Goal: Task Accomplishment & Management: Manage account settings

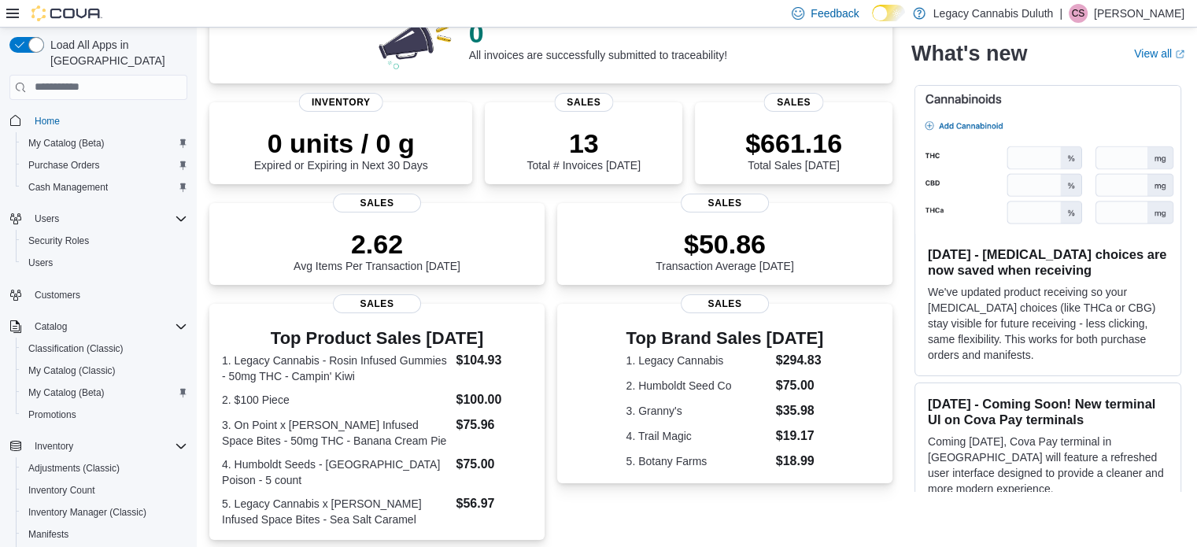
scroll to position [312, 0]
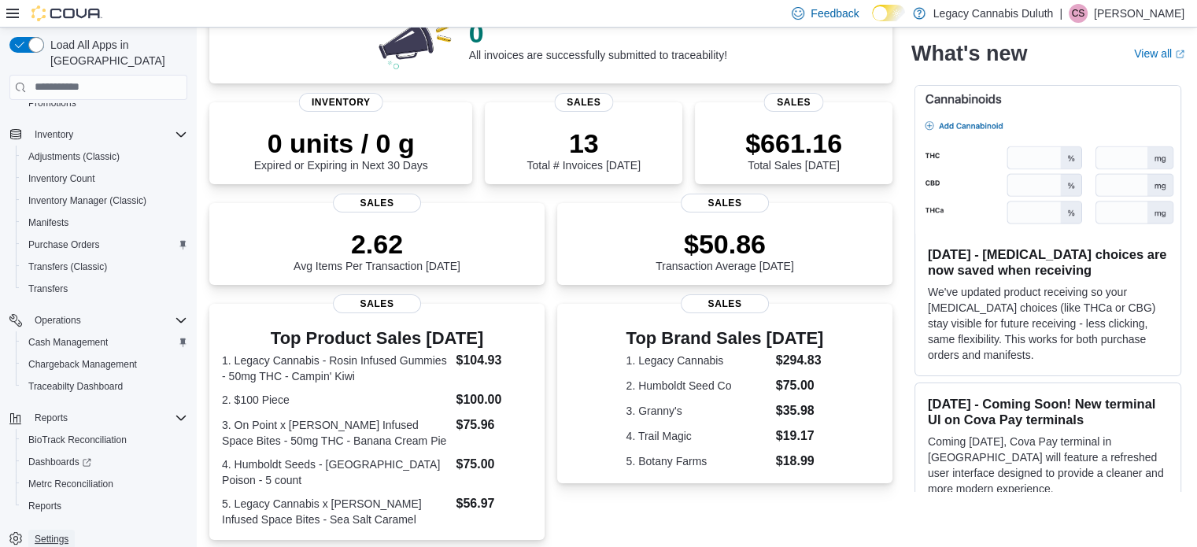
click at [54, 533] on span "Settings" at bounding box center [52, 539] width 34 height 13
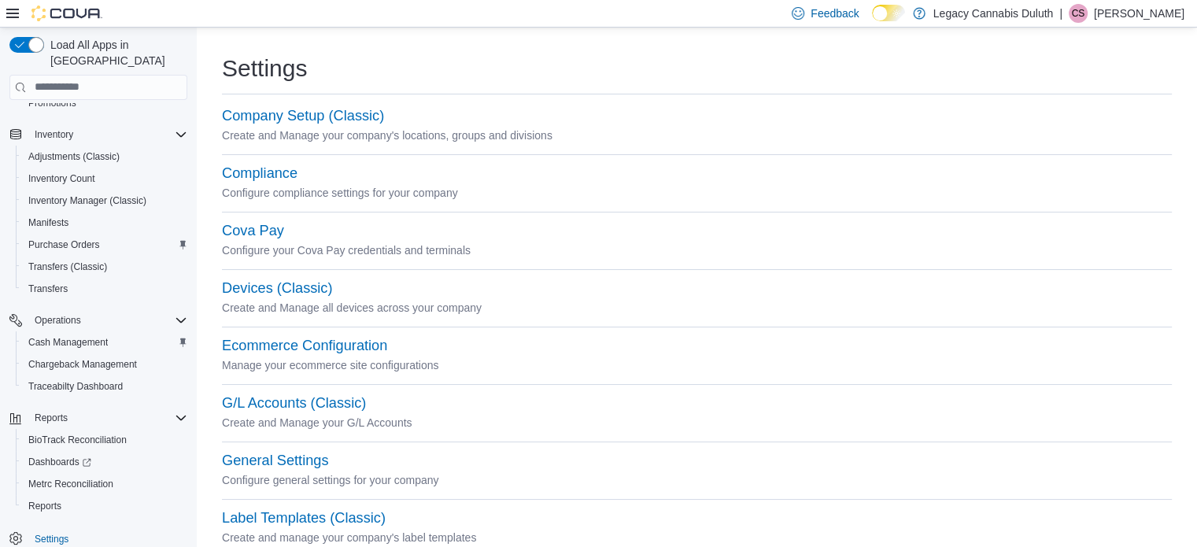
click at [739, 76] on div "Settings" at bounding box center [697, 68] width 950 height 31
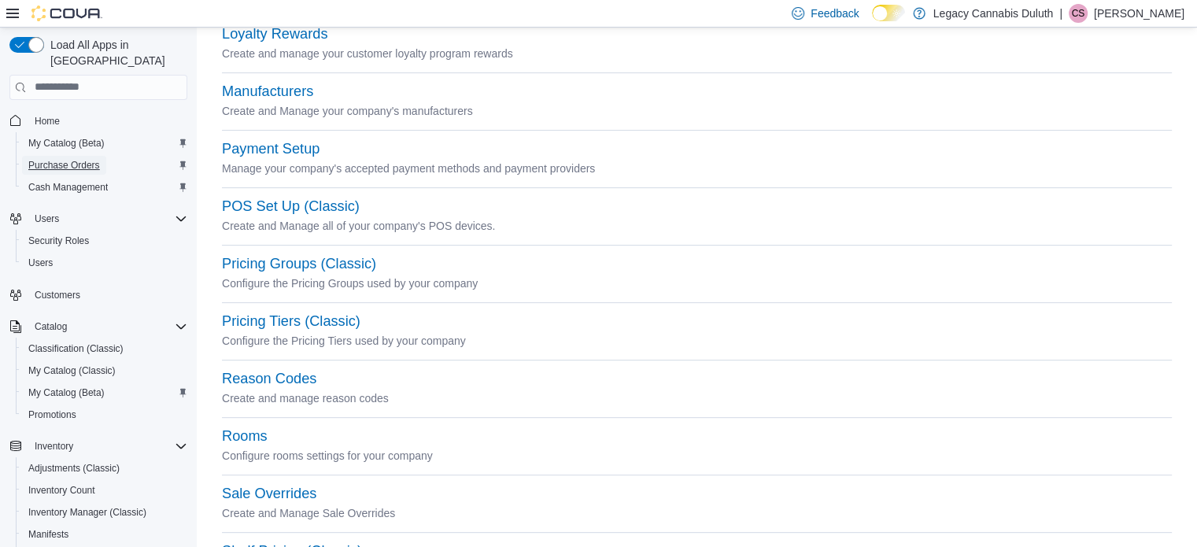
click at [77, 159] on span "Purchase Orders" at bounding box center [64, 165] width 72 height 13
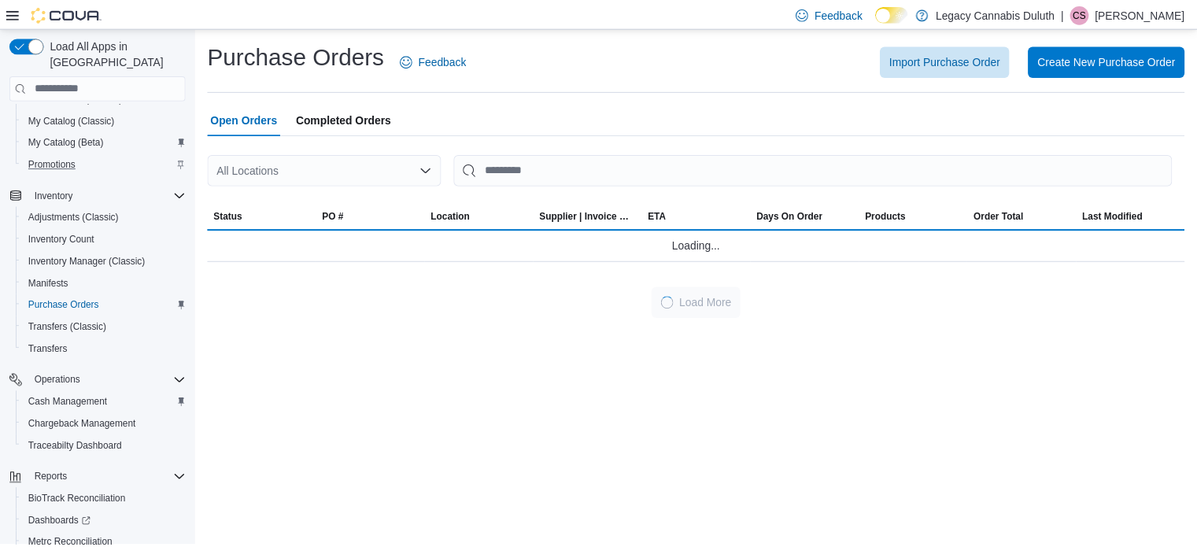
scroll to position [312, 0]
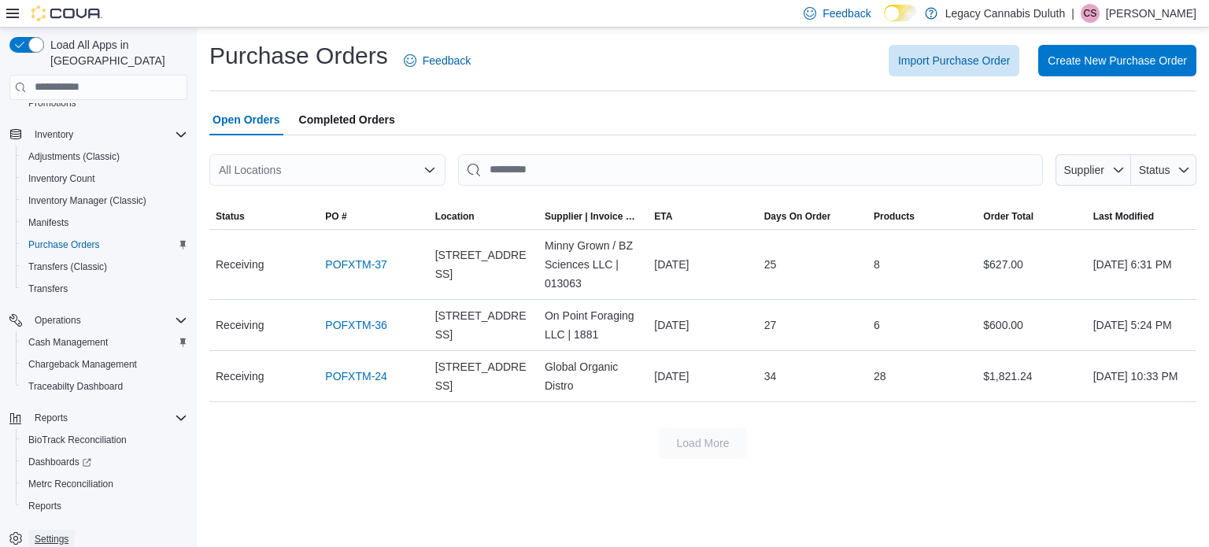
click at [67, 533] on span "Settings" at bounding box center [52, 539] width 34 height 13
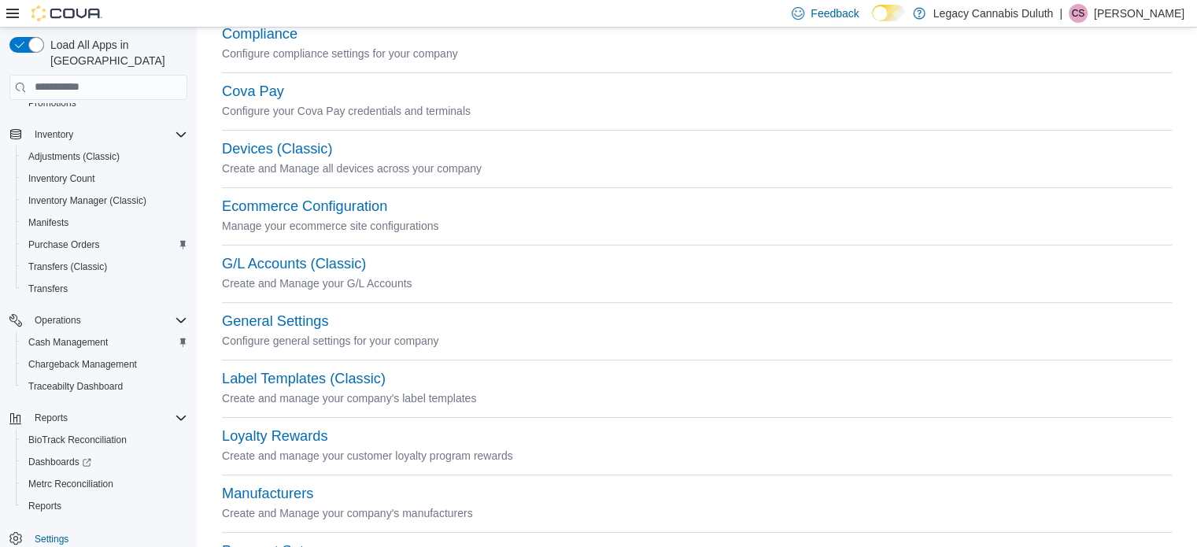
scroll to position [177, 0]
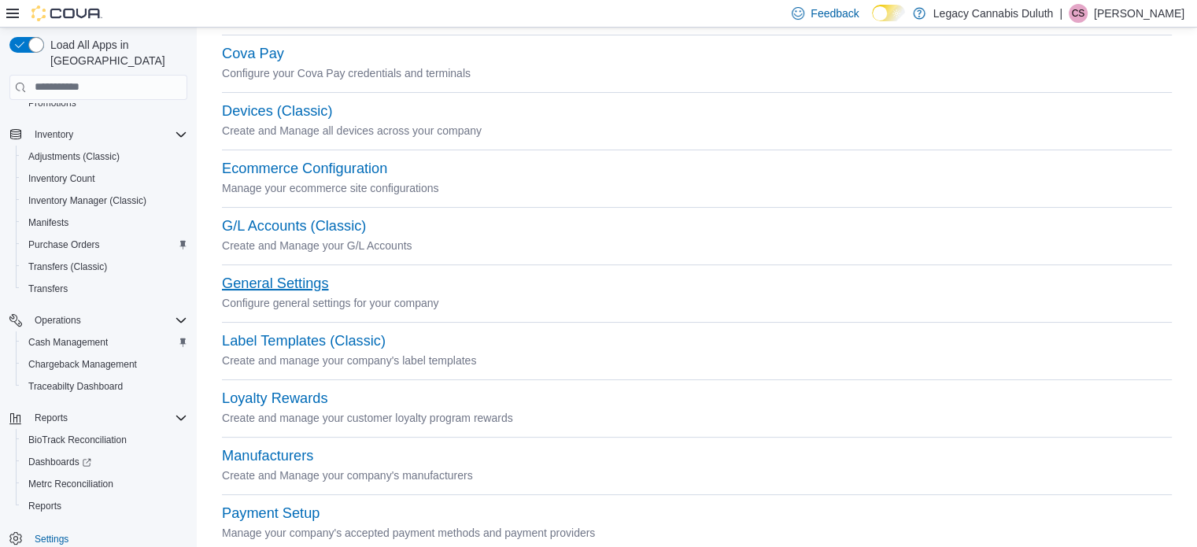
click at [298, 287] on button "General Settings" at bounding box center [275, 283] width 106 height 17
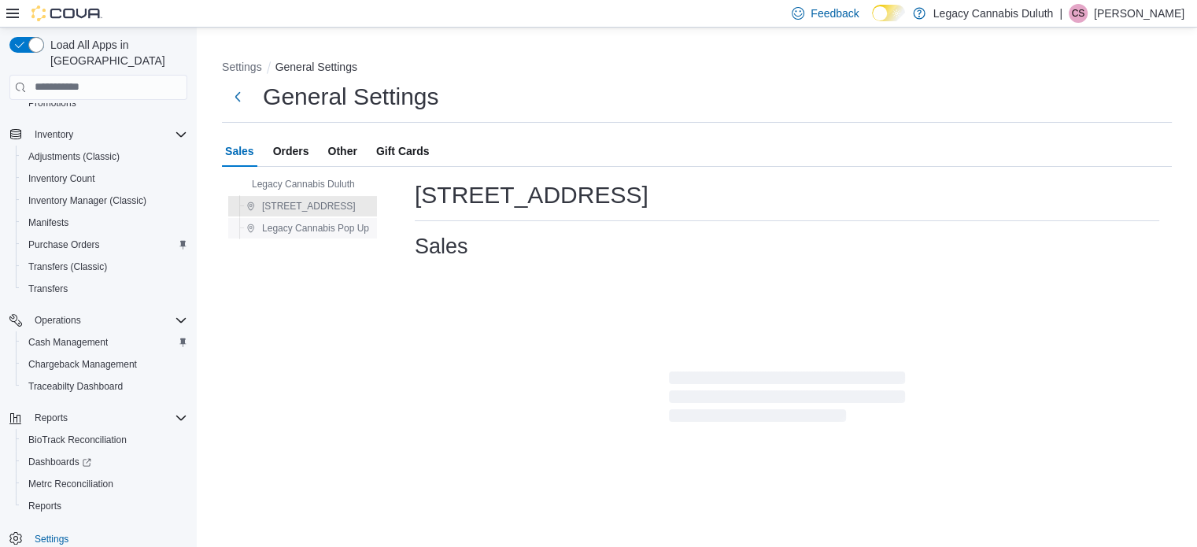
click at [334, 227] on span "Legacy Cannabis Pop Up" at bounding box center [315, 228] width 107 height 13
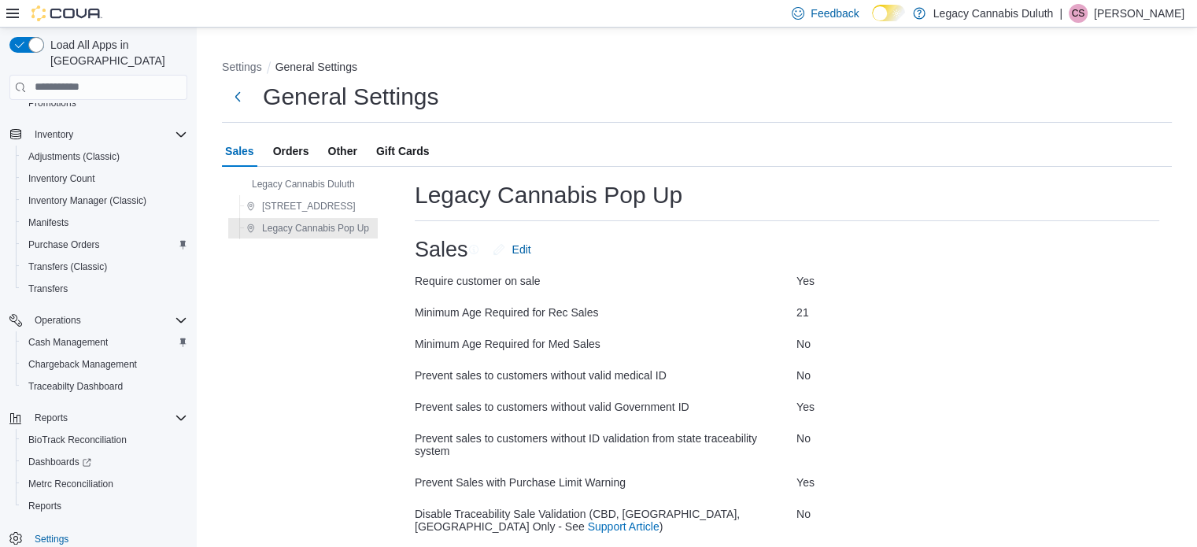
scroll to position [1, 0]
click at [299, 150] on span "Orders" at bounding box center [291, 150] width 36 height 31
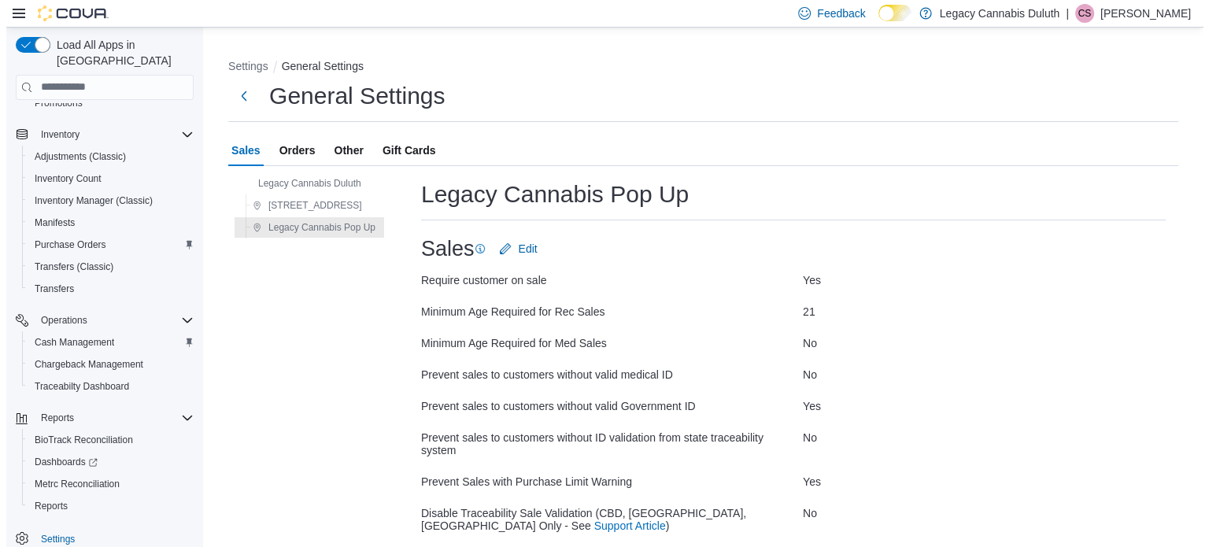
scroll to position [0, 0]
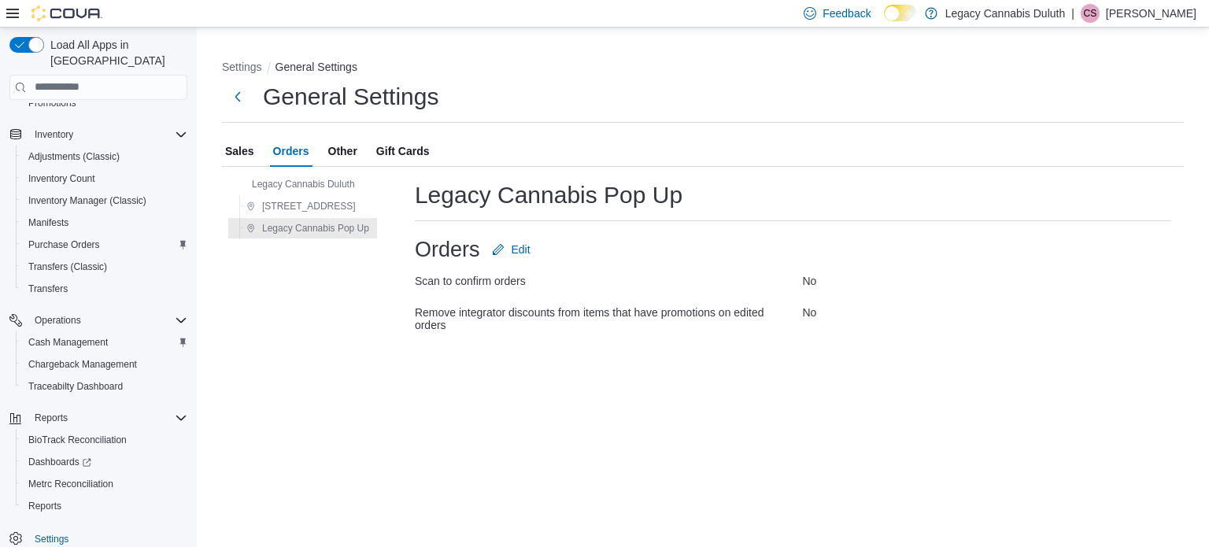
click at [361, 150] on div "Sales Orders Other Gift Cards" at bounding box center [703, 150] width 962 height 31
click at [343, 151] on span "Other" at bounding box center [342, 150] width 29 height 31
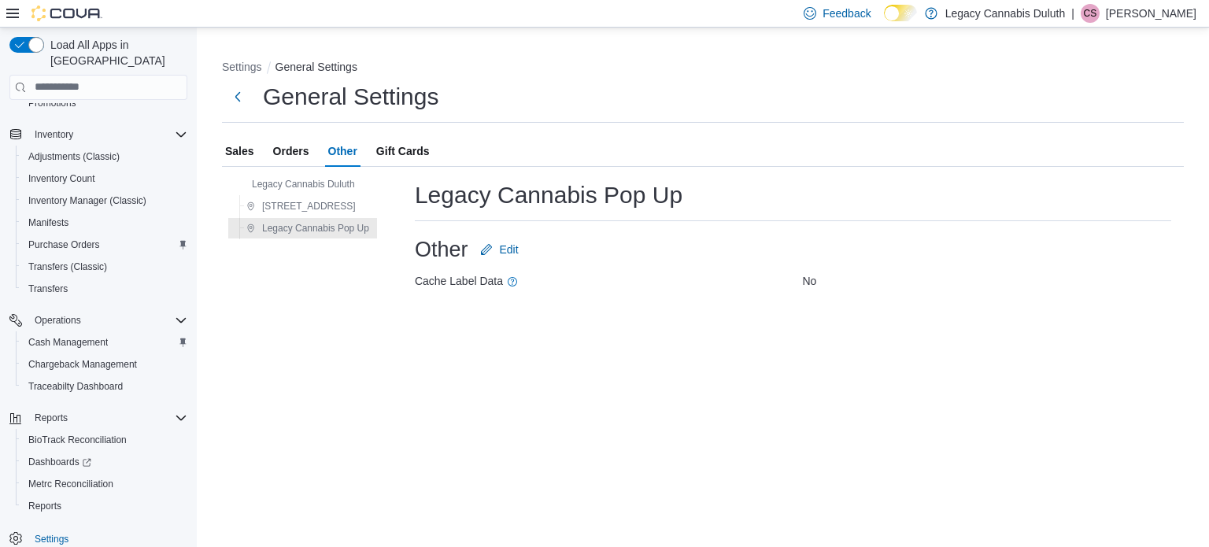
click at [405, 149] on span "Gift Cards" at bounding box center [403, 150] width 54 height 31
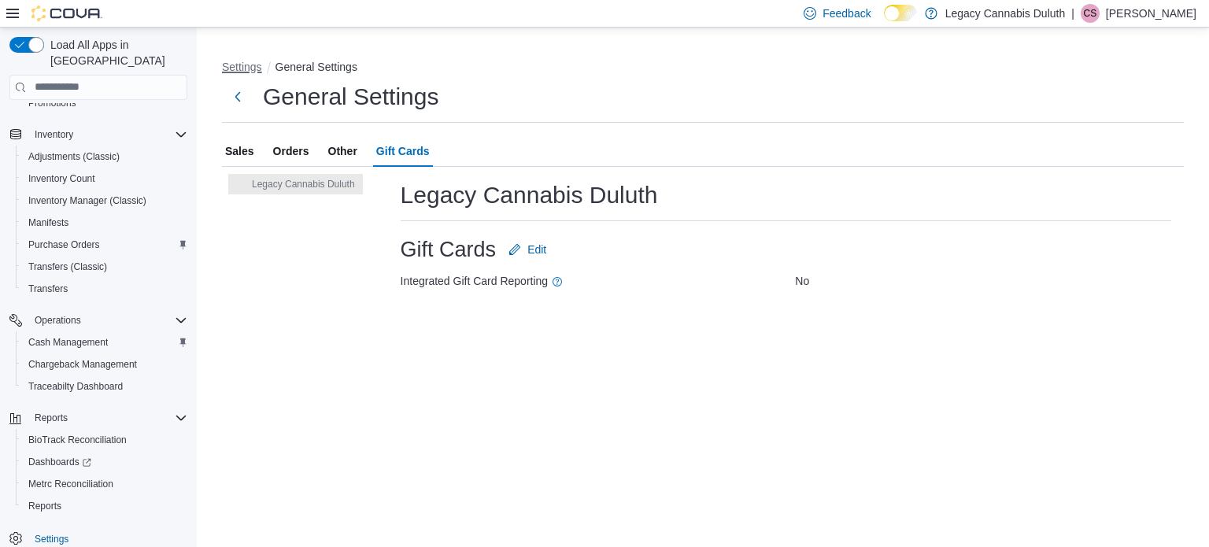
click at [233, 68] on button "Settings" at bounding box center [242, 67] width 40 height 13
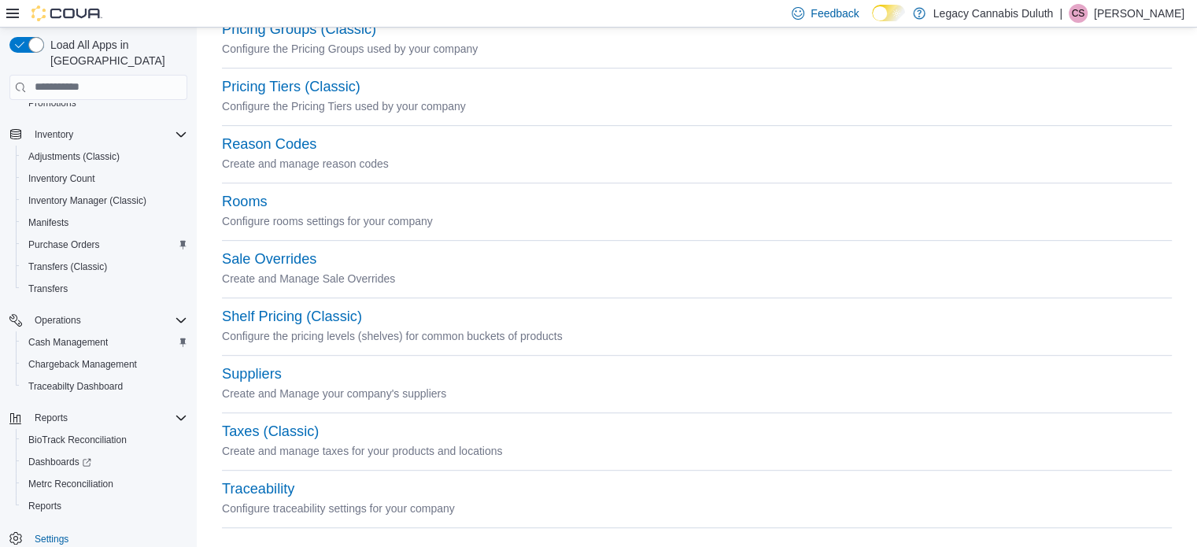
scroll to position [791, 0]
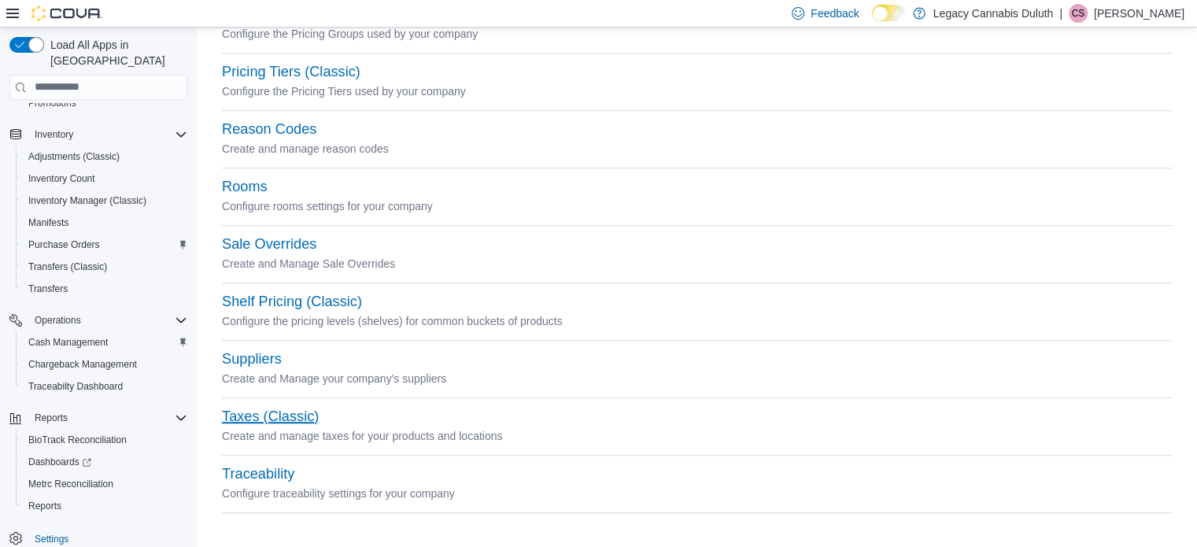
click at [268, 420] on button "Taxes (Classic)" at bounding box center [270, 417] width 97 height 17
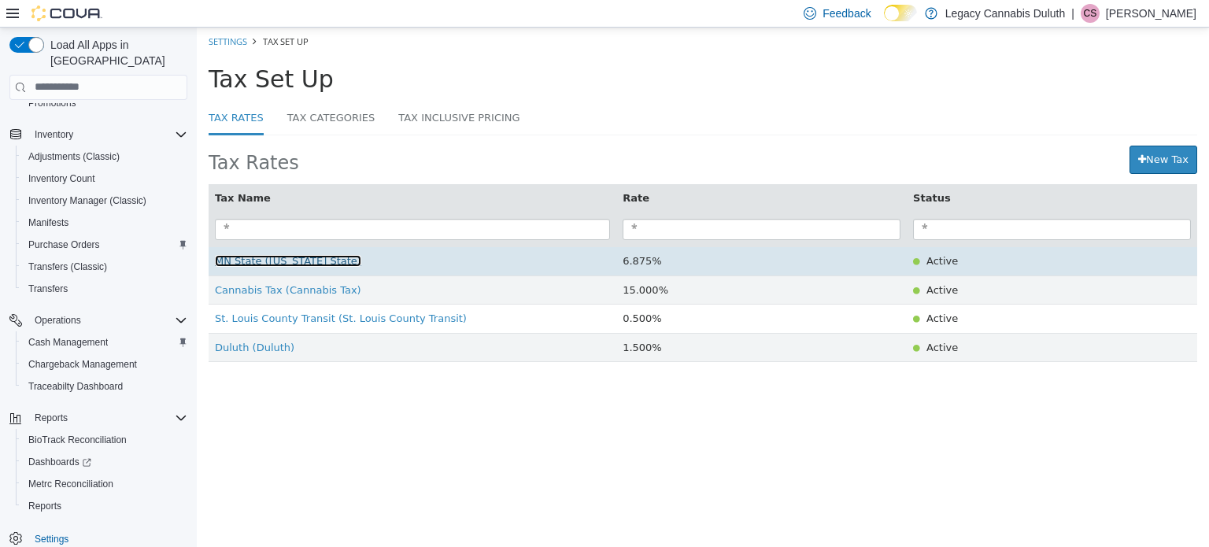
click at [254, 264] on span "MN State (MN State)" at bounding box center [288, 260] width 146 height 12
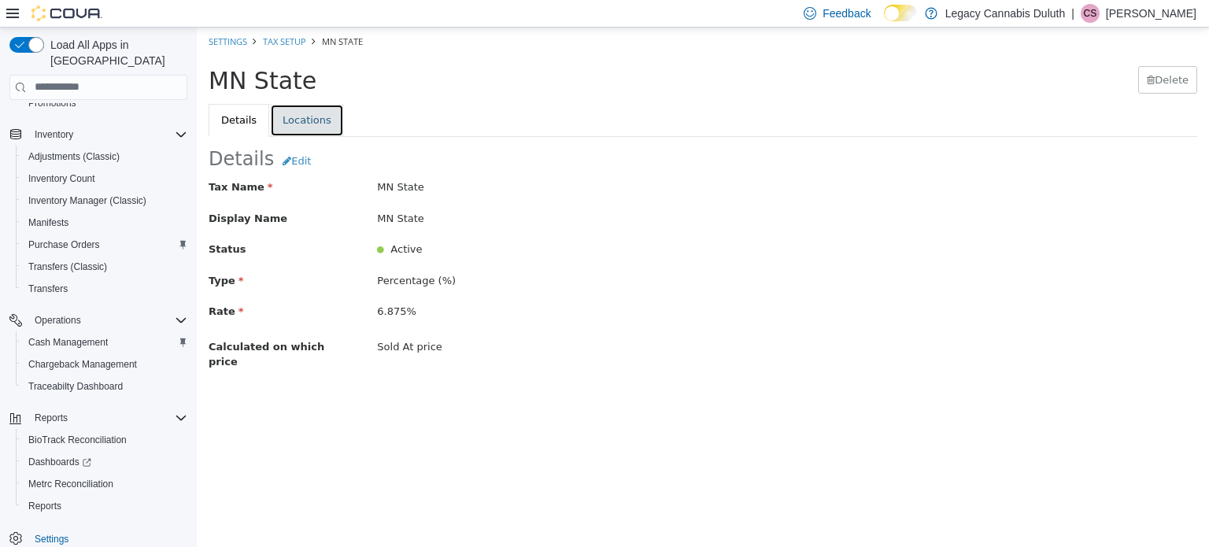
click at [294, 107] on link "Locations" at bounding box center [307, 119] width 74 height 33
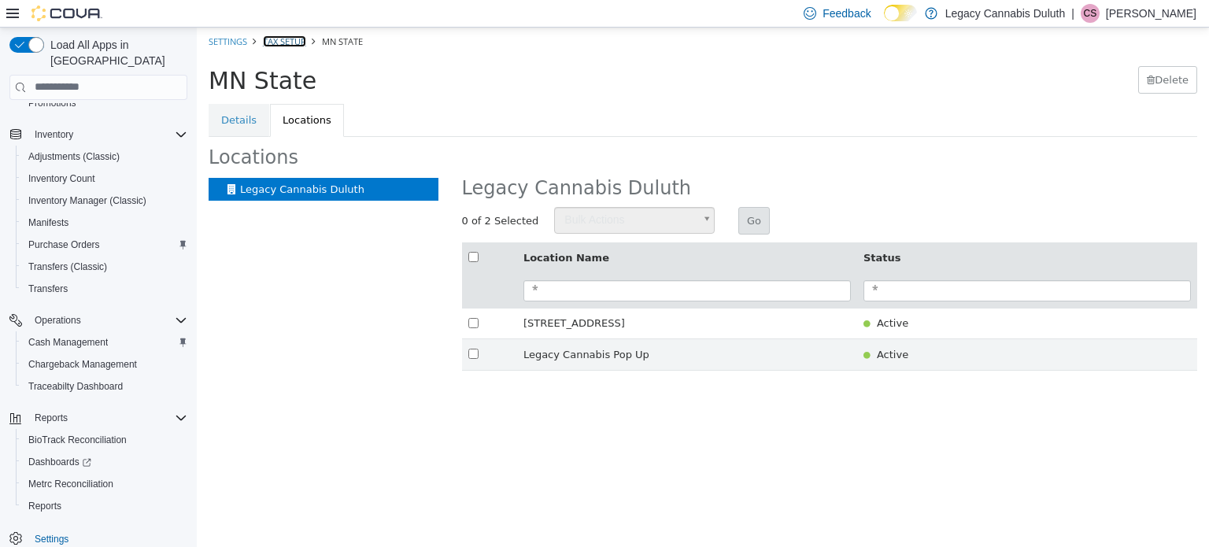
click at [283, 37] on link "Tax Setup" at bounding box center [284, 41] width 43 height 12
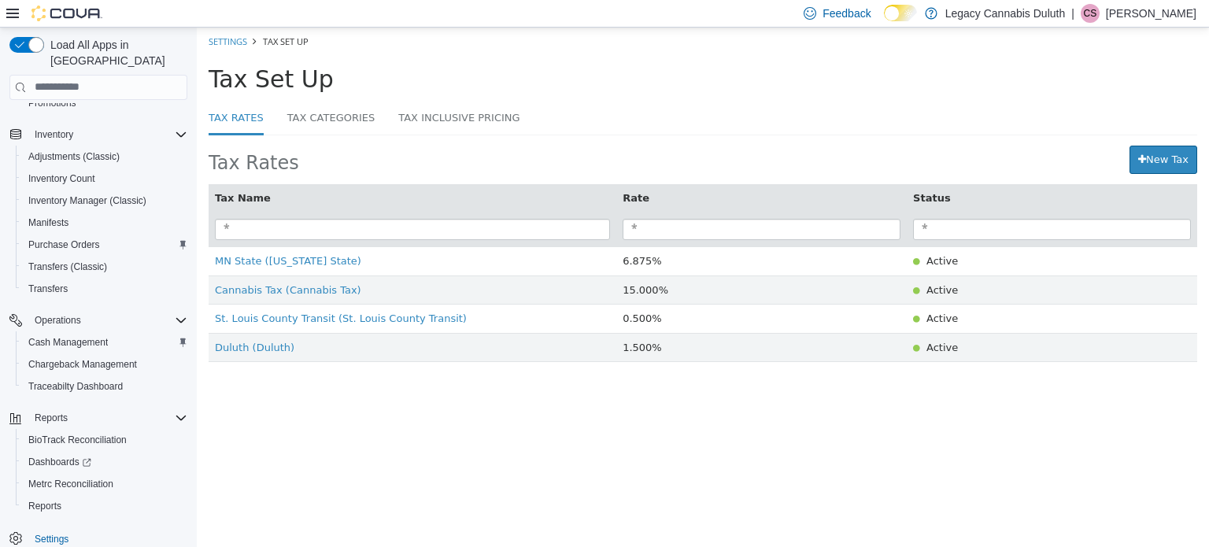
click at [627, 78] on div "Tax Set Up" at bounding box center [666, 78] width 914 height 26
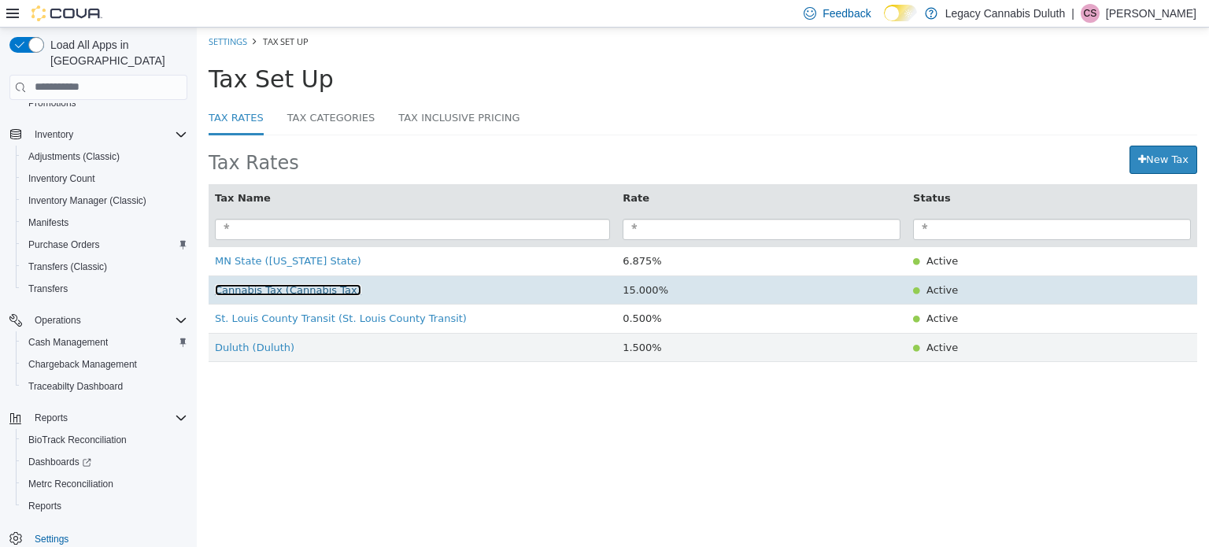
click at [316, 285] on span "Cannabis Tax (Cannabis Tax)" at bounding box center [288, 289] width 146 height 12
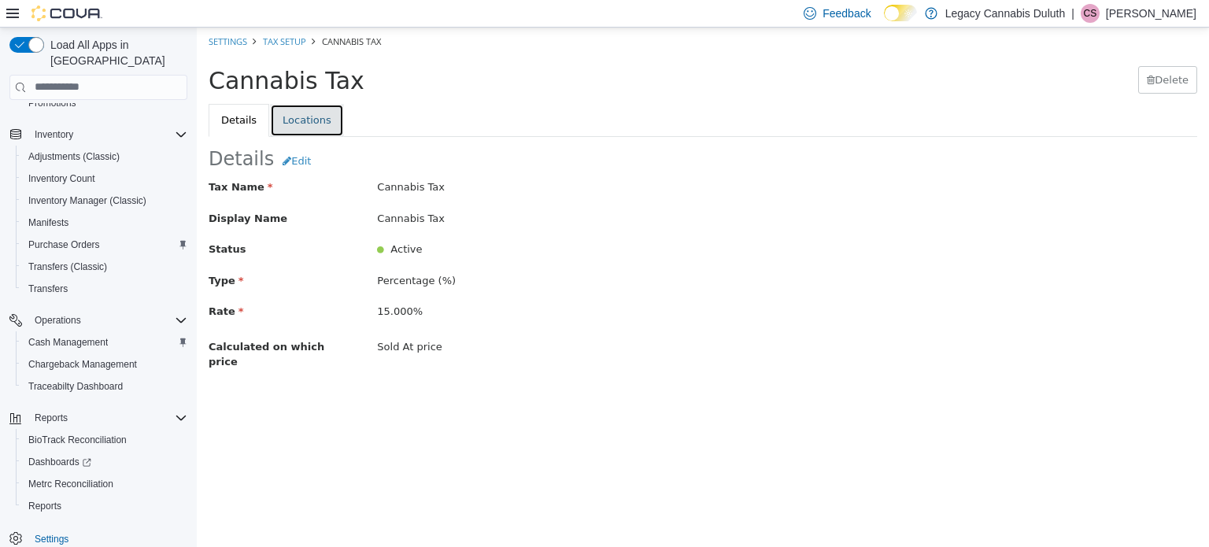
click at [295, 116] on link "Locations" at bounding box center [307, 119] width 74 height 33
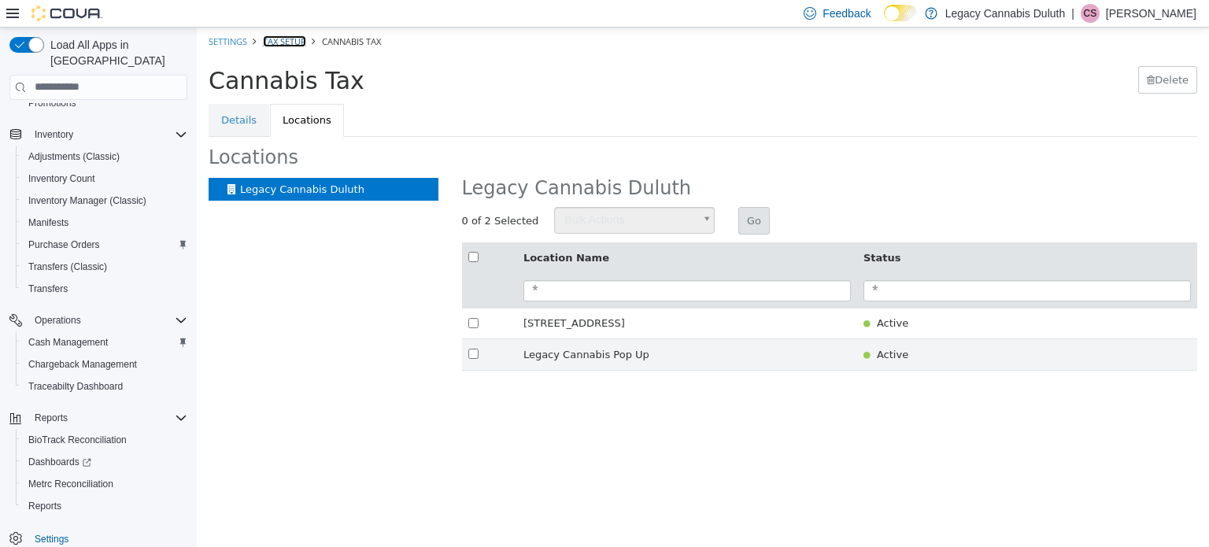
click at [287, 41] on link "Tax Setup" at bounding box center [284, 41] width 43 height 12
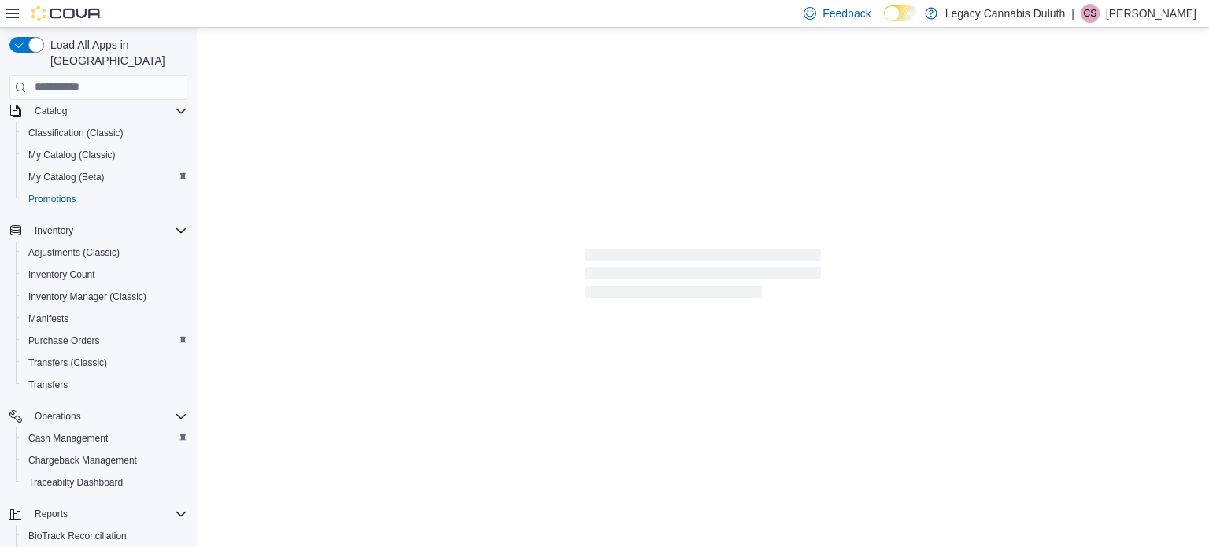
scroll to position [312, 0]
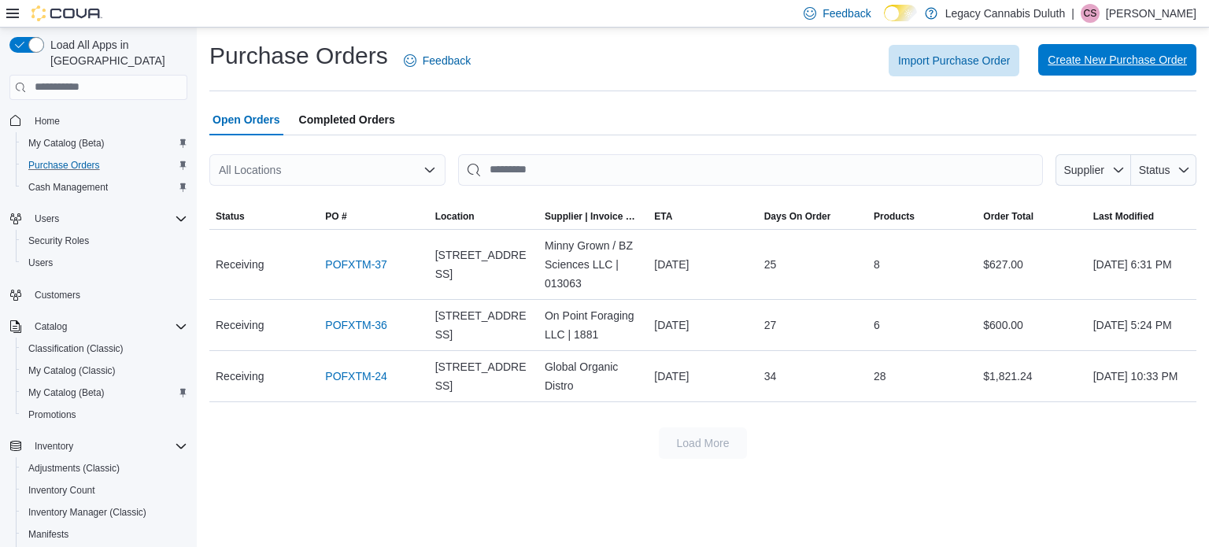
click at [1101, 50] on span "Create New Purchase Order" at bounding box center [1117, 59] width 139 height 31
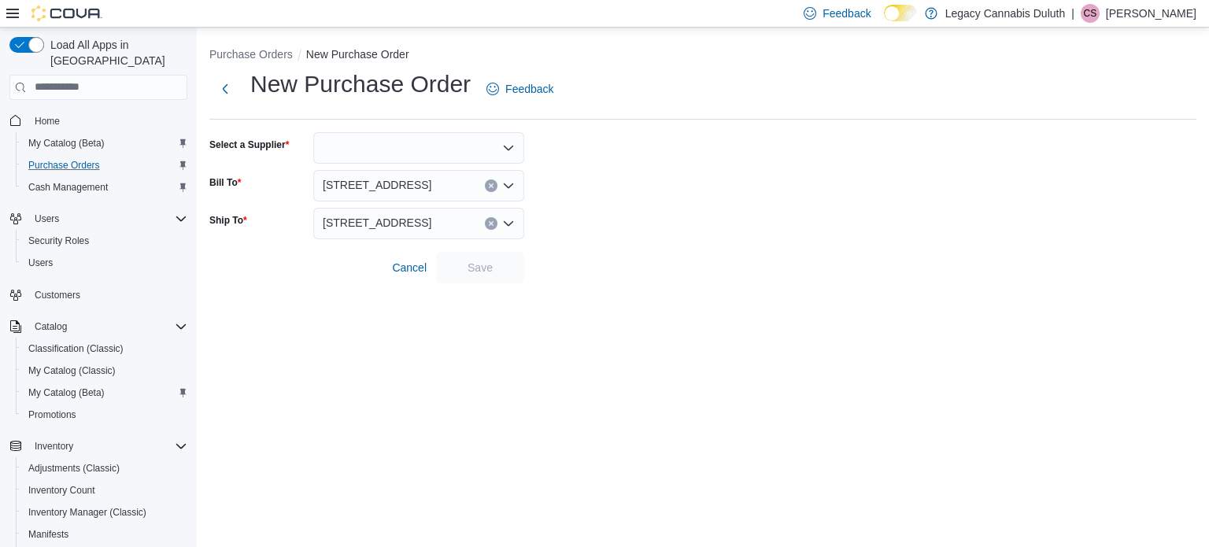
click at [379, 214] on span "1906 W Superior St." at bounding box center [377, 222] width 109 height 19
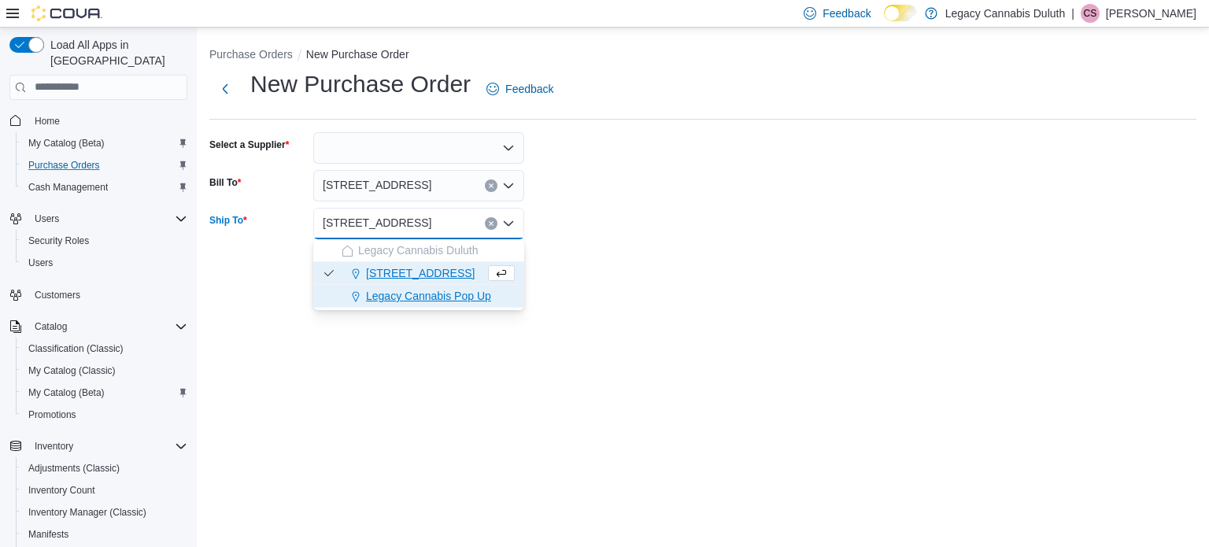
click at [390, 288] on span "Legacy Cannabis Pop Up" at bounding box center [428, 296] width 125 height 16
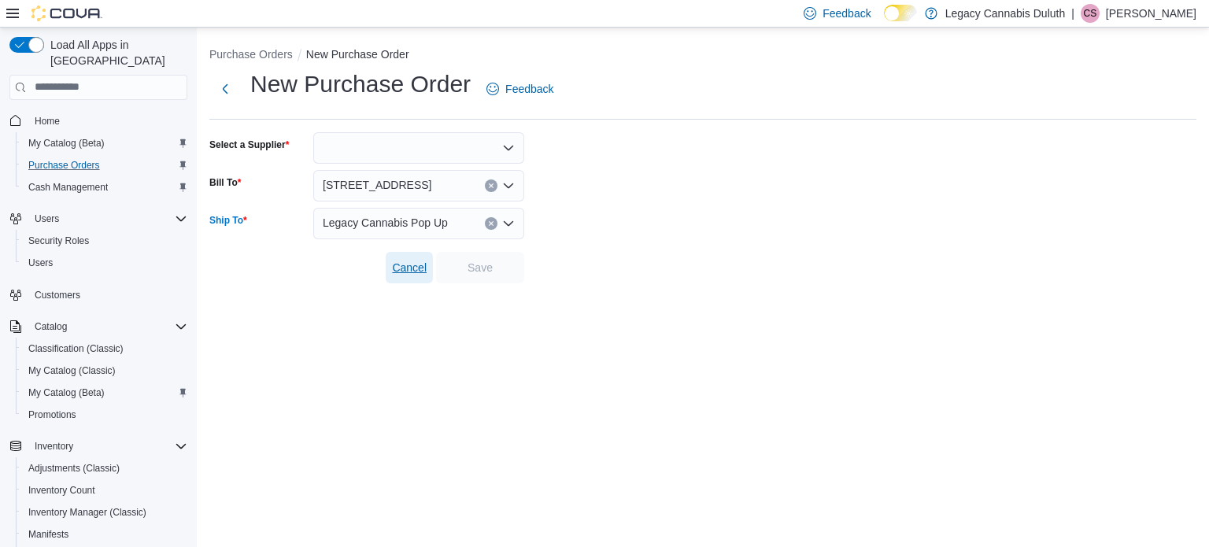
click at [412, 264] on span "Cancel" at bounding box center [409, 268] width 35 height 16
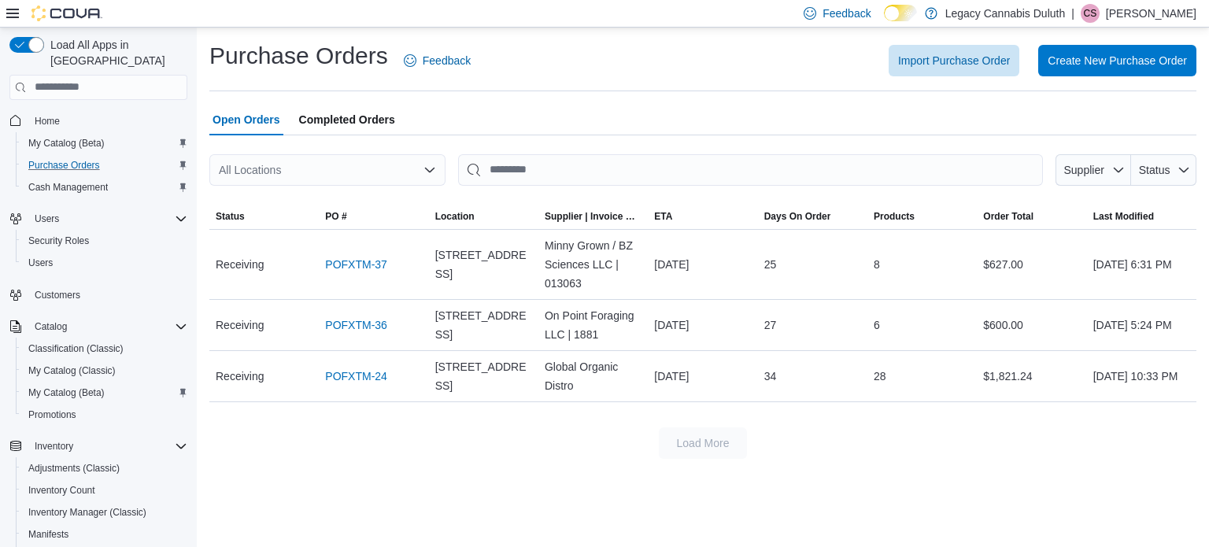
click at [605, 88] on div "Purchase Orders Feedback Import Purchase Order Create New Purchase Order" at bounding box center [702, 65] width 987 height 51
click at [93, 181] on span "Cash Management" at bounding box center [67, 187] width 79 height 13
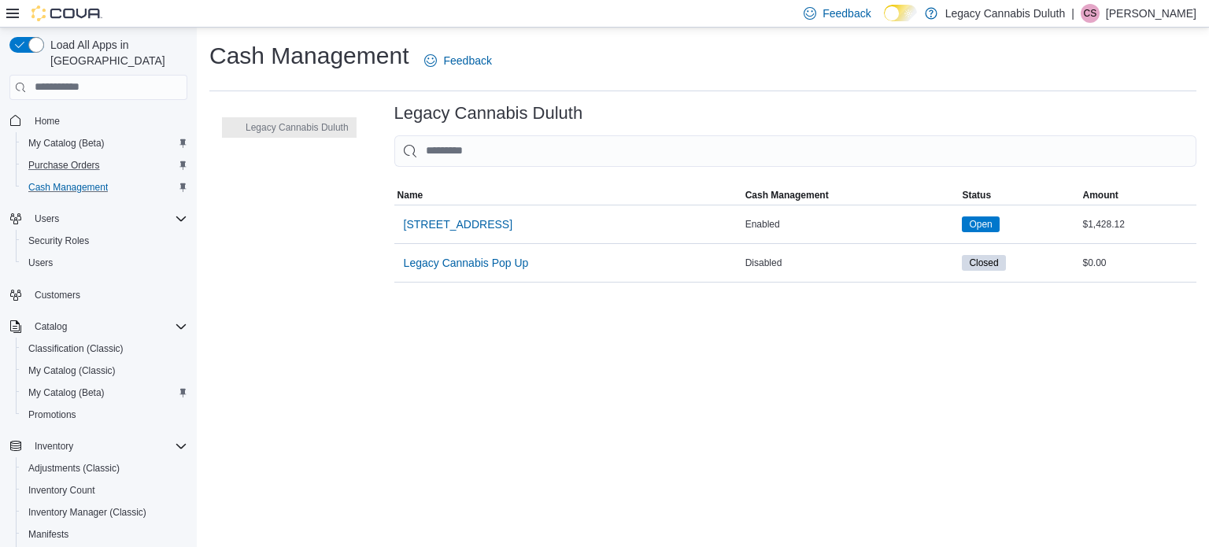
click at [485, 342] on div "Cash Management Feedback Legacy Cannabis Duluth Legacy Cannabis Duluth Sorting …" at bounding box center [703, 287] width 1012 height 519
click at [740, 73] on div "Cash Management Feedback" at bounding box center [702, 60] width 987 height 41
click at [105, 134] on link "My Catalog (Beta)" at bounding box center [66, 143] width 89 height 19
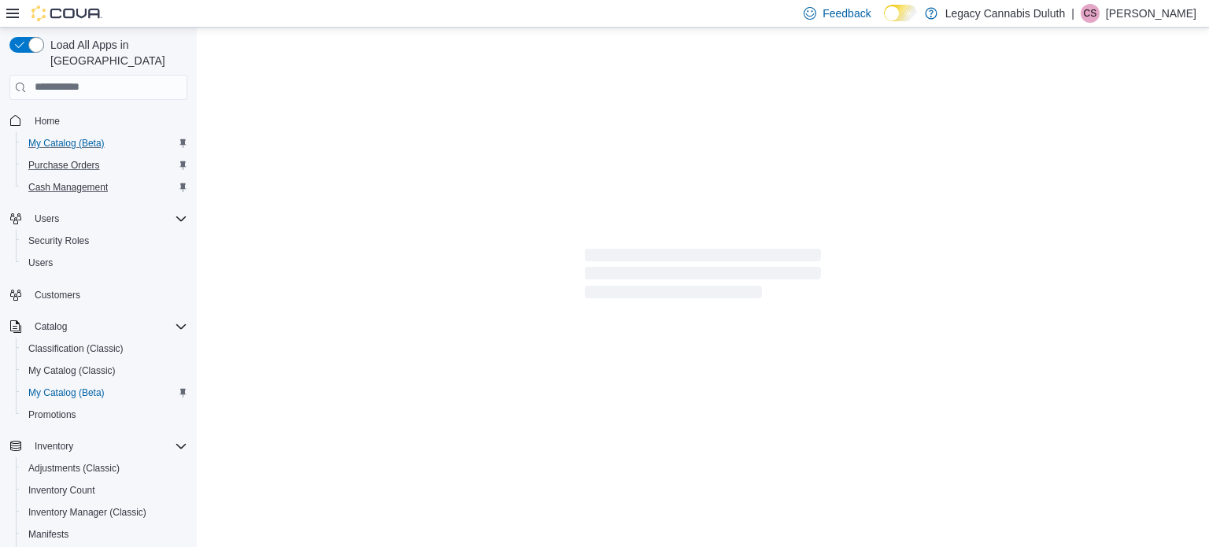
select select "**********"
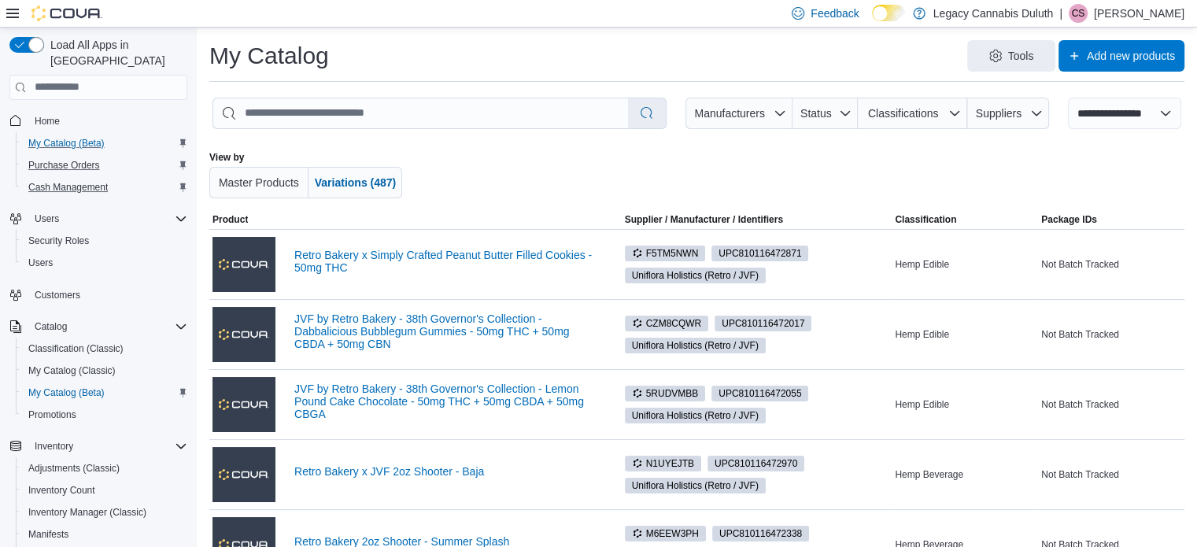
click at [416, 63] on div "Tools Add new products" at bounding box center [763, 55] width 843 height 31
click at [354, 115] on input "search" at bounding box center [420, 113] width 415 height 30
type input "******"
select select "*********"
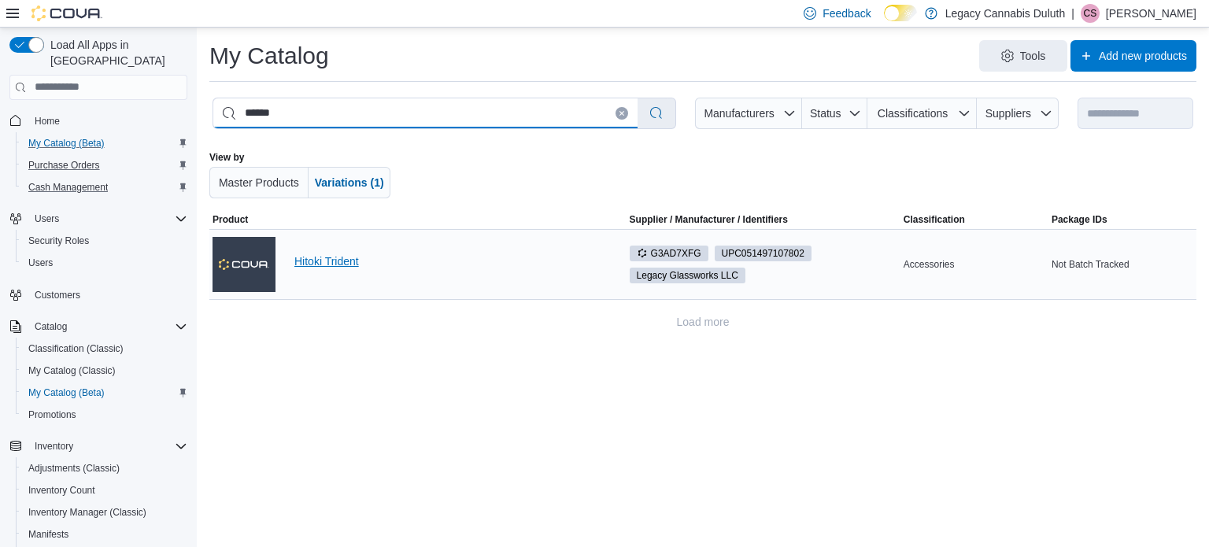
type input "******"
click at [335, 265] on link "Hitoki Trident" at bounding box center [447, 261] width 307 height 13
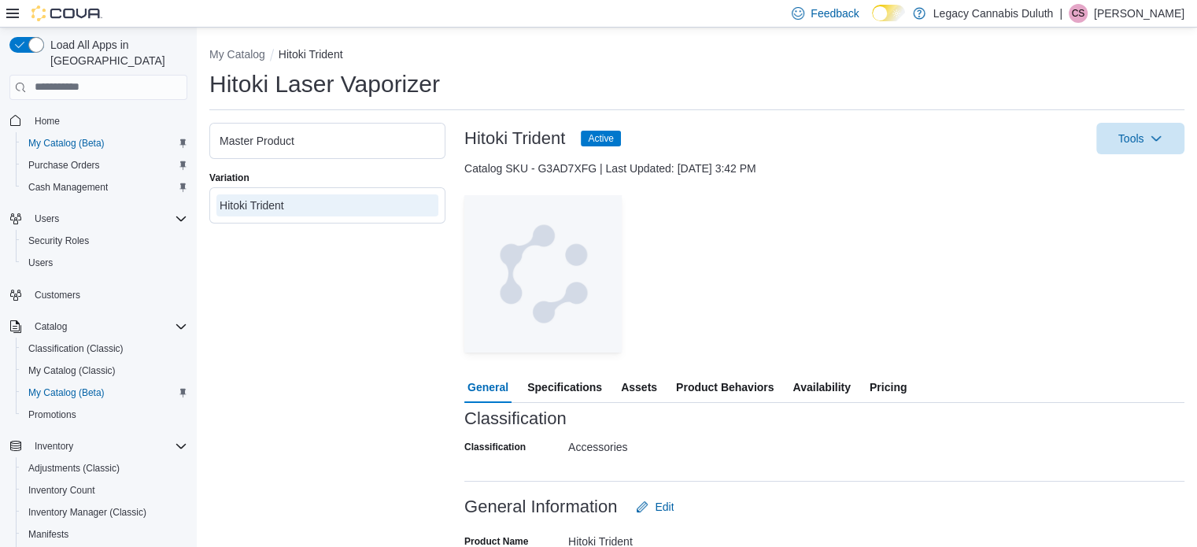
click at [896, 383] on span "Pricing" at bounding box center [888, 387] width 37 height 31
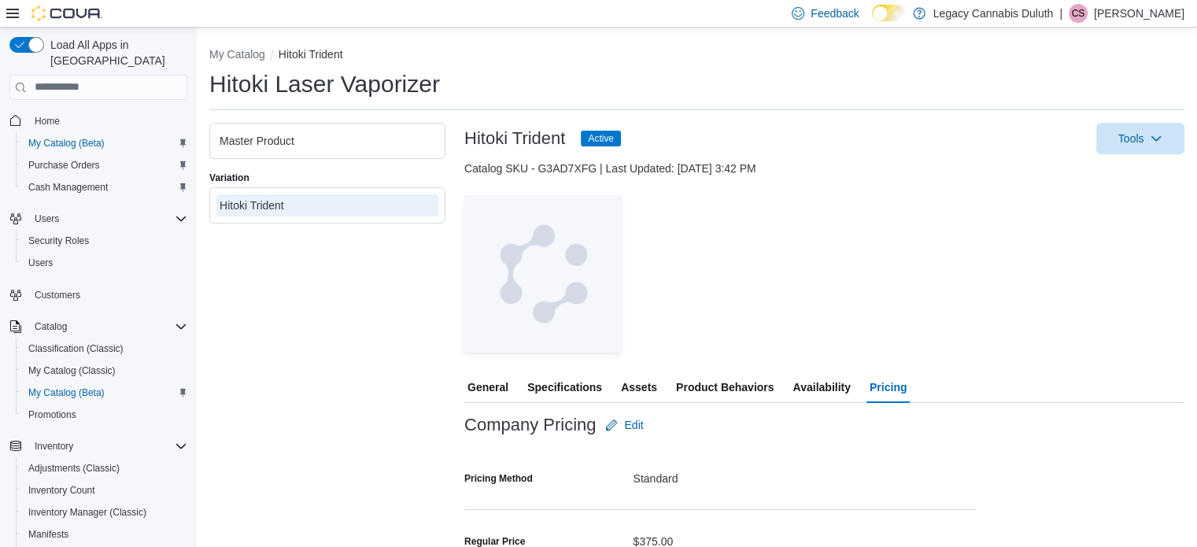
scroll to position [153, 0]
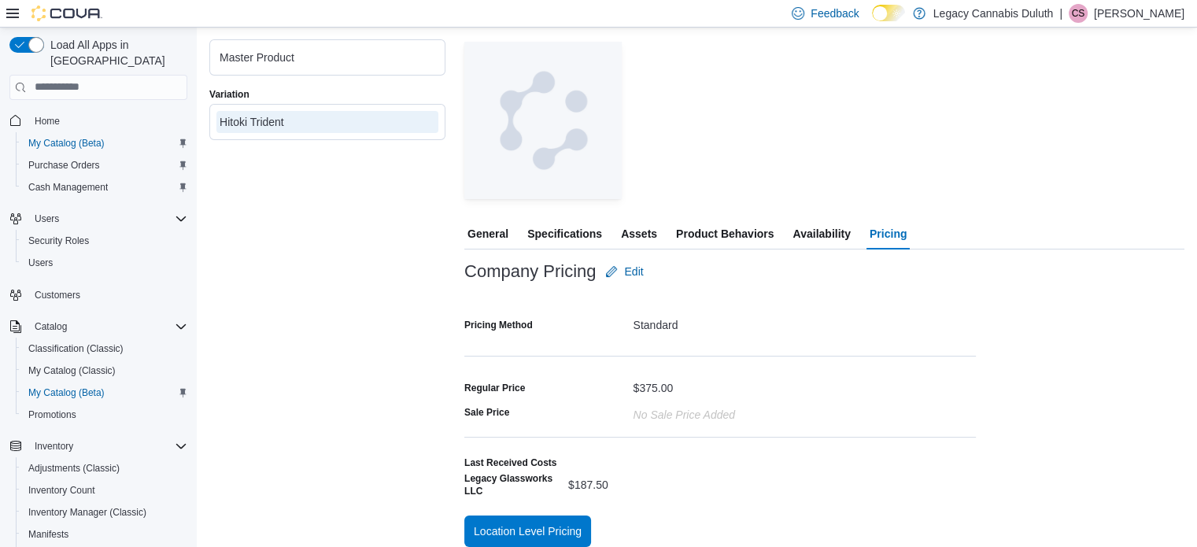
click at [833, 341] on form "Company Pricing Edit Pricing Method Standard Regular Price $375.00 Sale Price N…" at bounding box center [720, 386] width 512 height 260
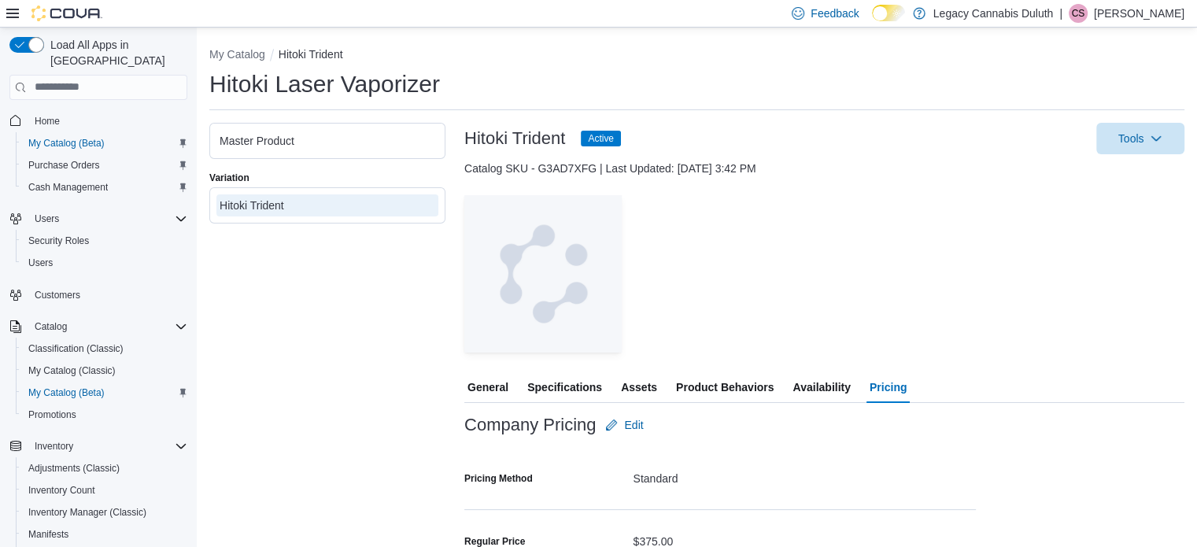
click at [970, 249] on div "— Click to open this image in fullscreen mode" at bounding box center [824, 273] width 720 height 157
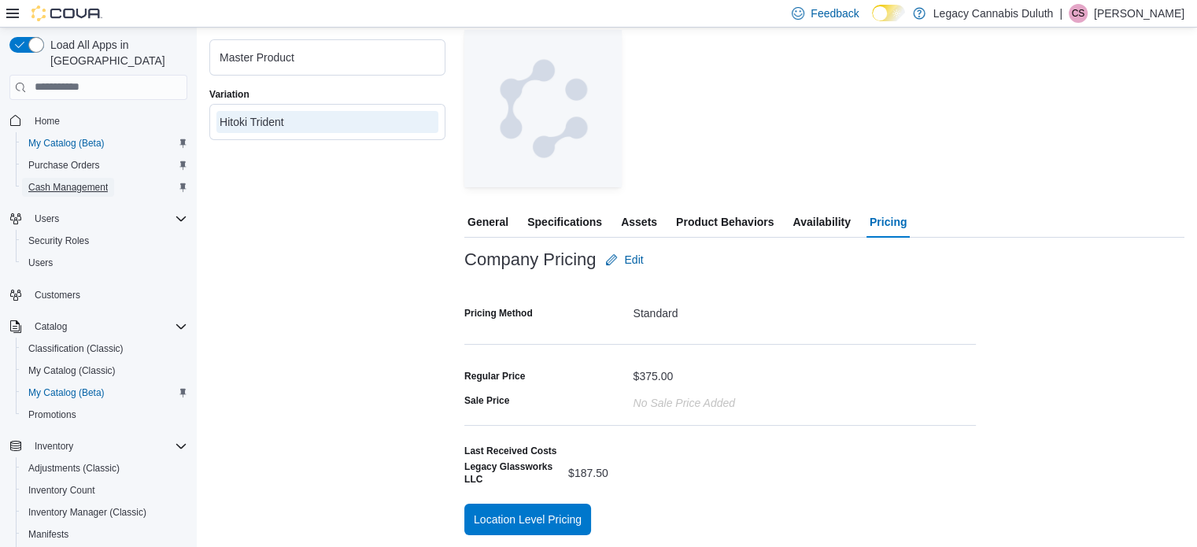
click at [91, 181] on span "Cash Management" at bounding box center [67, 187] width 79 height 13
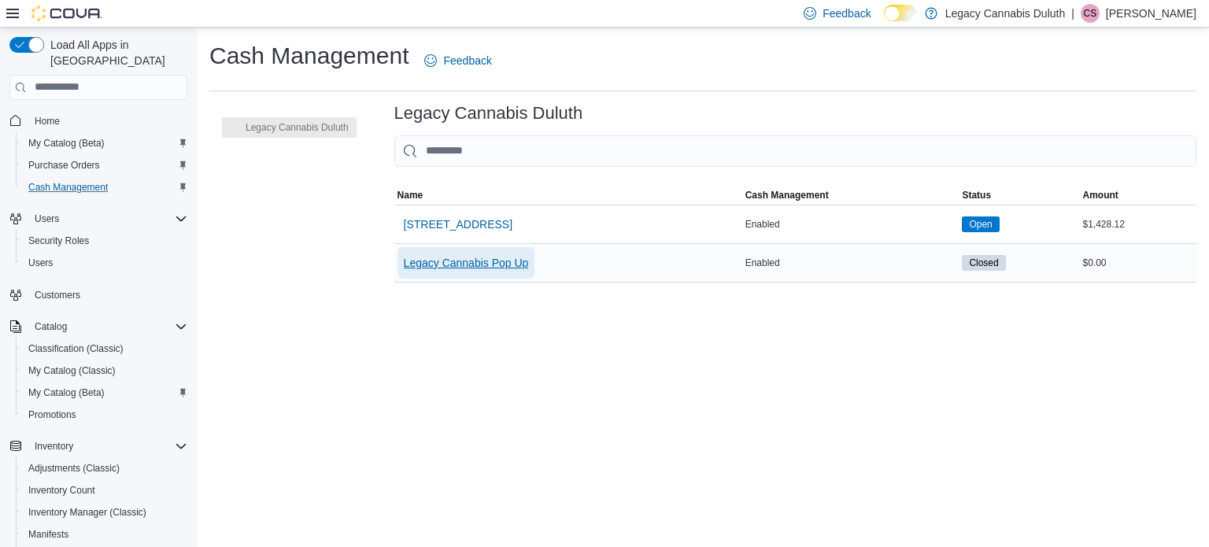
click at [472, 255] on span "Legacy Cannabis Pop Up" at bounding box center [466, 263] width 125 height 16
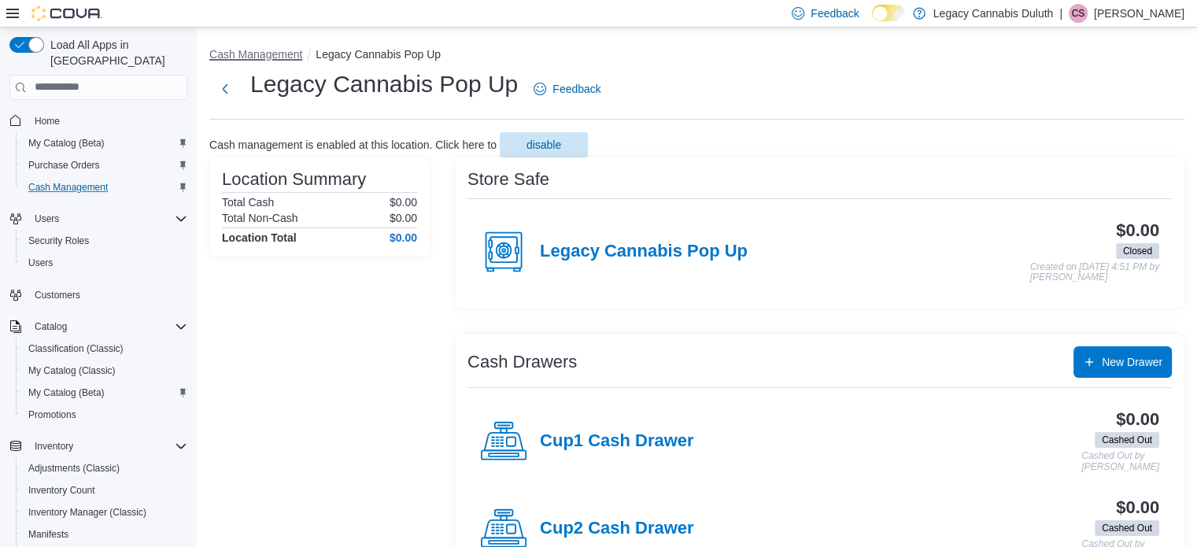
click at [263, 53] on button "Cash Management" at bounding box center [255, 54] width 93 height 13
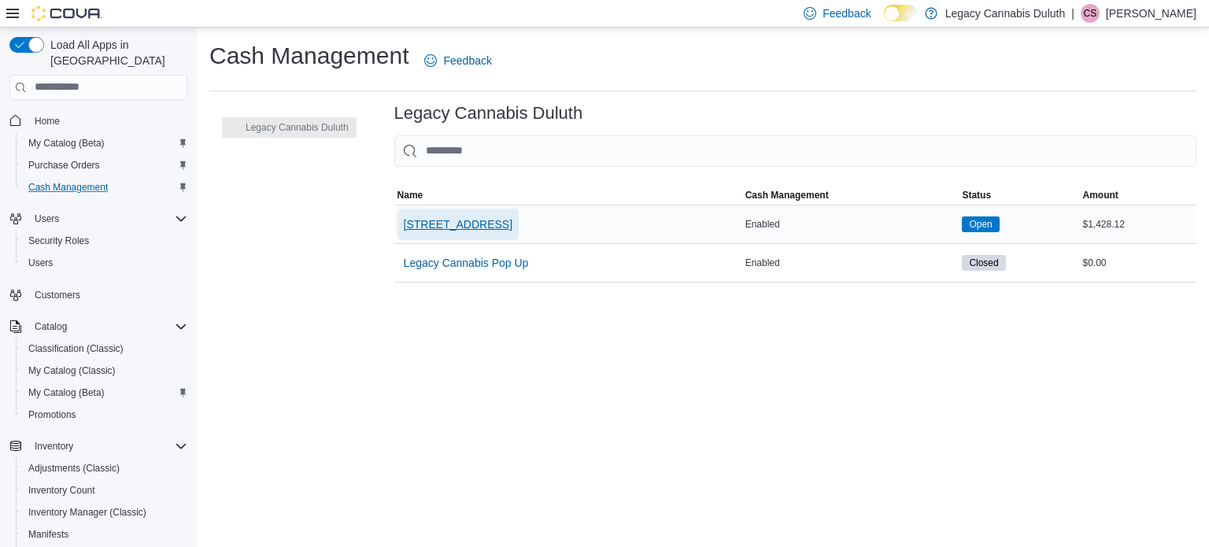
click at [480, 227] on span "1906 W Superior St." at bounding box center [458, 224] width 109 height 16
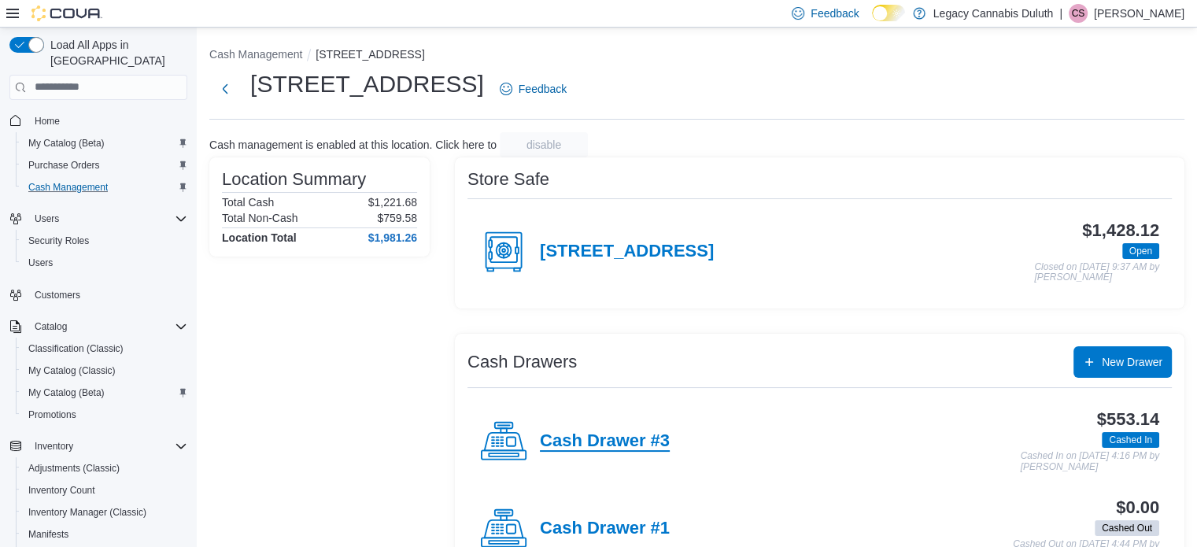
click at [653, 442] on h4 "Cash Drawer #3" at bounding box center [605, 441] width 130 height 20
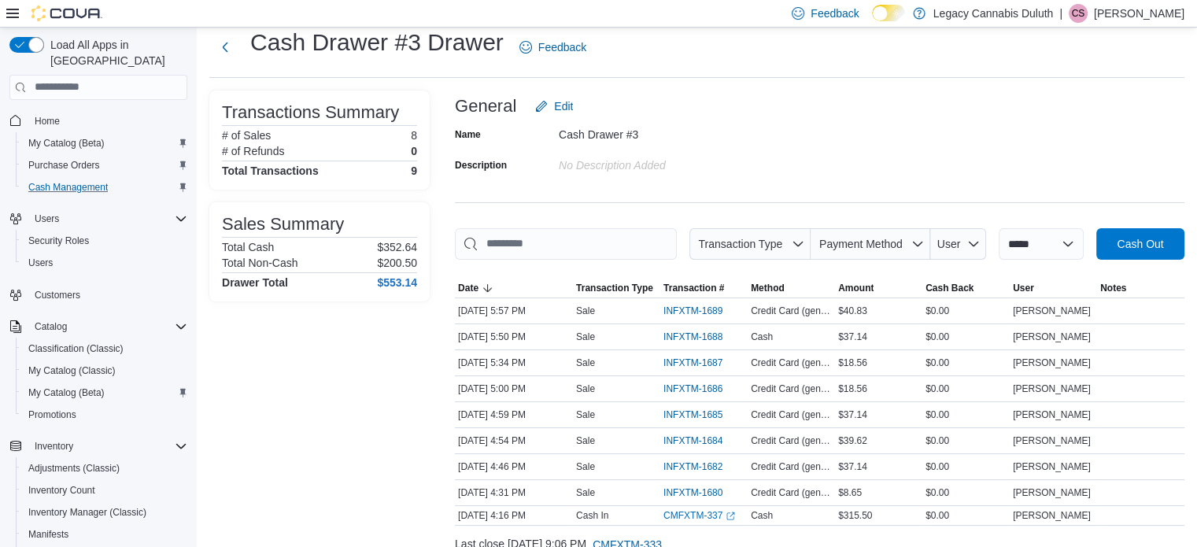
scroll to position [50, 0]
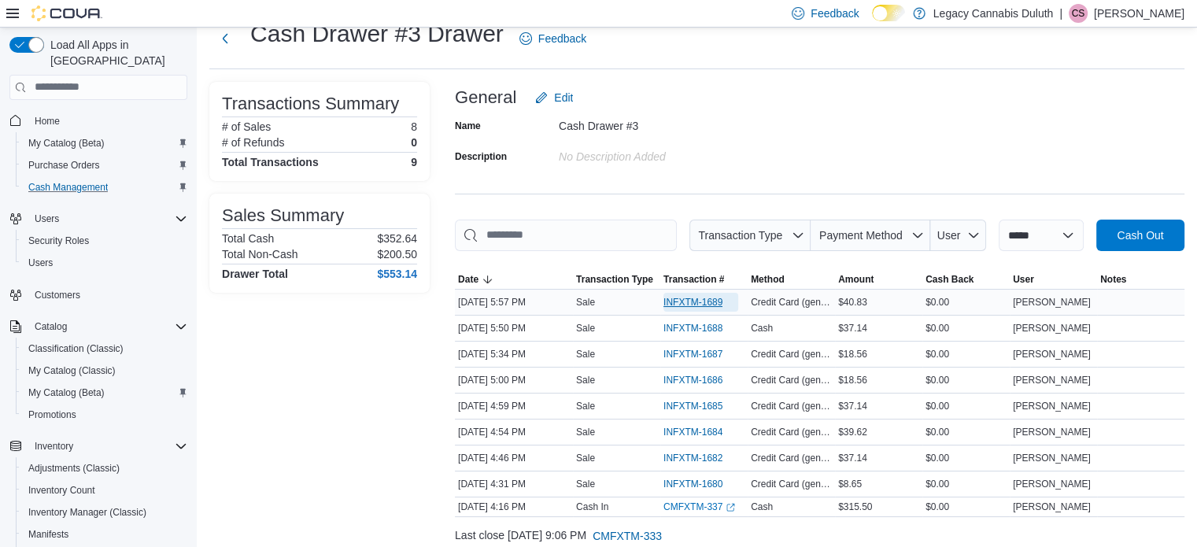
click at [712, 305] on span "INFXTM-1689" at bounding box center [693, 302] width 59 height 13
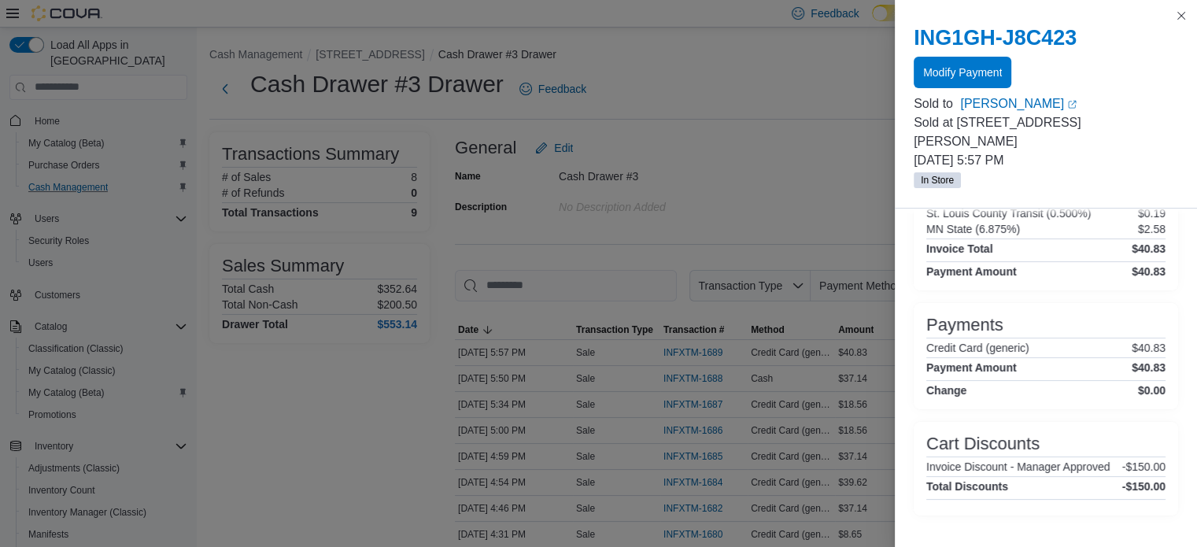
scroll to position [100, 0]
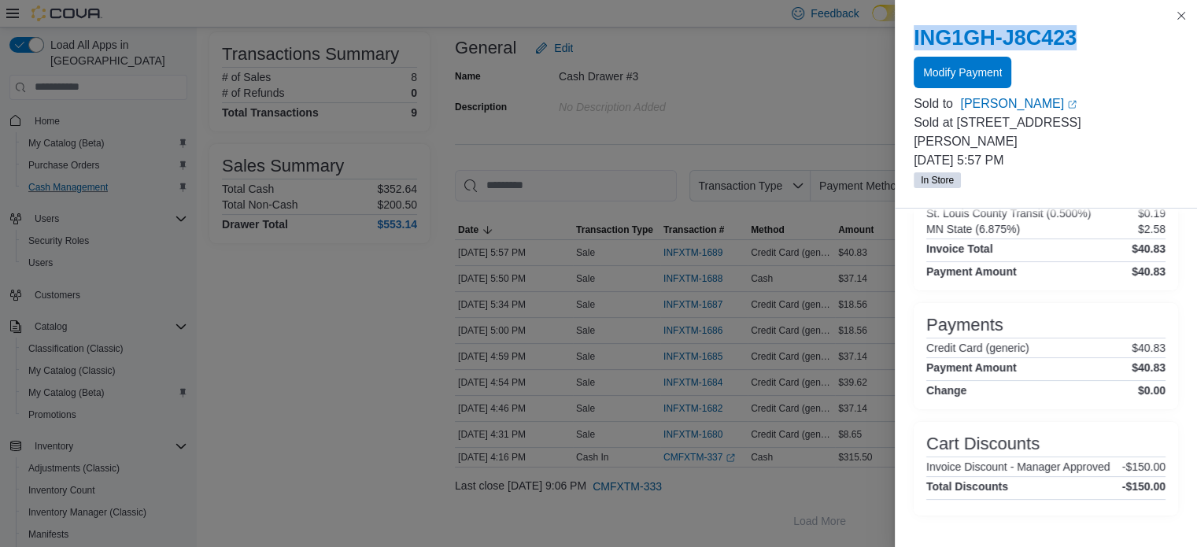
drag, startPoint x: 1084, startPoint y: 32, endPoint x: 877, endPoint y: 35, distance: 207.0
click at [877, 35] on div "You are in a modal dialog. Press Escape or tap/click outside the dialog on the …" at bounding box center [598, 273] width 1197 height 547
copy div "You are in a modal dialog. Press Escape or tap/click outside the dialog on the …"
click at [987, 46] on h2 "ING1GH-J8C423" at bounding box center [1046, 37] width 264 height 25
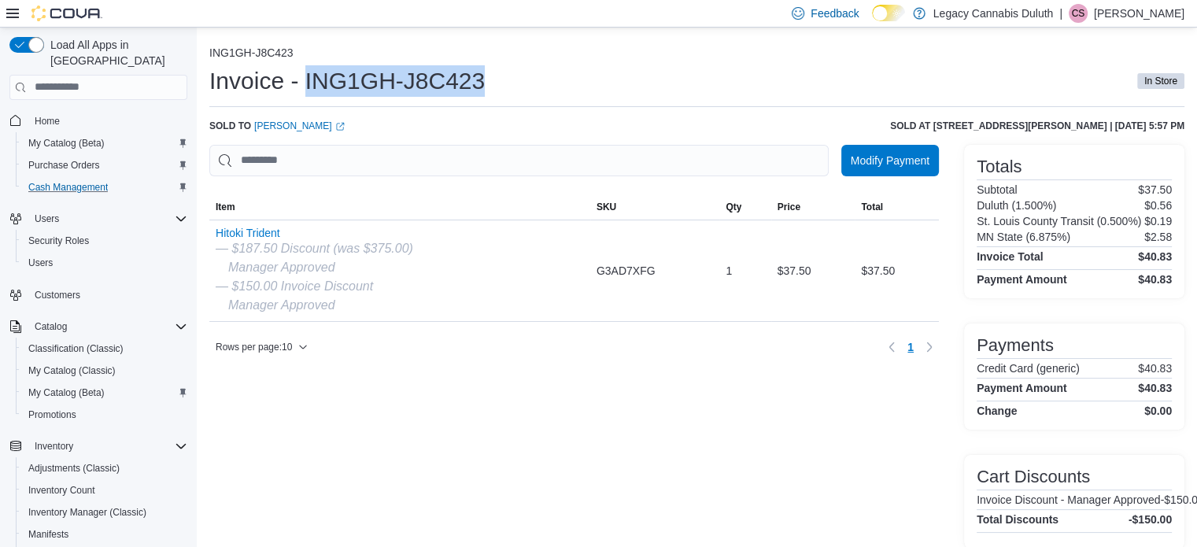
drag, startPoint x: 488, startPoint y: 81, endPoint x: 305, endPoint y: 84, distance: 182.6
click at [305, 84] on div "Invoice - ING1GH-J8C423 In Store" at bounding box center [696, 80] width 975 height 31
copy h1 "ING1GH-J8C423"
click at [65, 137] on span "My Catalog (Beta)" at bounding box center [66, 143] width 76 height 13
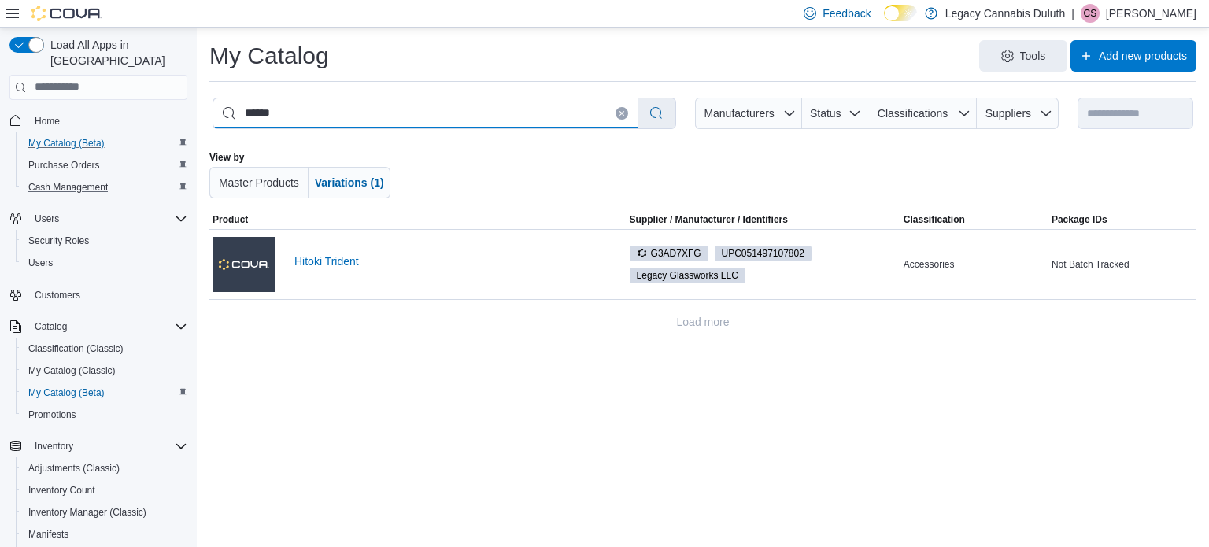
drag, startPoint x: 299, startPoint y: 112, endPoint x: 175, endPoint y: 119, distance: 124.6
click at [175, 119] on div "**********" at bounding box center [604, 287] width 1209 height 519
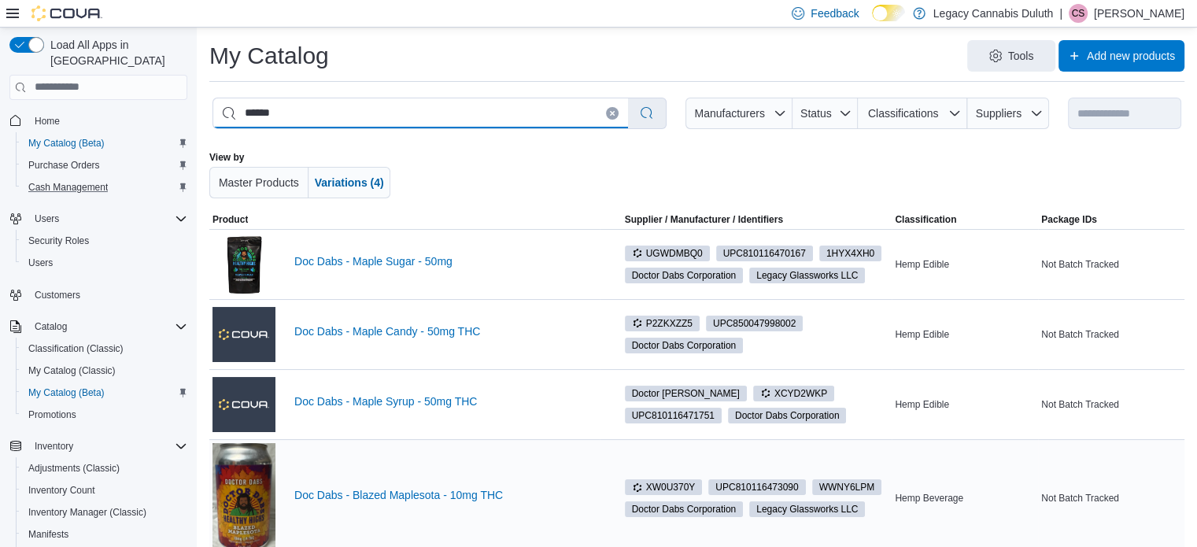
type input "******"
click at [427, 503] on div "Doc Dabs - Blazed Maplesota - 10mg THC" at bounding box center [445, 498] width 302 height 19
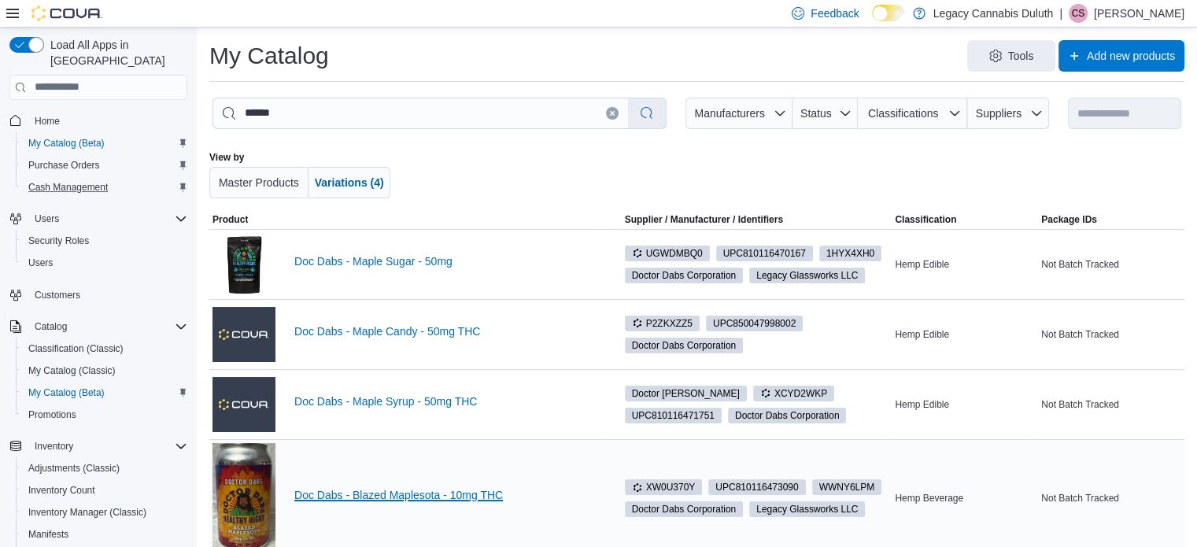
click at [409, 493] on link "Doc Dabs - Blazed Maplesota - 10mg THC" at bounding box center [445, 495] width 302 height 13
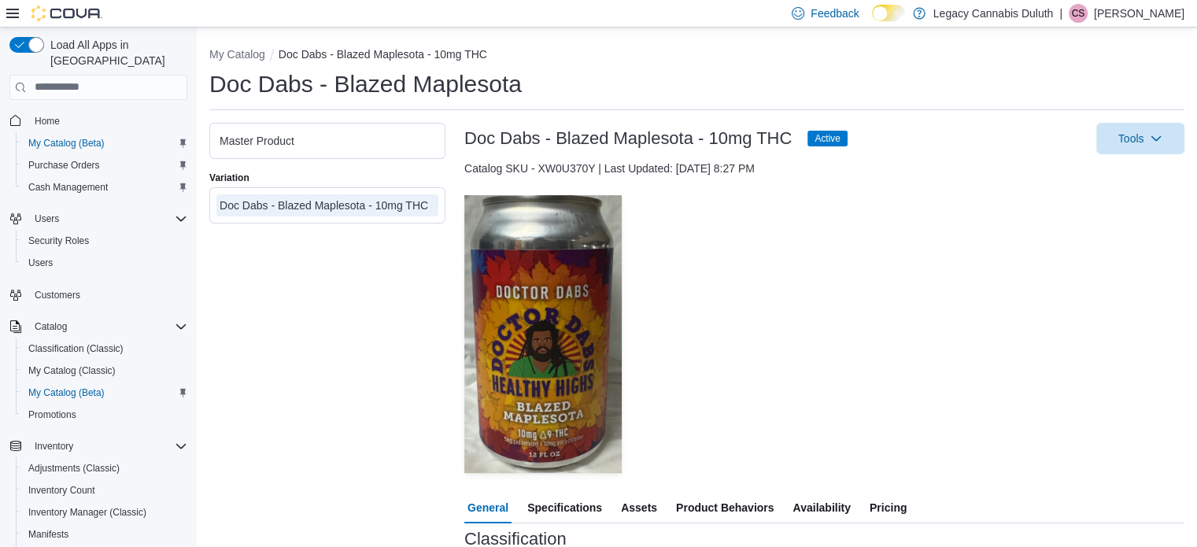
click at [874, 489] on div at bounding box center [824, 482] width 720 height 19
click at [887, 511] on span "Pricing" at bounding box center [888, 507] width 37 height 31
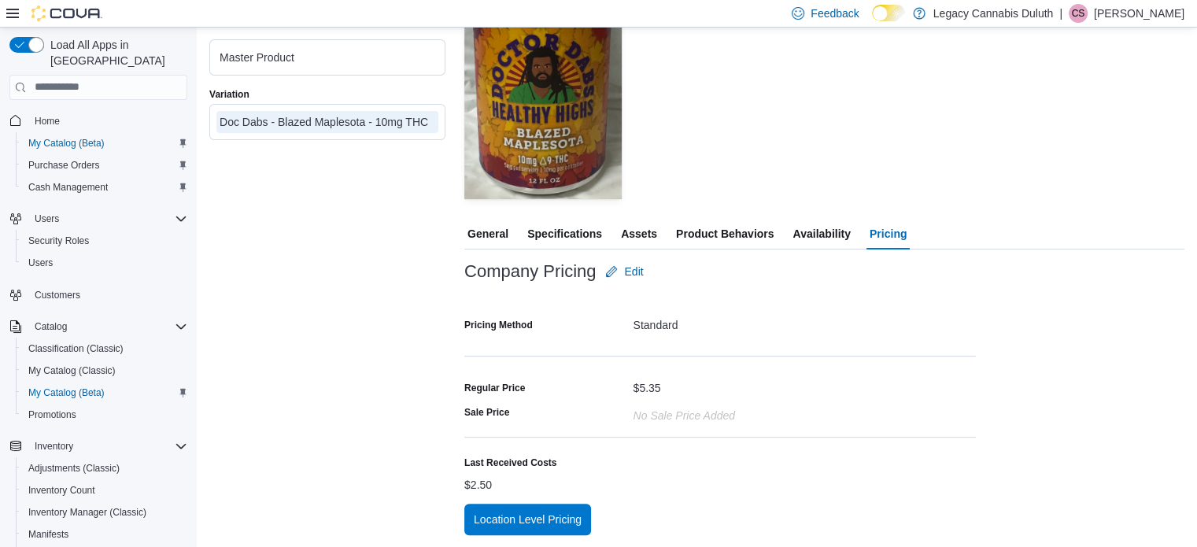
scroll to position [274, 0]
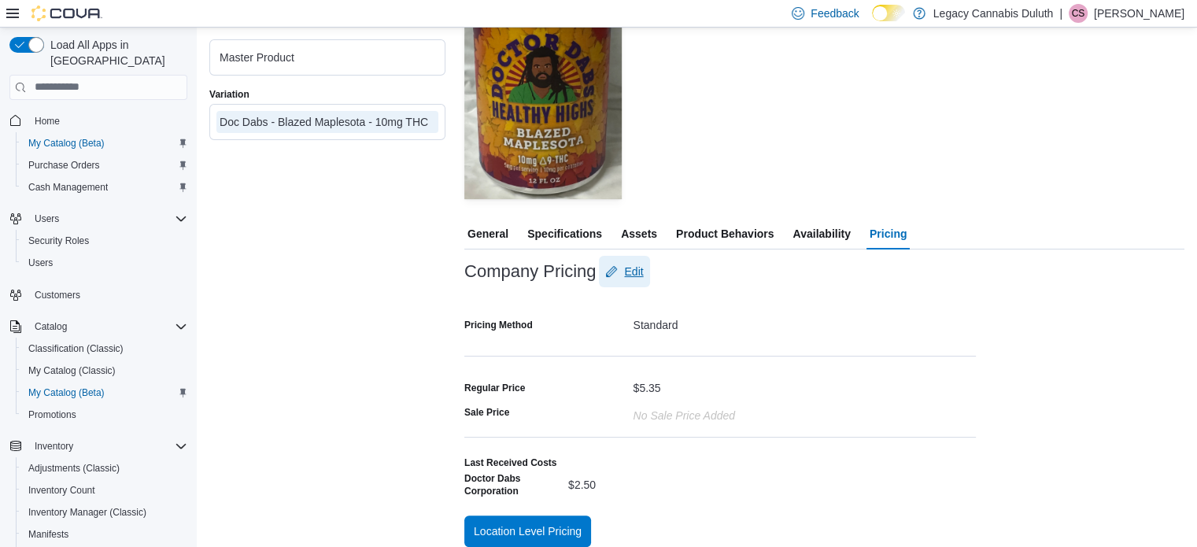
click at [636, 282] on span "Edit" at bounding box center [624, 271] width 38 height 31
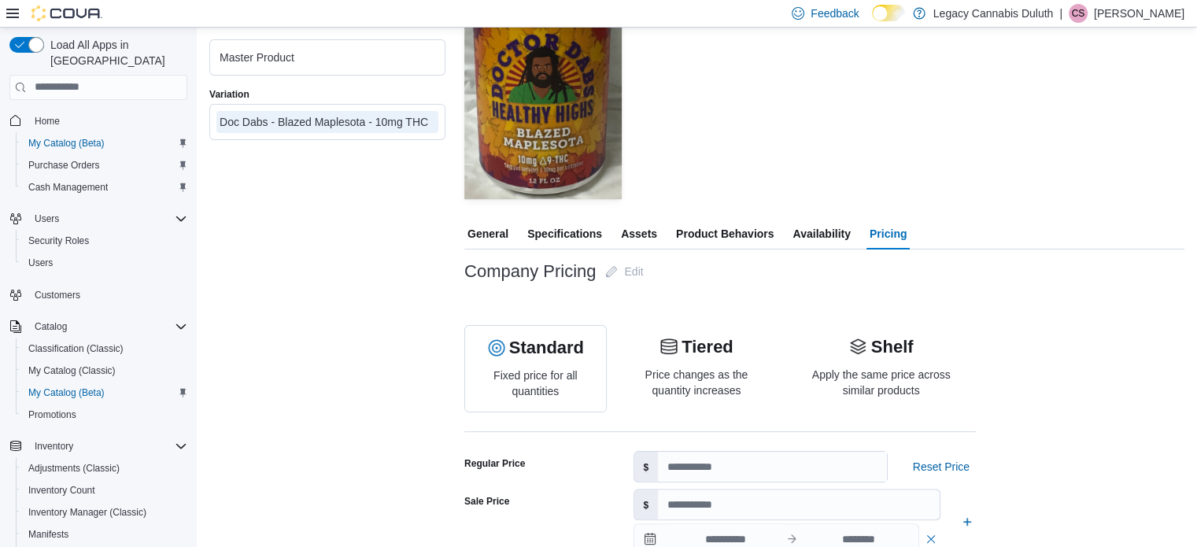
scroll to position [586, 0]
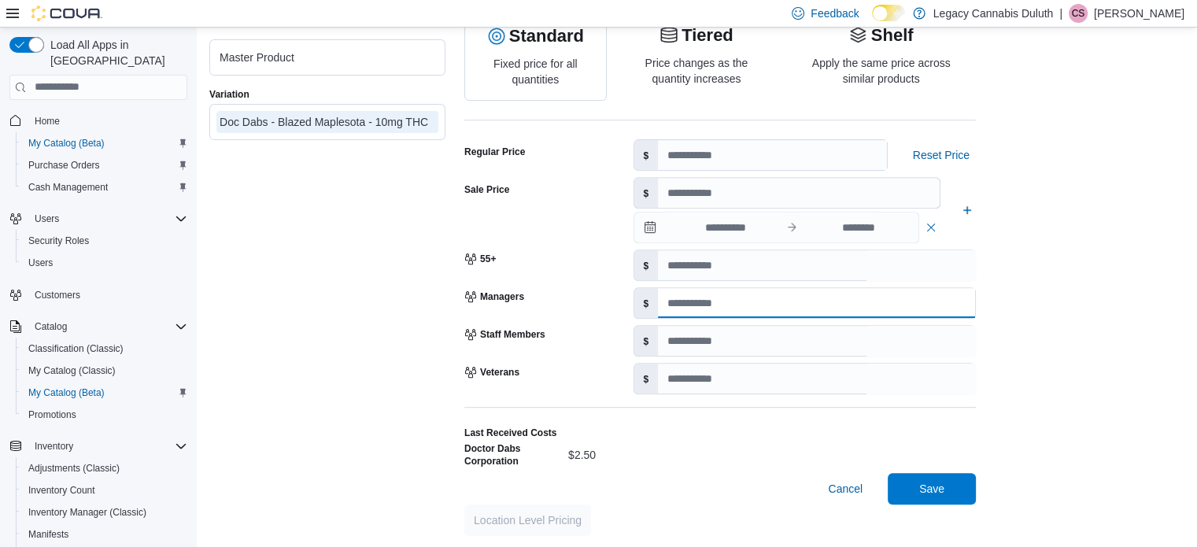
click at [690, 300] on input "number" at bounding box center [816, 303] width 317 height 30
type input "***"
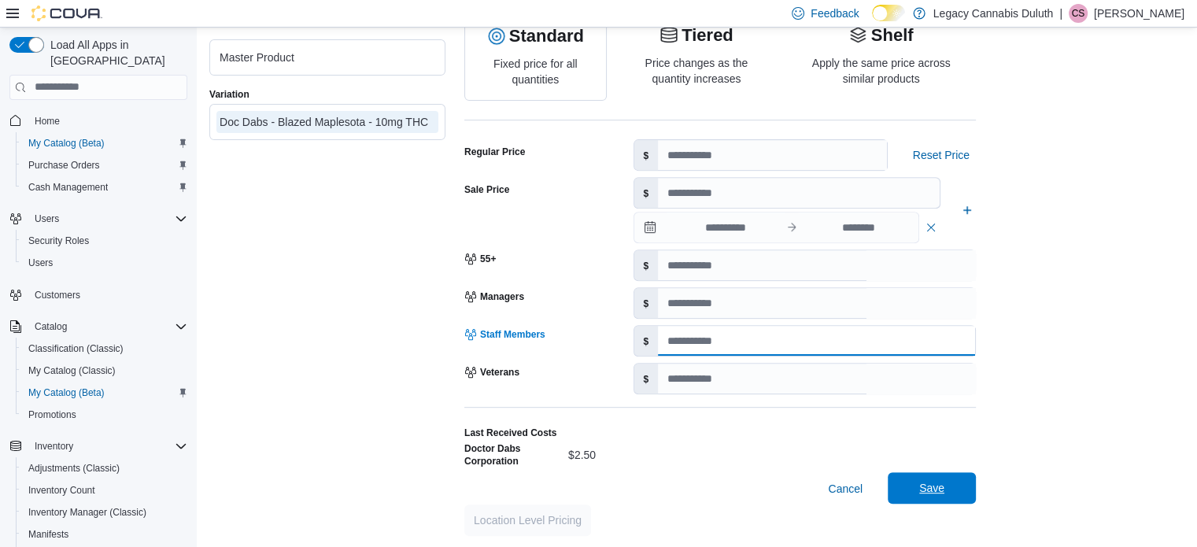
type input "***"
click at [926, 481] on span "Save" at bounding box center [931, 488] width 25 height 16
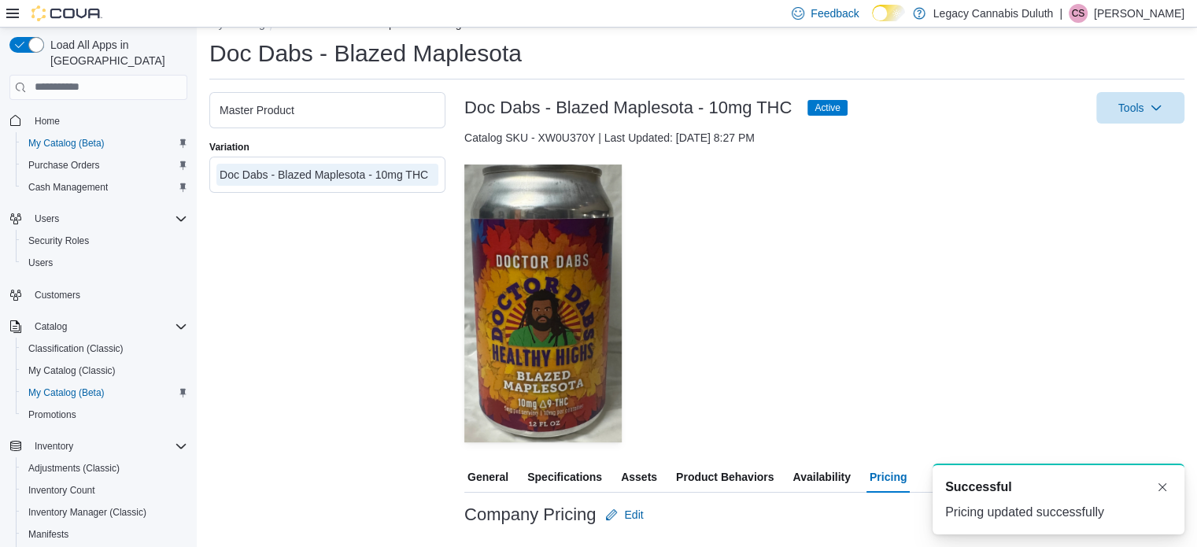
scroll to position [0, 0]
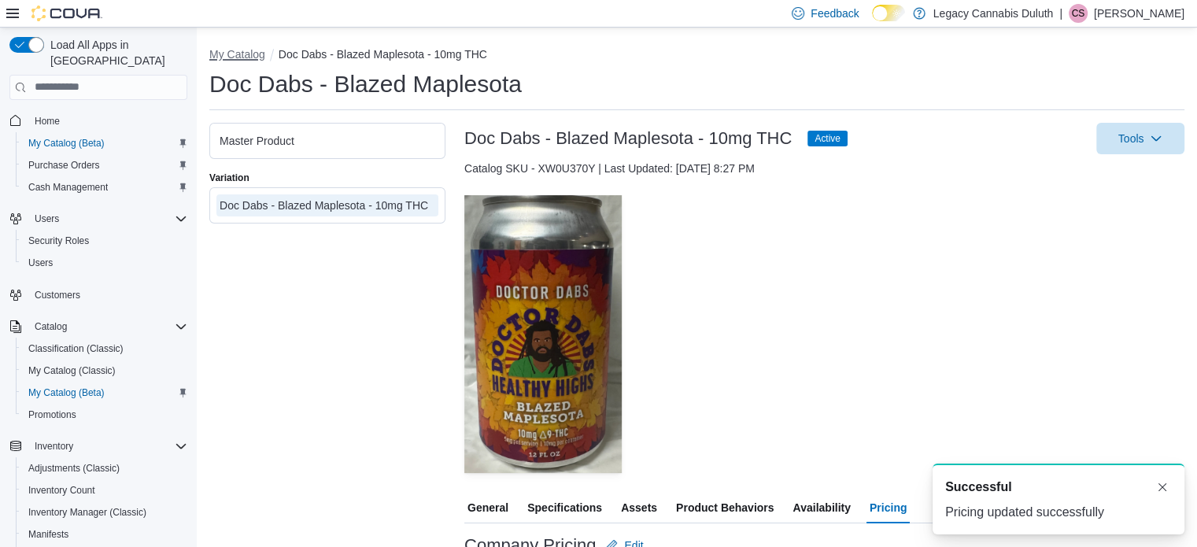
click at [244, 50] on button "My Catalog" at bounding box center [237, 54] width 56 height 13
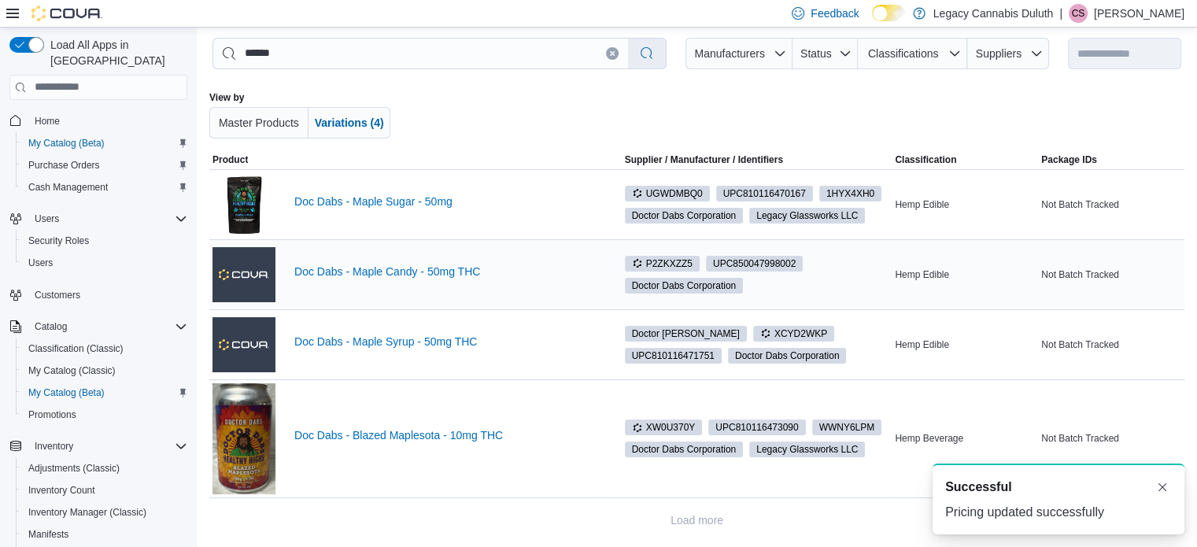
scroll to position [60, 0]
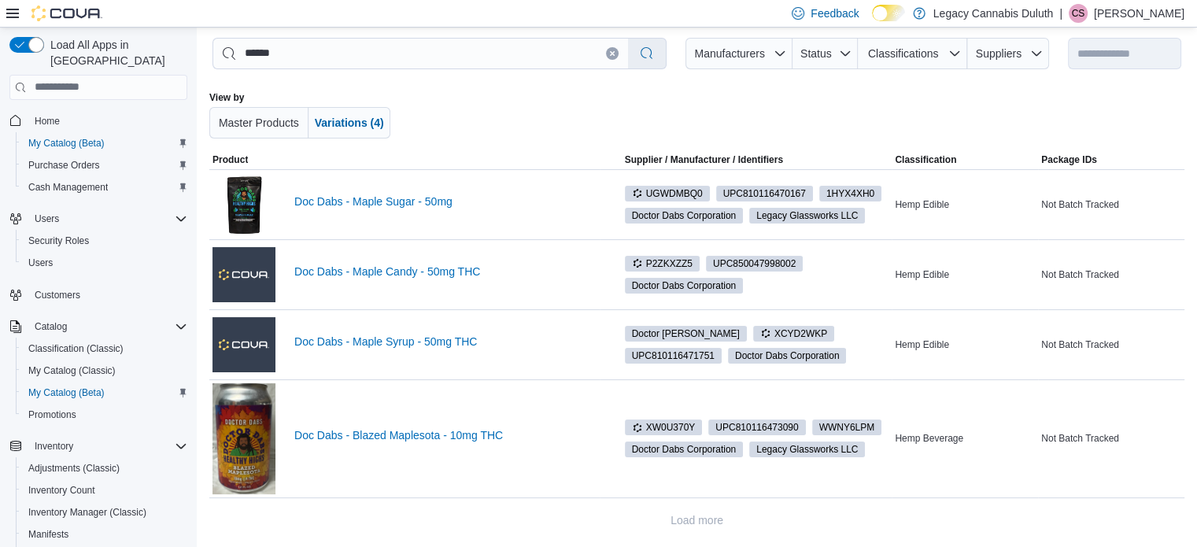
click at [843, 134] on div at bounding box center [697, 114] width 563 height 47
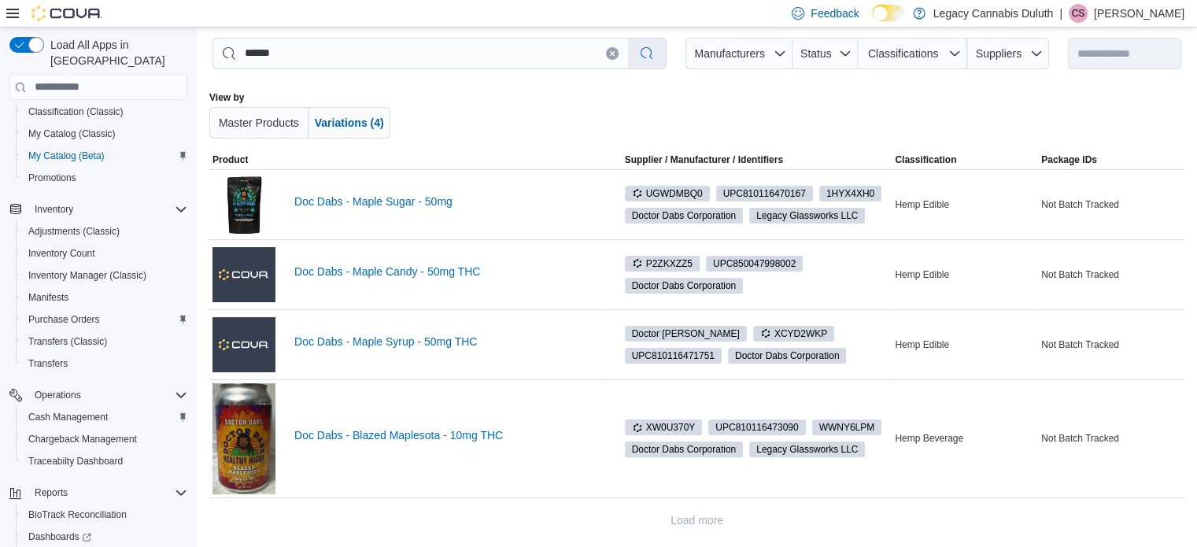
scroll to position [312, 0]
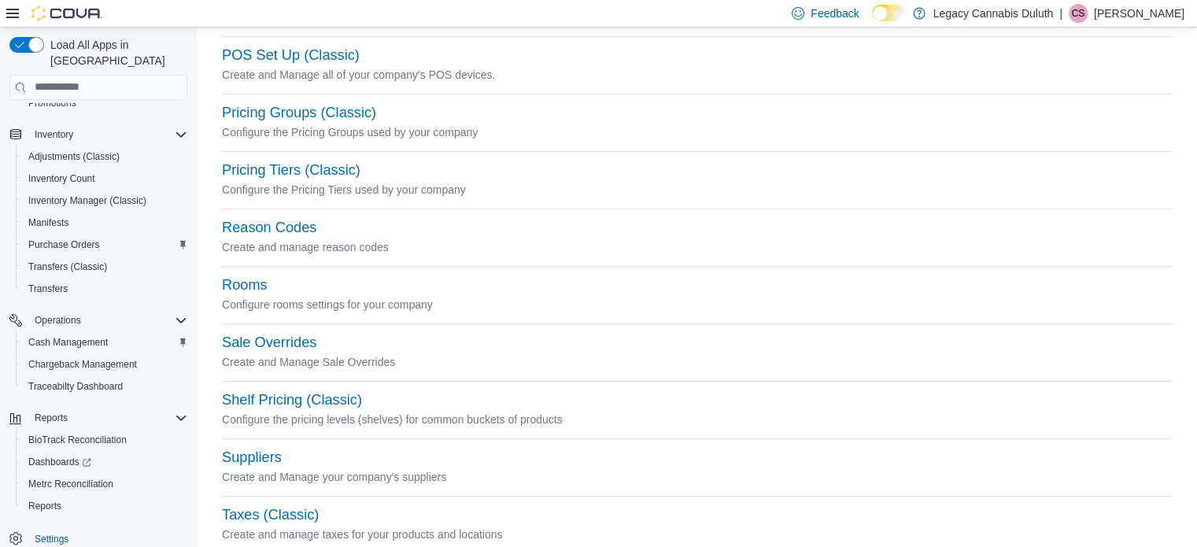
scroll to position [777, 0]
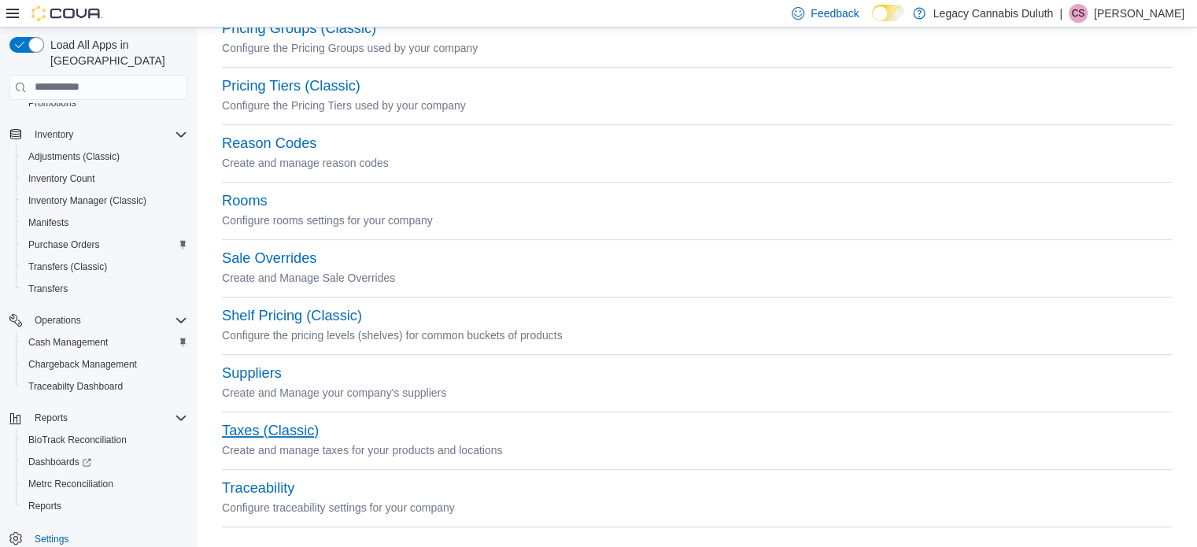
click at [271, 427] on button "Taxes (Classic)" at bounding box center [270, 431] width 97 height 17
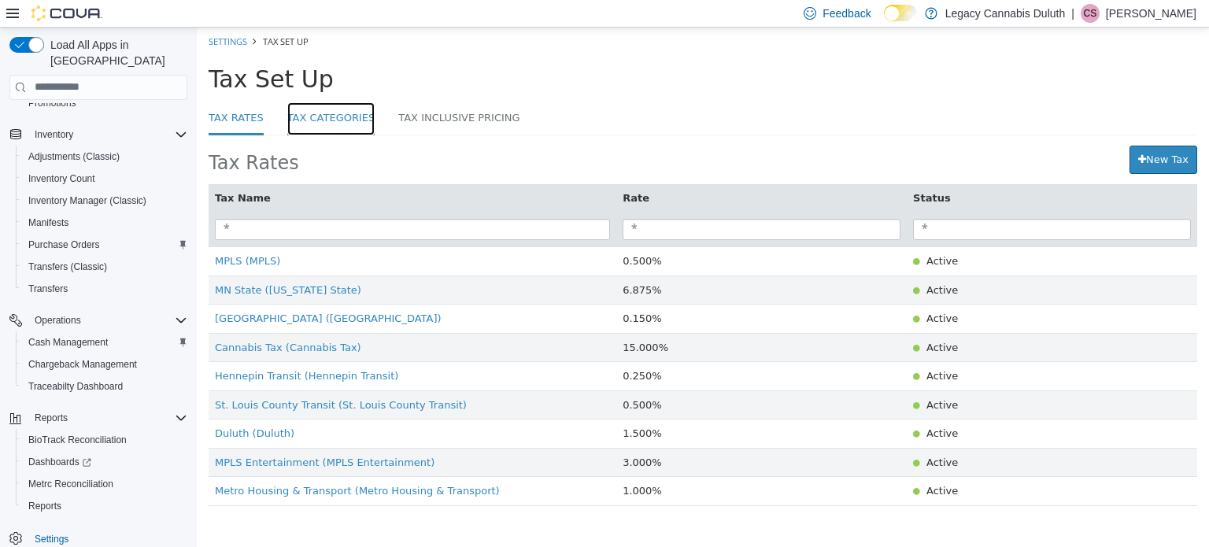
click at [309, 119] on link "Tax Categories" at bounding box center [331, 119] width 88 height 34
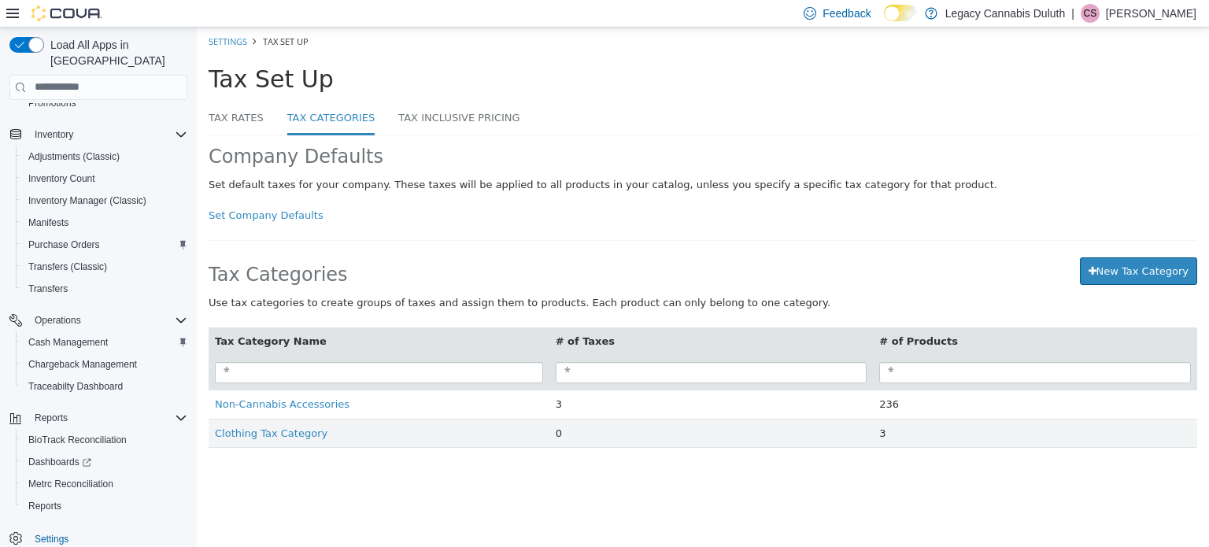
click at [460, 261] on div "Tax Categories" at bounding box center [475, 271] width 532 height 28
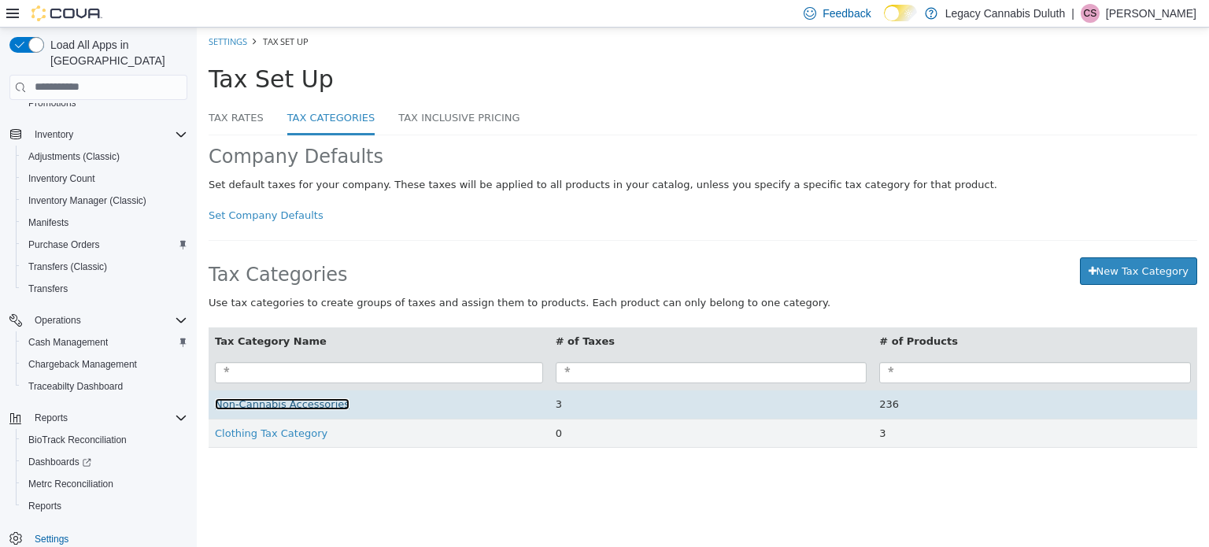
click at [285, 405] on span "Non-Cannabis Accessories" at bounding box center [282, 403] width 135 height 12
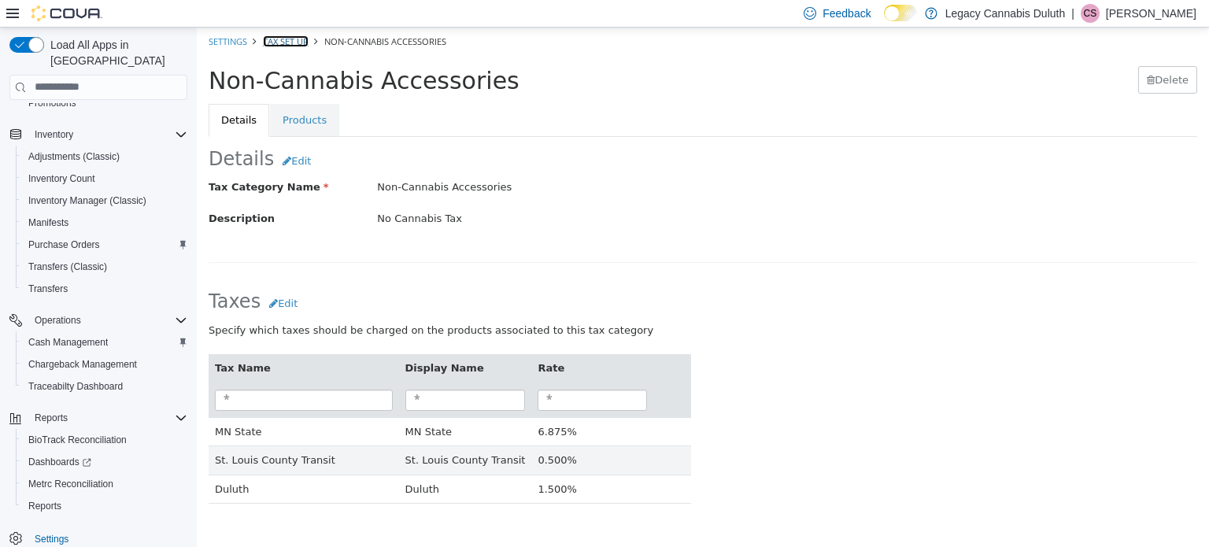
click at [279, 39] on link "Tax Set Up" at bounding box center [286, 41] width 46 height 12
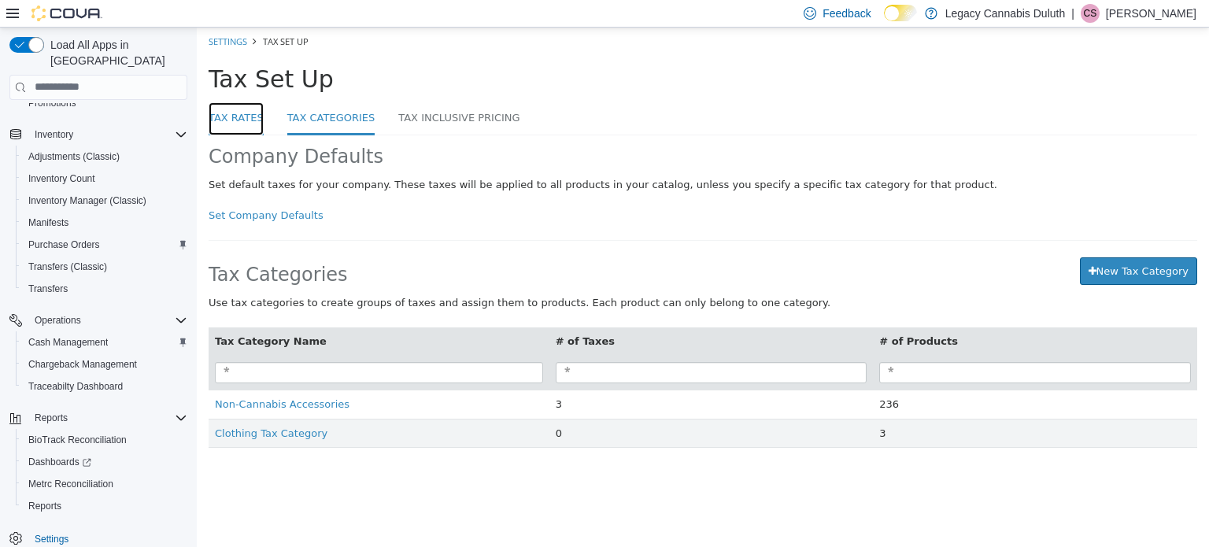
click at [241, 114] on link "Tax Rates" at bounding box center [236, 119] width 55 height 34
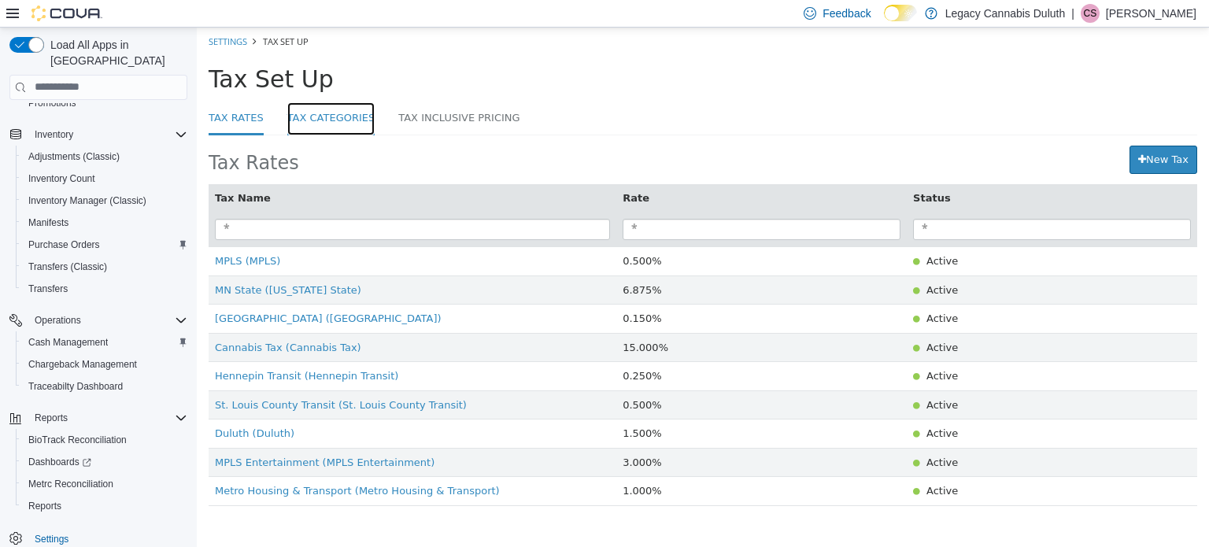
click at [313, 131] on link "Tax Categories" at bounding box center [331, 119] width 88 height 34
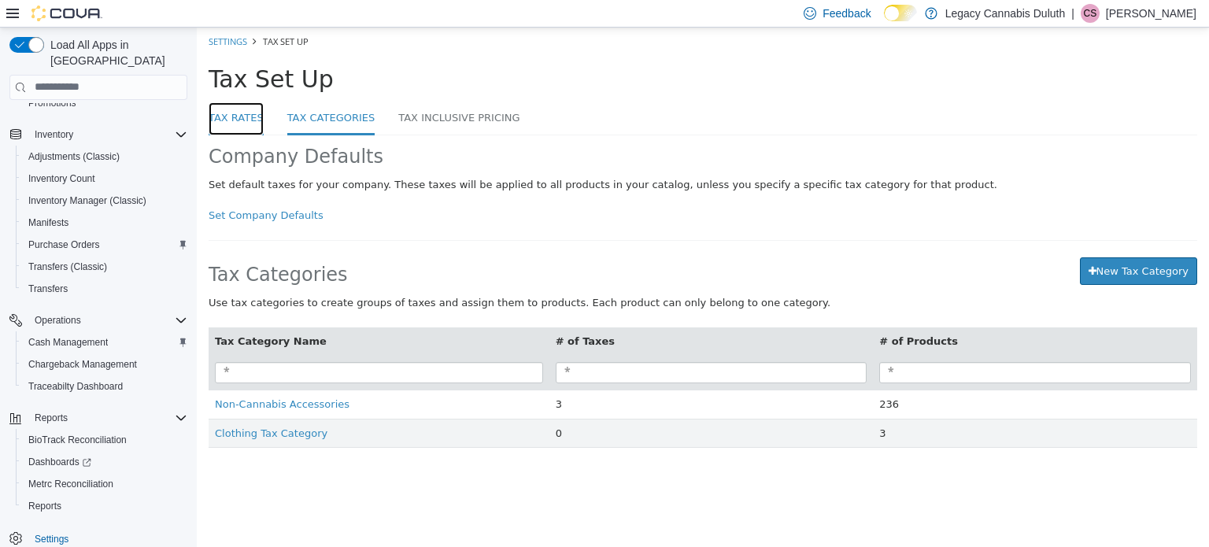
click at [251, 122] on link "Tax Rates" at bounding box center [236, 119] width 55 height 34
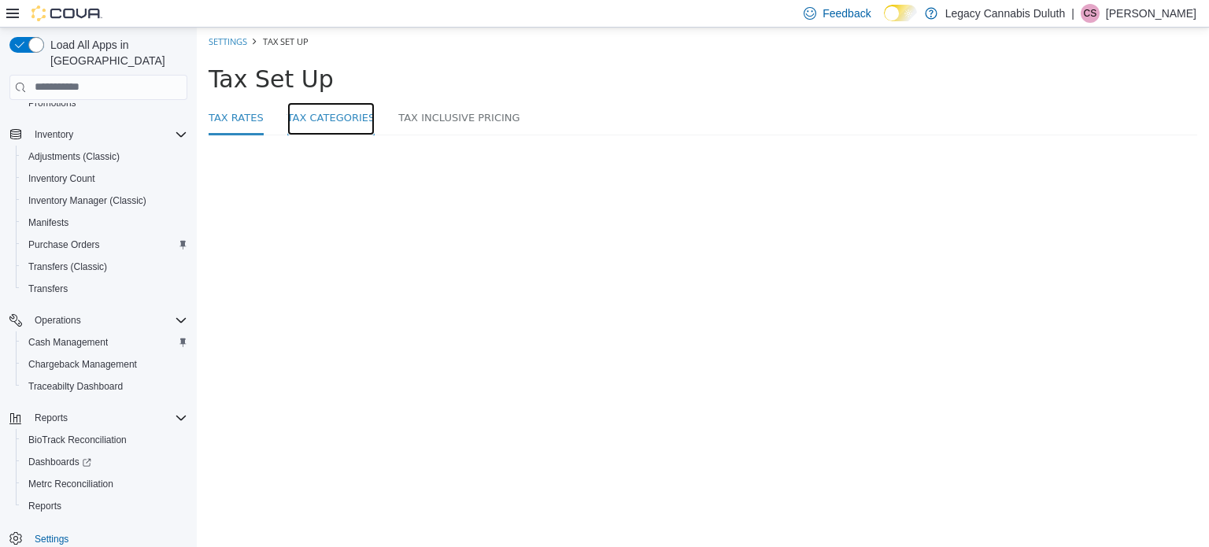
click at [318, 120] on link "Tax Categories" at bounding box center [331, 119] width 88 height 34
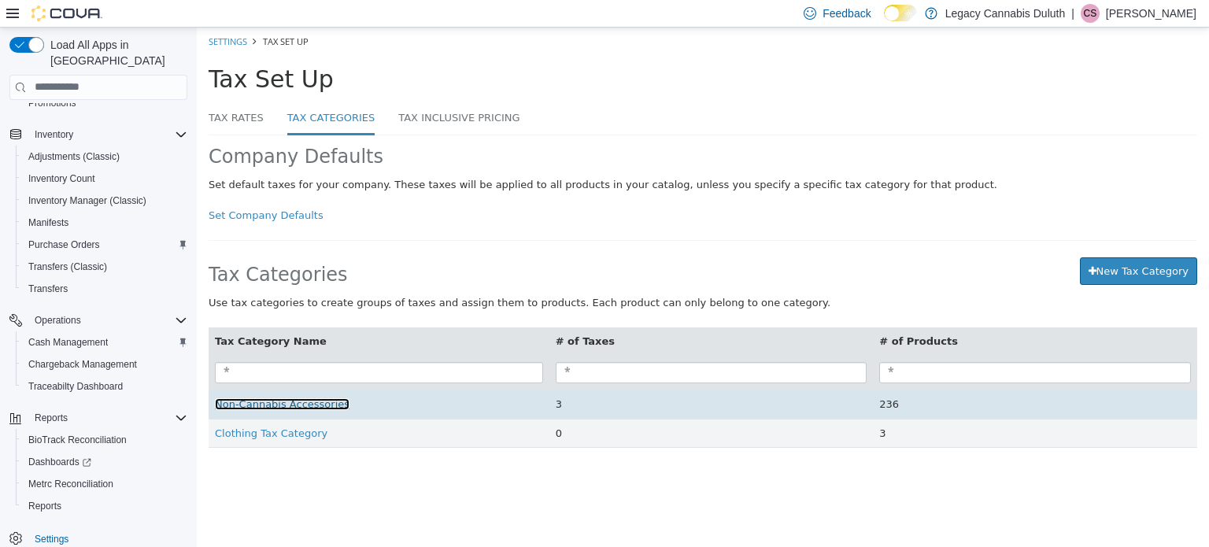
click at [314, 405] on span "Non-Cannabis Accessories" at bounding box center [282, 403] width 135 height 12
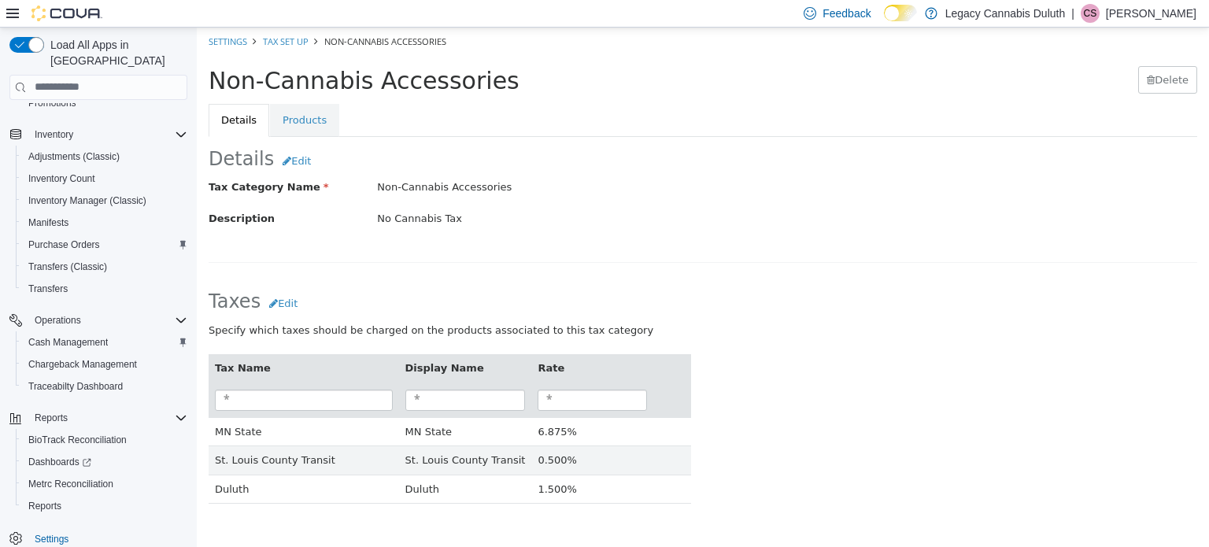
click at [275, 33] on li "Tax Set Up" at bounding box center [277, 41] width 61 height 16
click at [295, 43] on link "Tax Set Up" at bounding box center [286, 41] width 46 height 12
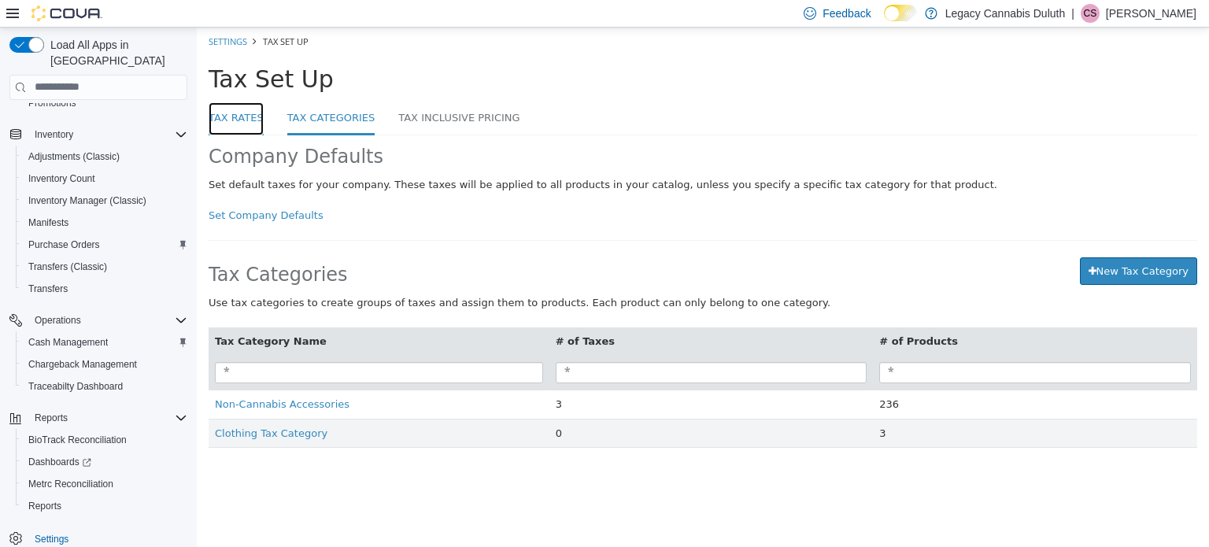
click at [230, 110] on link "Tax Rates" at bounding box center [236, 119] width 55 height 34
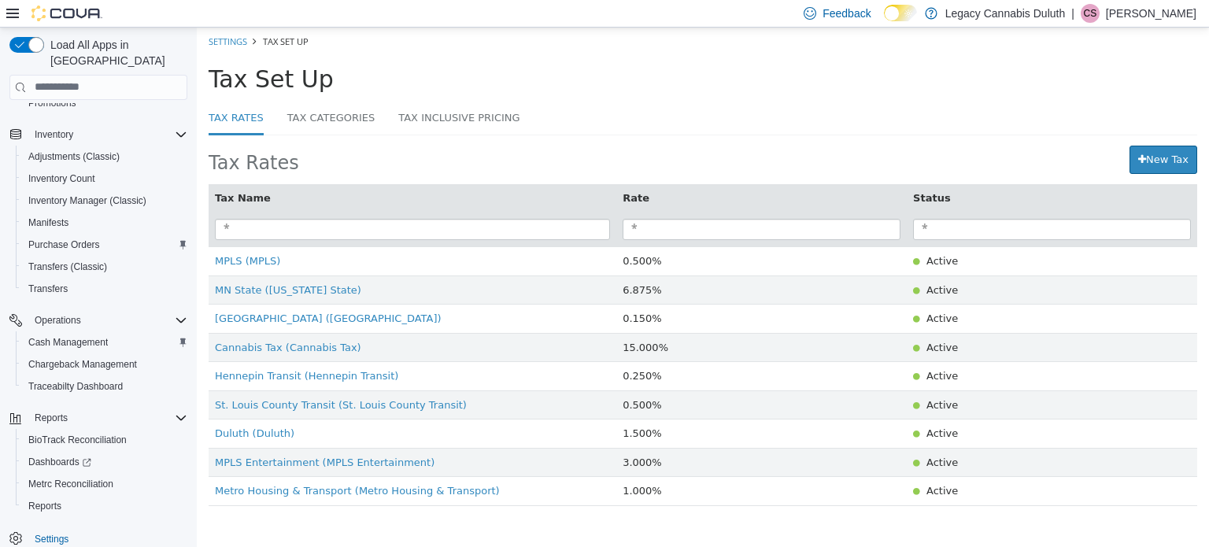
click at [605, 128] on ul "Tax Rates Tax Categories Tax Inclusive Pricing" at bounding box center [703, 119] width 989 height 34
click at [319, 114] on link "Tax Categories" at bounding box center [331, 119] width 88 height 34
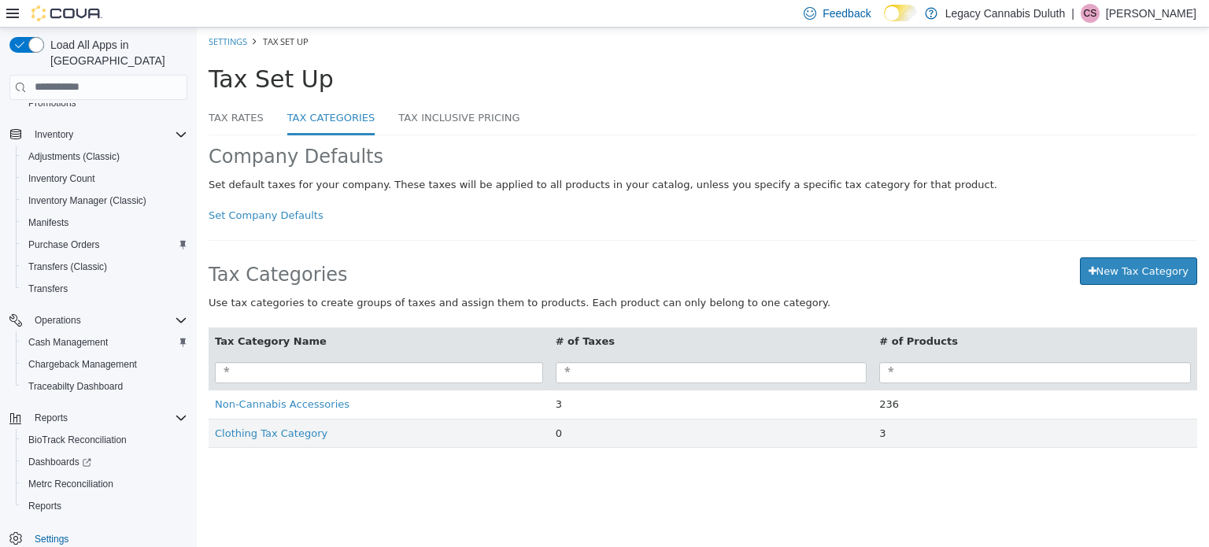
click at [652, 123] on ul "Tax Rates Tax Categories Tax Inclusive Pricing" at bounding box center [703, 119] width 989 height 34
click at [256, 110] on link "Tax Rates" at bounding box center [236, 119] width 55 height 34
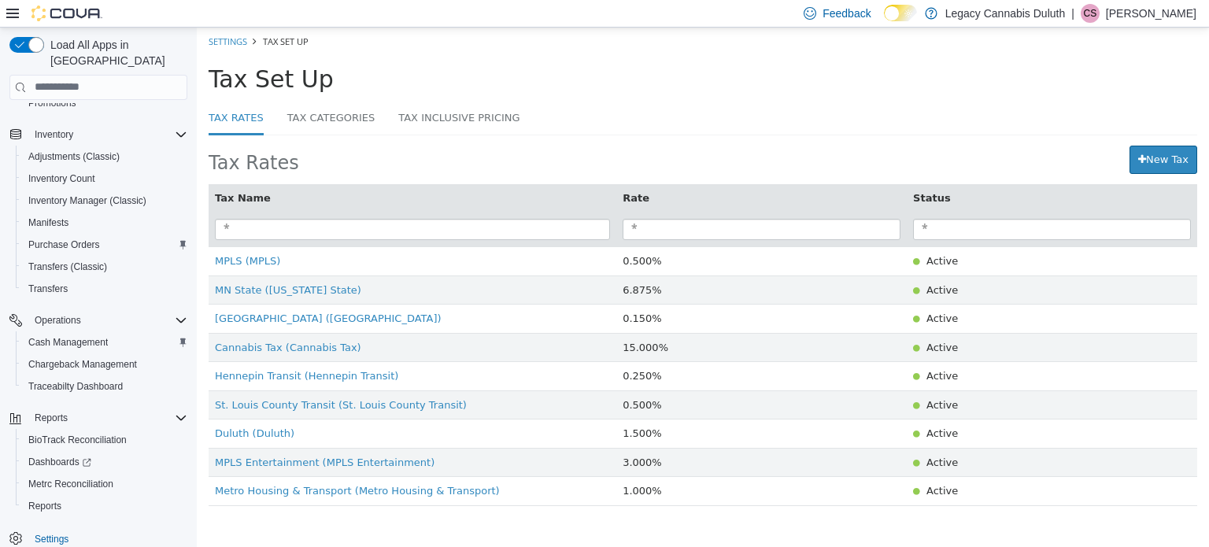
click at [455, 84] on div "Tax Set Up" at bounding box center [666, 78] width 914 height 26
click at [329, 124] on link "Tax Categories" at bounding box center [331, 119] width 88 height 34
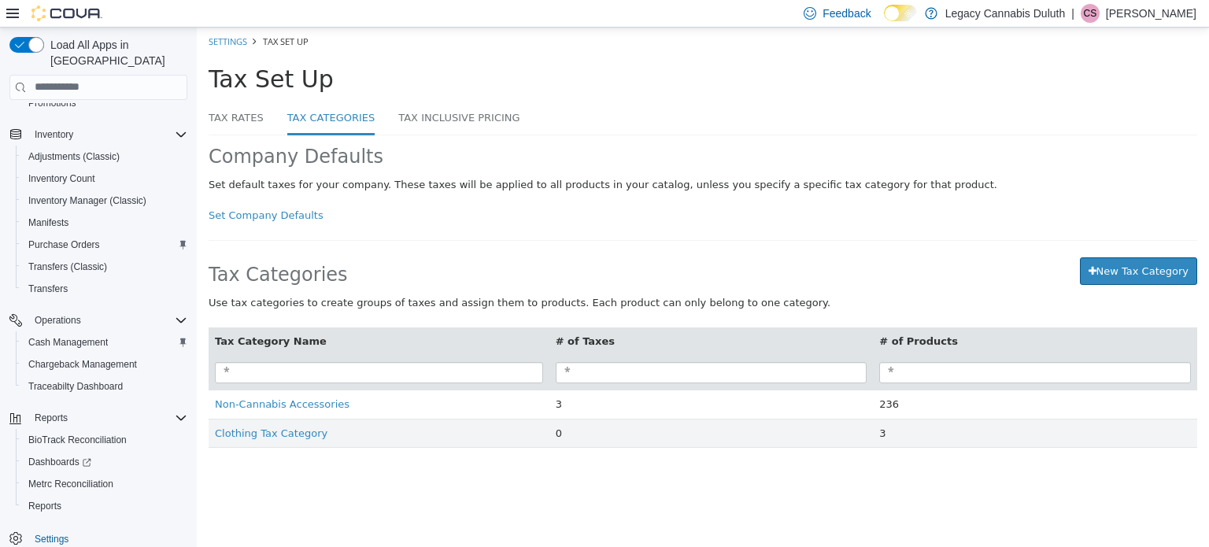
click at [214, 185] on div "Set default taxes for your company. These taxes will be applied to all products…" at bounding box center [703, 184] width 989 height 16
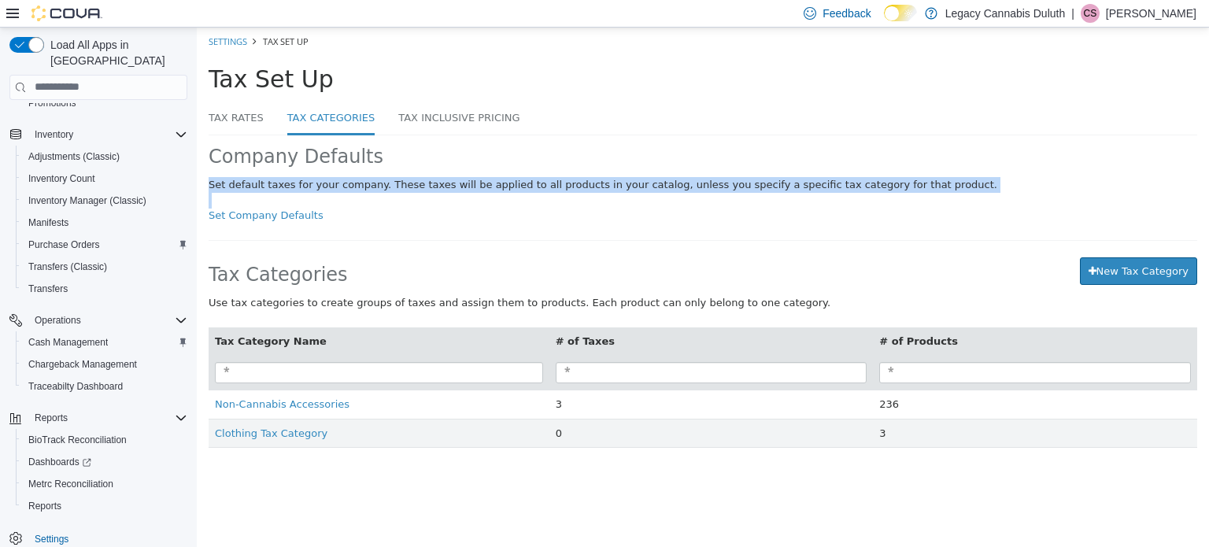
drag, startPoint x: 214, startPoint y: 185, endPoint x: 538, endPoint y: 200, distance: 324.6
click at [538, 200] on div "Set default taxes for your company. These taxes will be applied to all products…" at bounding box center [703, 199] width 989 height 46
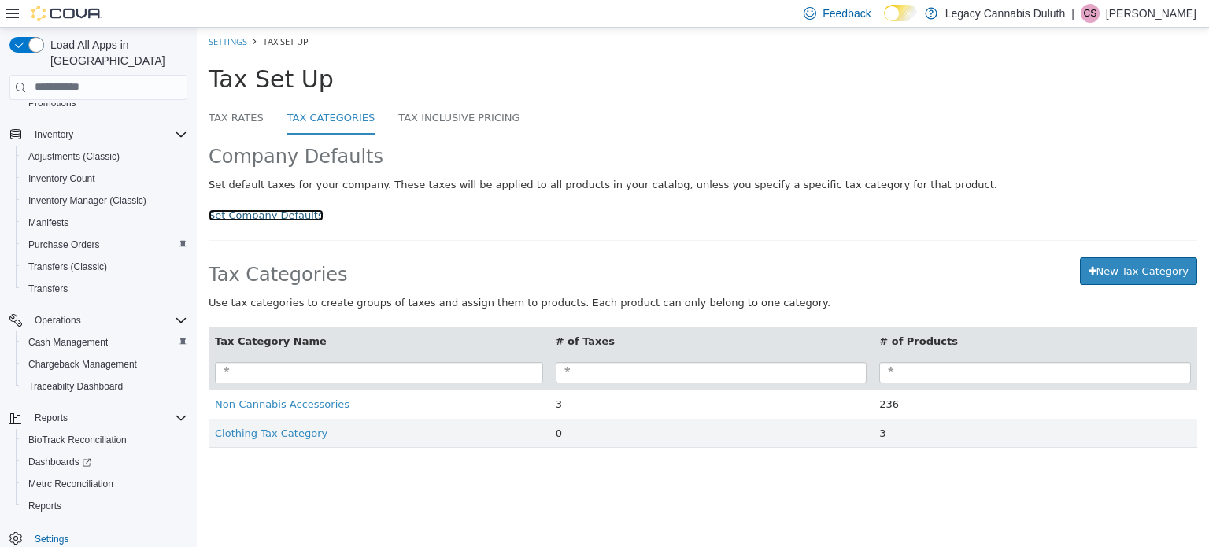
click at [252, 218] on link "Set Company Defaults" at bounding box center [266, 215] width 115 height 12
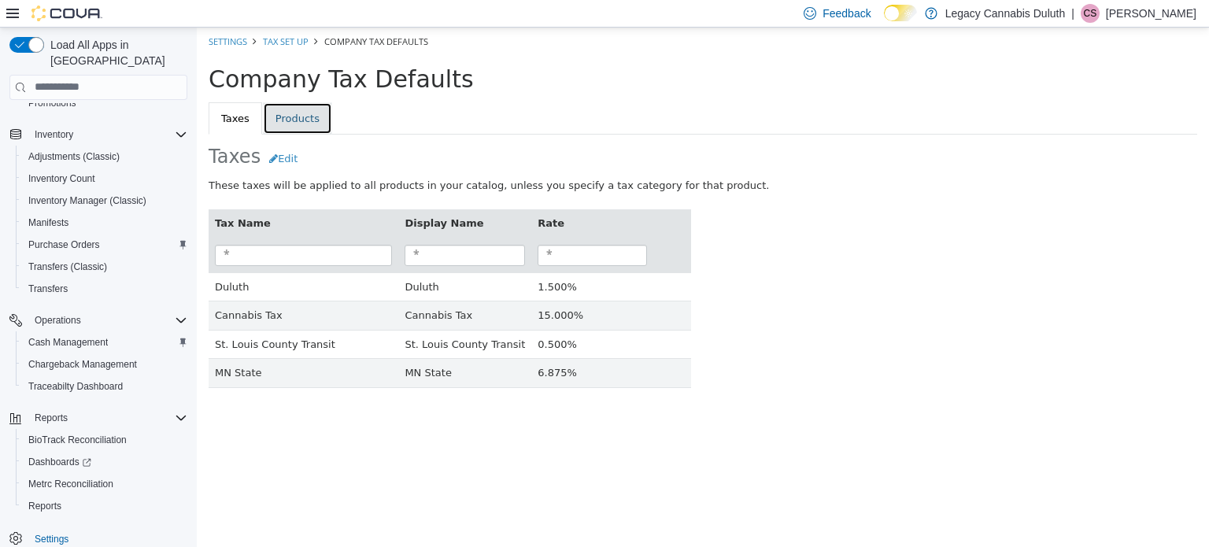
click at [298, 124] on link "Products" at bounding box center [297, 118] width 69 height 33
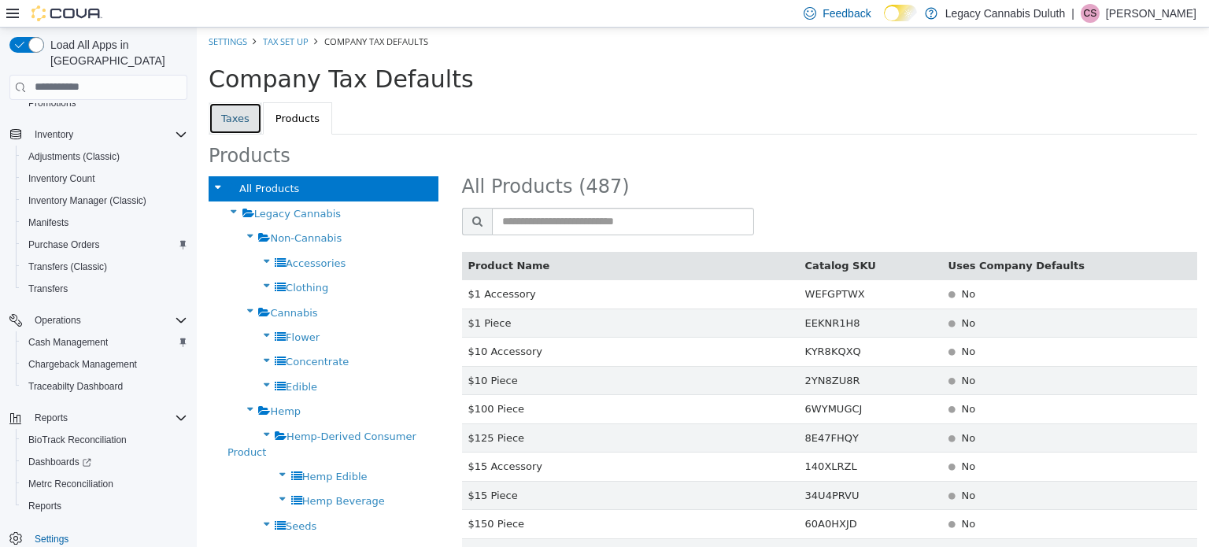
click at [235, 114] on link "Taxes" at bounding box center [236, 118] width 54 height 33
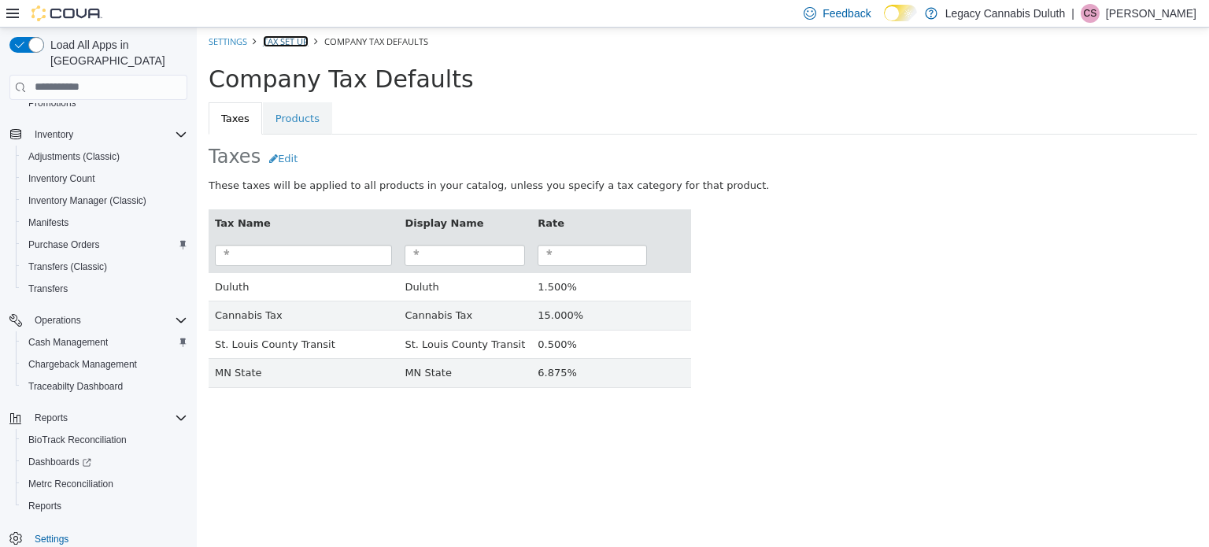
click at [280, 37] on link "Tax Set Up" at bounding box center [286, 41] width 46 height 12
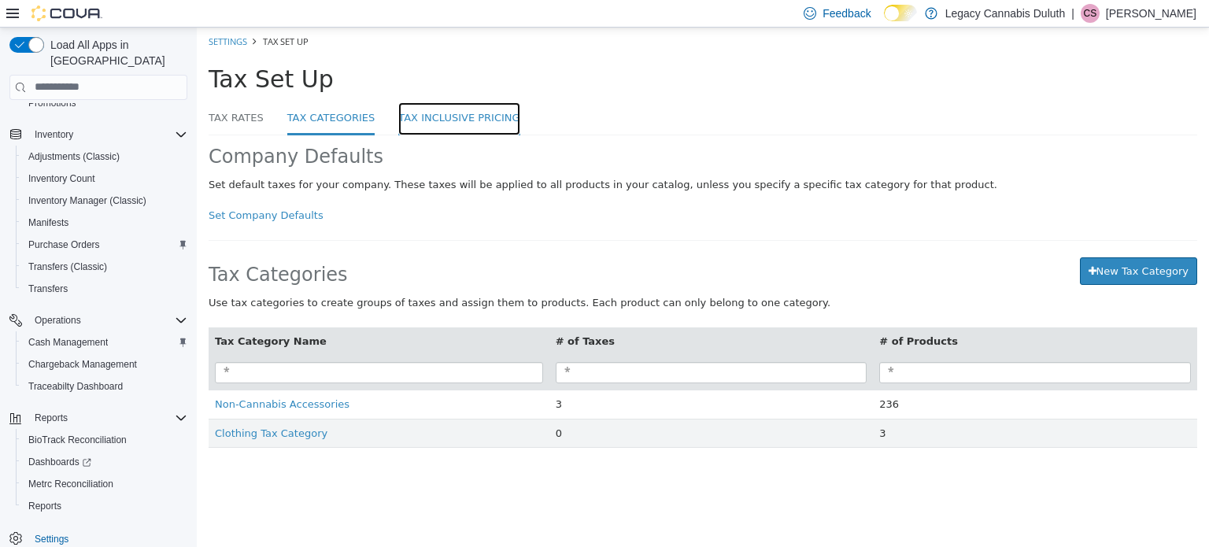
click at [407, 113] on link "Tax Inclusive Pricing" at bounding box center [458, 119] width 121 height 34
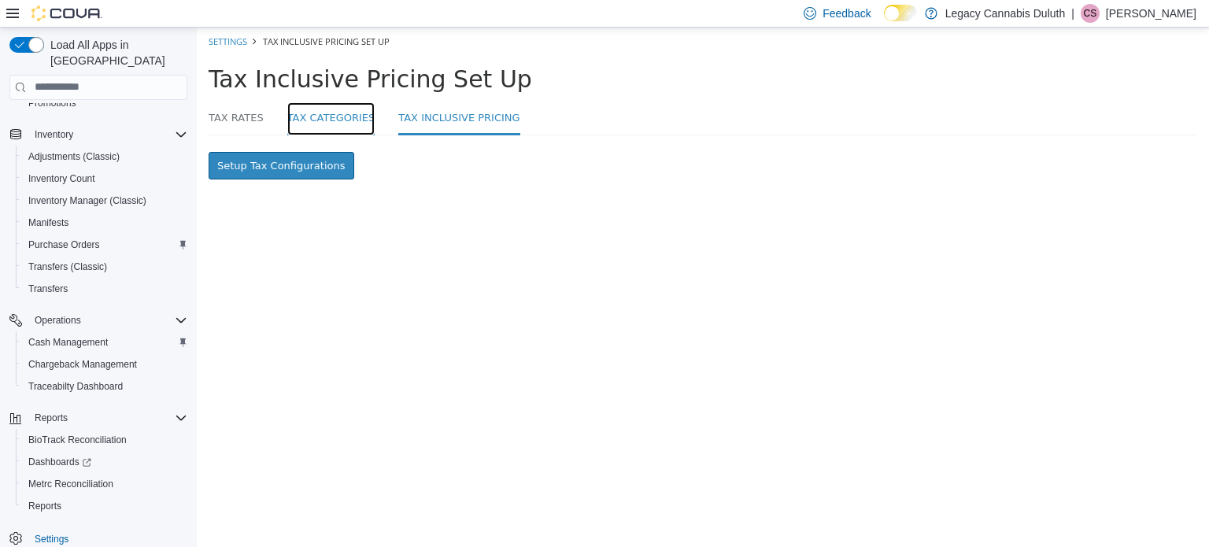
click at [335, 118] on link "Tax Categories" at bounding box center [331, 119] width 88 height 34
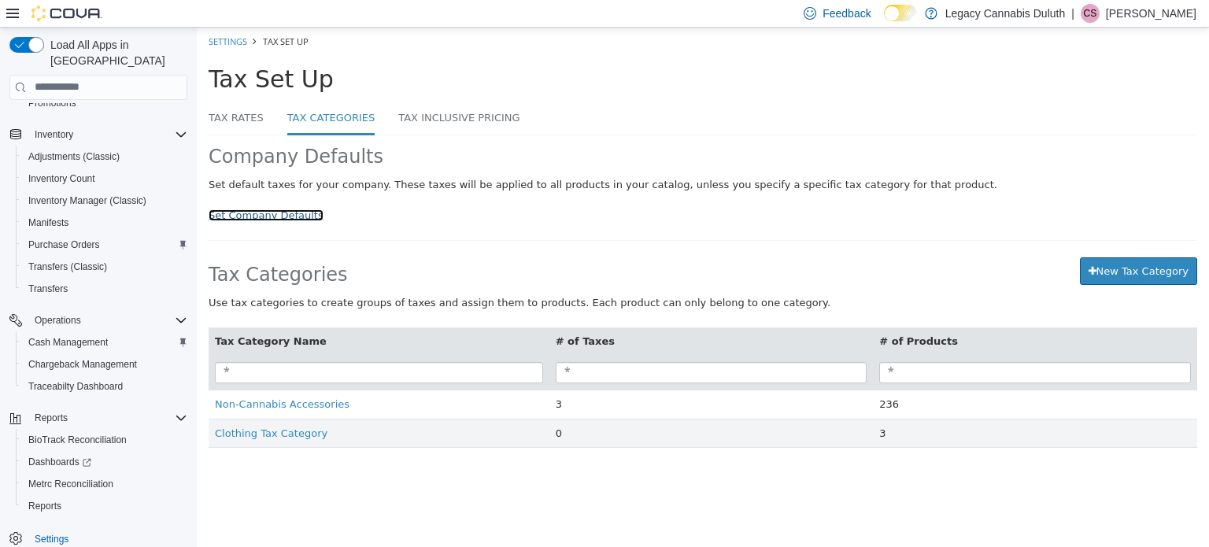
click at [243, 212] on link "Set Company Defaults" at bounding box center [266, 215] width 115 height 12
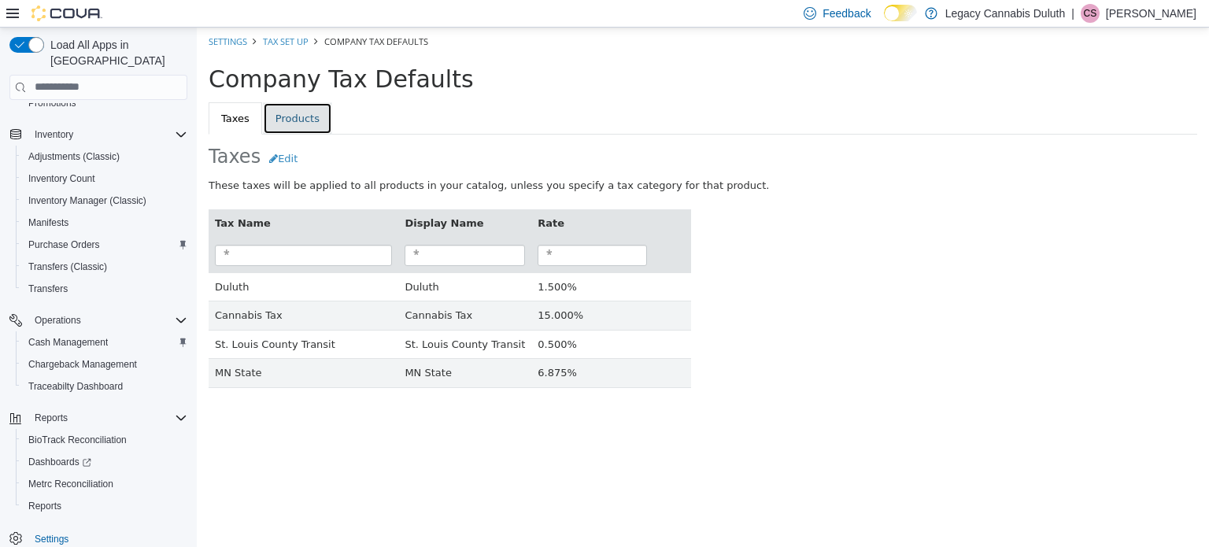
click at [285, 114] on link "Products" at bounding box center [297, 118] width 69 height 33
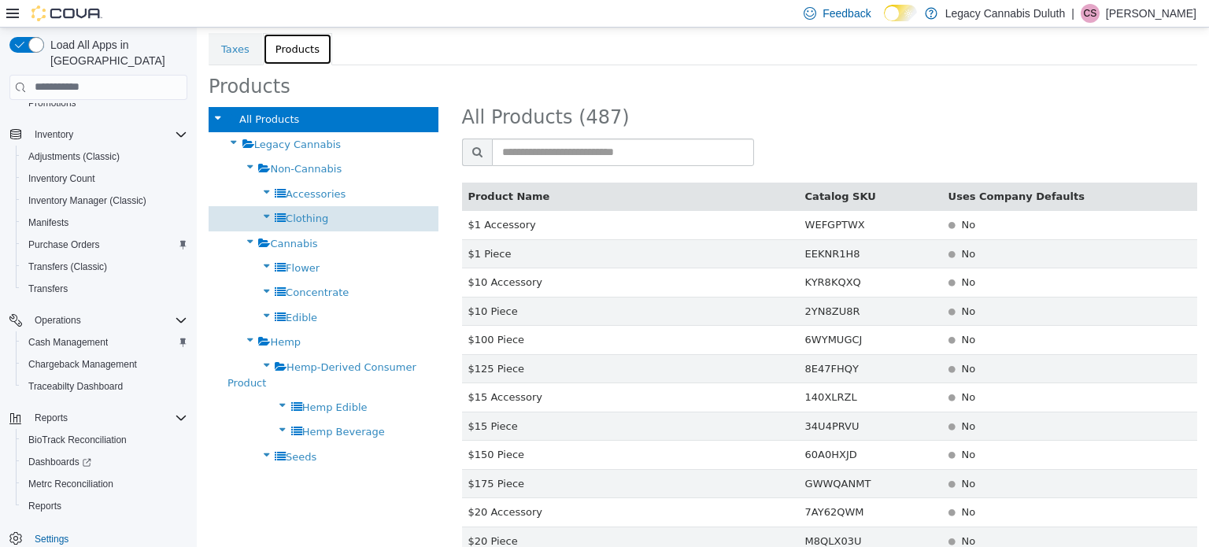
scroll to position [57, 0]
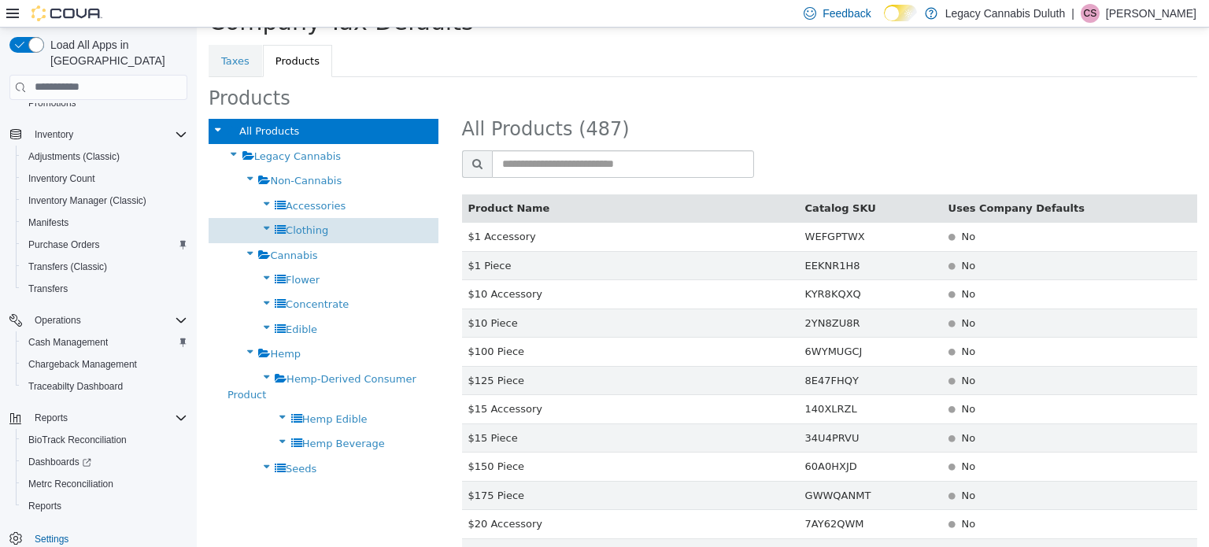
click at [310, 220] on div "Clothing" at bounding box center [324, 229] width 230 height 24
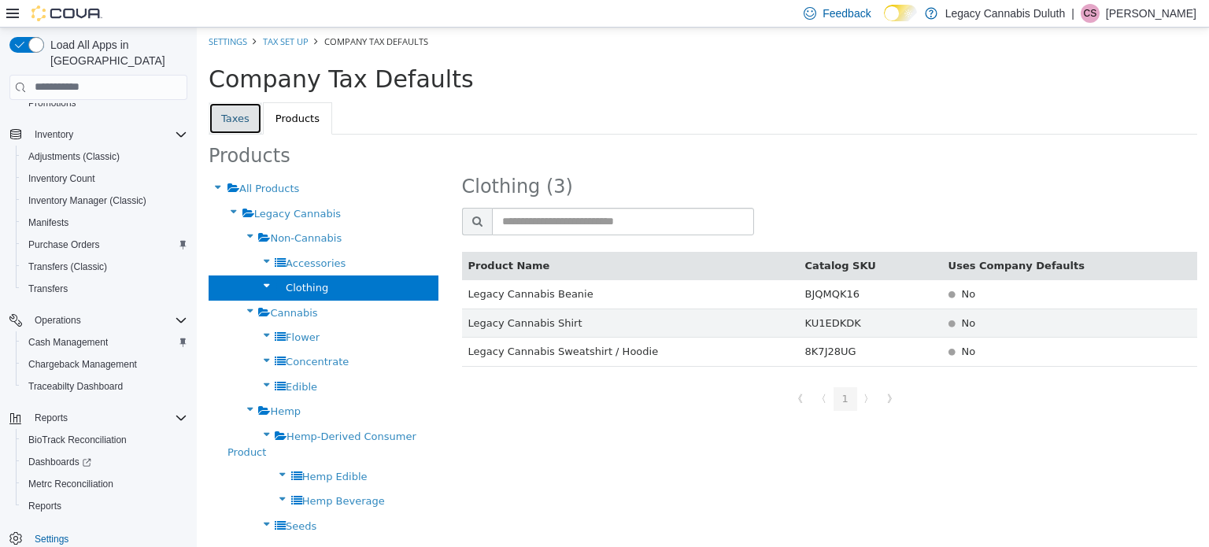
click at [235, 118] on link "Taxes" at bounding box center [236, 118] width 54 height 33
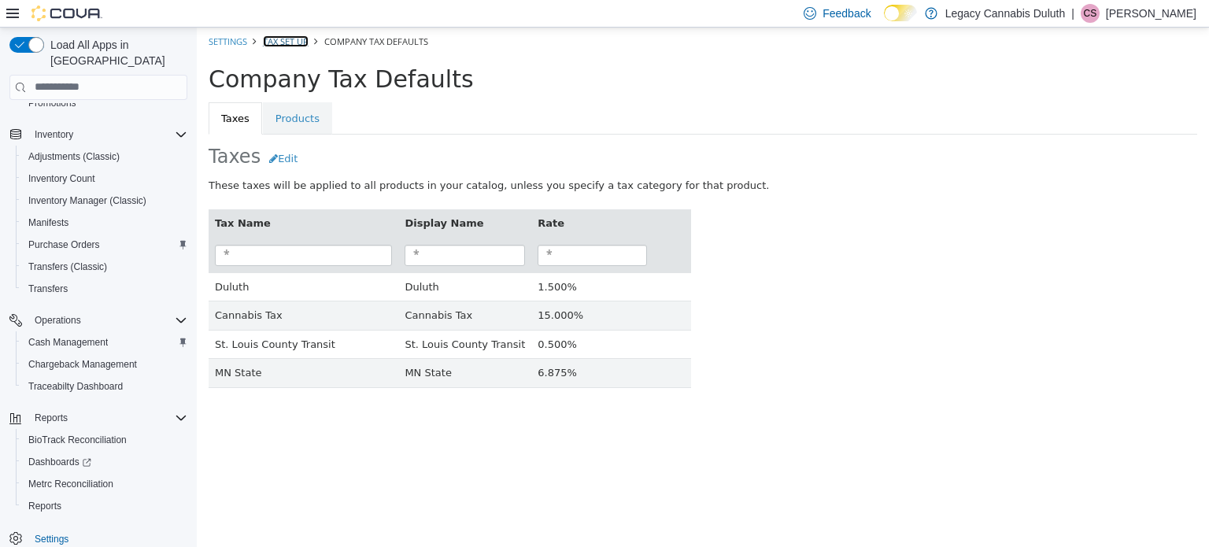
click at [290, 42] on link "Tax Set Up" at bounding box center [286, 41] width 46 height 12
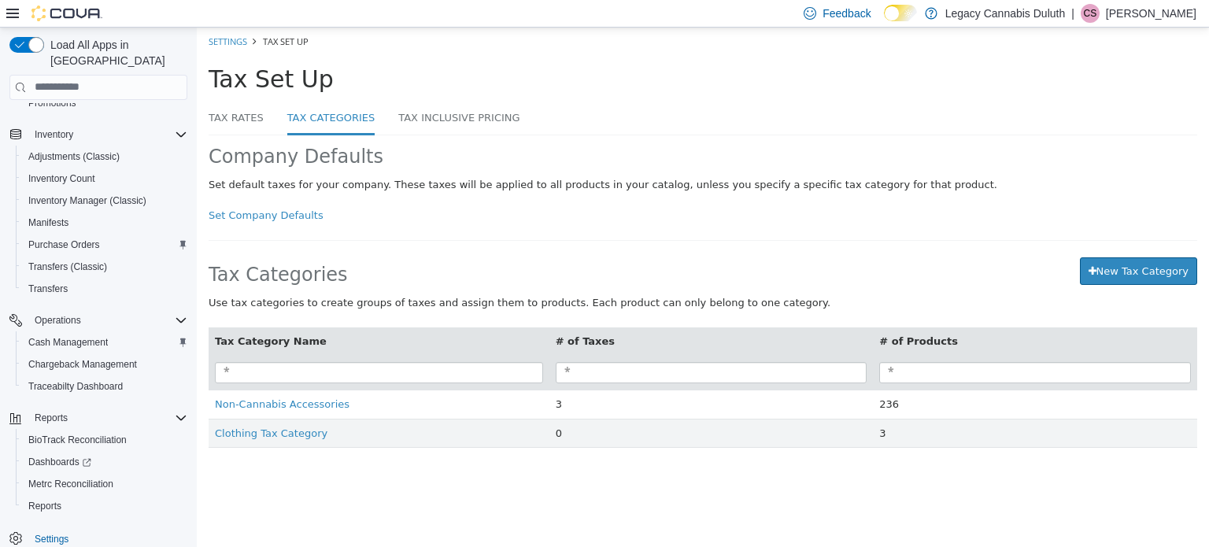
click at [533, 237] on div "Company Defaults Set default taxes for your company. These taxes will be applie…" at bounding box center [703, 299] width 989 height 328
click at [397, 190] on div "Set default taxes for your company. These taxes will be applied to all products…" at bounding box center [703, 184] width 989 height 16
click at [231, 126] on link "Tax Rates" at bounding box center [236, 119] width 55 height 34
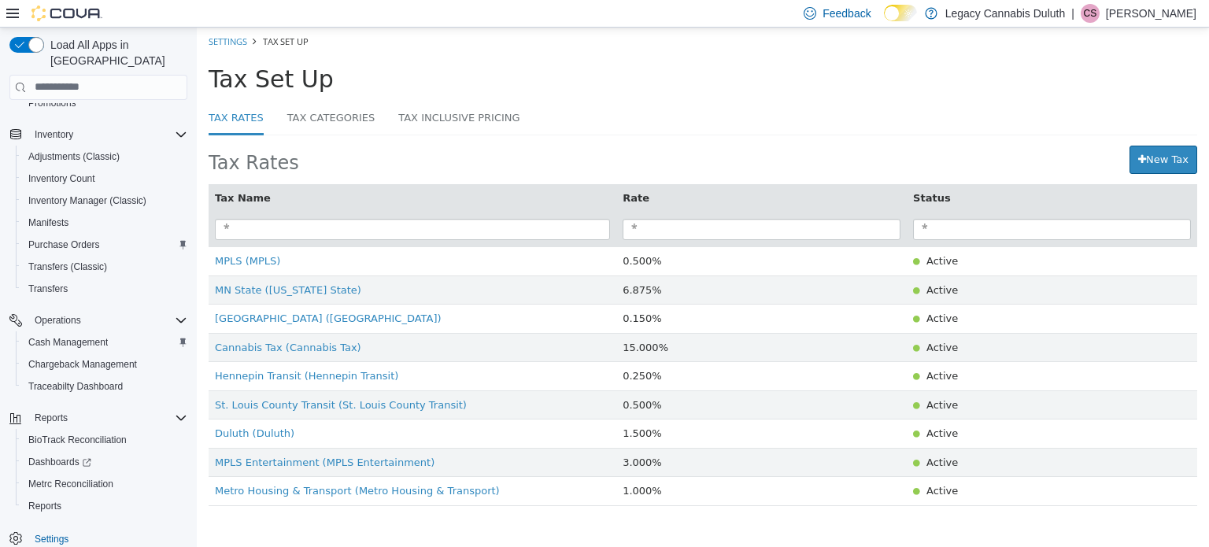
click at [330, 131] on link "Tax Categories" at bounding box center [331, 119] width 88 height 34
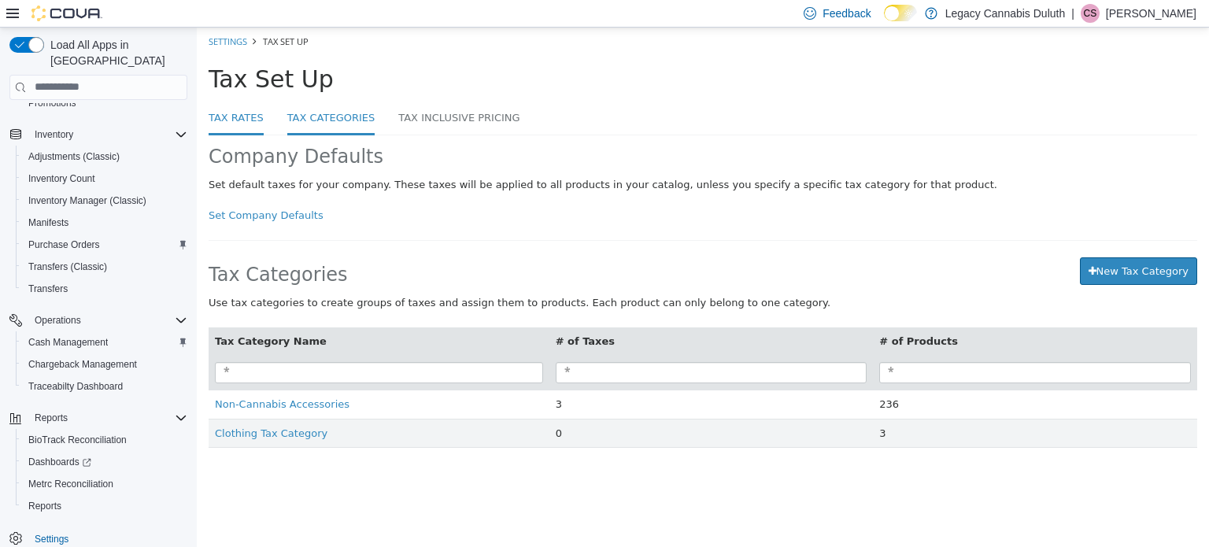
click at [227, 121] on link "Tax Rates" at bounding box center [236, 119] width 55 height 34
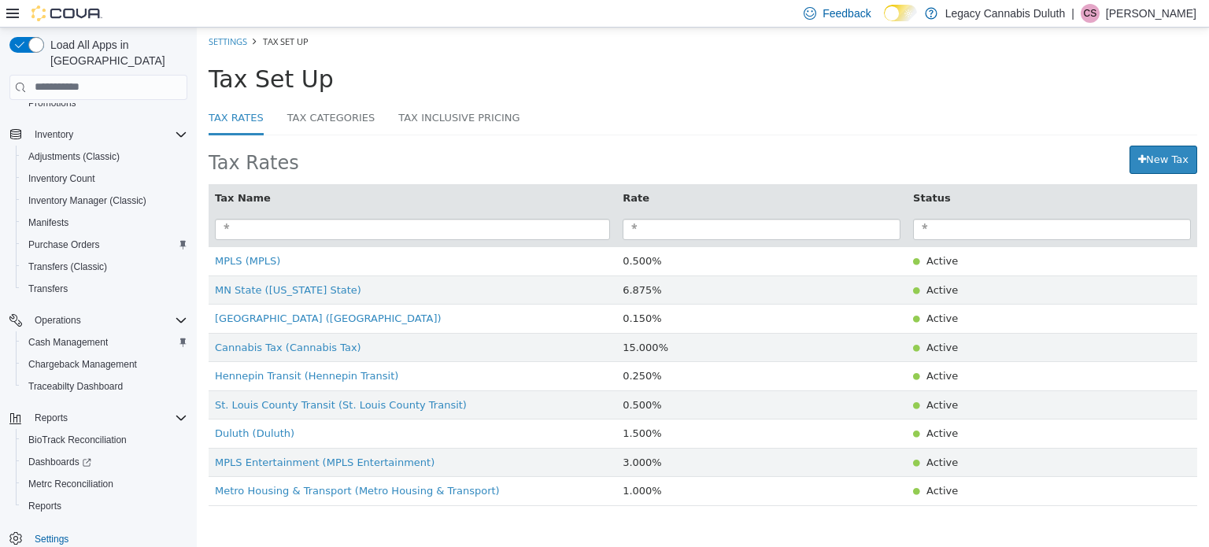
click at [315, 114] on link "Tax Categories" at bounding box center [331, 119] width 88 height 34
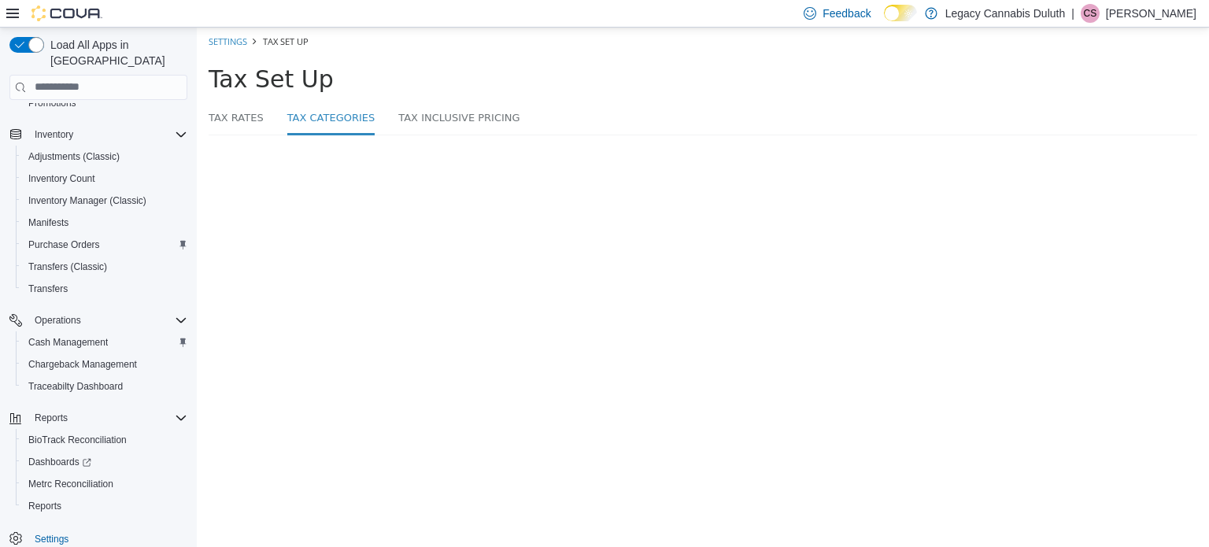
click at [229, 119] on link "Tax Rates" at bounding box center [236, 119] width 55 height 34
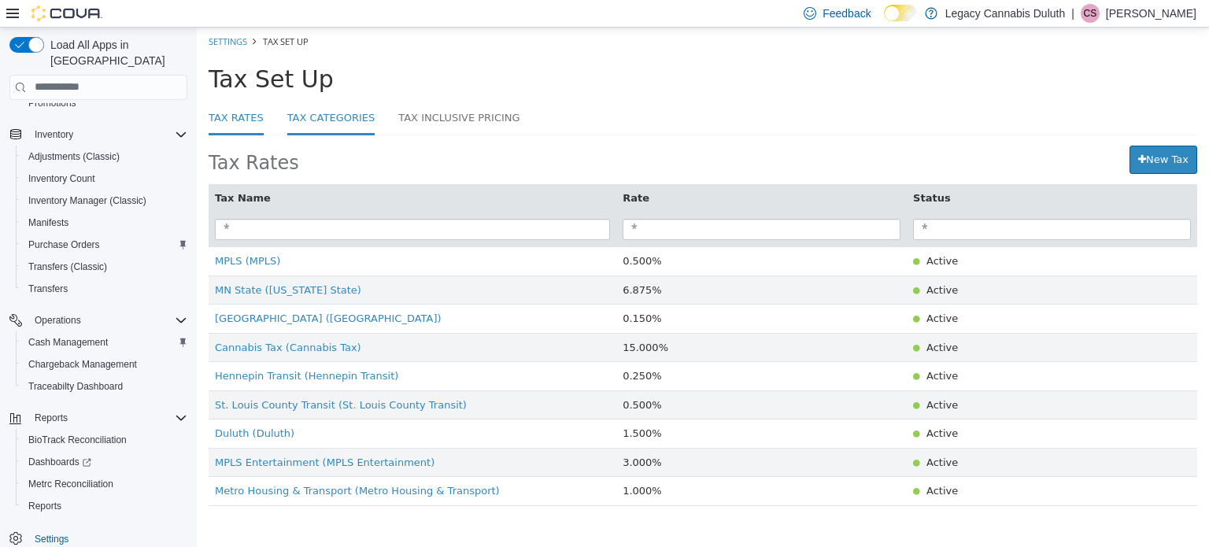
click at [320, 105] on link "Tax Categories" at bounding box center [331, 119] width 88 height 34
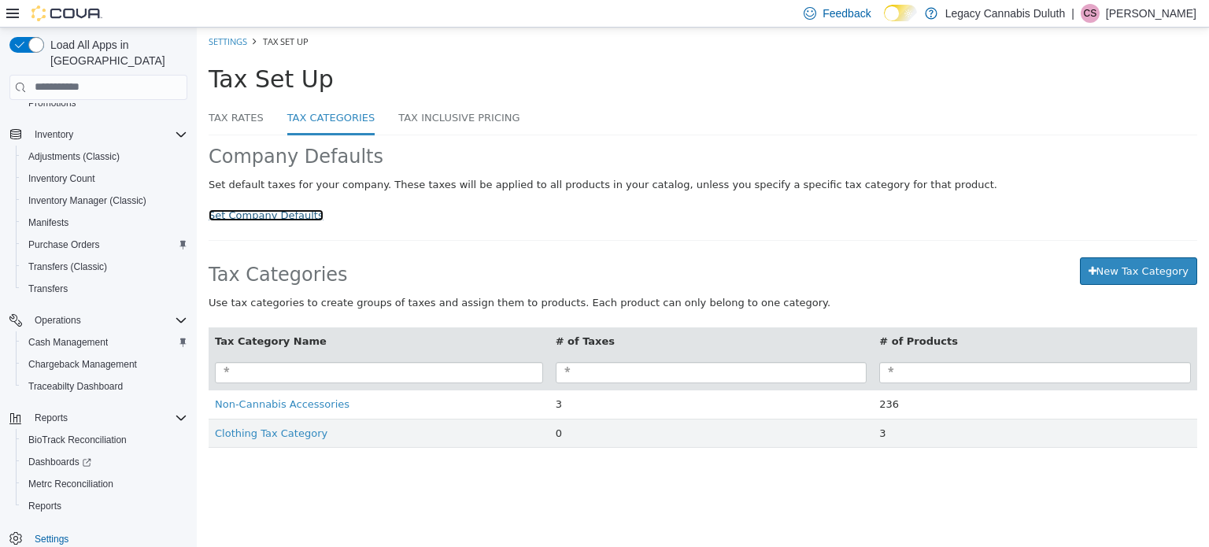
click at [246, 217] on link "Set Company Defaults" at bounding box center [266, 215] width 115 height 12
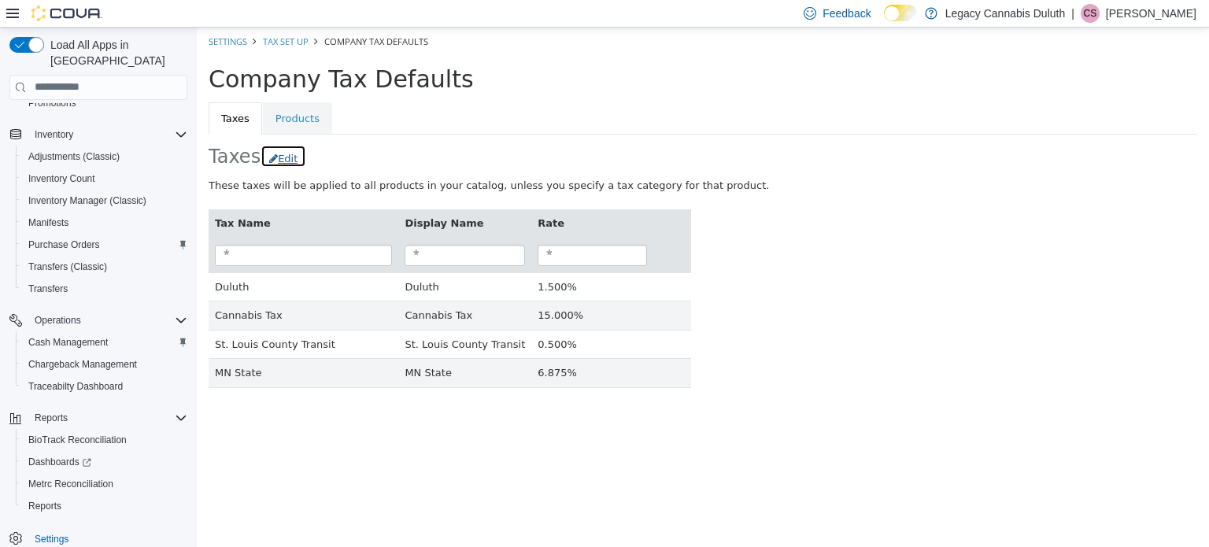
click at [280, 163] on button "Edit" at bounding box center [284, 155] width 46 height 23
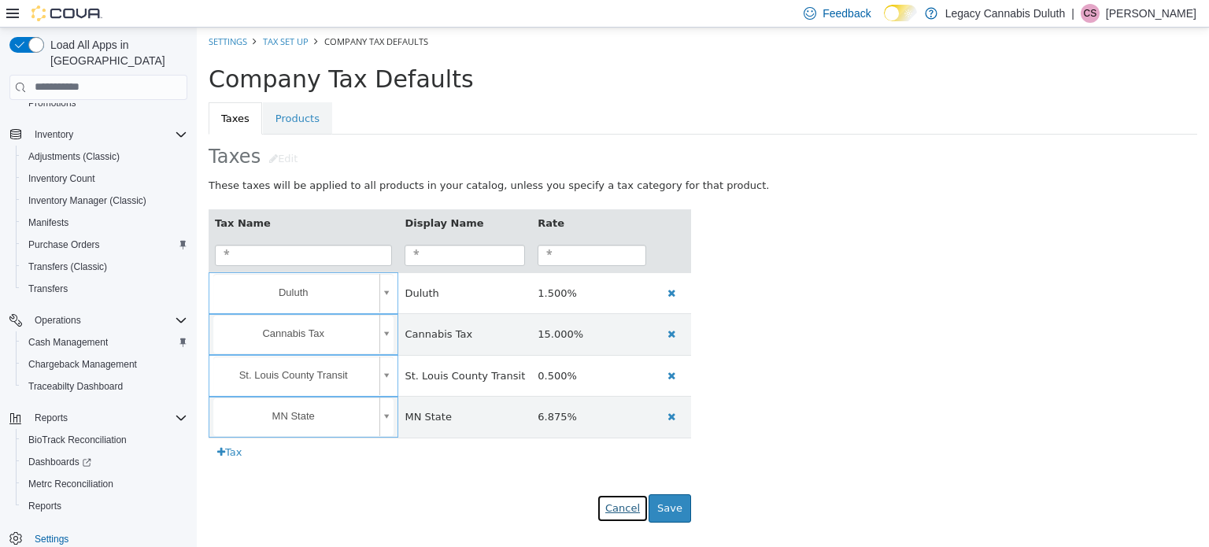
click at [632, 512] on button "Cancel" at bounding box center [623, 508] width 52 height 28
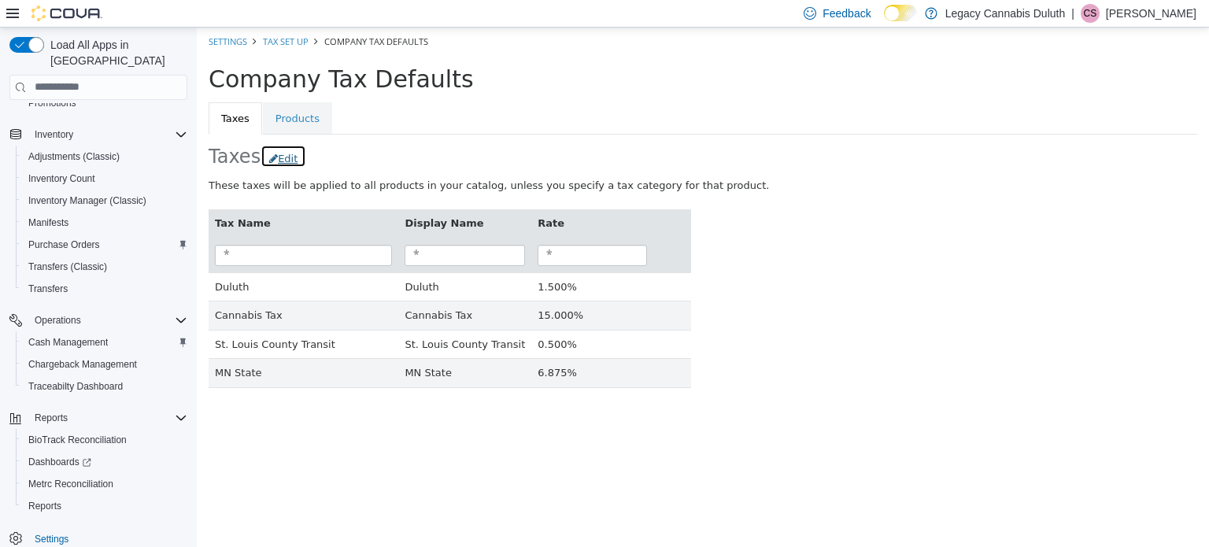
click at [275, 161] on button "Edit" at bounding box center [284, 155] width 46 height 23
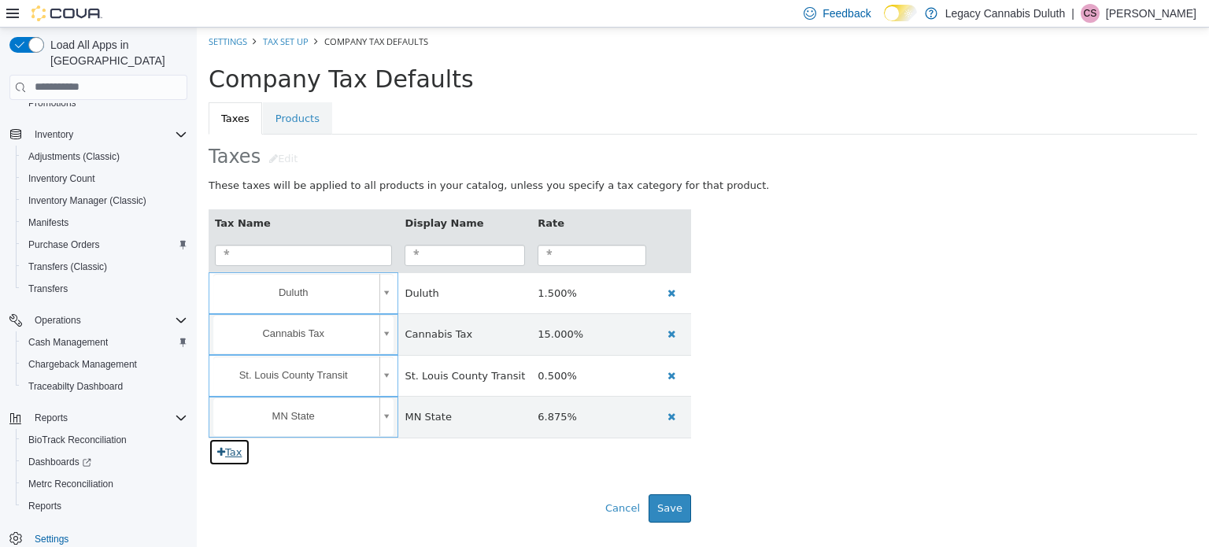
click at [231, 453] on button "Tax" at bounding box center [230, 452] width 42 height 28
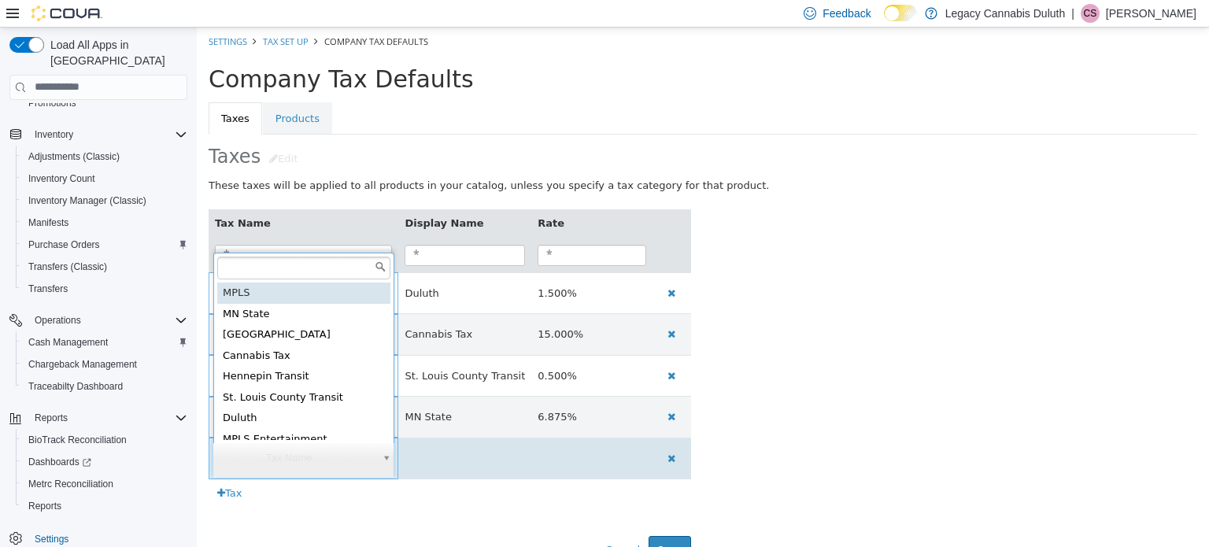
click at [342, 457] on body "**********" at bounding box center [703, 301] width 1012 height 548
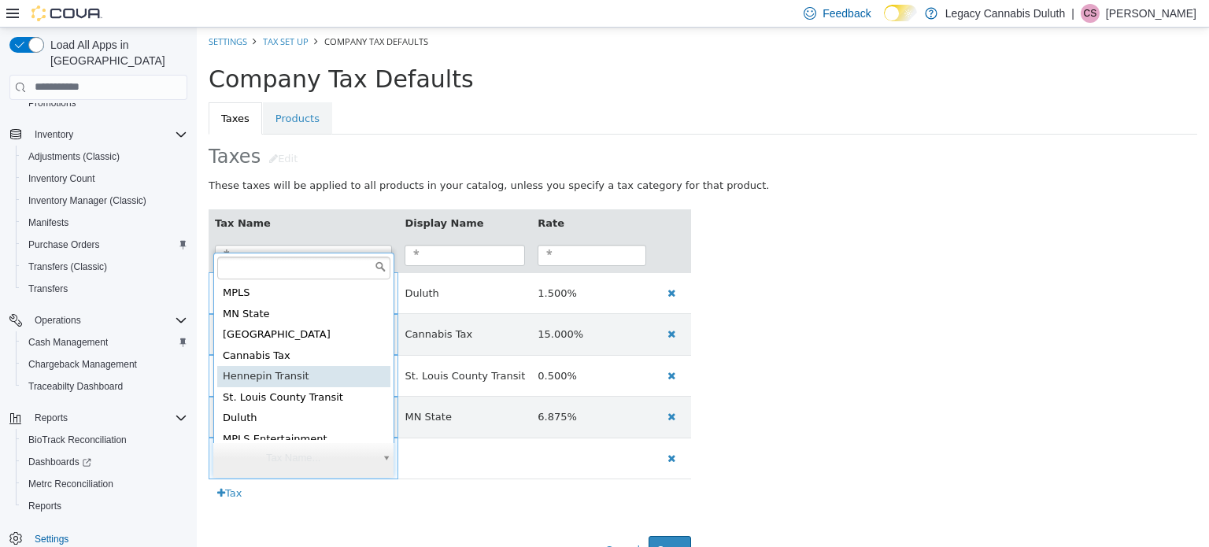
scroll to position [3, 0]
type input "**********"
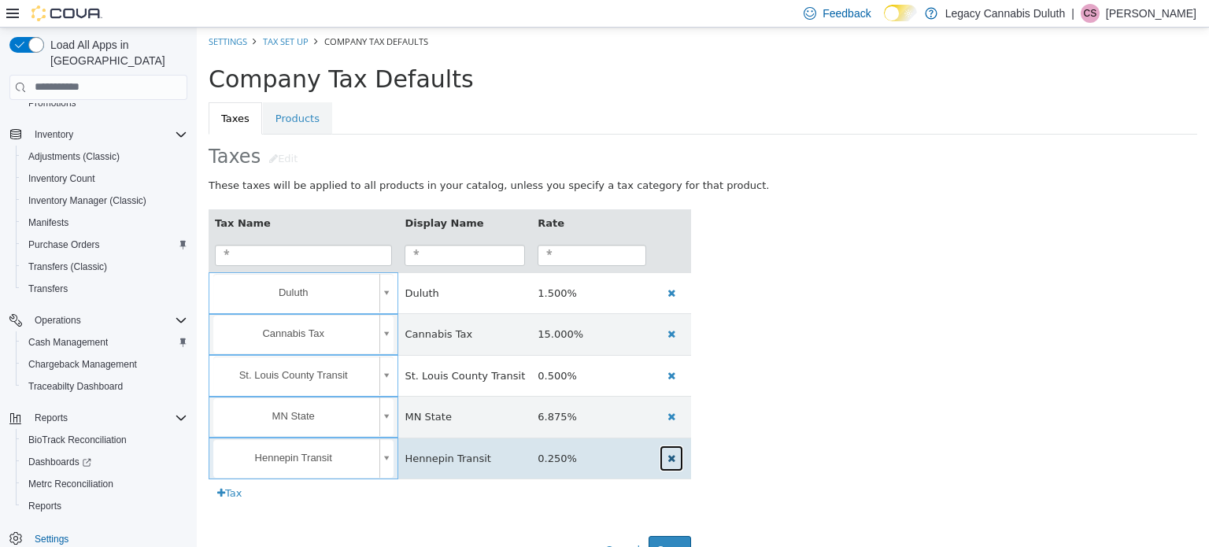
click at [669, 455] on icon "button" at bounding box center [671, 458] width 8 height 10
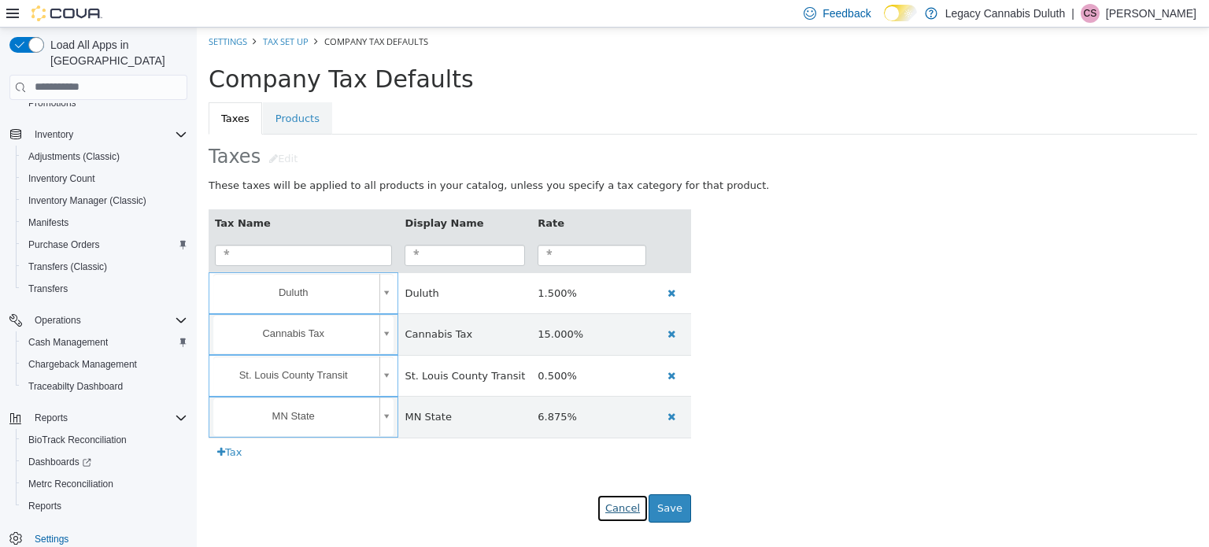
click at [623, 511] on button "Cancel" at bounding box center [623, 508] width 52 height 28
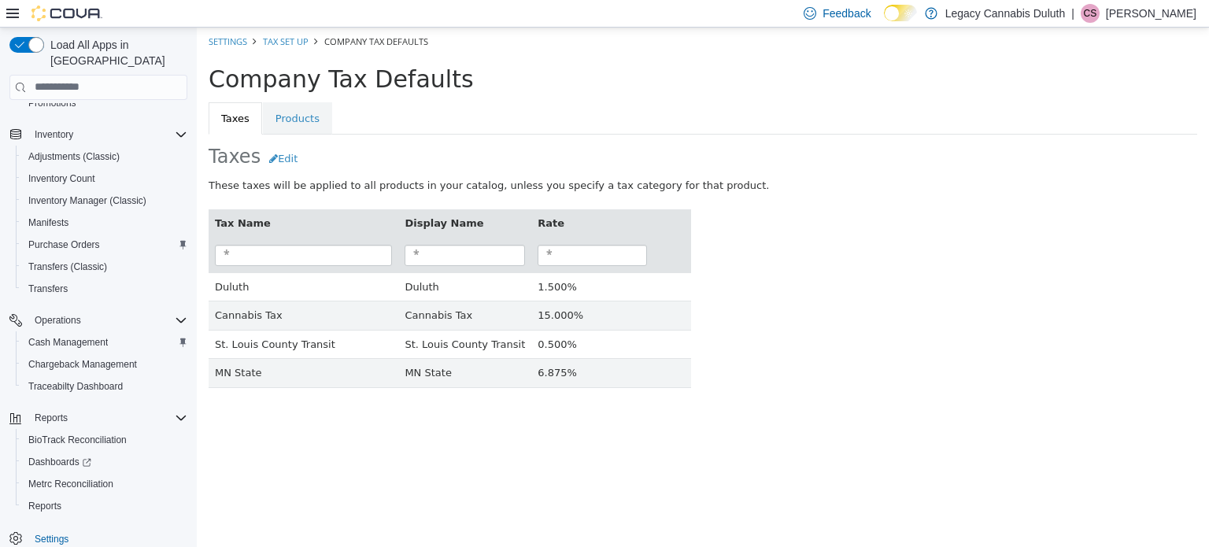
click at [834, 233] on div "Tax Name Display Name Rate Duluth Duluth 1.500% Cannabis Tax Cannabis Tax 15.00…" at bounding box center [703, 298] width 1012 height 212
click at [282, 156] on button "Edit" at bounding box center [284, 155] width 46 height 23
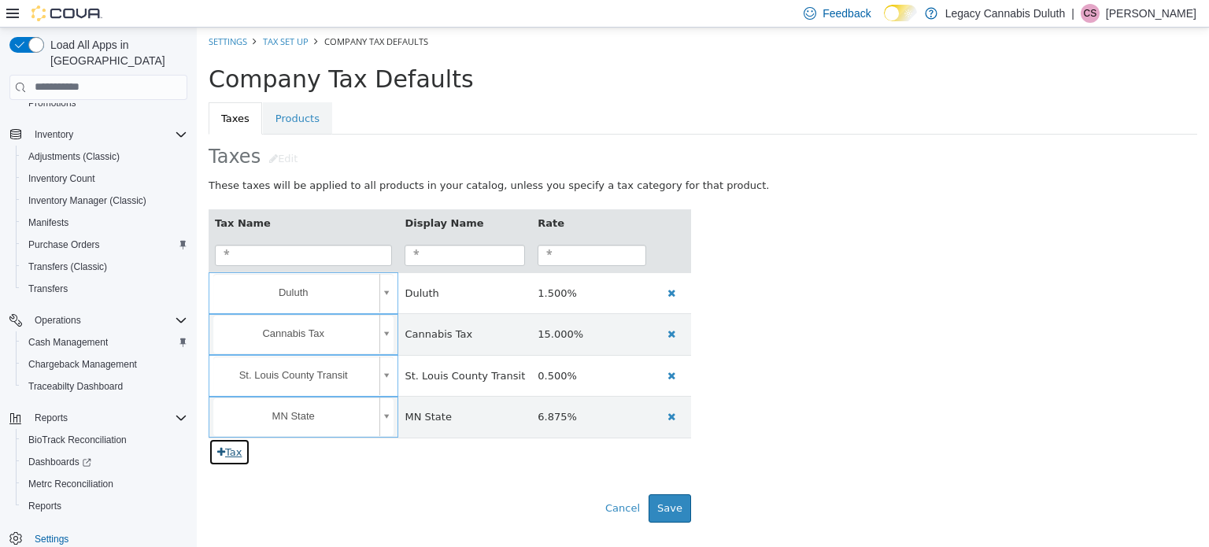
click at [224, 453] on icon "button" at bounding box center [221, 451] width 8 height 10
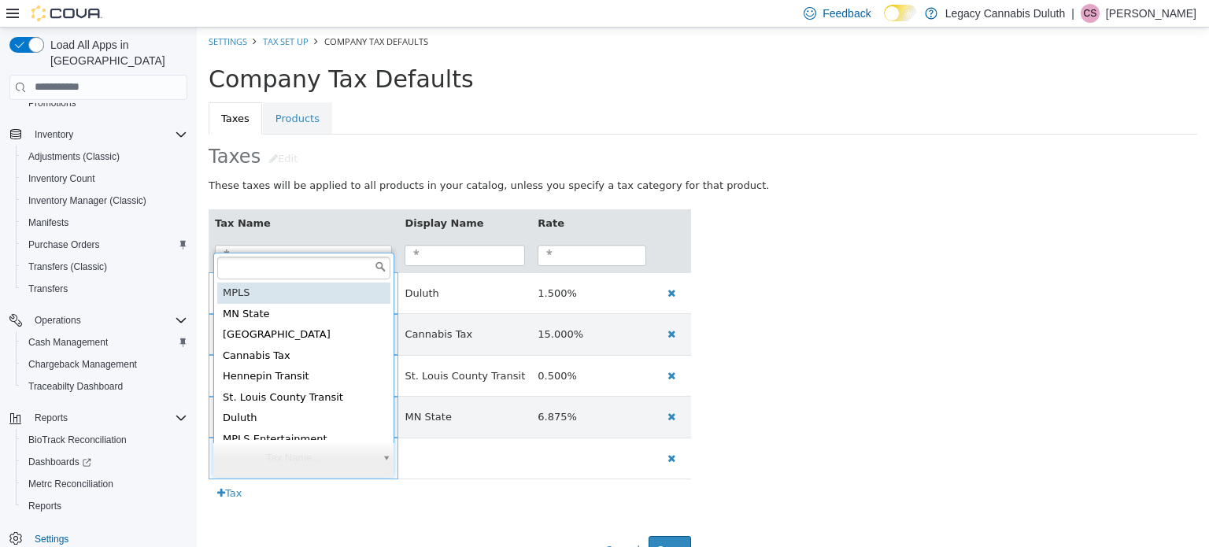
click at [317, 459] on body "**********" at bounding box center [703, 301] width 1012 height 548
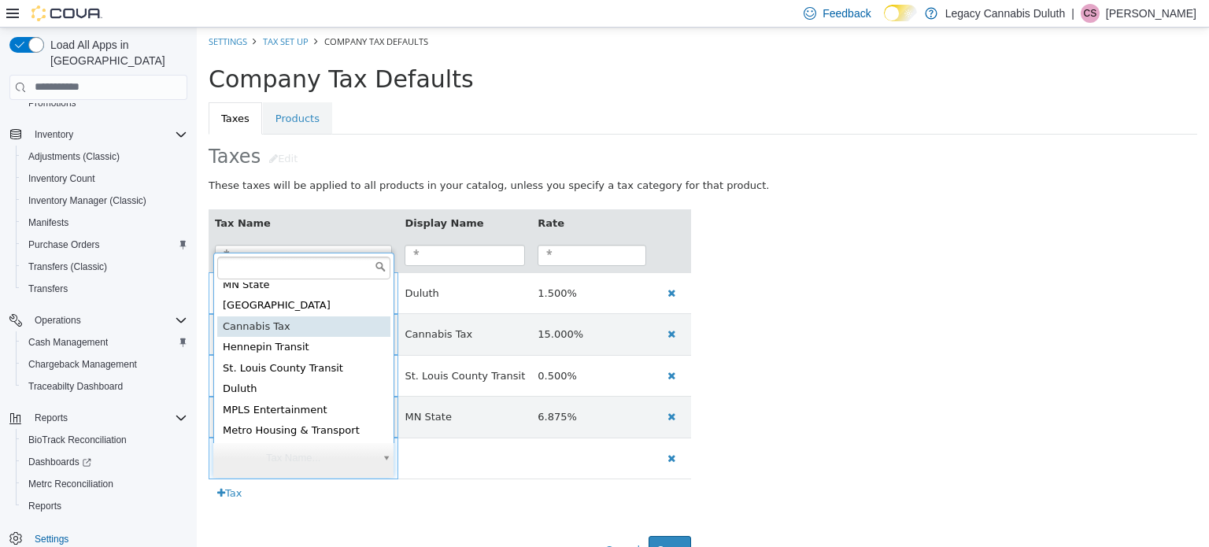
scroll to position [0, 0]
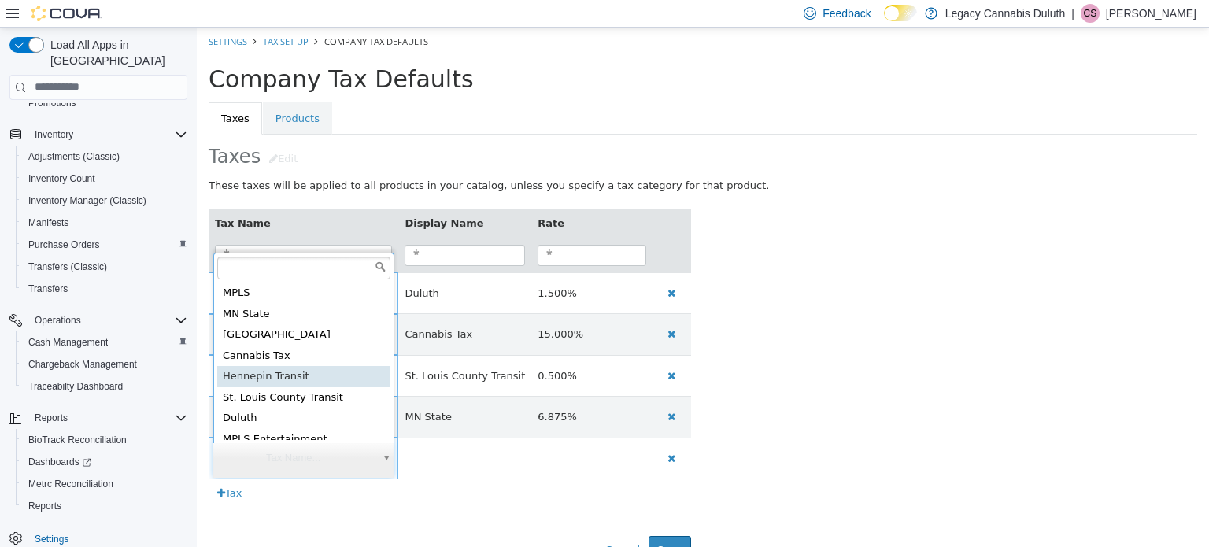
type input "**********"
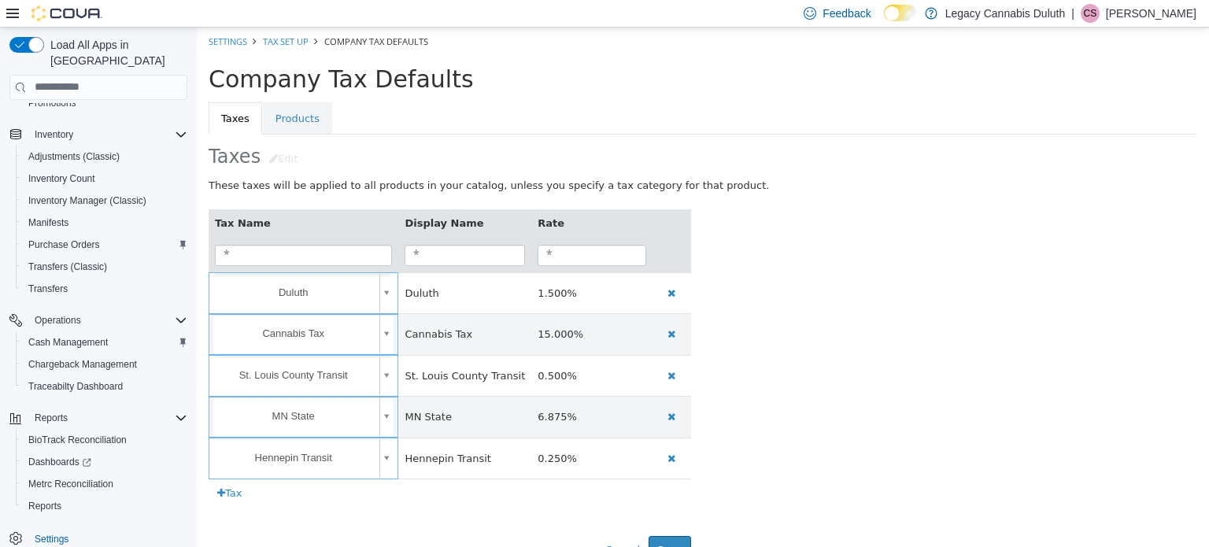
scroll to position [27, 0]
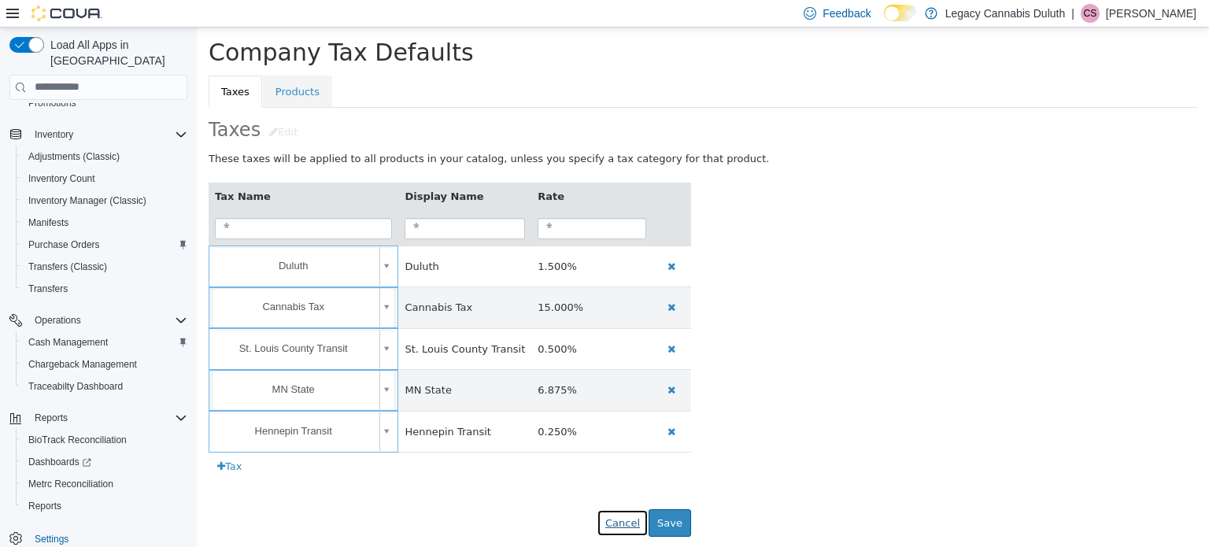
click at [622, 516] on button "Cancel" at bounding box center [623, 522] width 52 height 28
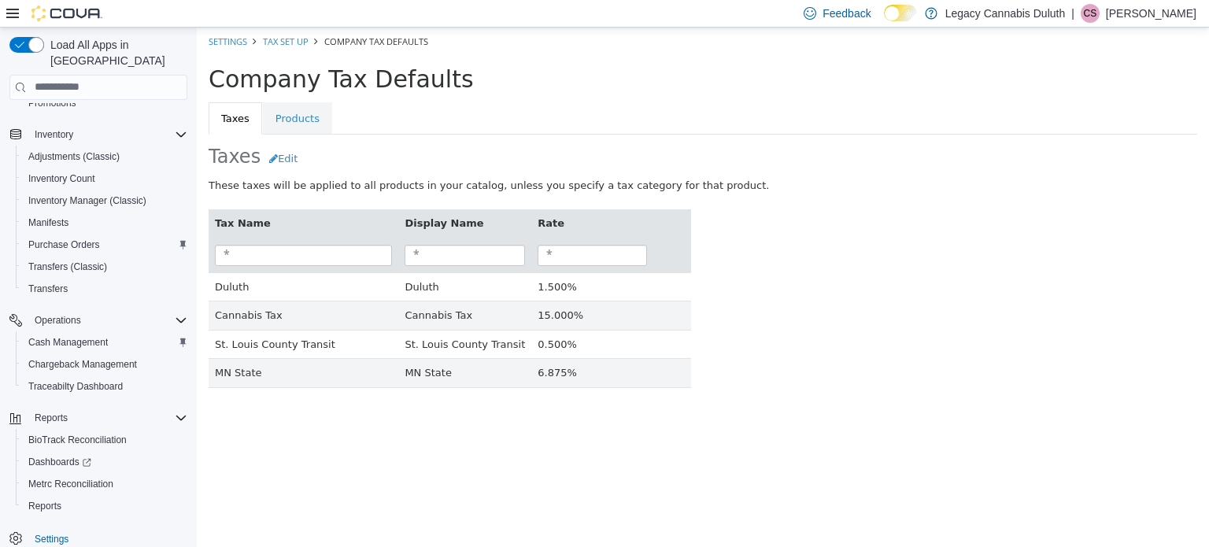
scroll to position [0, 0]
click at [302, 31] on ol "Settings Tax Set Up Company Tax Defaults" at bounding box center [703, 41] width 1012 height 28
click at [294, 36] on link "Tax Set Up" at bounding box center [286, 41] width 46 height 12
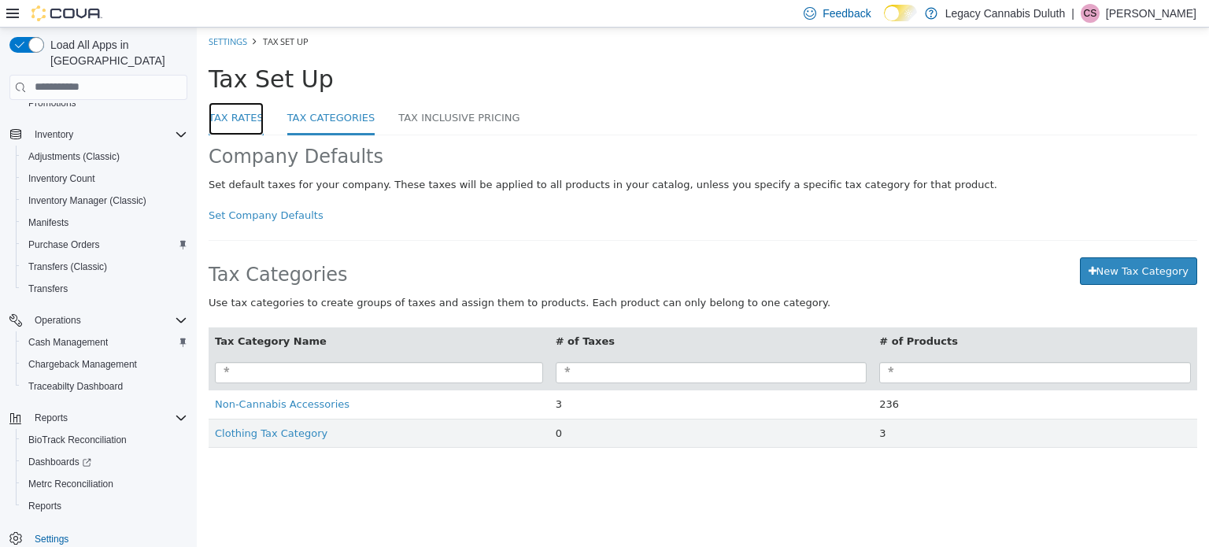
click at [238, 115] on link "Tax Rates" at bounding box center [236, 119] width 55 height 34
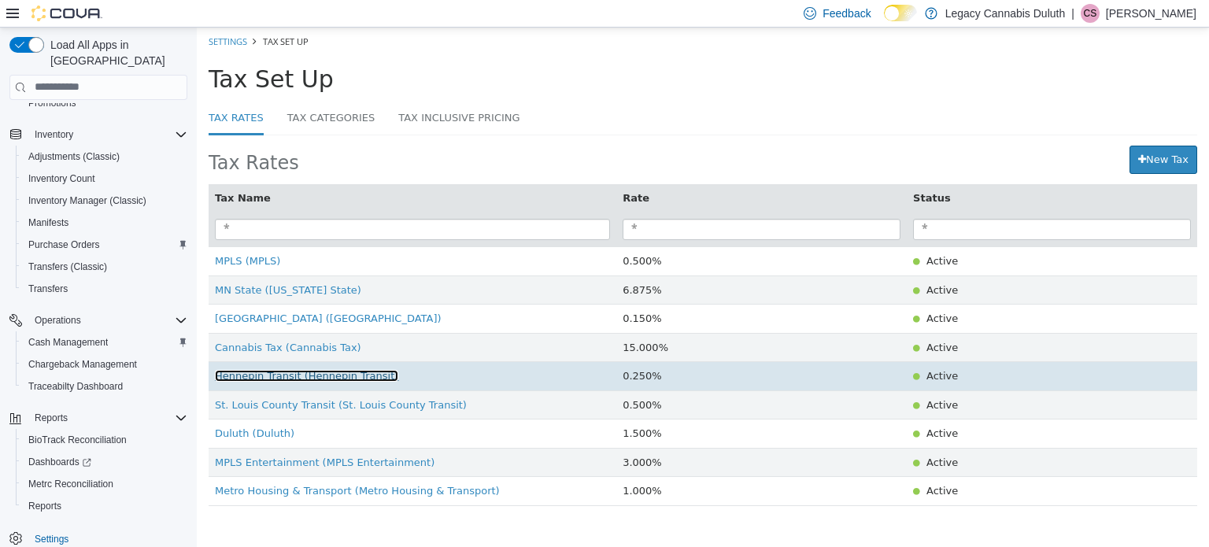
click at [356, 376] on span "Hennepin Transit (Hennepin Transit)" at bounding box center [306, 375] width 183 height 12
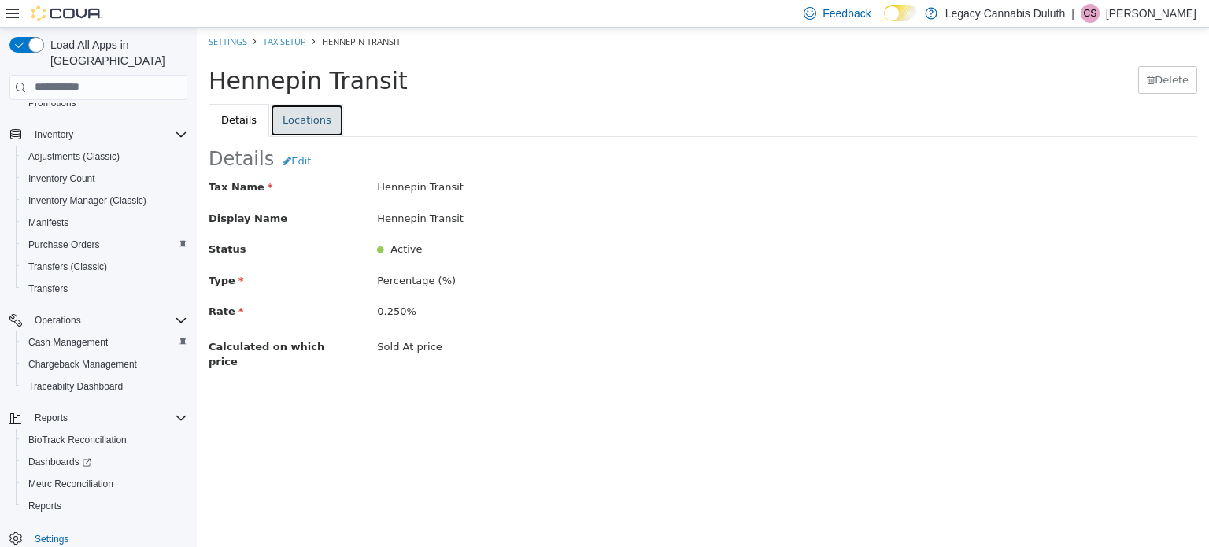
click at [296, 117] on link "Locations" at bounding box center [307, 119] width 74 height 33
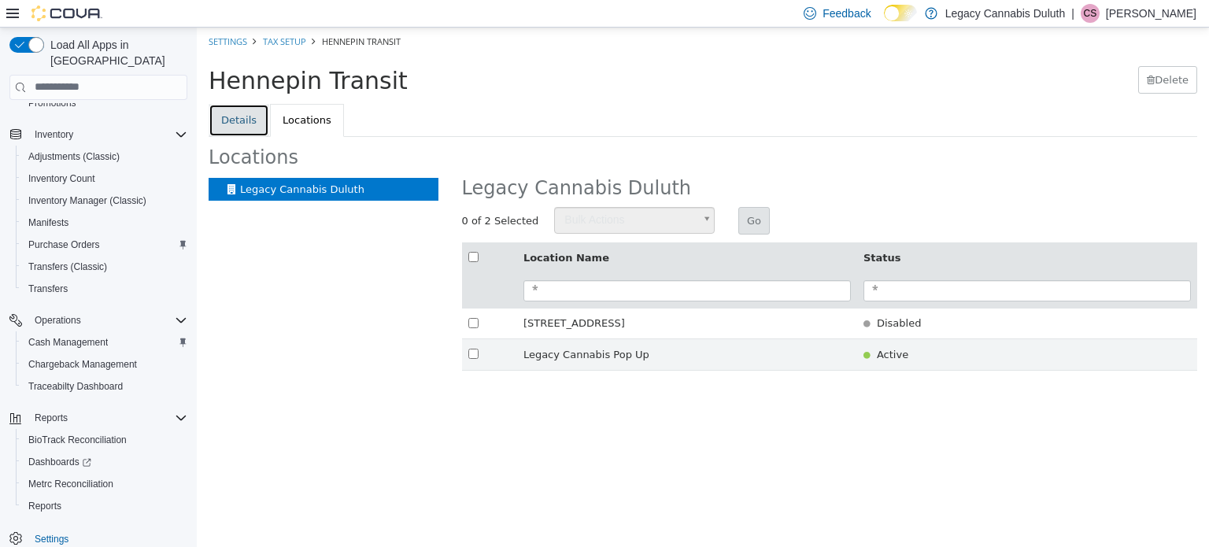
click at [241, 128] on link "Details" at bounding box center [239, 119] width 61 height 33
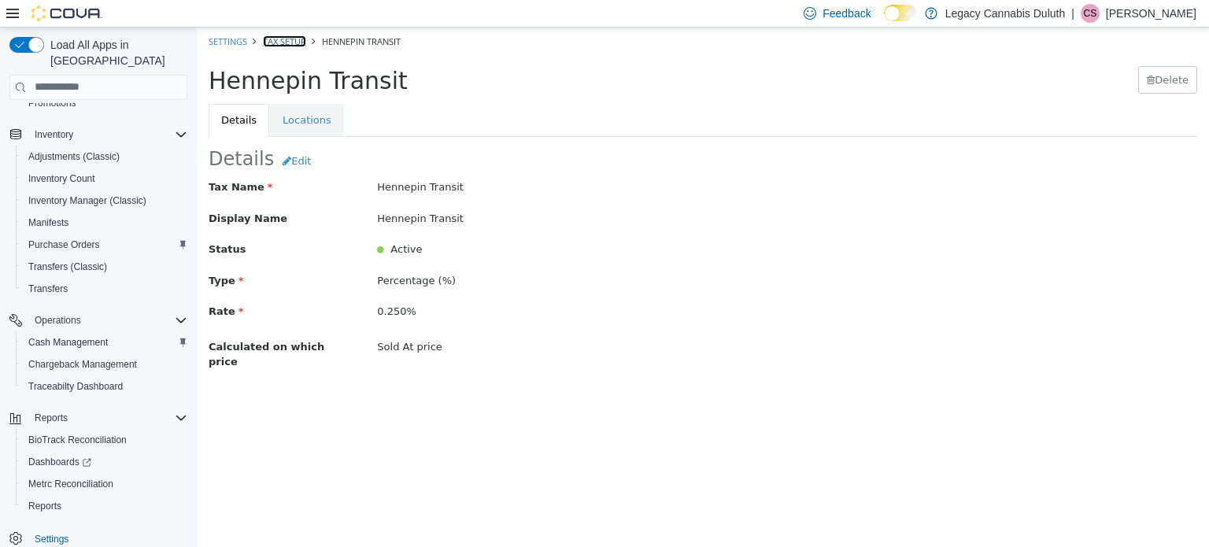
click at [291, 44] on link "Tax Setup" at bounding box center [284, 41] width 43 height 12
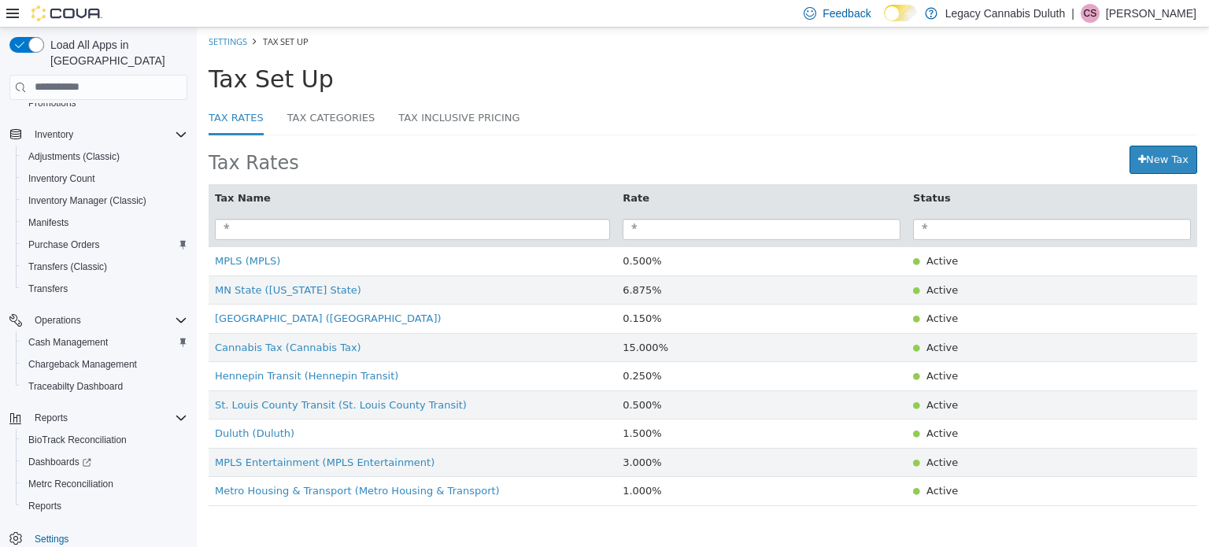
click at [461, 157] on div "Tax Rates" at bounding box center [487, 159] width 557 height 28
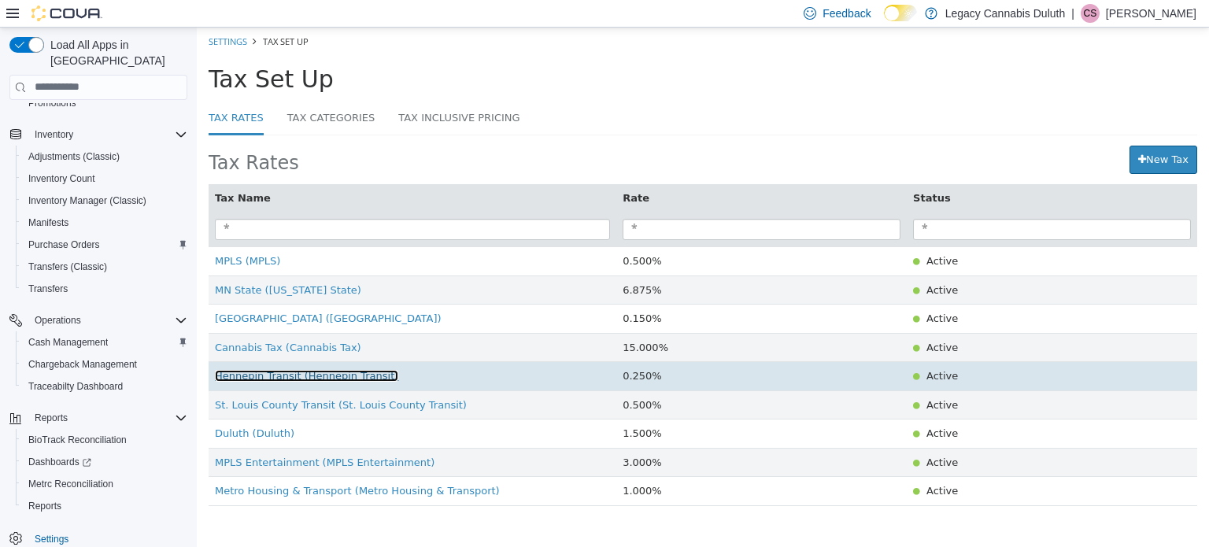
click at [301, 380] on span "Hennepin Transit (Hennepin Transit)" at bounding box center [306, 375] width 183 height 12
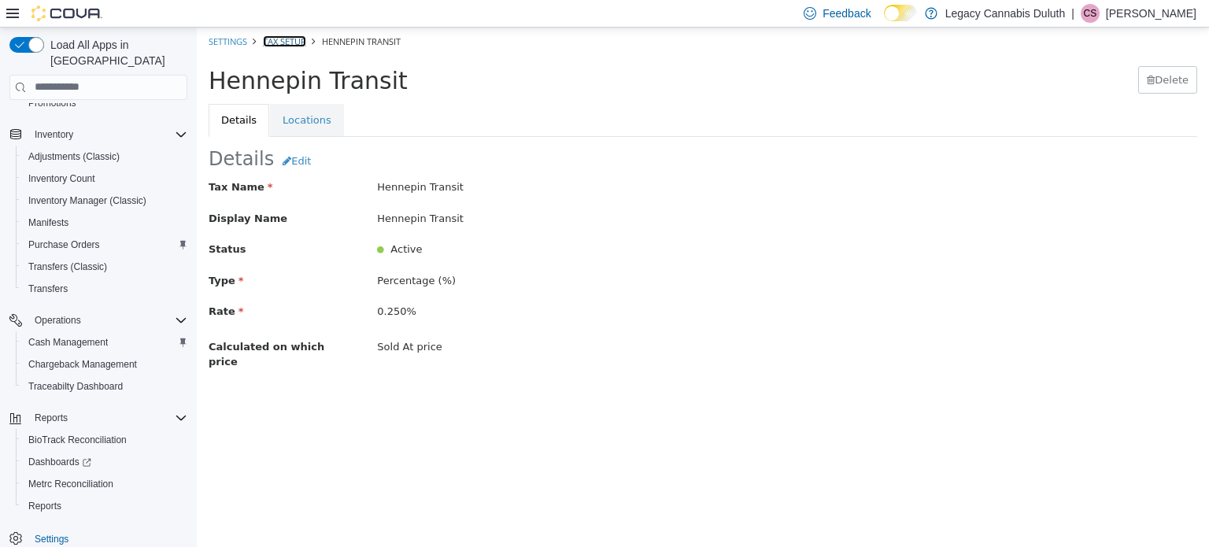
click at [299, 41] on link "Tax Setup" at bounding box center [284, 41] width 43 height 12
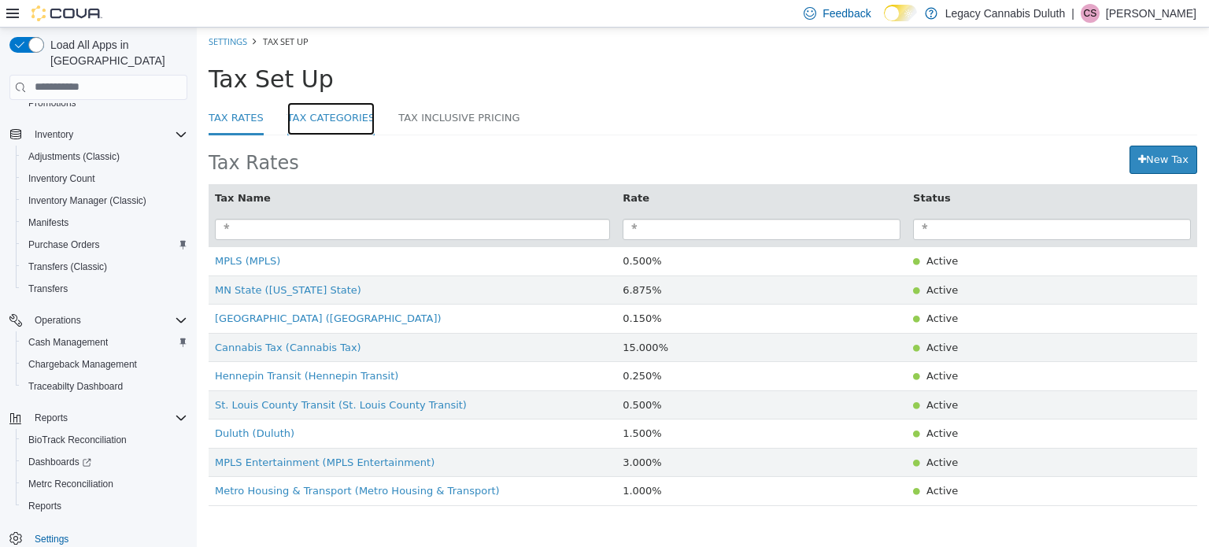
click at [323, 124] on link "Tax Categories" at bounding box center [331, 119] width 88 height 34
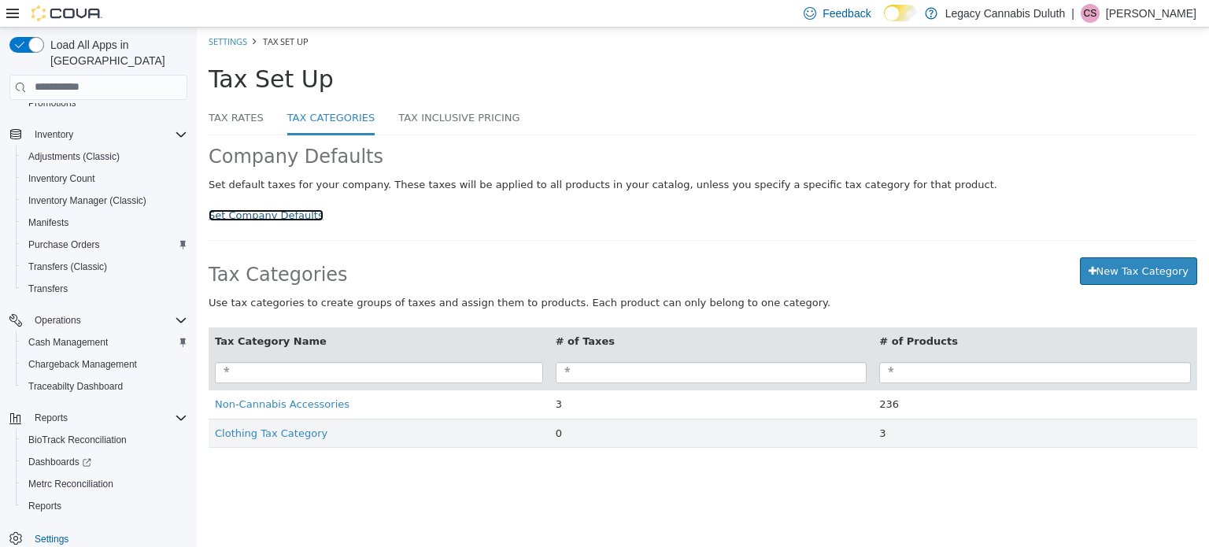
click at [286, 218] on link "Set Company Defaults" at bounding box center [266, 215] width 115 height 12
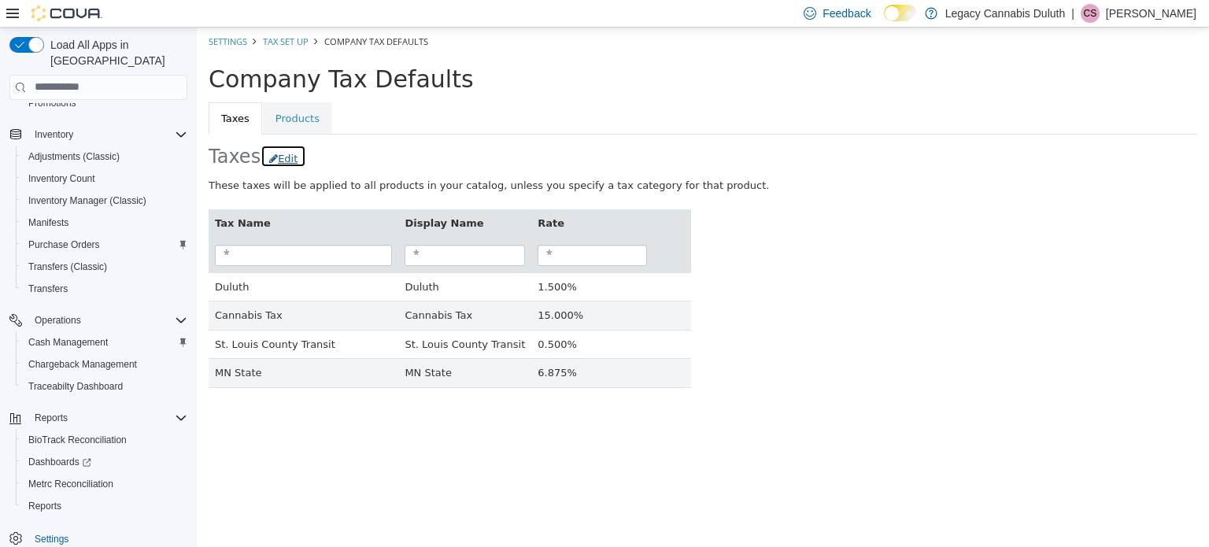
click at [291, 164] on button "Edit" at bounding box center [284, 155] width 46 height 23
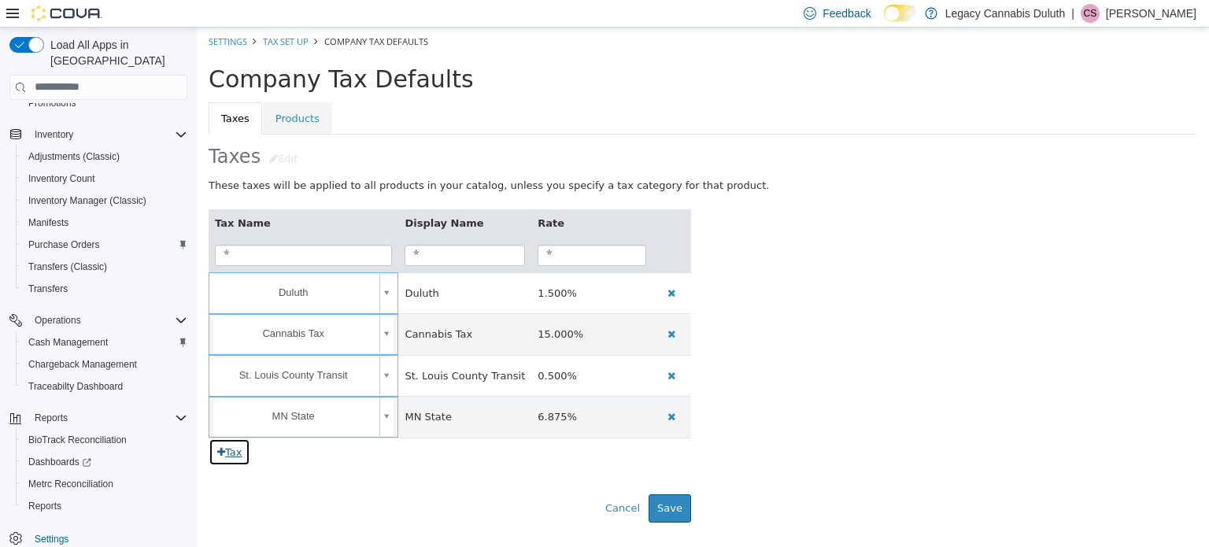
click at [222, 456] on icon "button" at bounding box center [221, 451] width 8 height 10
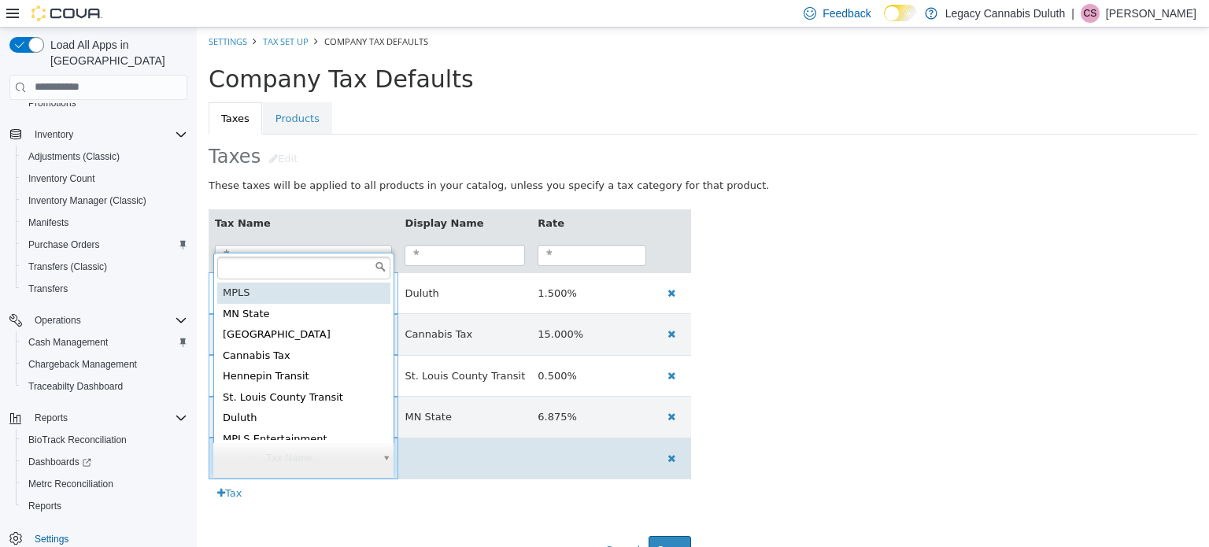
click at [231, 453] on body "**********" at bounding box center [703, 301] width 1012 height 548
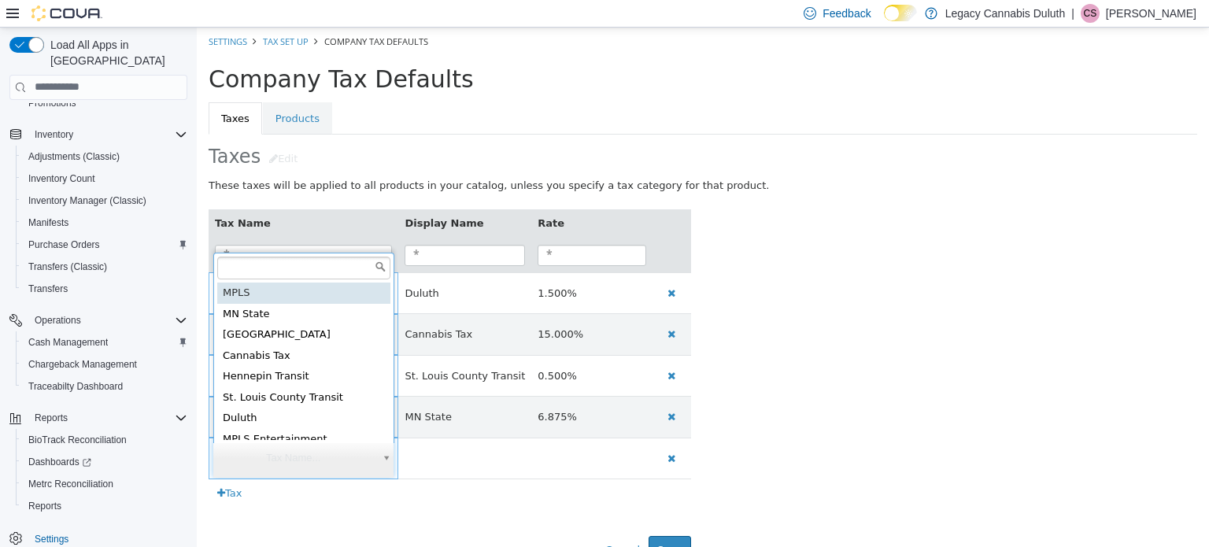
scroll to position [3, 0]
type input "**********"
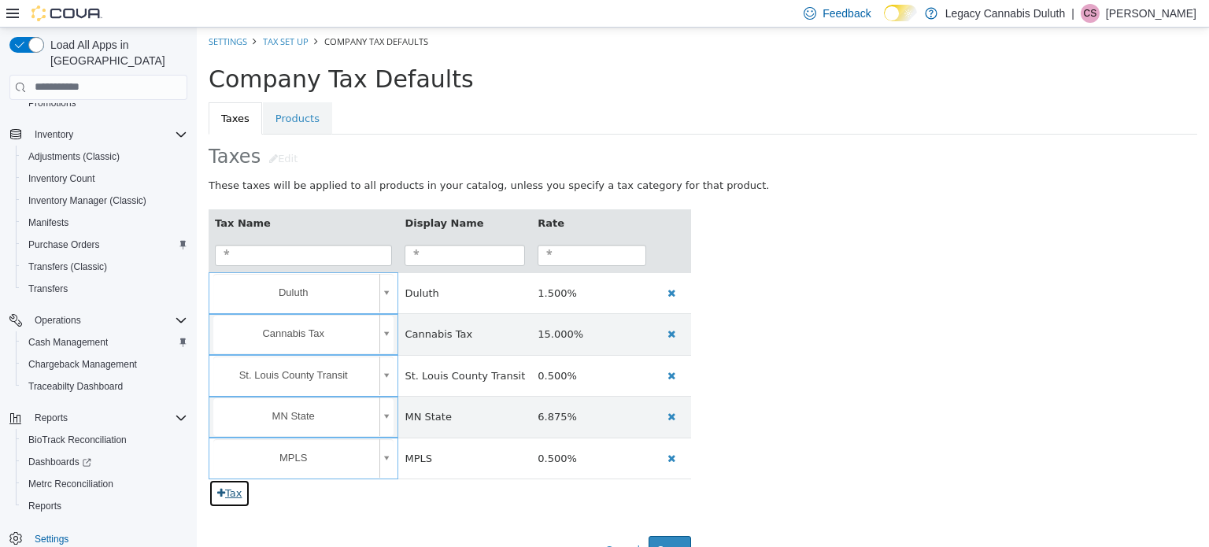
click at [231, 494] on button "Tax" at bounding box center [230, 493] width 42 height 28
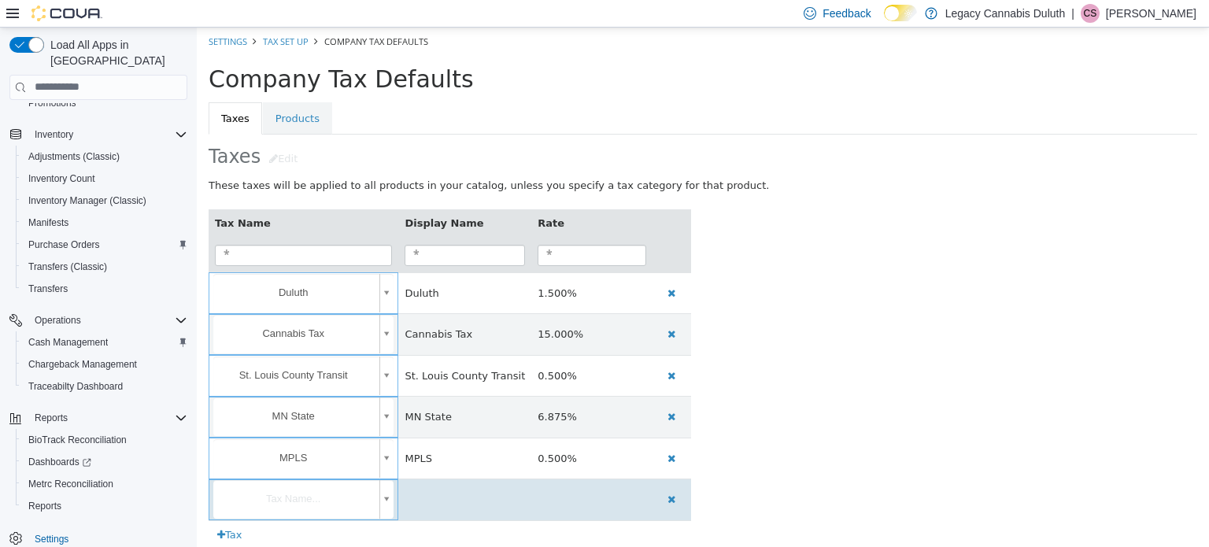
click at [313, 490] on body "**********" at bounding box center [703, 322] width 1012 height 590
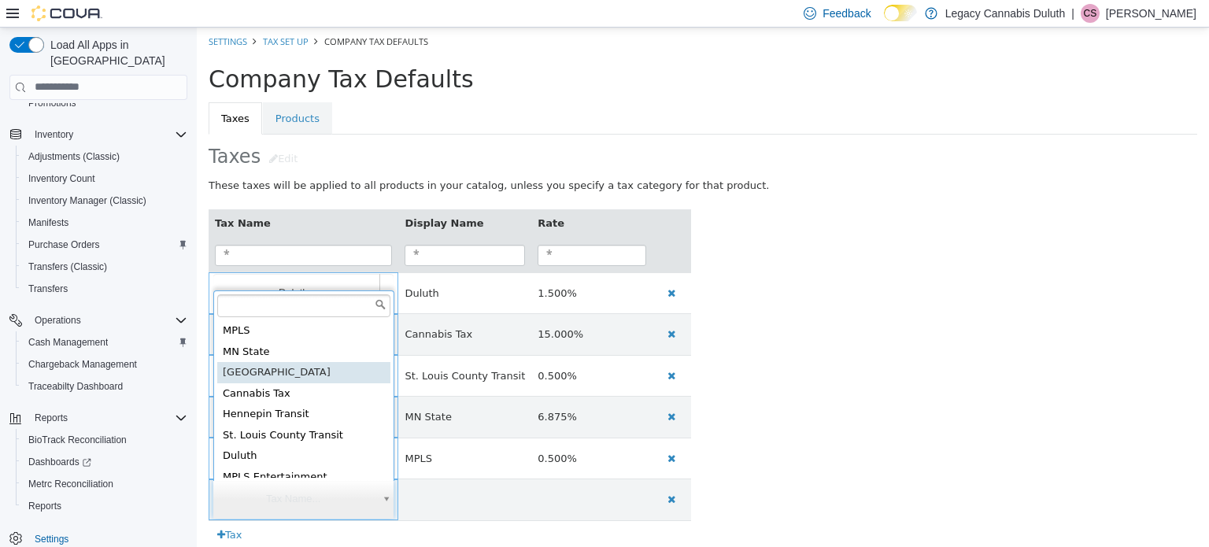
type input "**********"
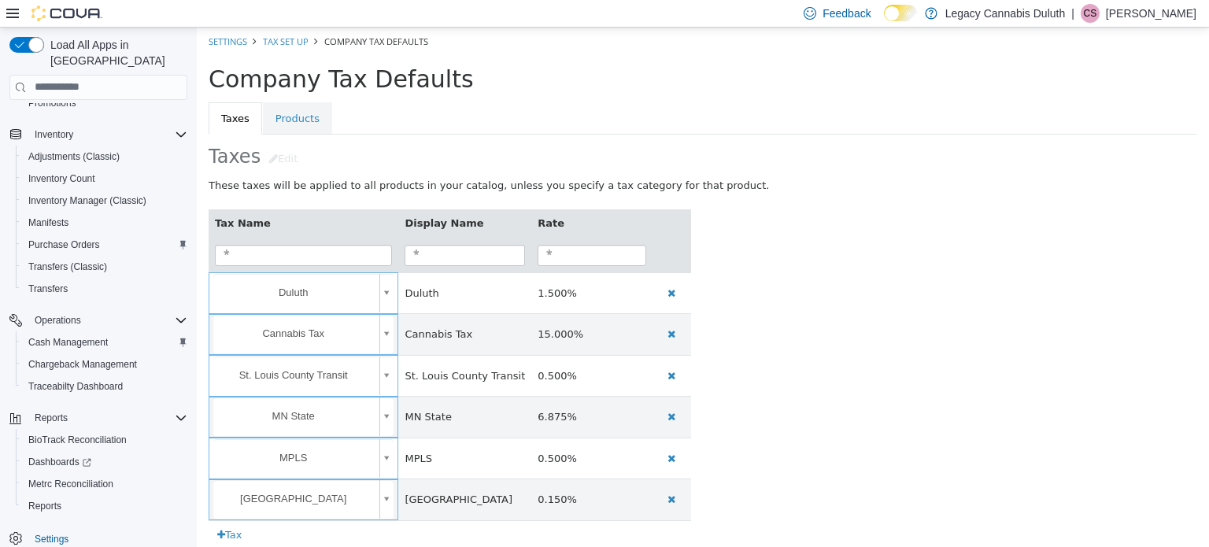
scroll to position [68, 0]
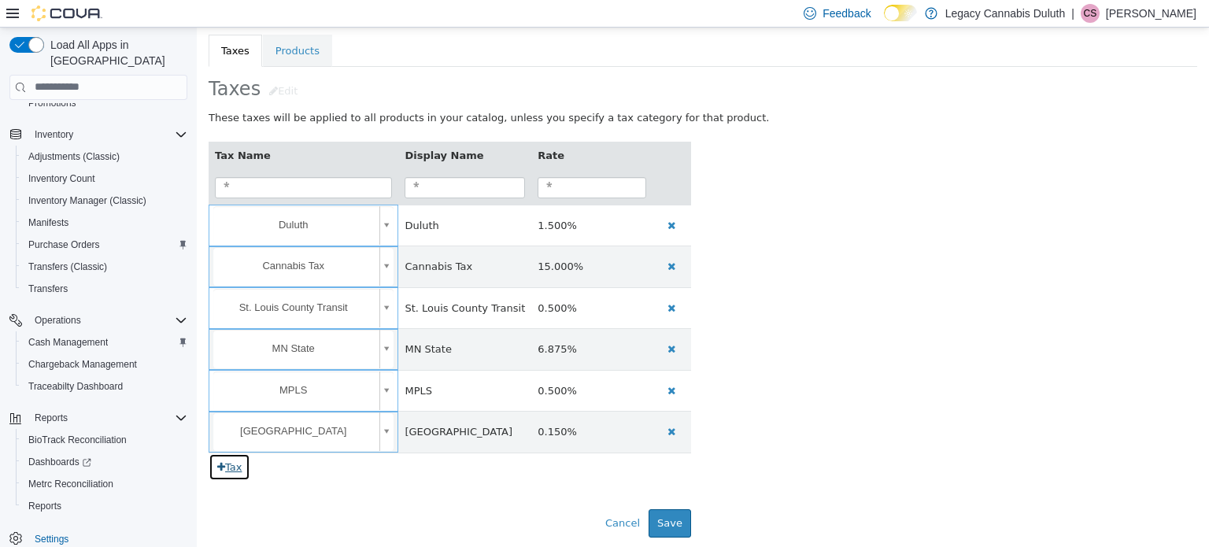
click at [240, 465] on button "Tax" at bounding box center [230, 467] width 42 height 28
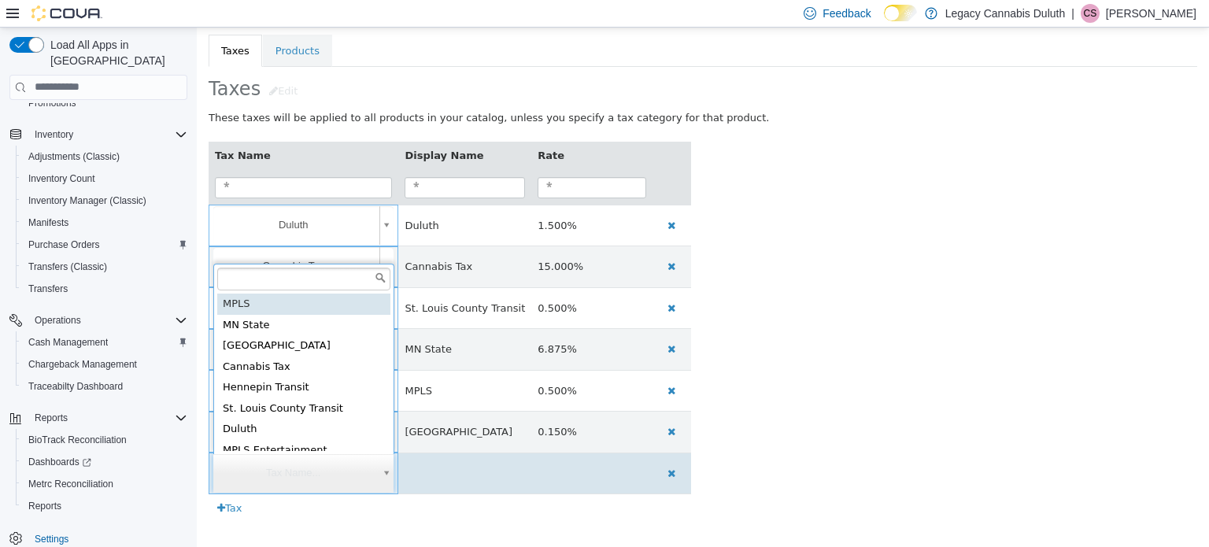
click at [326, 475] on body "**********" at bounding box center [703, 274] width 1012 height 630
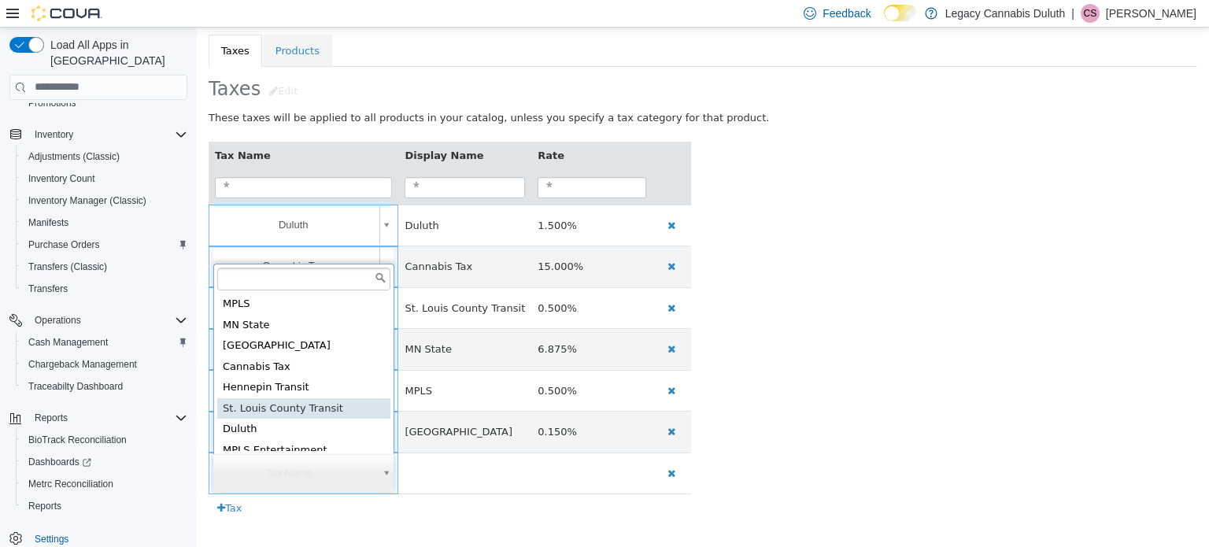
scroll to position [3, 0]
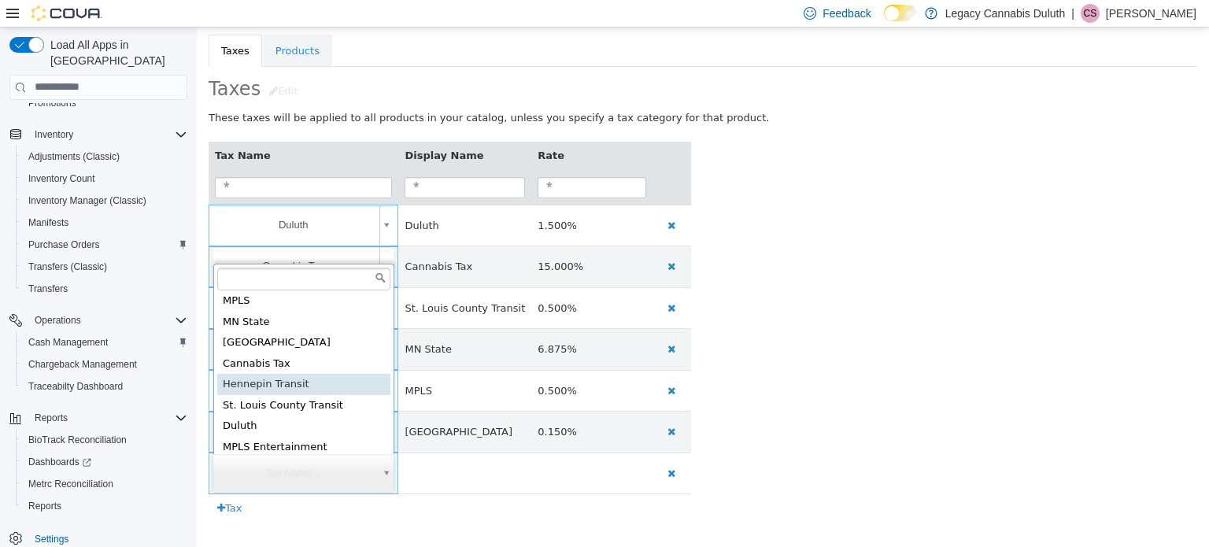
type input "**********"
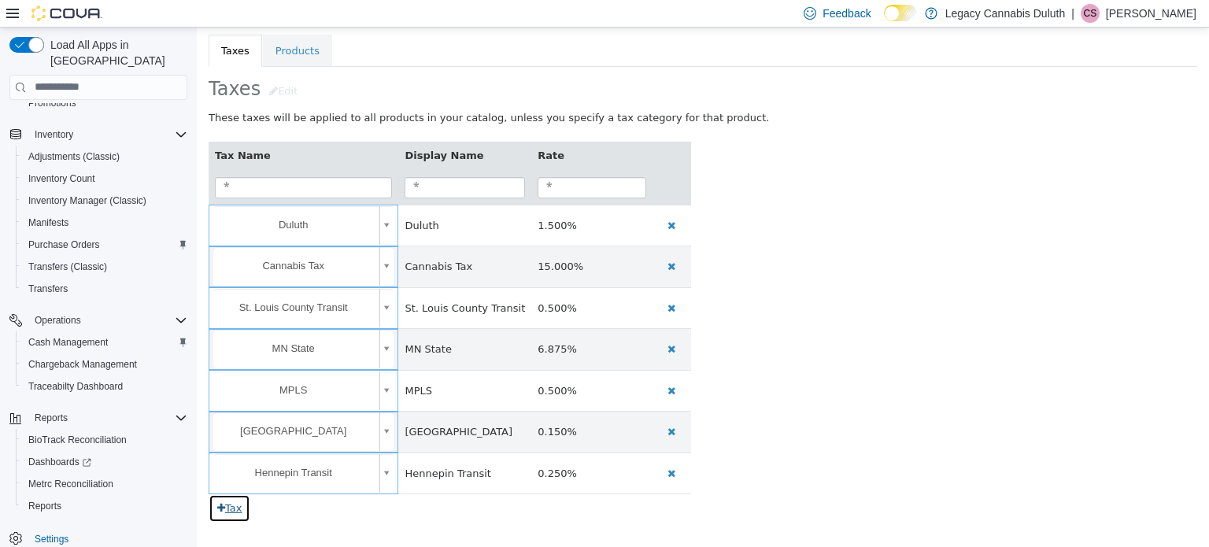
click at [233, 509] on button "Tax" at bounding box center [230, 508] width 42 height 28
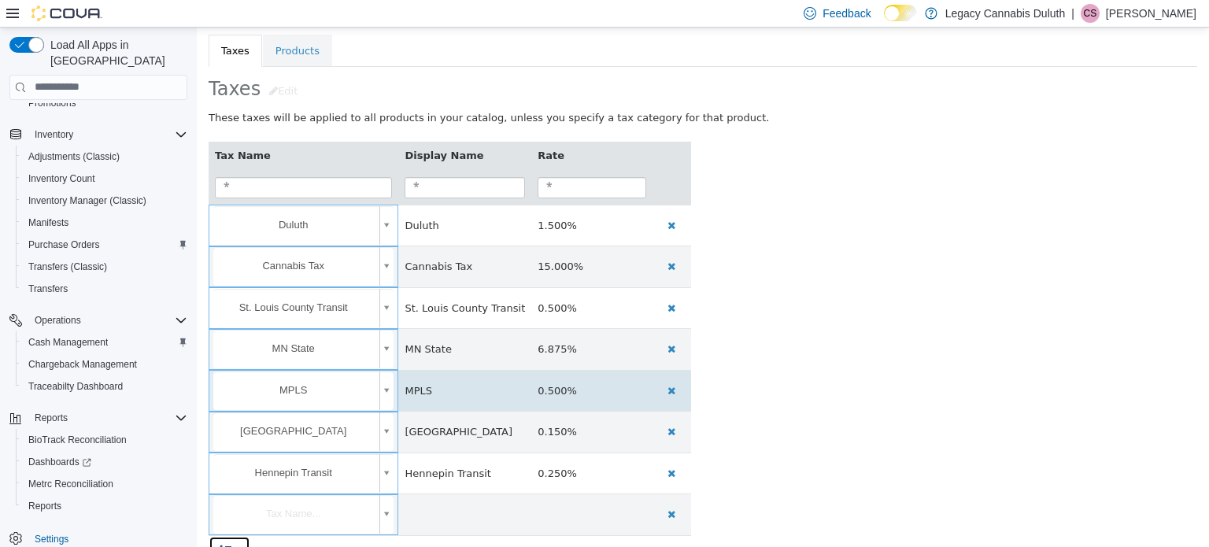
scroll to position [150, 0]
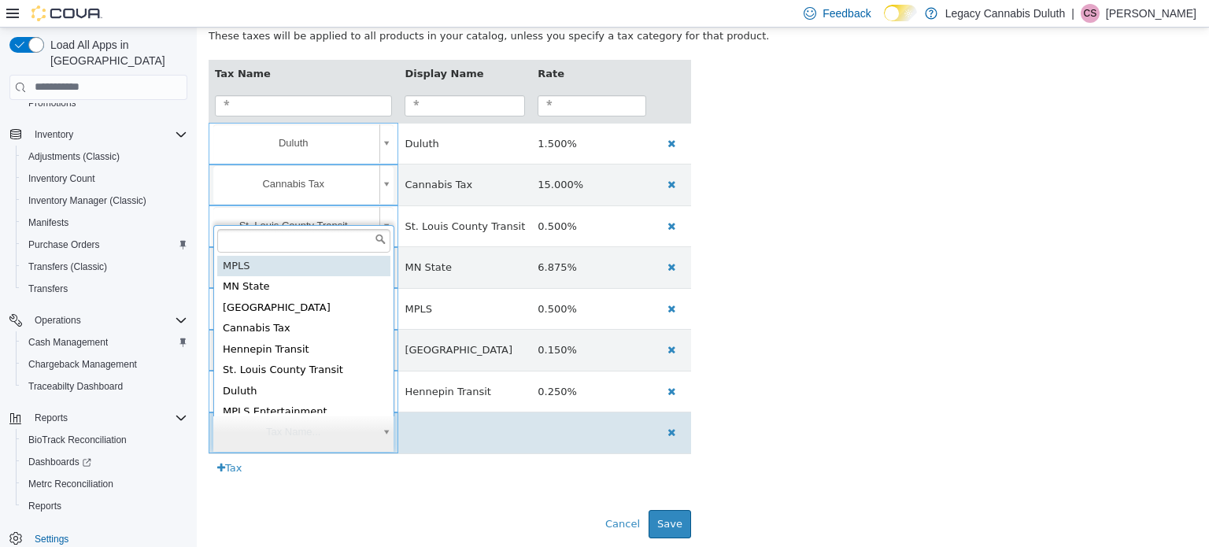
click at [303, 418] on body "**********" at bounding box center [703, 213] width 1012 height 672
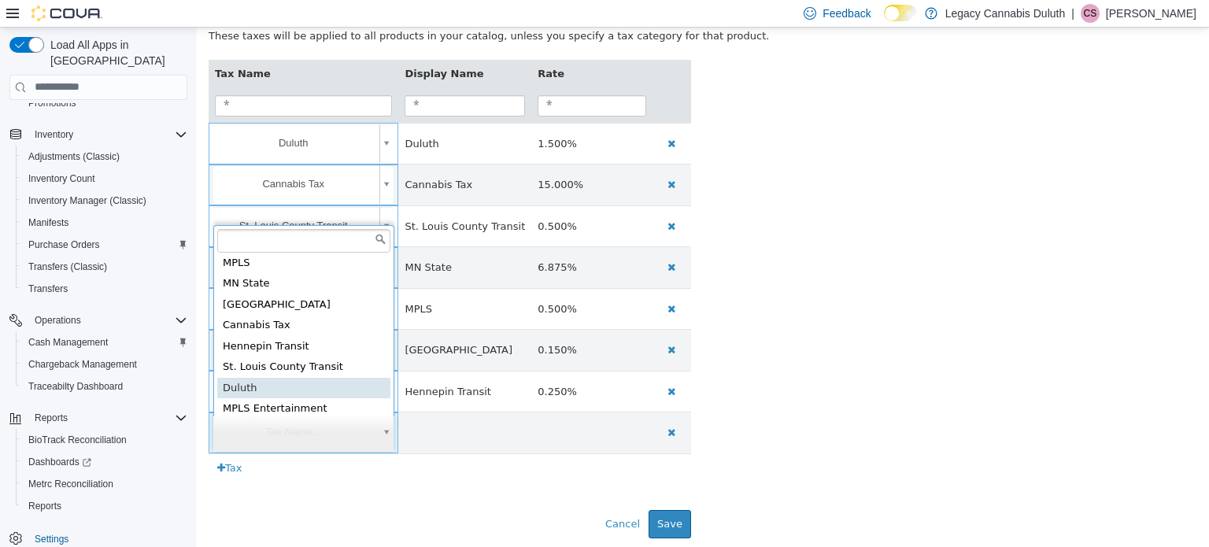
scroll to position [30, 0]
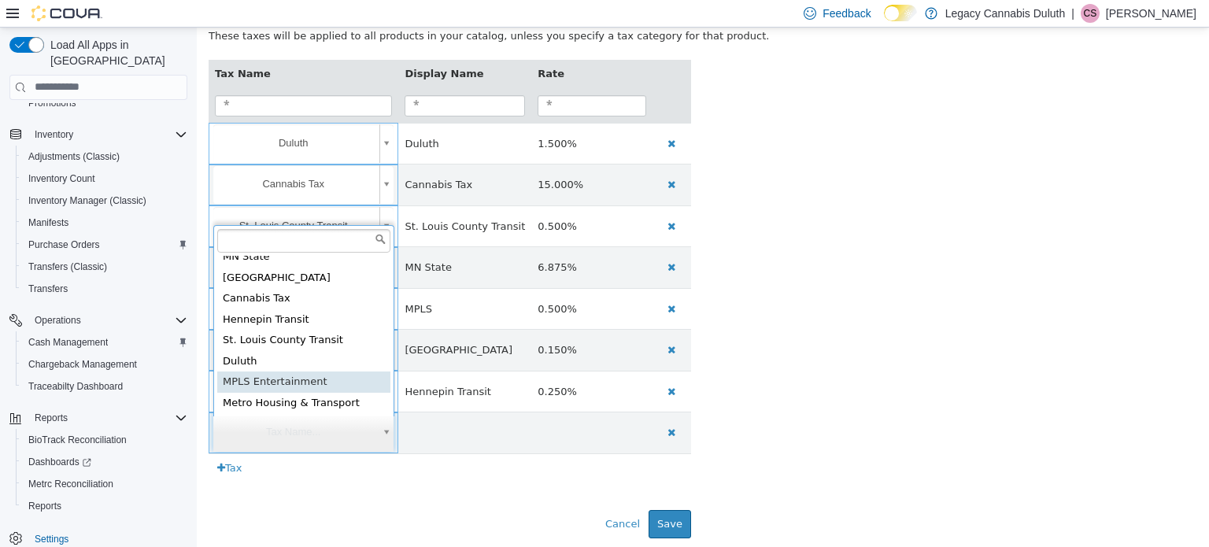
type input "**********"
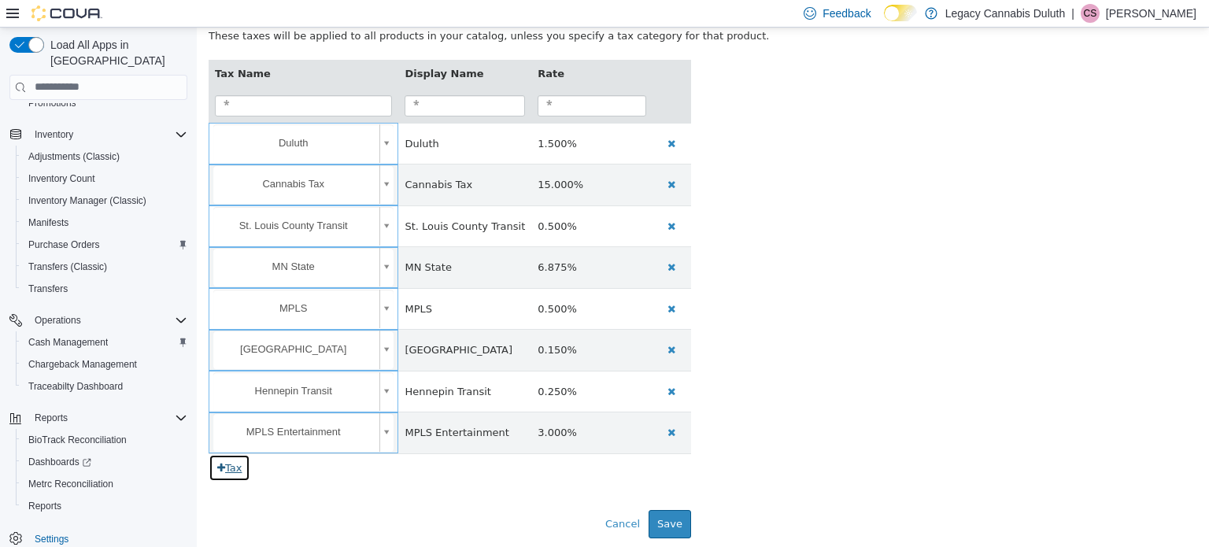
click at [233, 464] on button "Tax" at bounding box center [230, 467] width 42 height 28
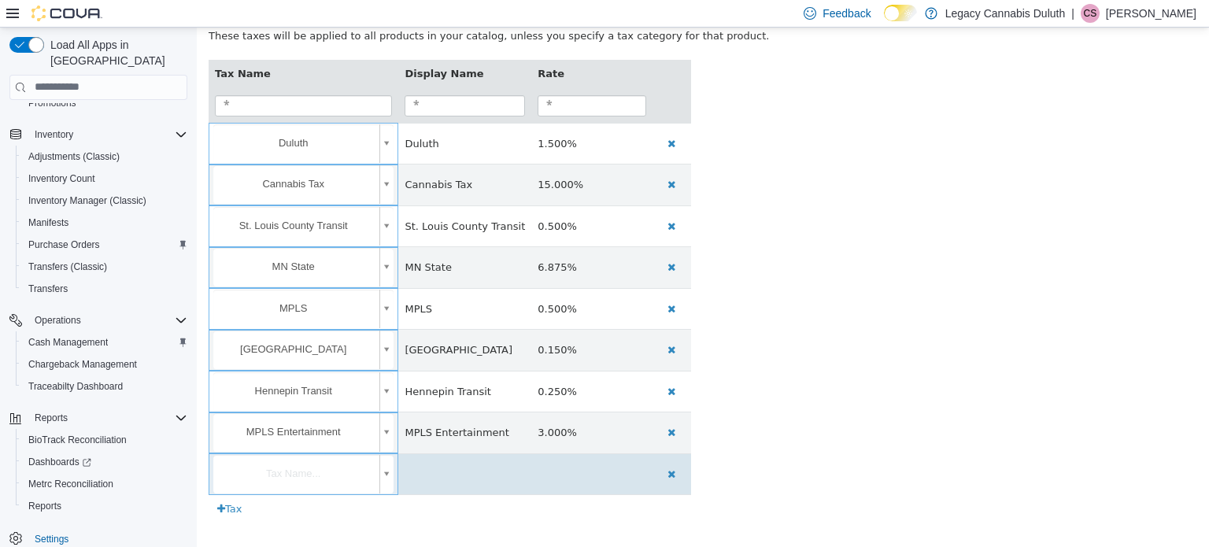
click at [302, 480] on body "**********" at bounding box center [703, 233] width 1012 height 713
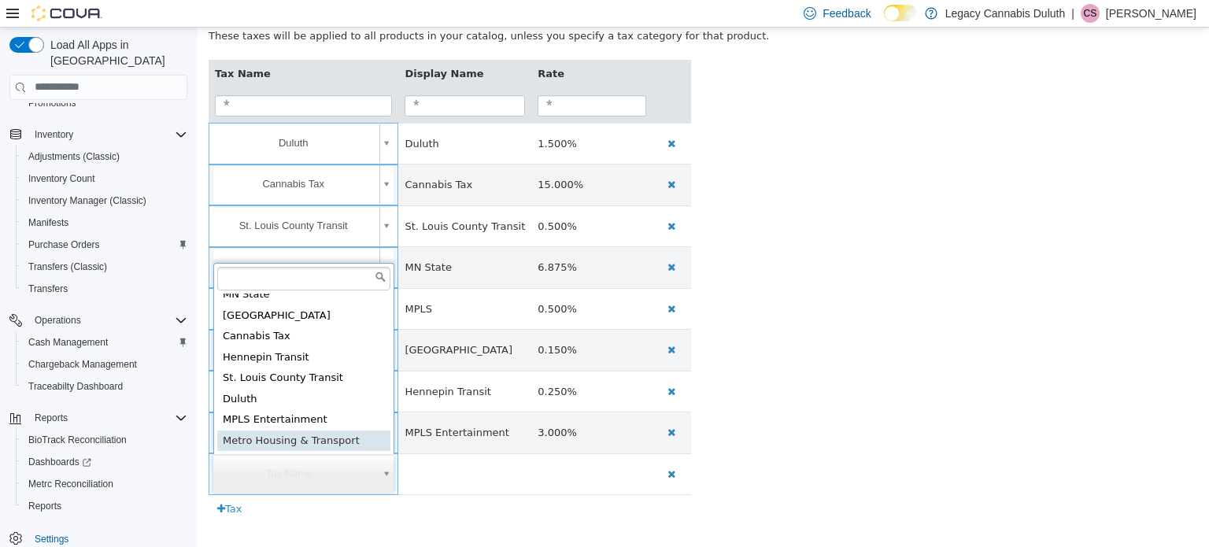
type input "**********"
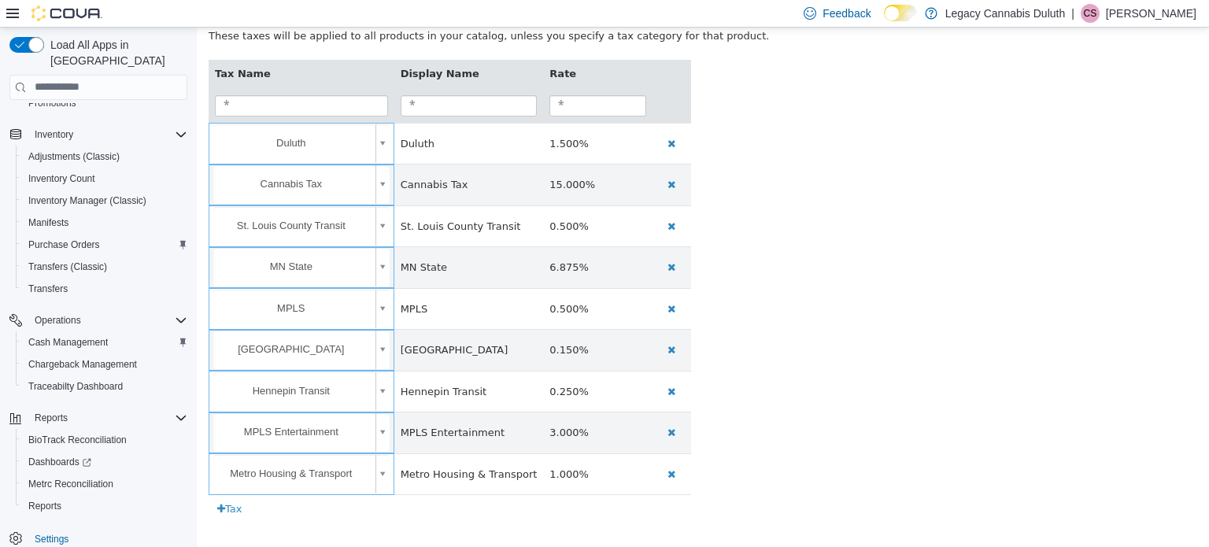
click at [748, 346] on div "**********" at bounding box center [703, 291] width 1012 height 497
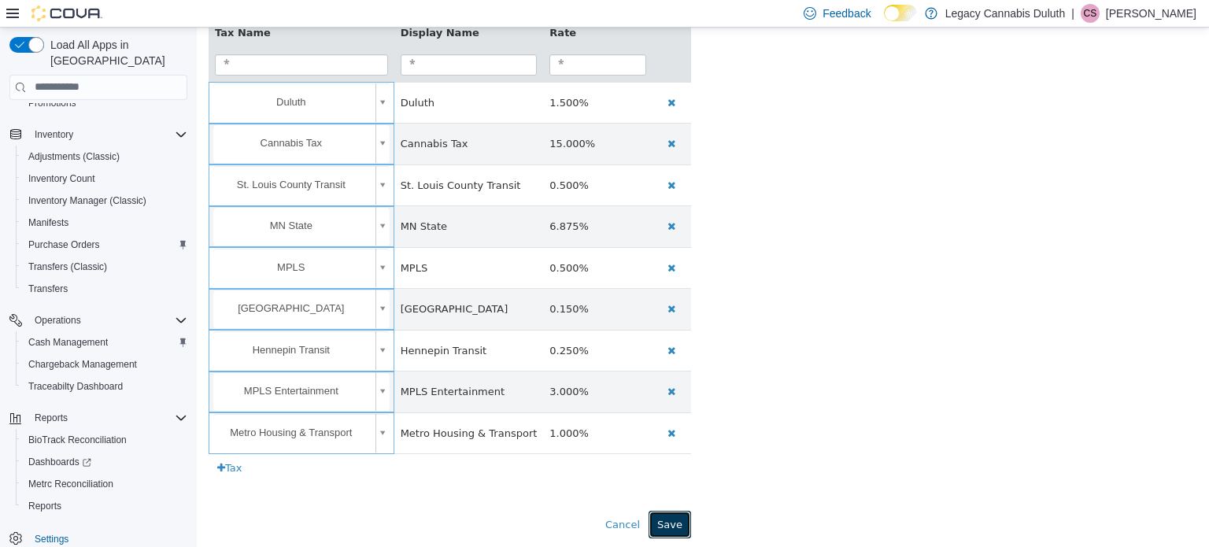
click at [672, 521] on button "Save" at bounding box center [670, 524] width 43 height 28
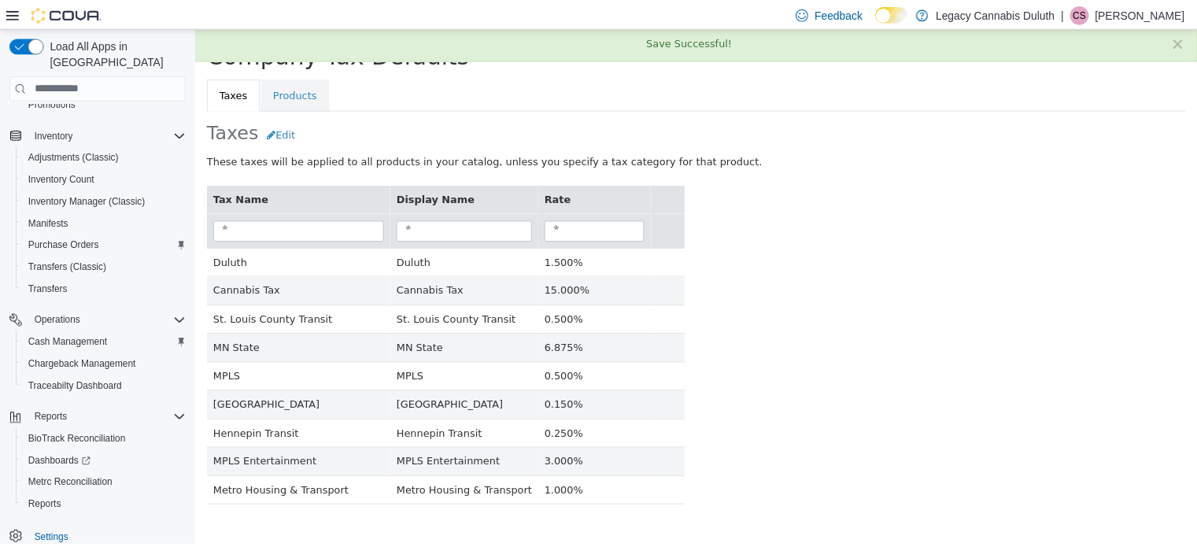
scroll to position [0, 0]
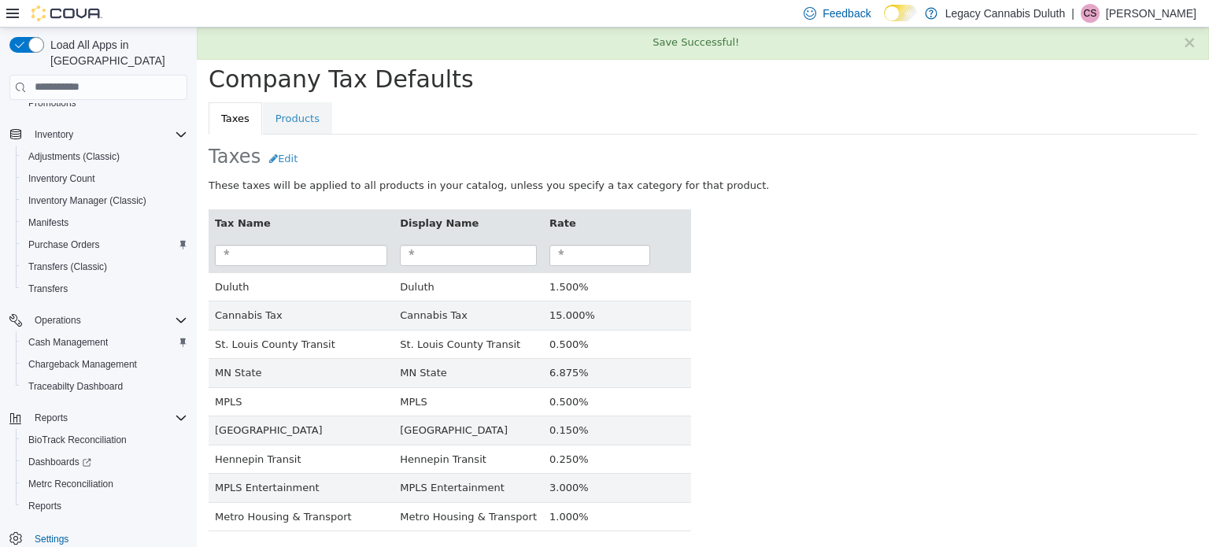
click at [854, 286] on div "Tax Name Display Name Rate Duluth Duluth 1.500% Cannabis Tax Cannabis Tax 15.00…" at bounding box center [703, 369] width 1012 height 355
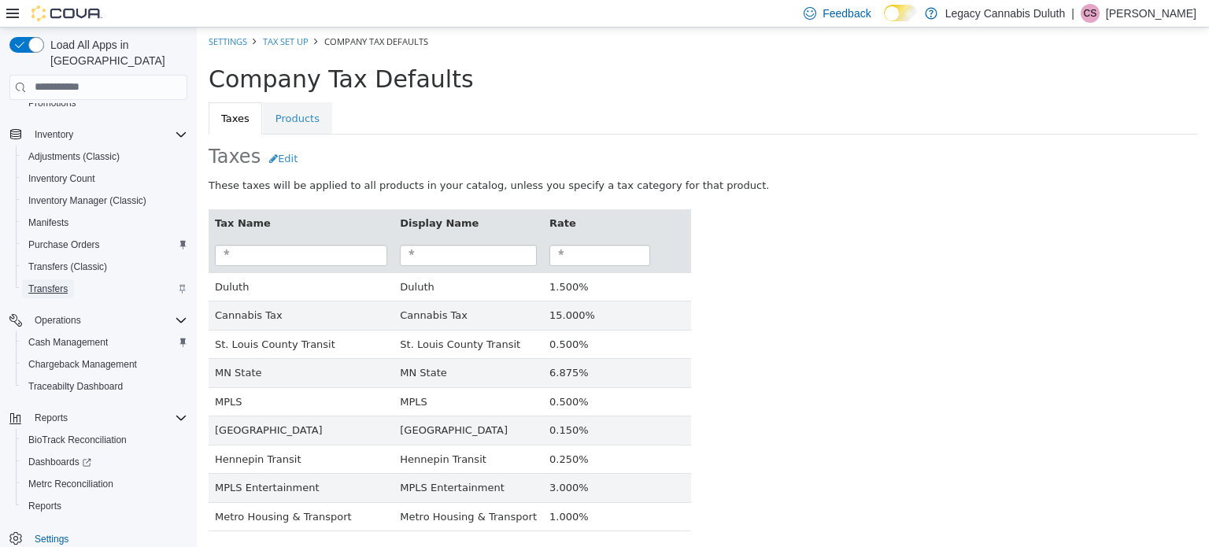
click at [49, 283] on span "Transfers" at bounding box center [47, 289] width 39 height 13
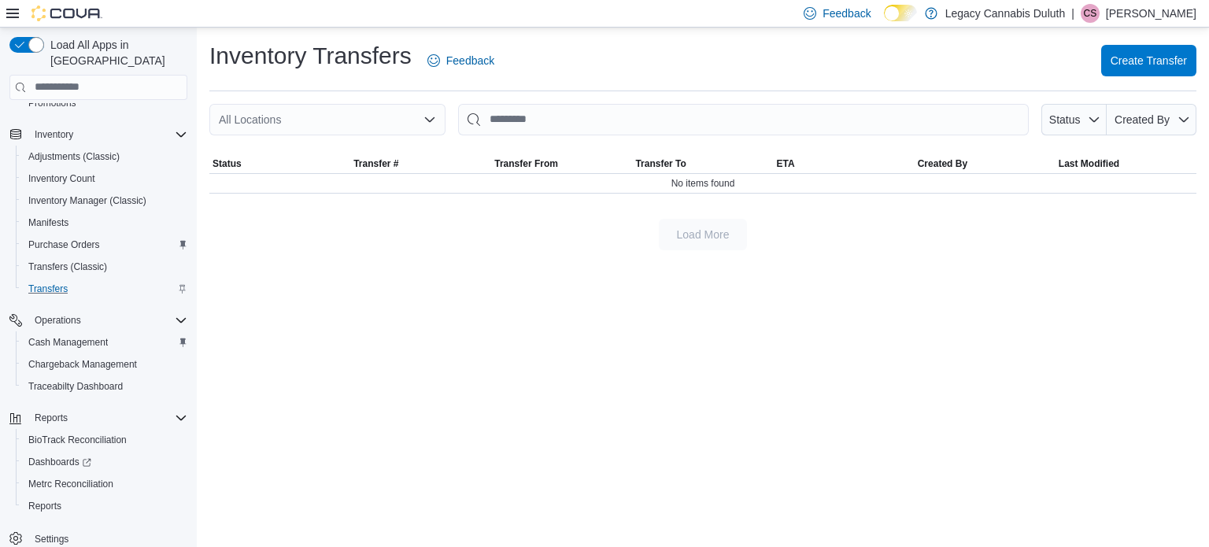
click at [808, 91] on hr at bounding box center [702, 91] width 987 height 1
click at [653, 67] on div "Inventory Transfers Feedback Create Transfer" at bounding box center [702, 60] width 987 height 41
click at [941, 56] on div "Inventory Transfers Feedback Create Transfer" at bounding box center [702, 60] width 987 height 41
click at [68, 533] on span "Settings" at bounding box center [52, 539] width 34 height 13
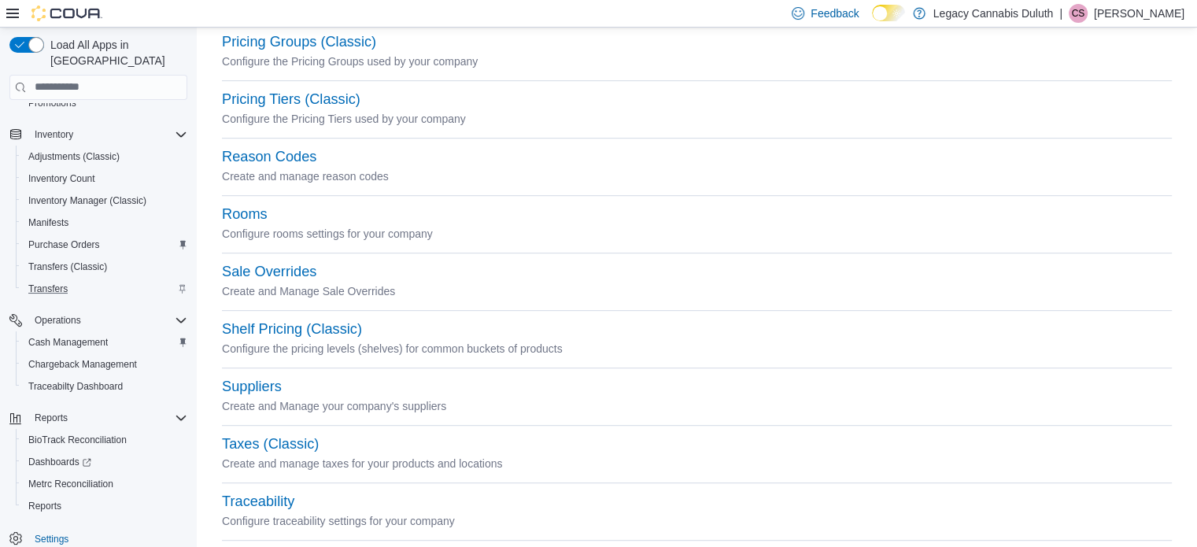
scroll to position [791, 0]
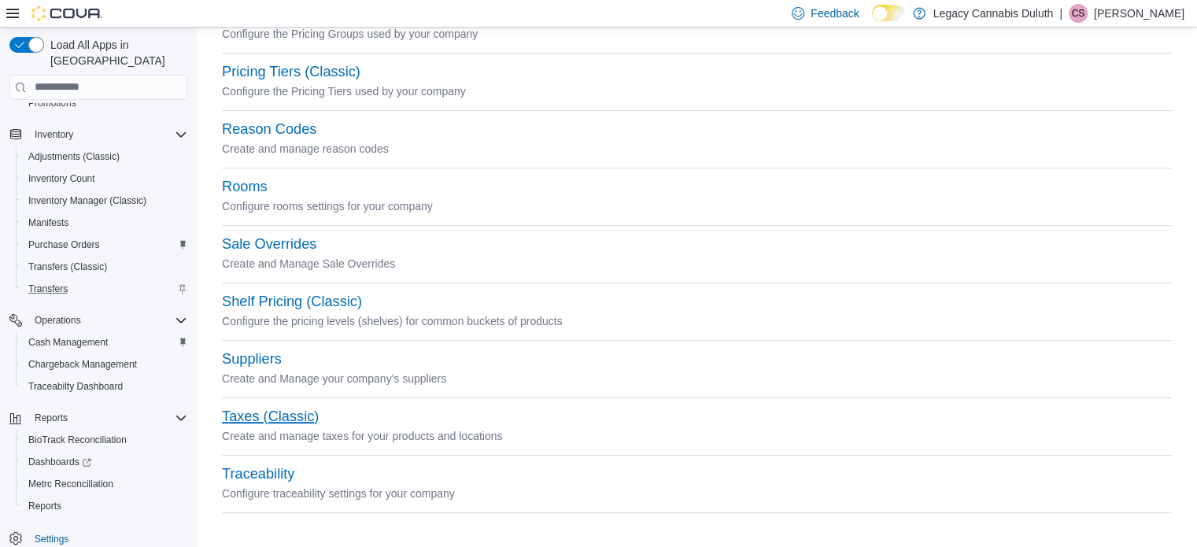
click at [301, 418] on button "Taxes (Classic)" at bounding box center [270, 417] width 97 height 17
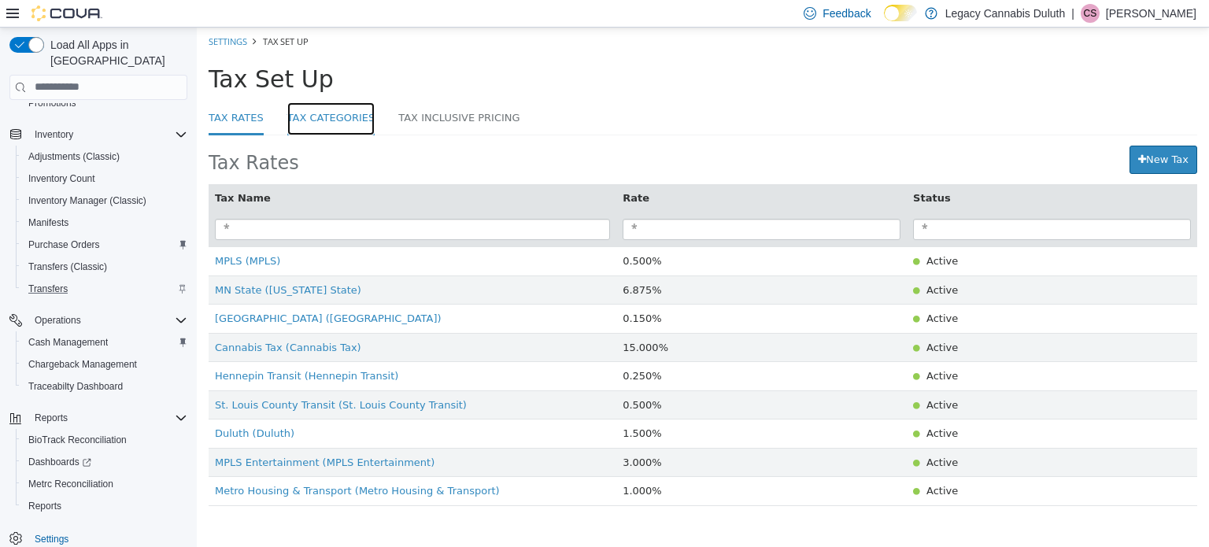
click at [334, 121] on link "Tax Categories" at bounding box center [331, 119] width 88 height 34
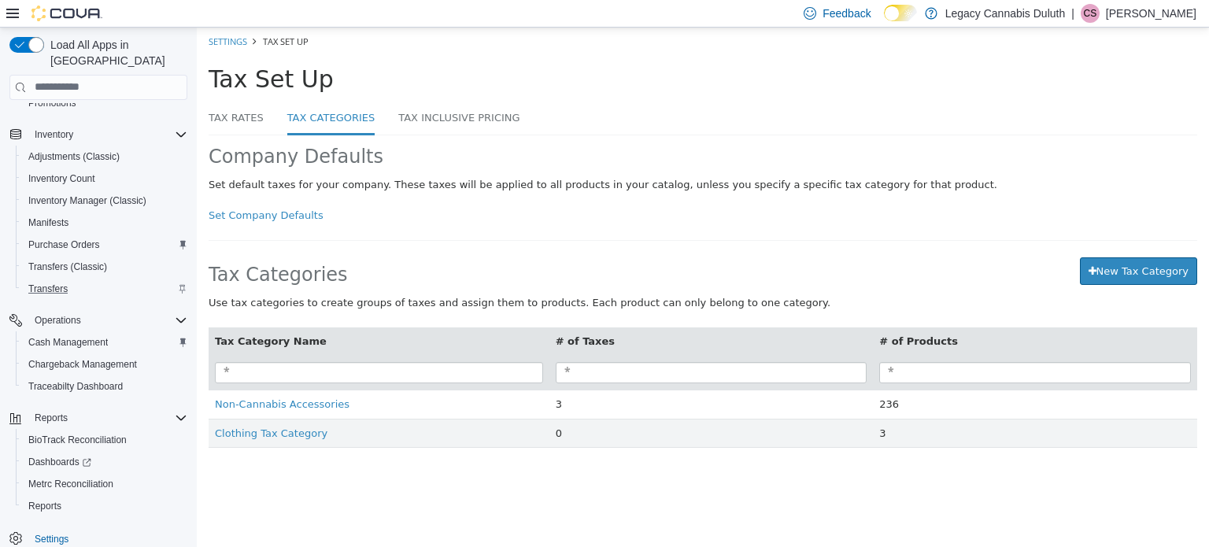
click at [400, 182] on div "Set default taxes for your company. These taxes will be applied to all products…" at bounding box center [703, 184] width 989 height 16
click at [227, 123] on link "Tax Rates" at bounding box center [236, 119] width 55 height 34
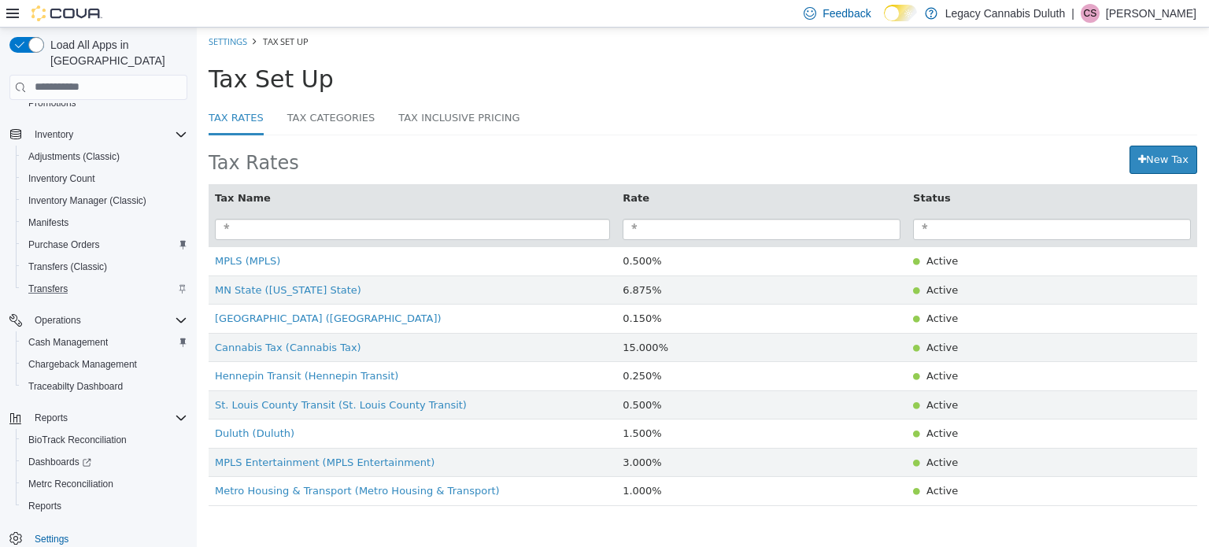
click at [428, 75] on div "Tax Set Up" at bounding box center [666, 78] width 914 height 26
click at [335, 110] on link "Tax Categories" at bounding box center [331, 119] width 88 height 34
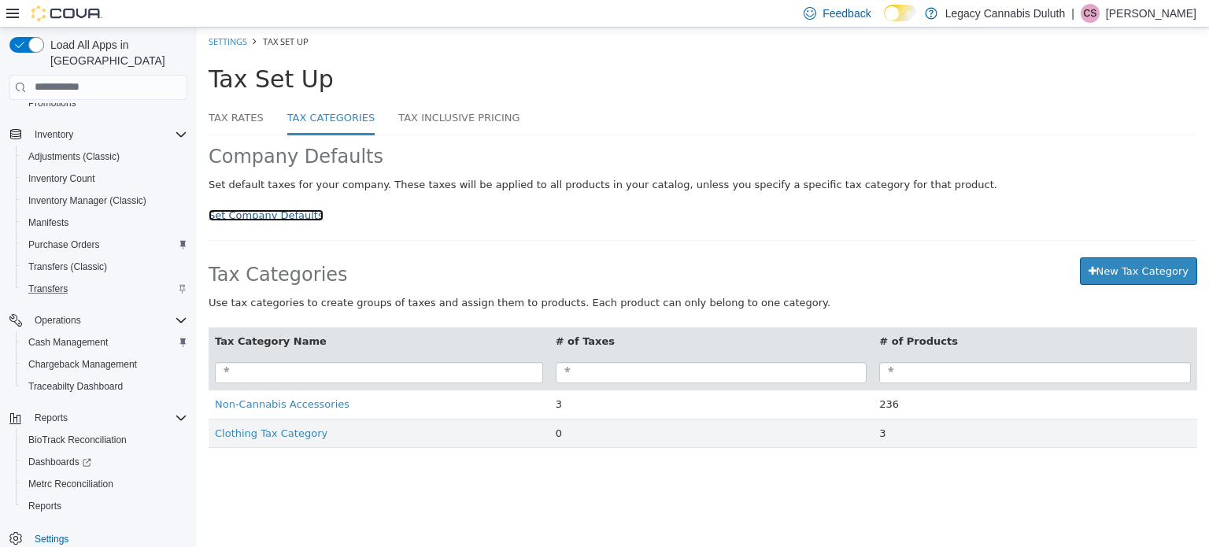
click at [306, 217] on link "Set Company Defaults" at bounding box center [266, 215] width 115 height 12
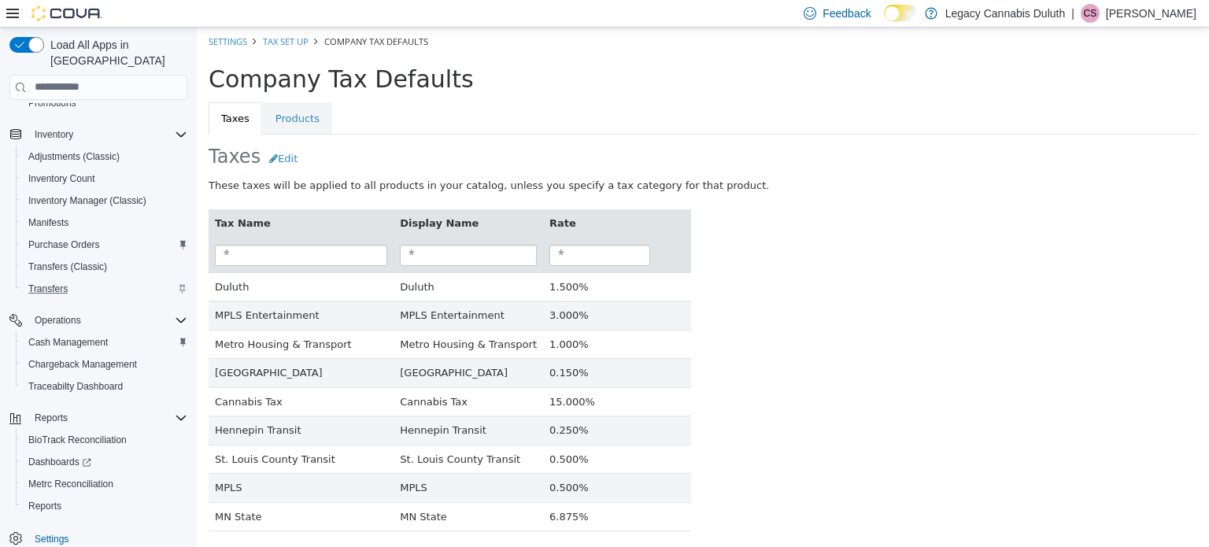
click at [287, 118] on link "Products" at bounding box center [297, 118] width 69 height 33
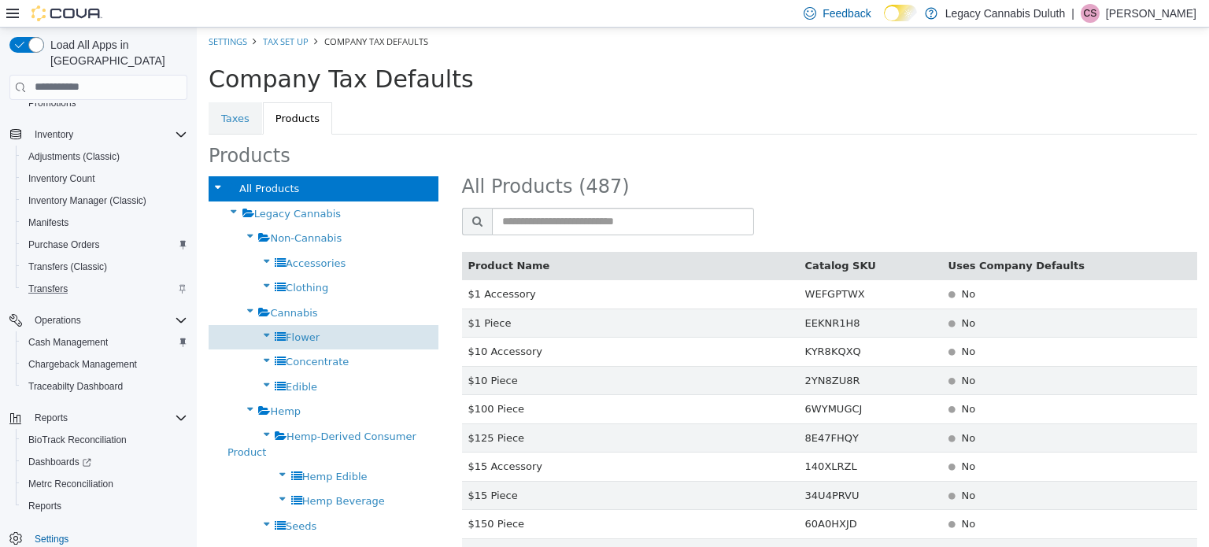
click at [305, 335] on span "Flower" at bounding box center [303, 337] width 34 height 12
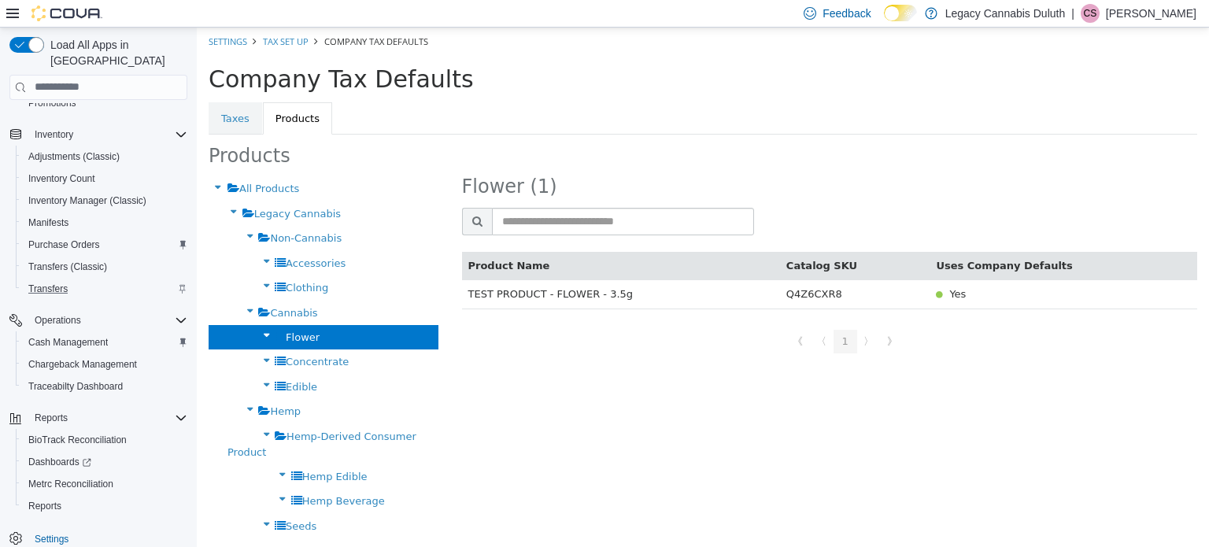
click at [223, 116] on link "Taxes" at bounding box center [236, 118] width 54 height 33
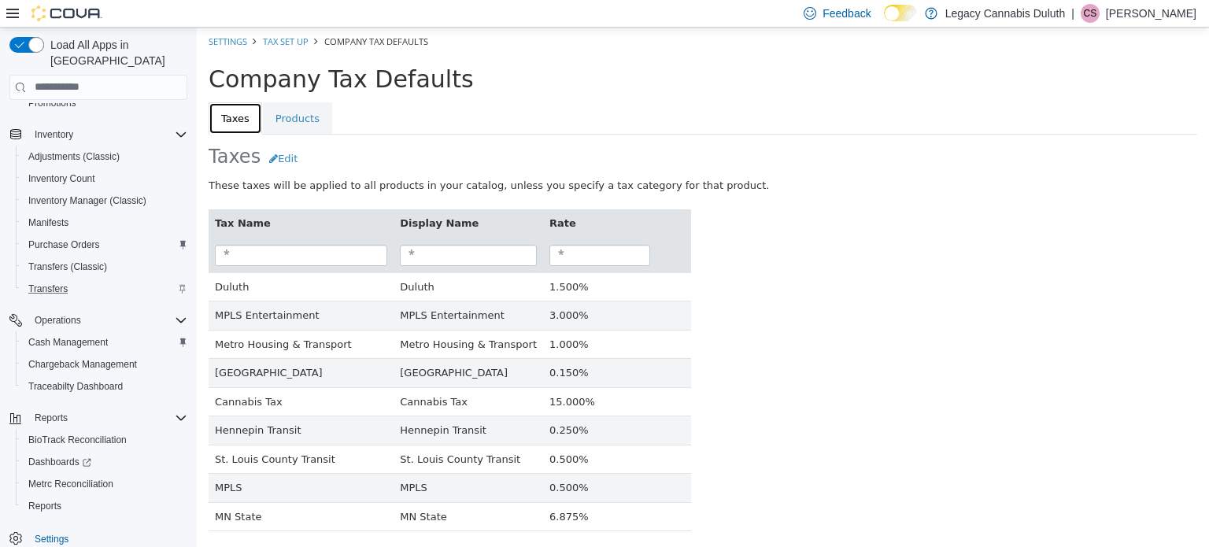
scroll to position [24, 0]
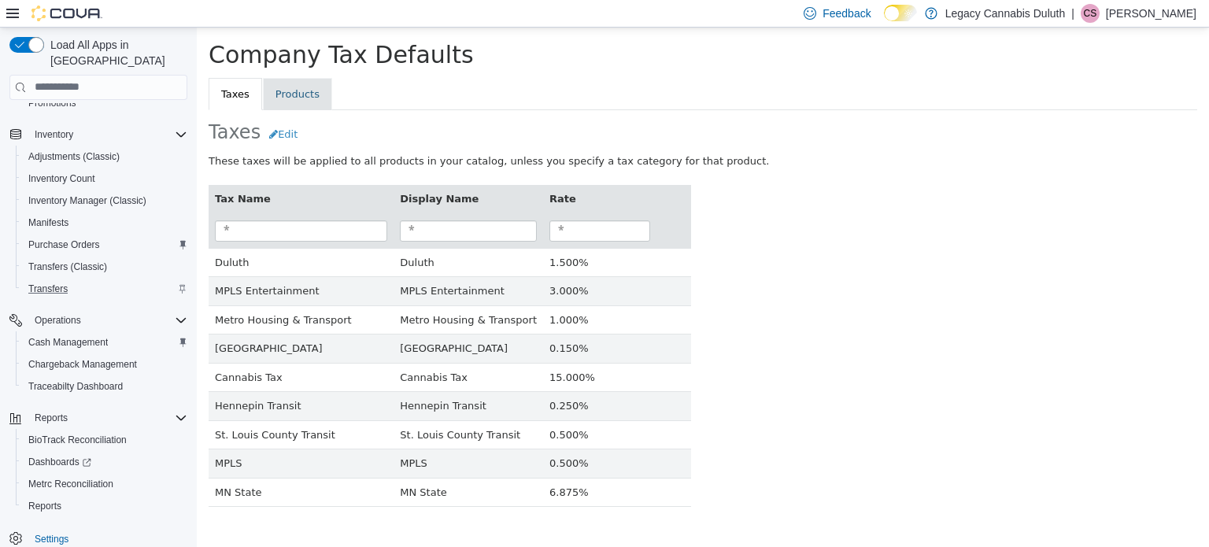
click at [285, 80] on link "Products" at bounding box center [297, 93] width 69 height 33
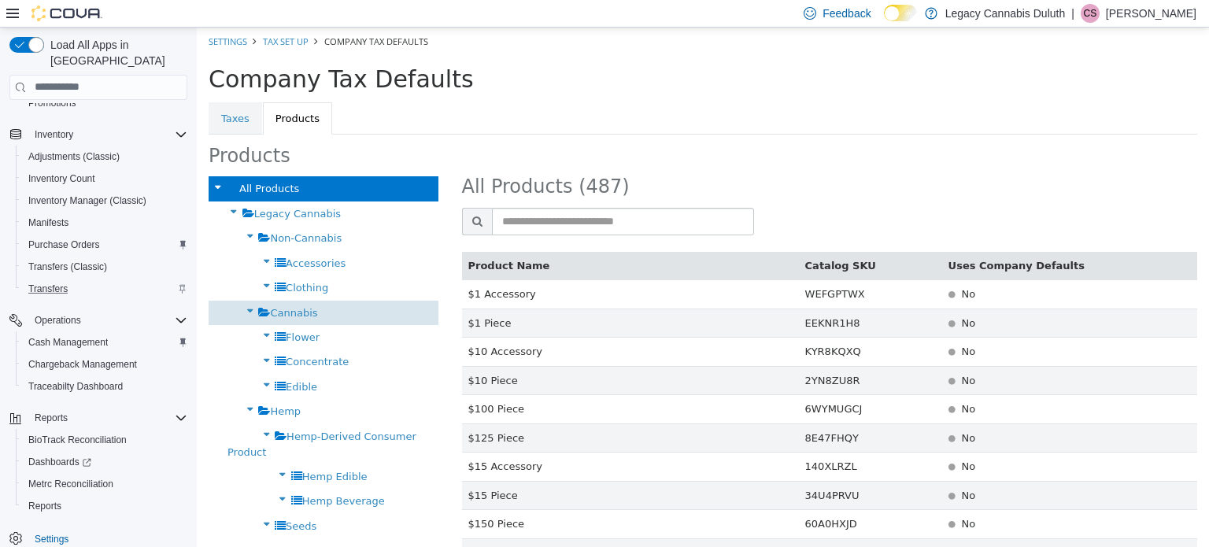
click at [284, 300] on div "Cannabis" at bounding box center [324, 312] width 230 height 24
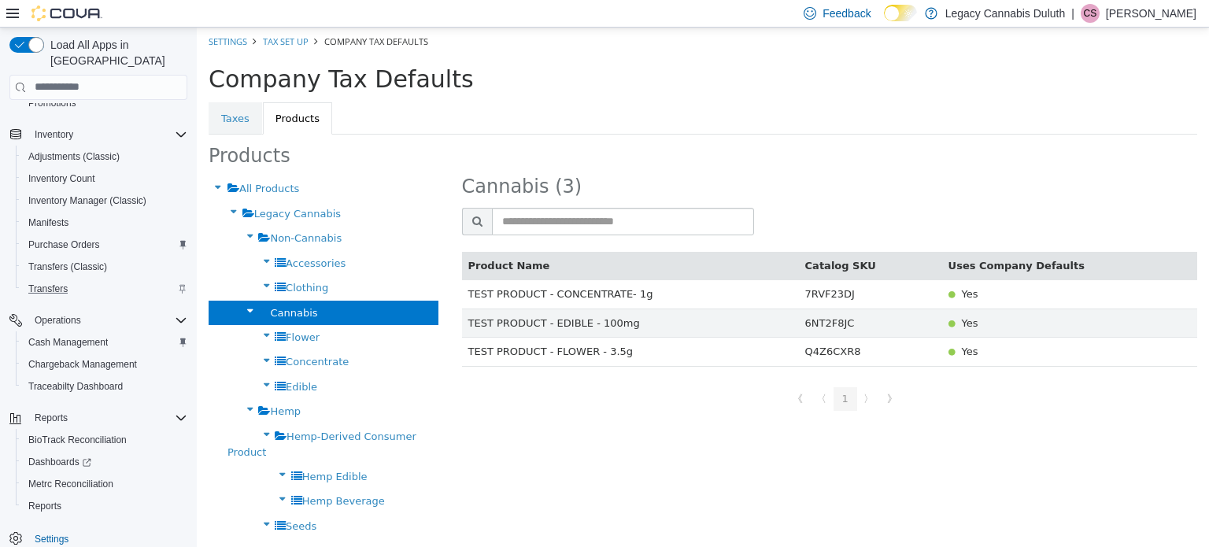
click at [235, 117] on link "Taxes" at bounding box center [236, 118] width 54 height 33
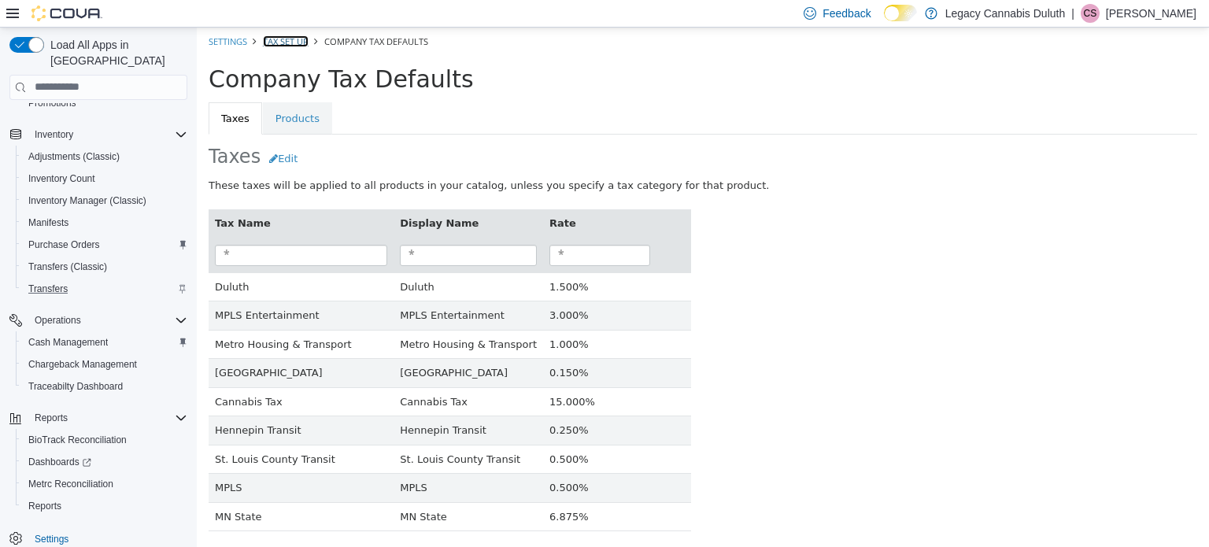
click at [293, 39] on link "Tax Set Up" at bounding box center [286, 41] width 46 height 12
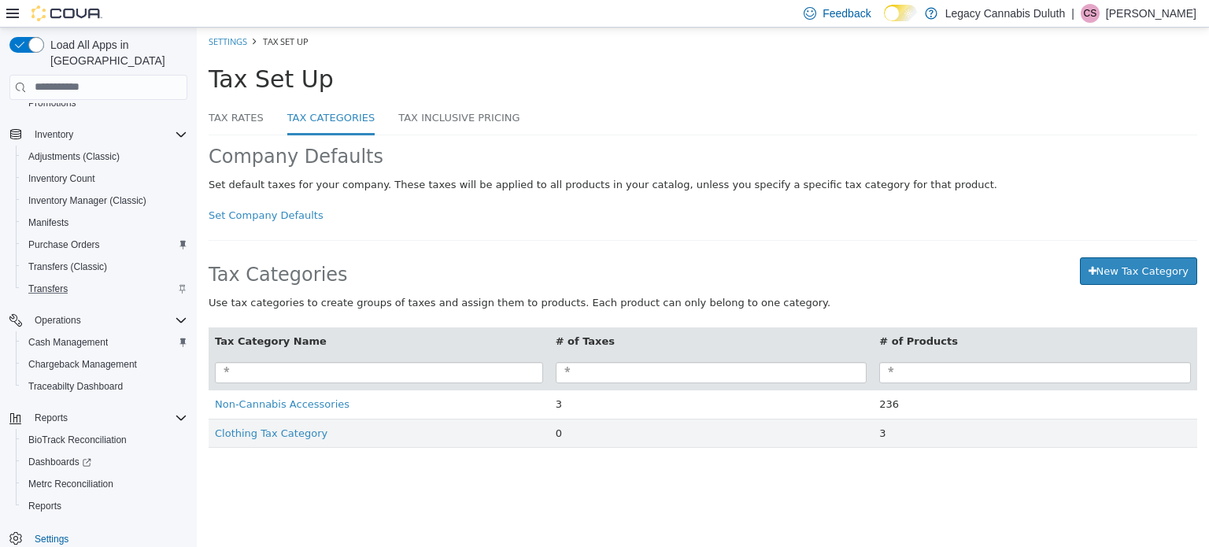
click at [536, 294] on div "Use tax categories to create groups of taxes and assign them to products. Each …" at bounding box center [703, 302] width 989 height 16
click at [553, 138] on div "Company Defaults" at bounding box center [703, 155] width 1012 height 41
click at [447, 464] on html "× Settings Tax Set Up Tax Set Up Tax Rates Tax Categories Tax Inclusive Pricing…" at bounding box center [703, 245] width 1012 height 437
click at [497, 238] on div "Company Defaults Set default taxes for your company. These taxes will be applie…" at bounding box center [703, 299] width 989 height 328
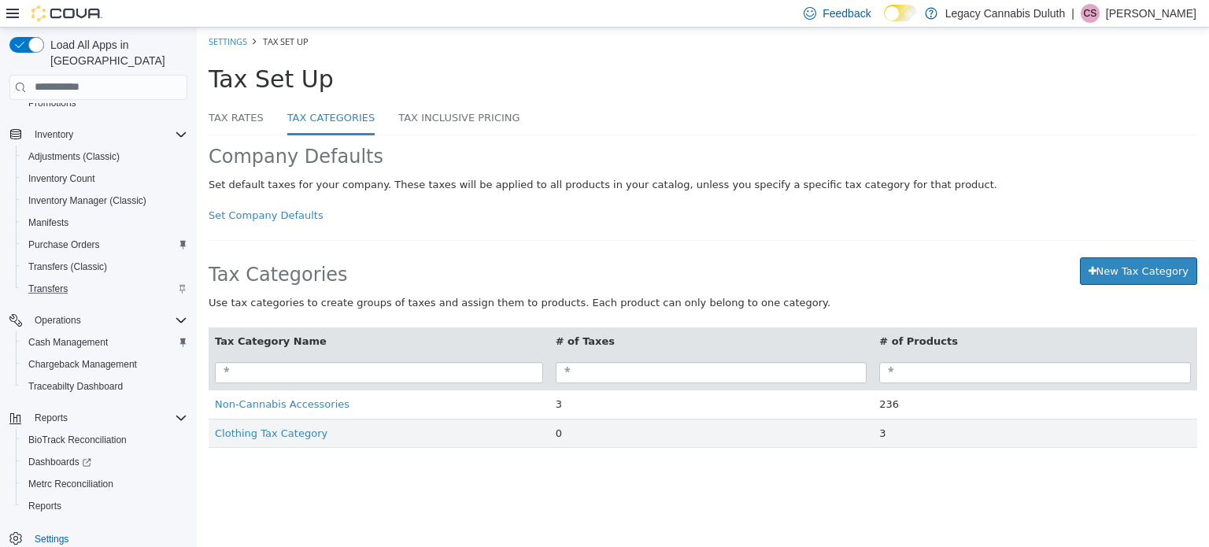
click at [517, 236] on div "Company Defaults Set default taxes for your company. These taxes will be applie…" at bounding box center [703, 299] width 989 height 328
click at [248, 112] on link "Tax Rates" at bounding box center [236, 119] width 55 height 34
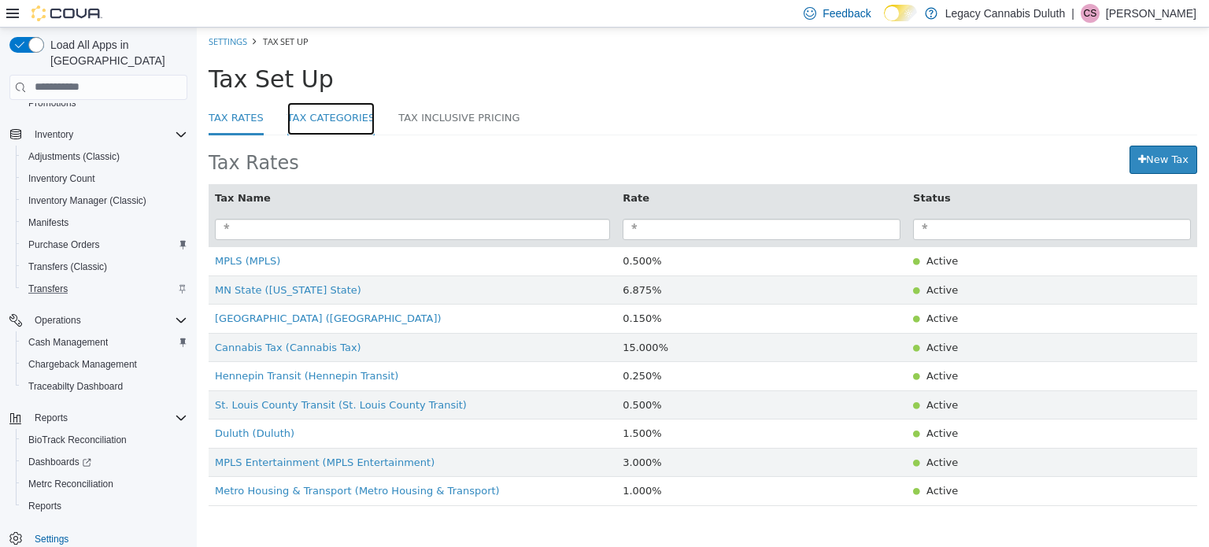
click at [313, 117] on link "Tax Categories" at bounding box center [331, 119] width 88 height 34
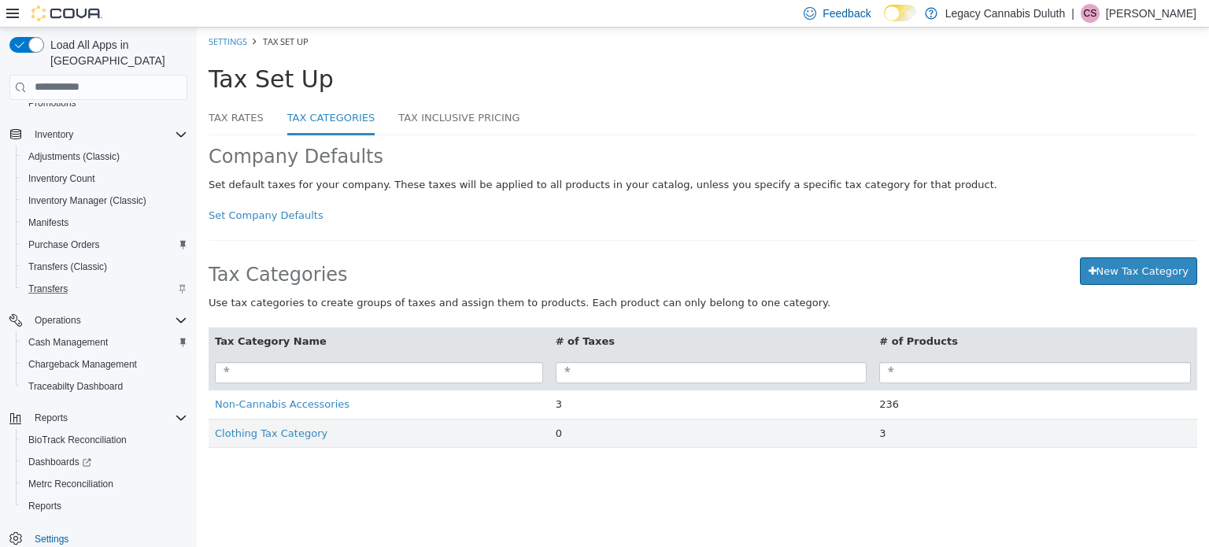
click at [413, 73] on div "Tax Set Up" at bounding box center [666, 78] width 914 height 26
click at [234, 117] on link "Tax Rates" at bounding box center [236, 119] width 55 height 34
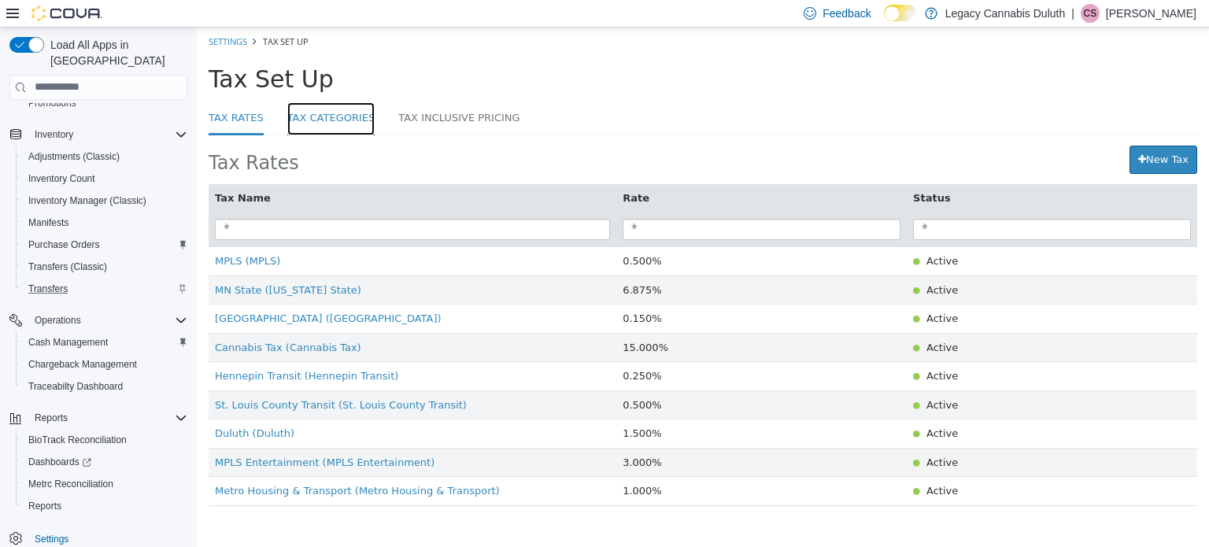
click at [324, 107] on link "Tax Categories" at bounding box center [331, 119] width 88 height 34
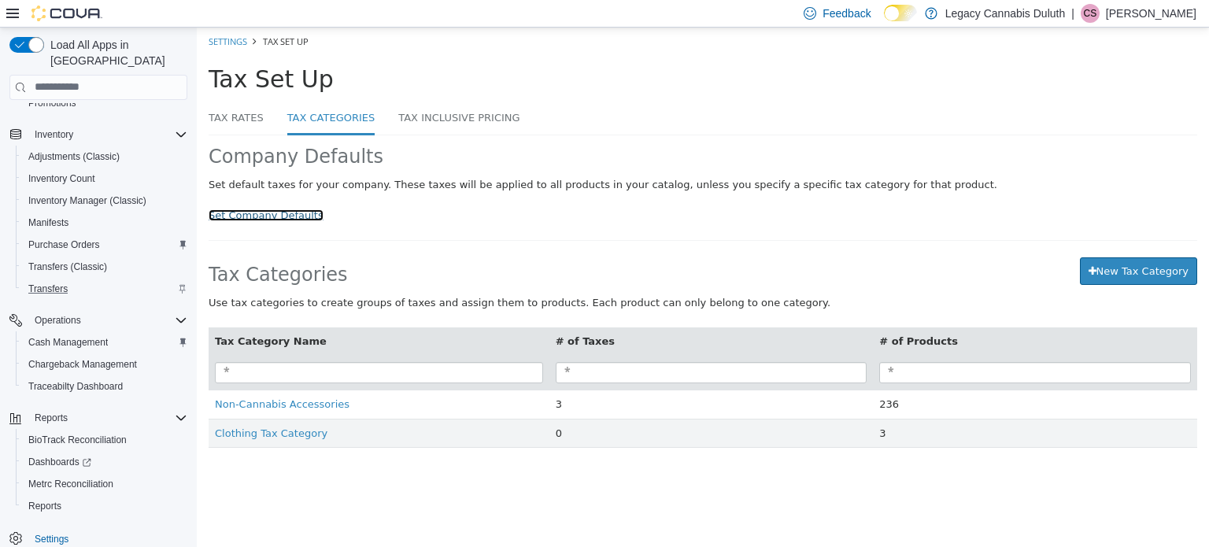
click at [242, 217] on link "Set Company Defaults" at bounding box center [266, 215] width 115 height 12
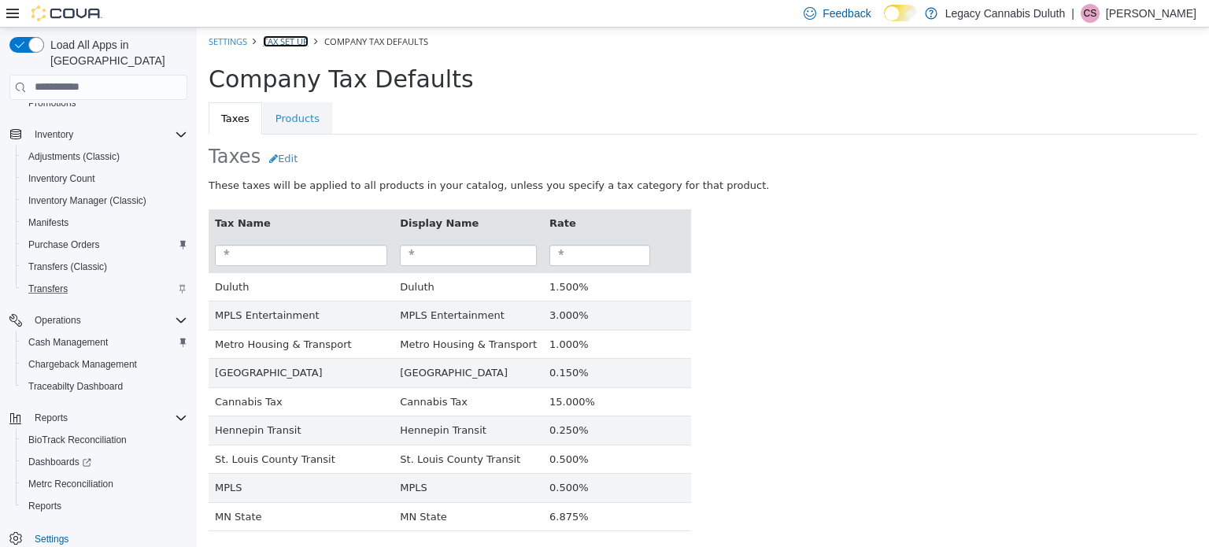
click at [285, 36] on link "Tax Set Up" at bounding box center [286, 41] width 46 height 12
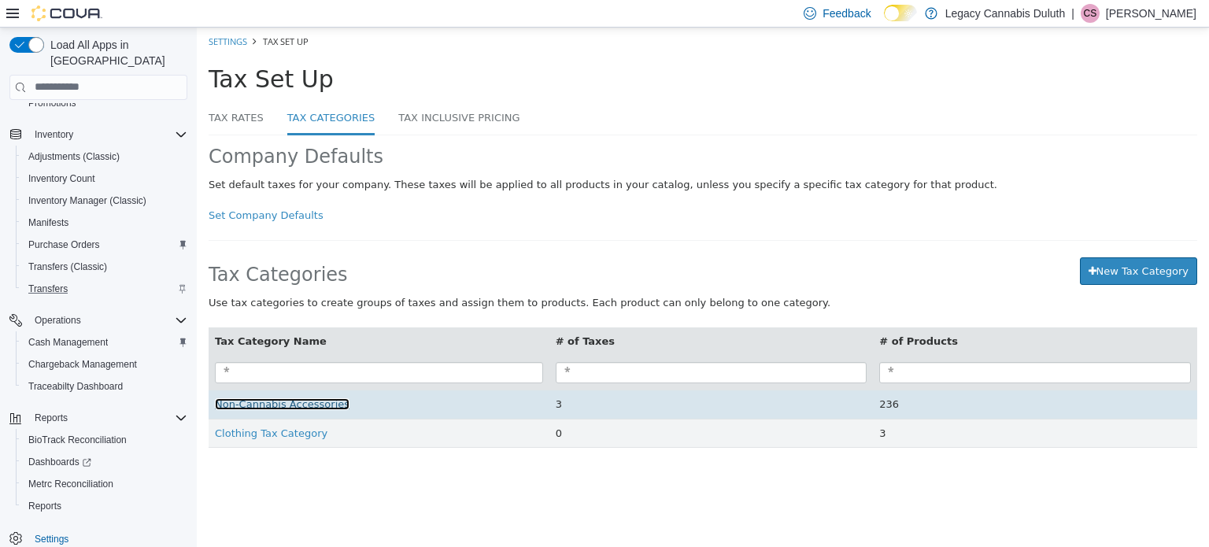
click at [305, 408] on span "Non-Cannabis Accessories" at bounding box center [282, 403] width 135 height 12
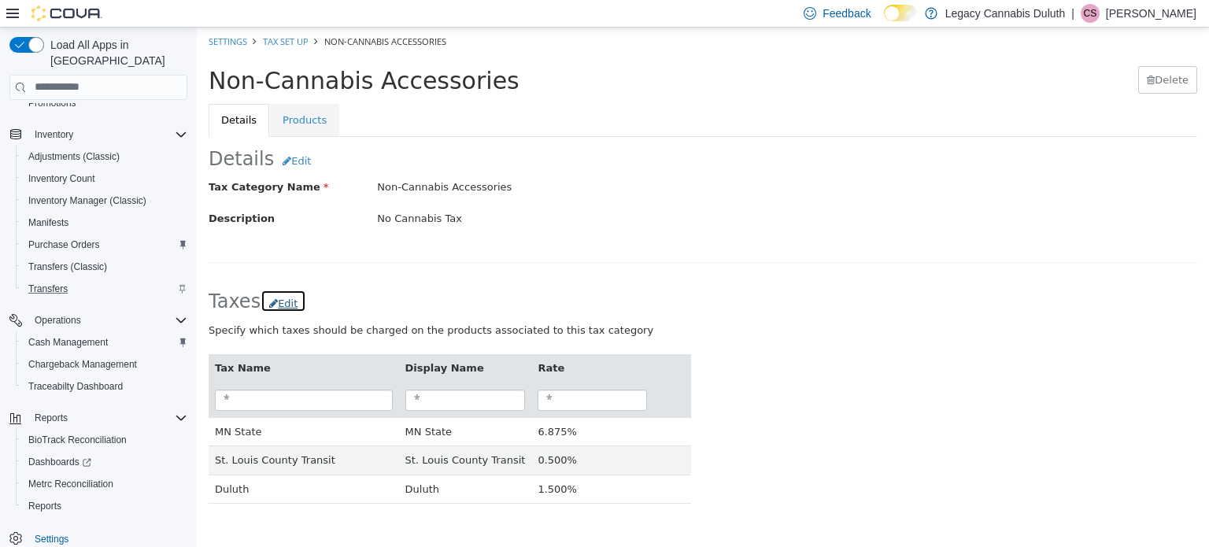
click at [283, 307] on button "Edit" at bounding box center [284, 300] width 46 height 23
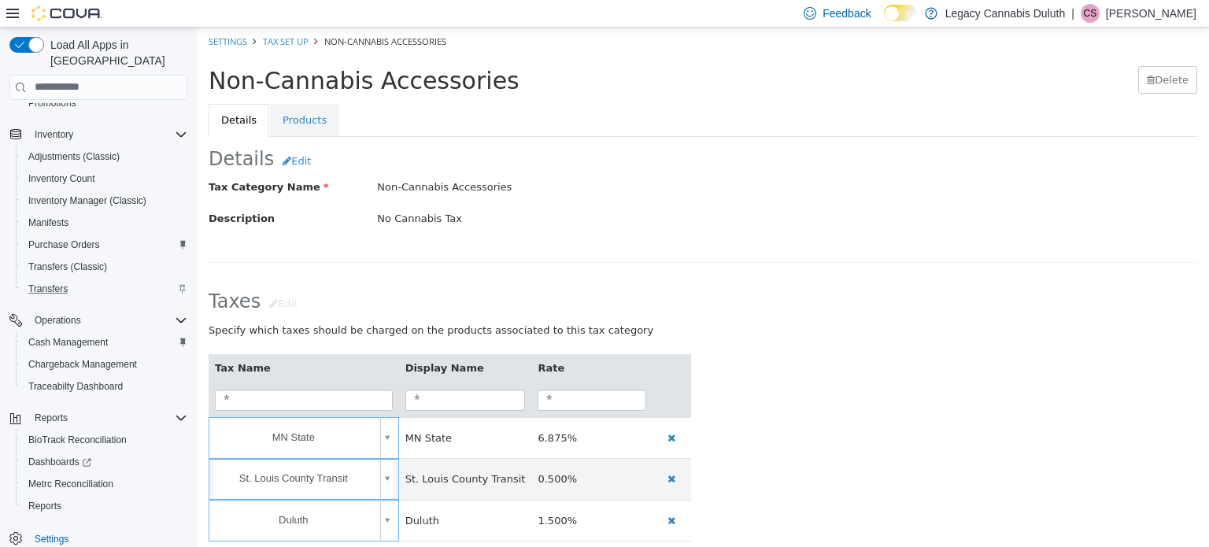
scroll to position [89, 0]
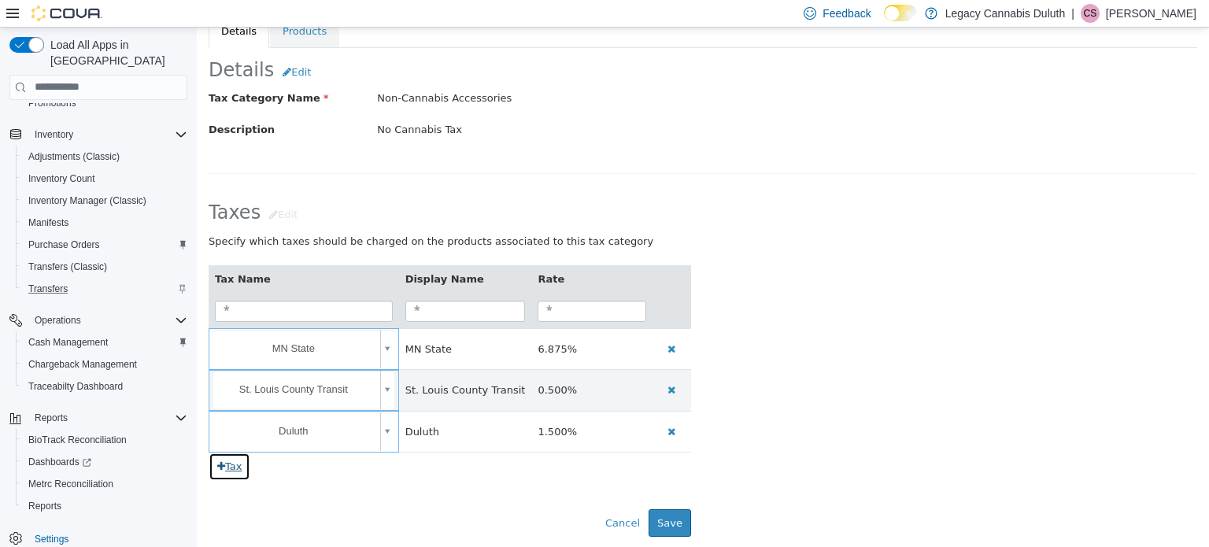
click at [239, 464] on button "Tax" at bounding box center [230, 466] width 42 height 28
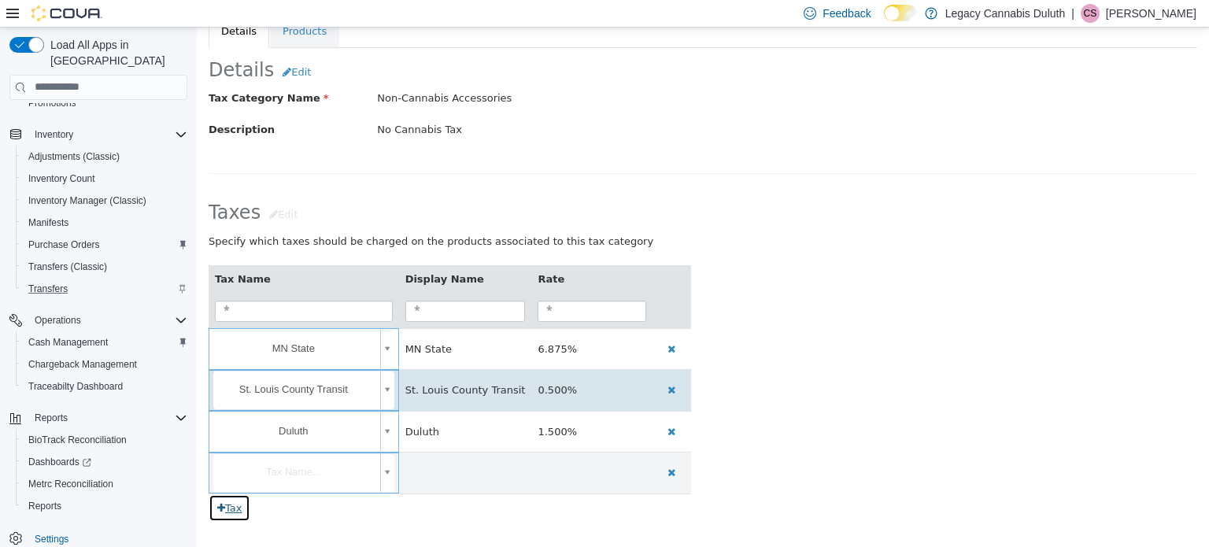
scroll to position [130, 0]
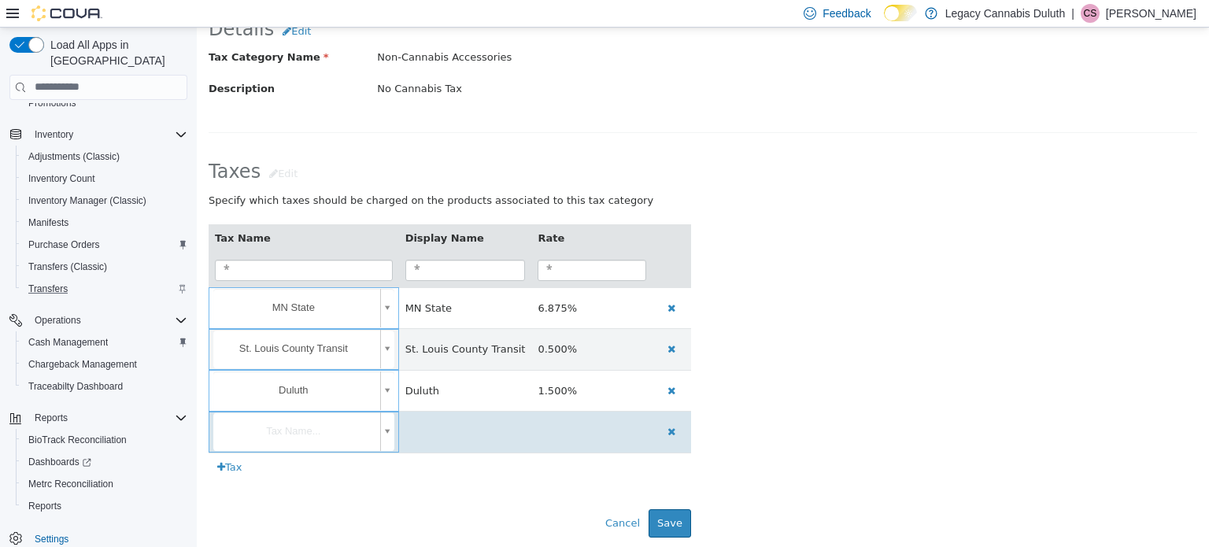
click at [383, 435] on body "**********" at bounding box center [703, 223] width 1012 height 652
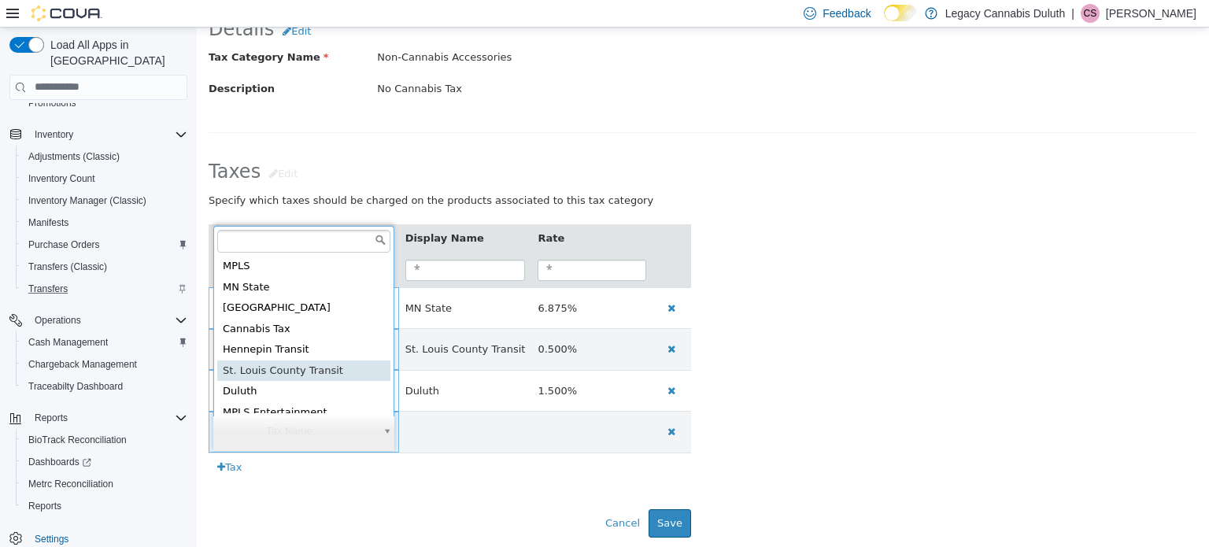
scroll to position [3, 0]
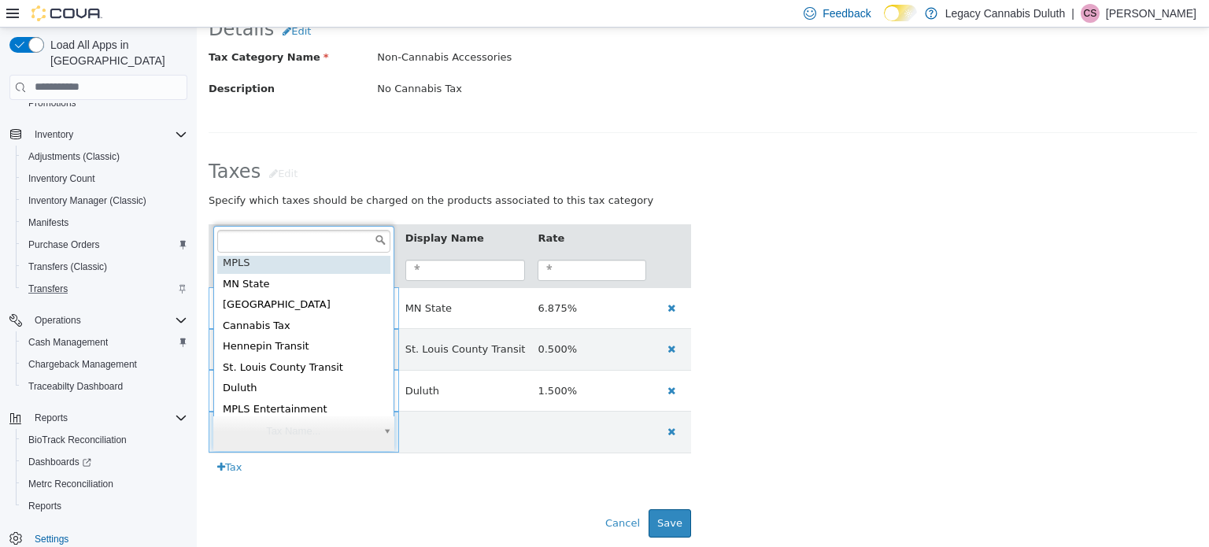
type input "**********"
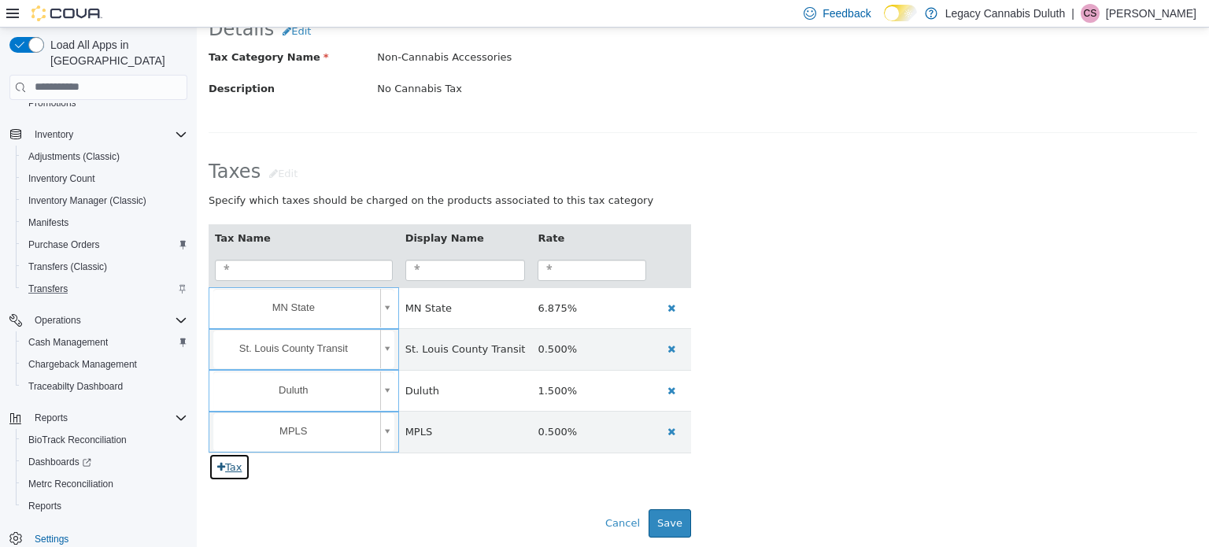
click at [235, 474] on button "Tax" at bounding box center [230, 467] width 42 height 28
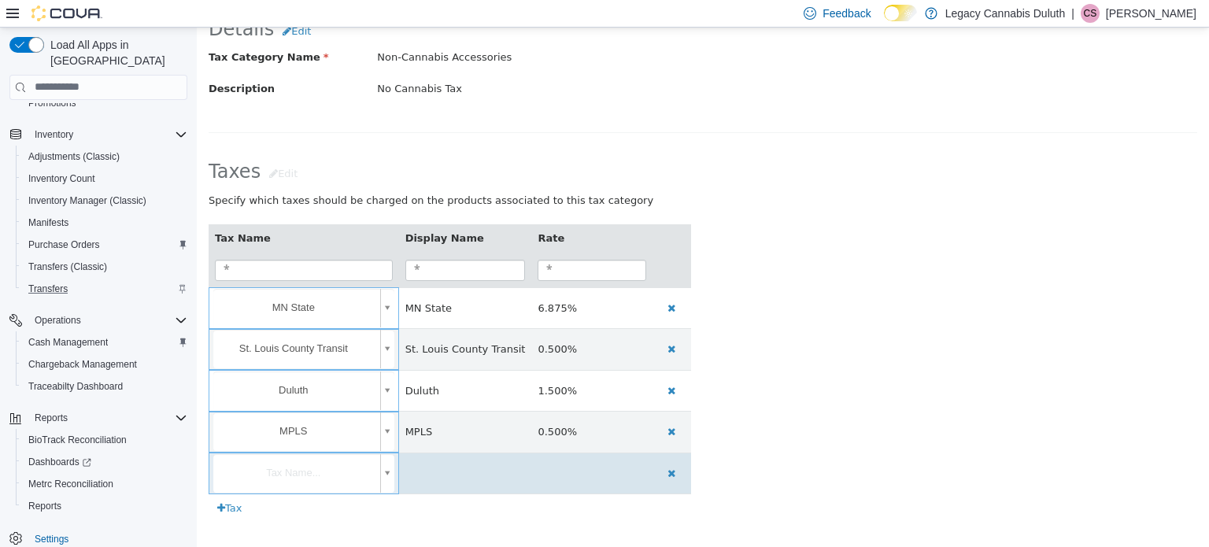
click at [301, 475] on body "**********" at bounding box center [703, 243] width 1012 height 693
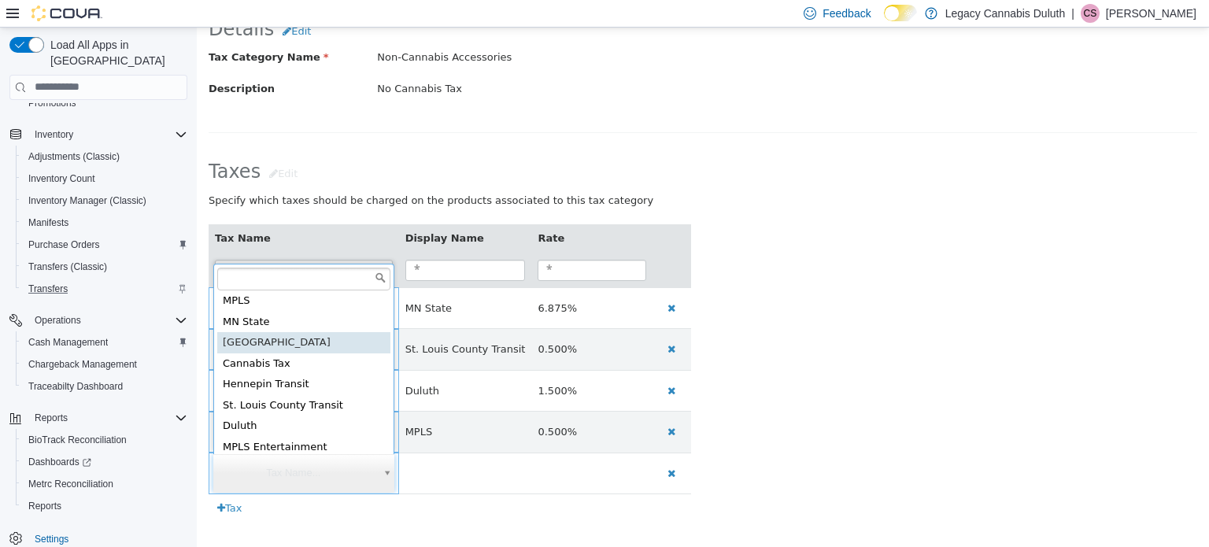
type input "**********"
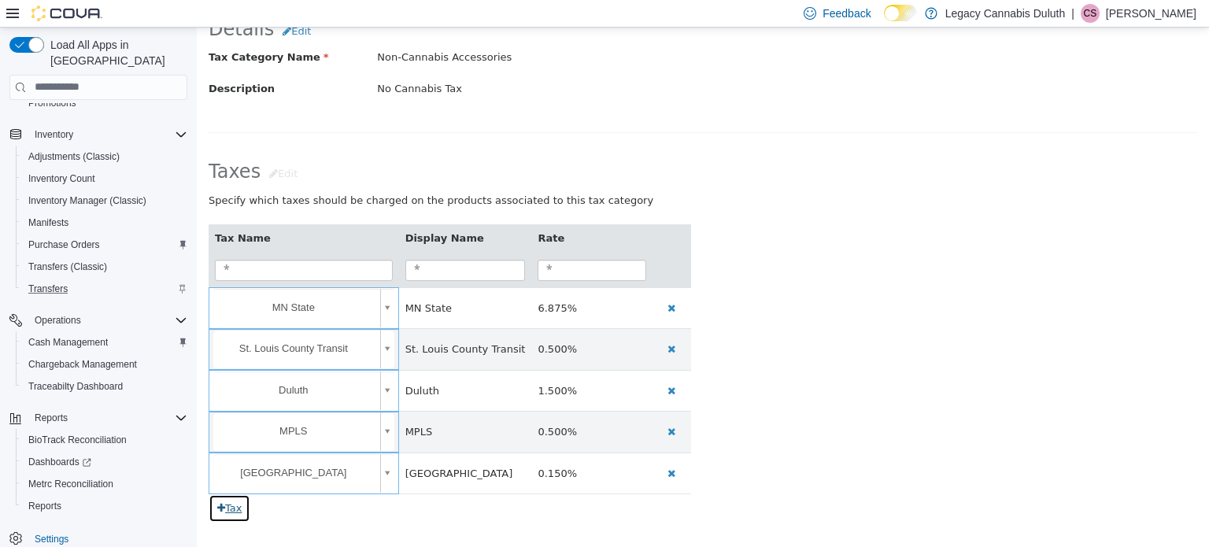
click at [233, 501] on button "Tax" at bounding box center [230, 508] width 42 height 28
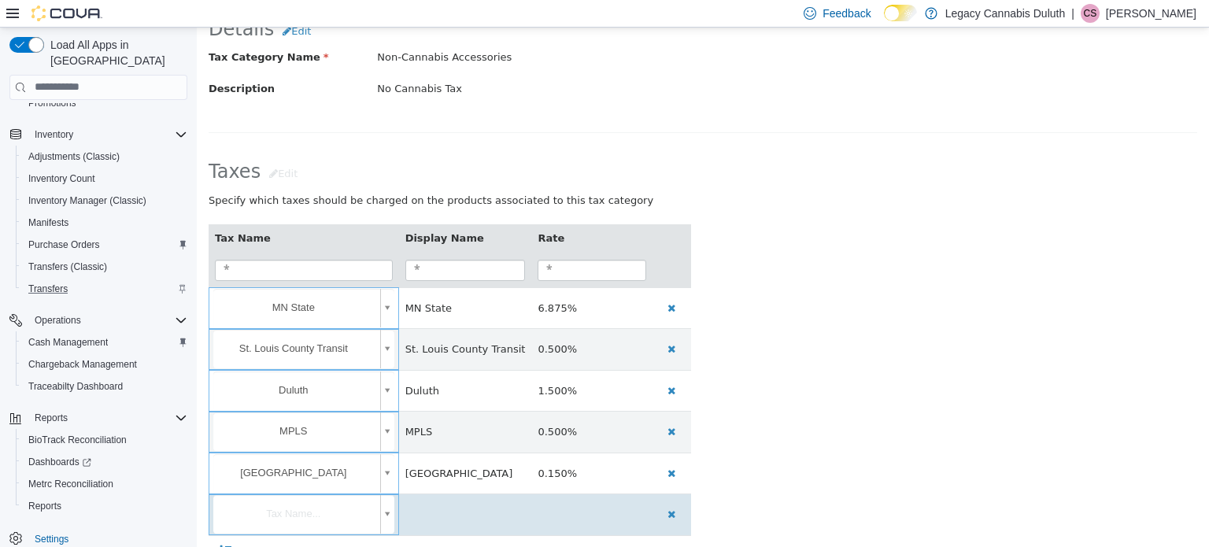
click at [296, 501] on body "**********" at bounding box center [703, 264] width 1012 height 734
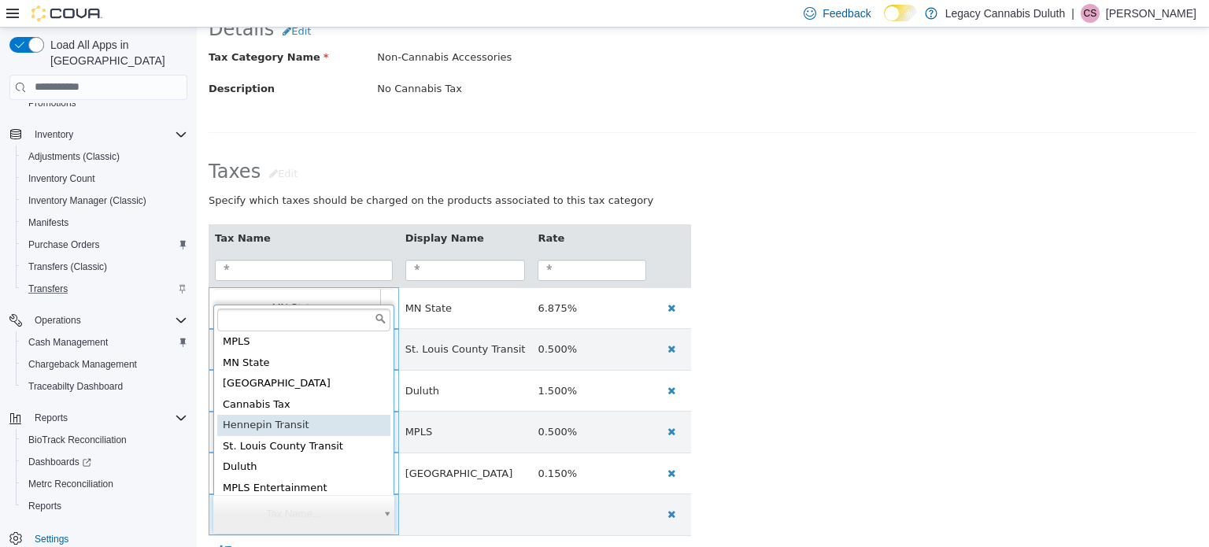
type input "**********"
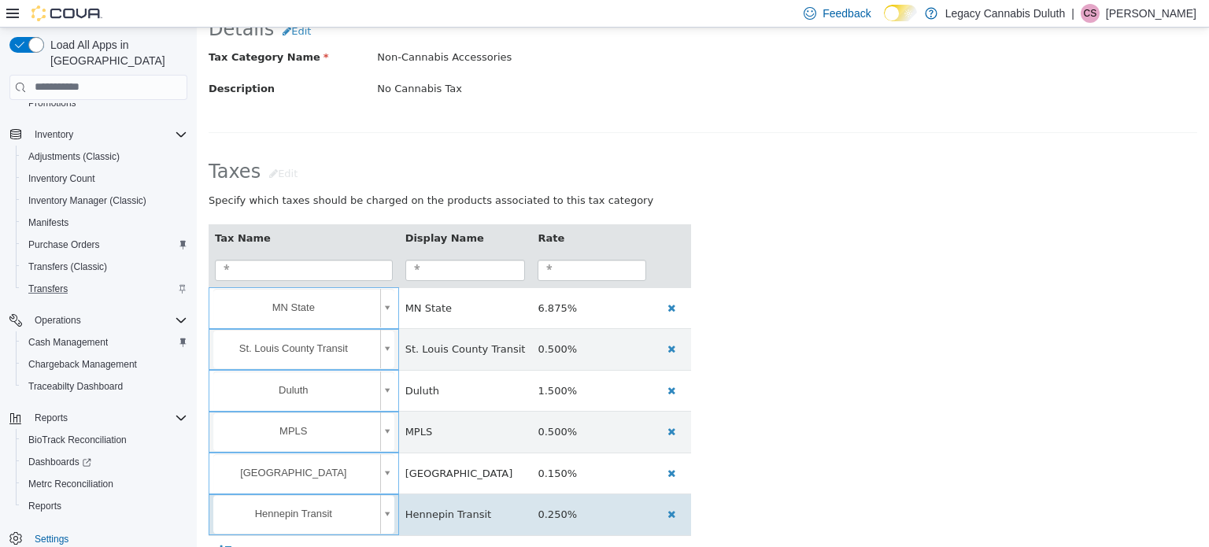
scroll to position [212, 0]
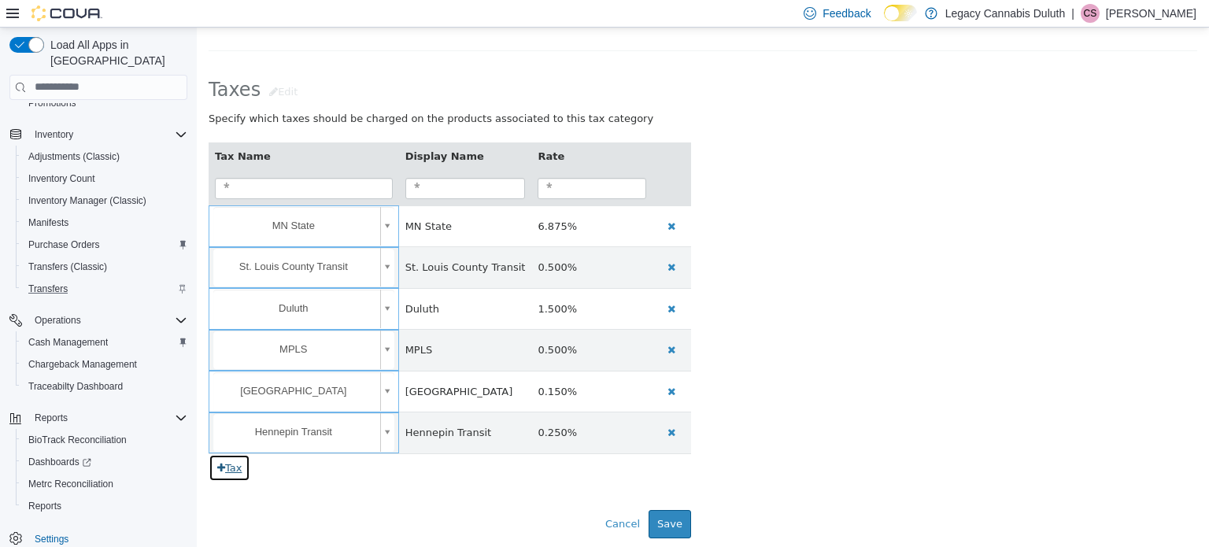
click at [216, 467] on button "Tax" at bounding box center [230, 467] width 42 height 28
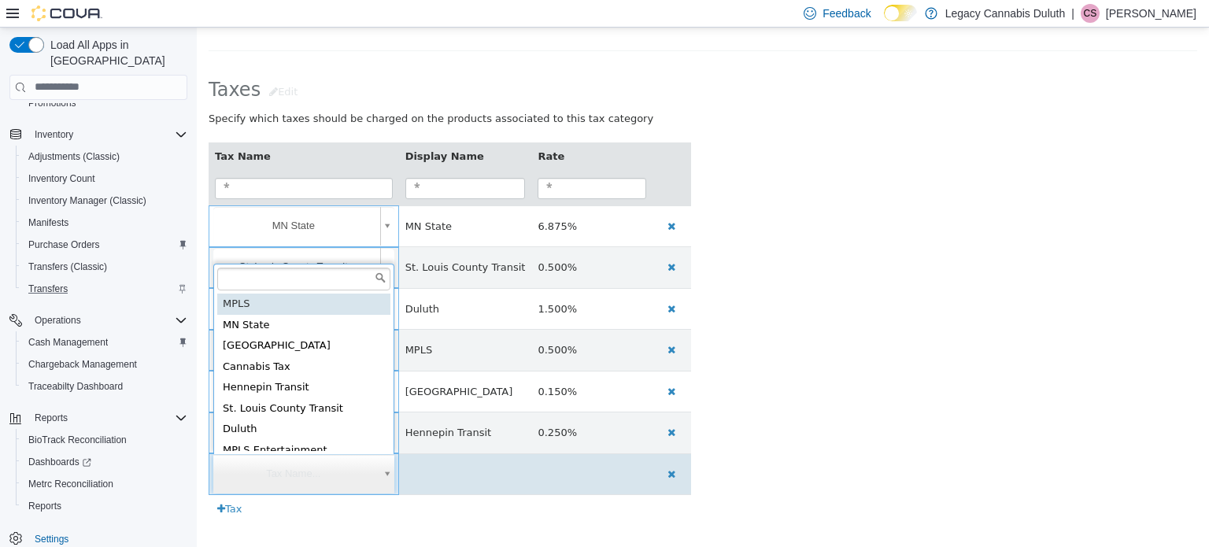
click at [308, 453] on body "**********" at bounding box center [703, 202] width 1012 height 775
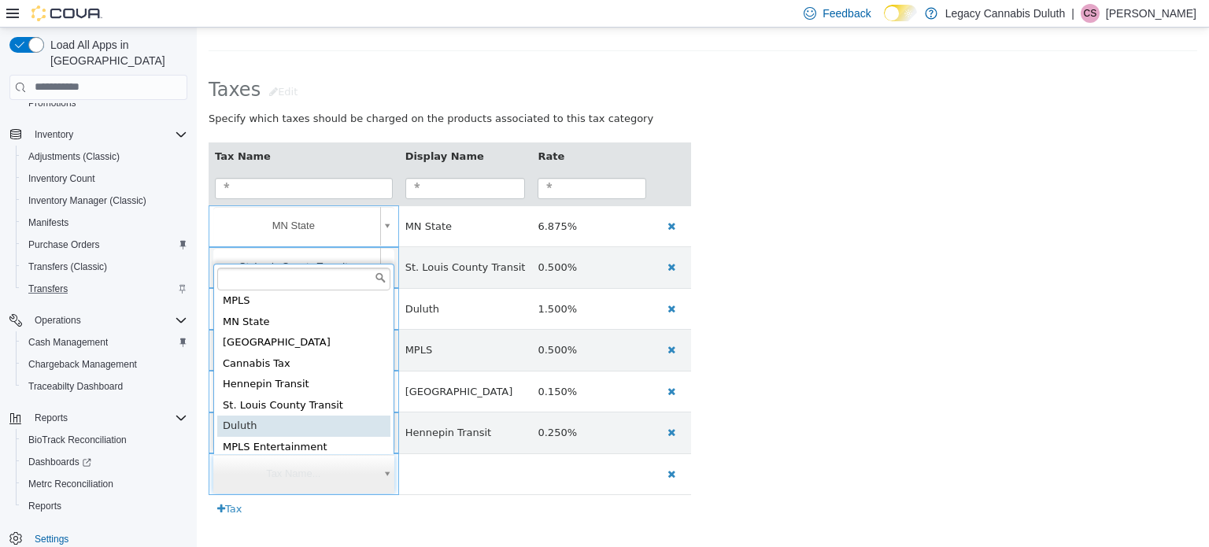
scroll to position [30, 0]
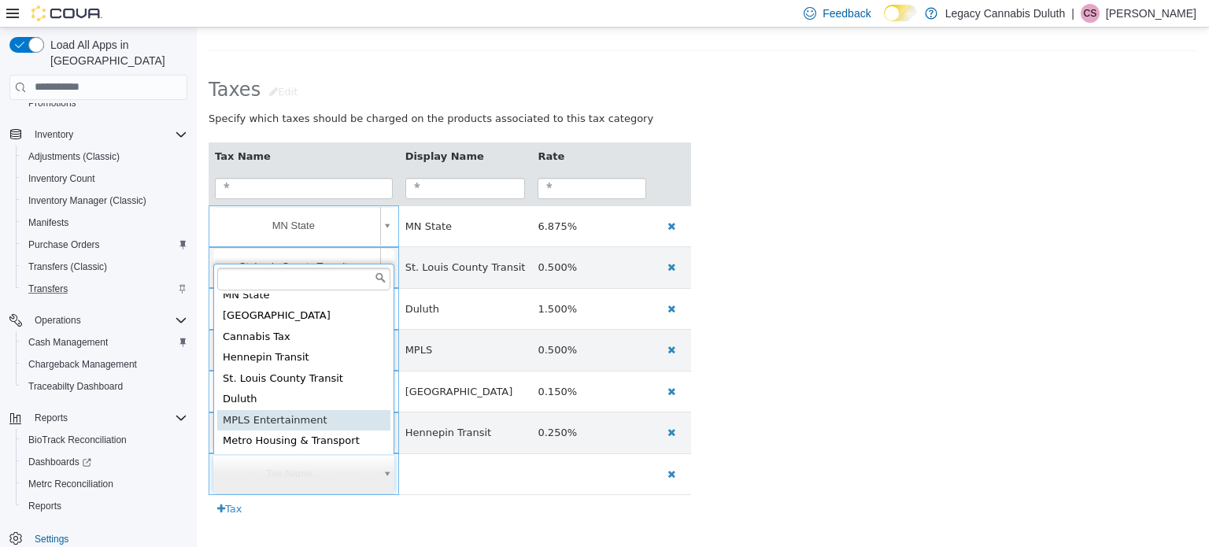
type input "**********"
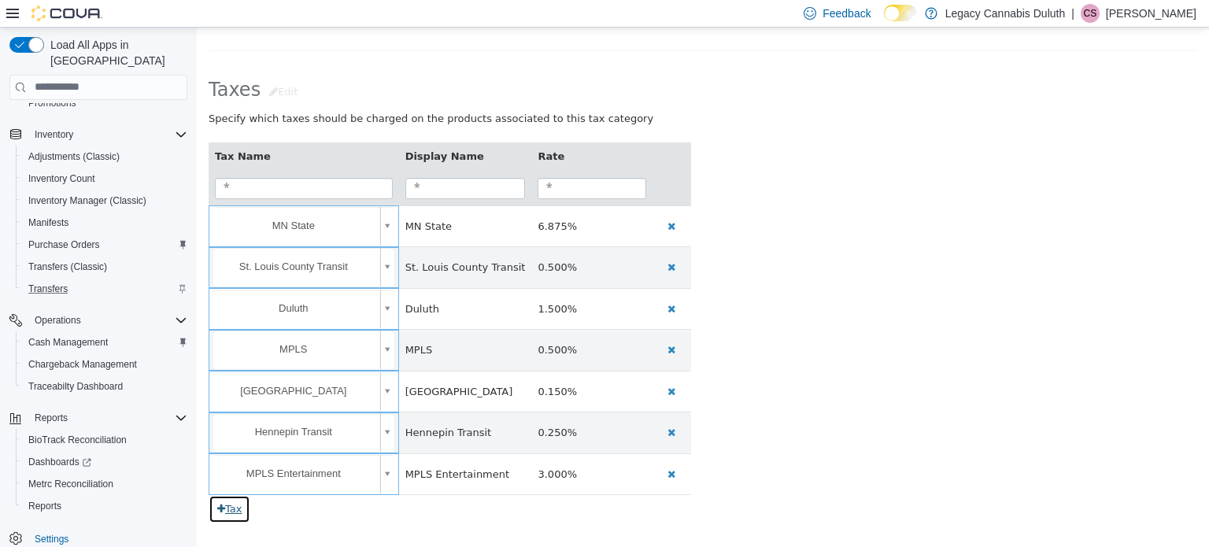
click at [233, 511] on button "Tax" at bounding box center [230, 508] width 42 height 28
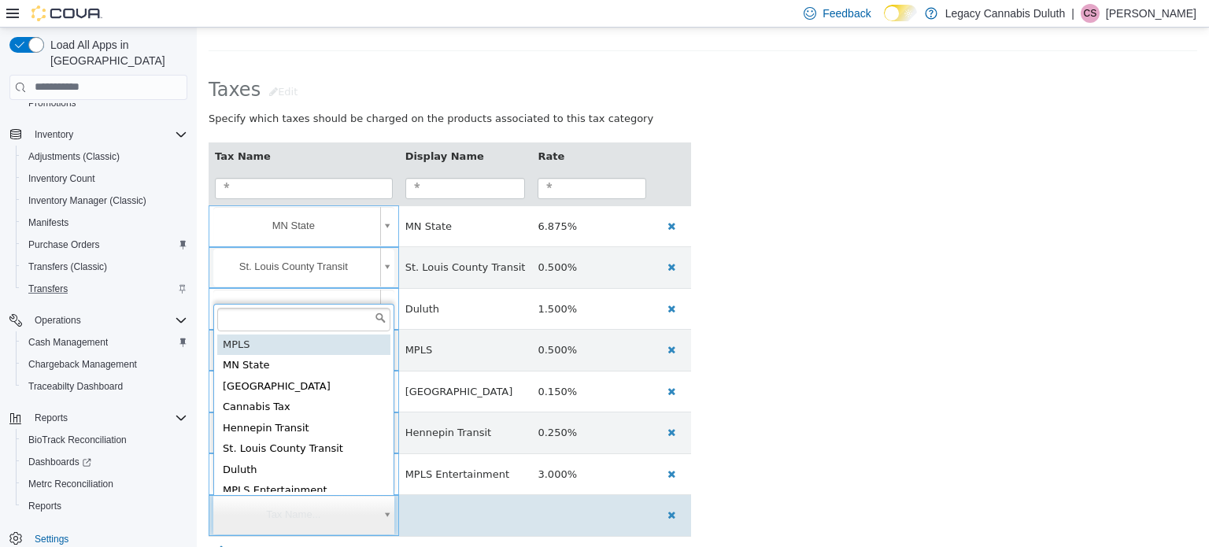
click at [289, 512] on body "**********" at bounding box center [703, 223] width 1012 height 817
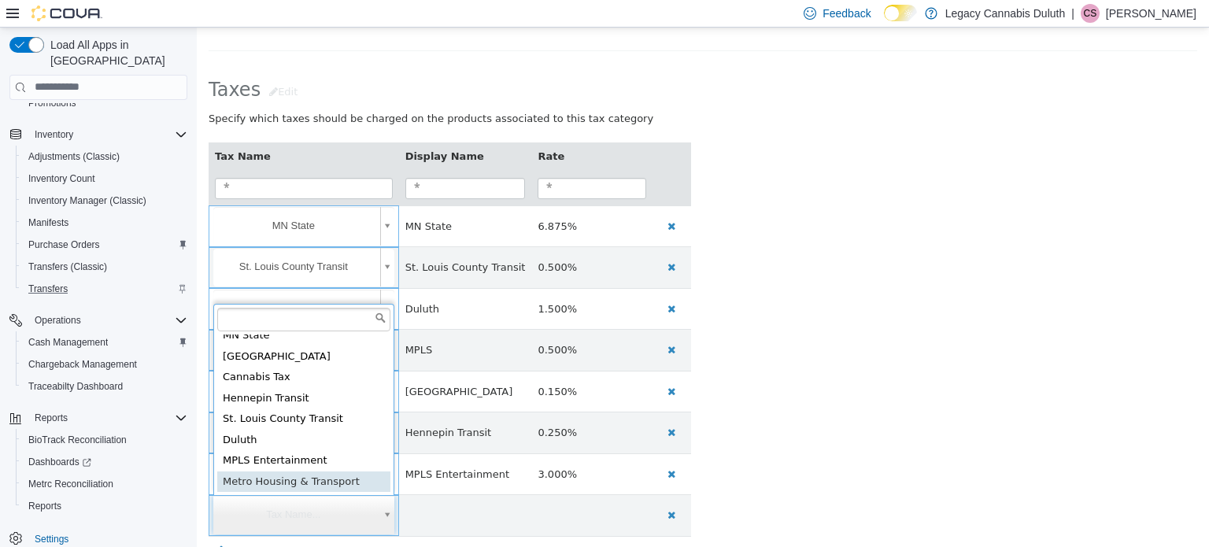
type input "**********"
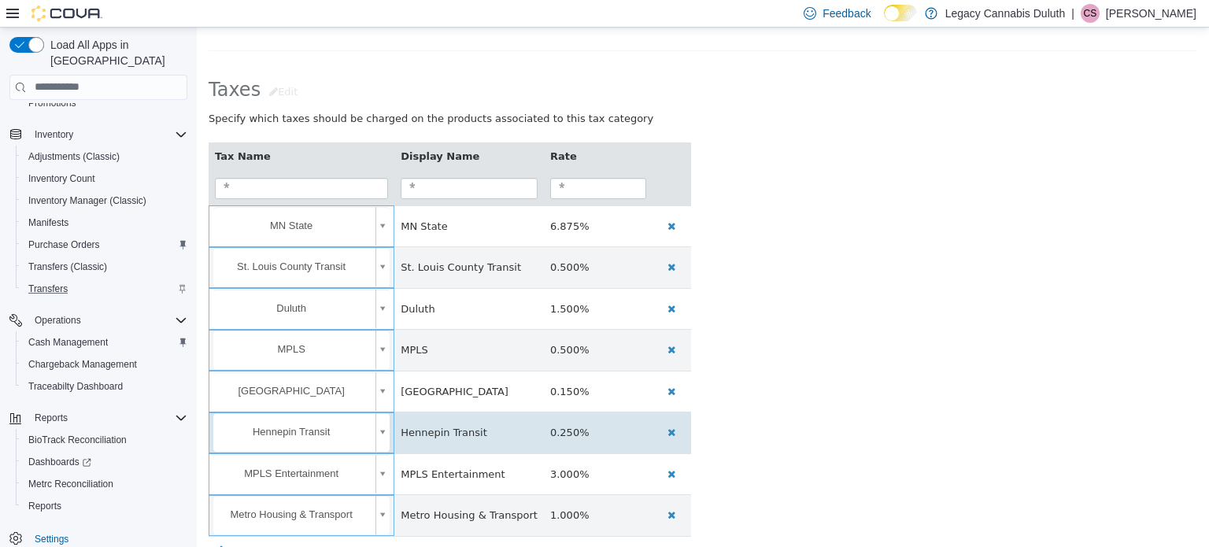
scroll to position [293, 0]
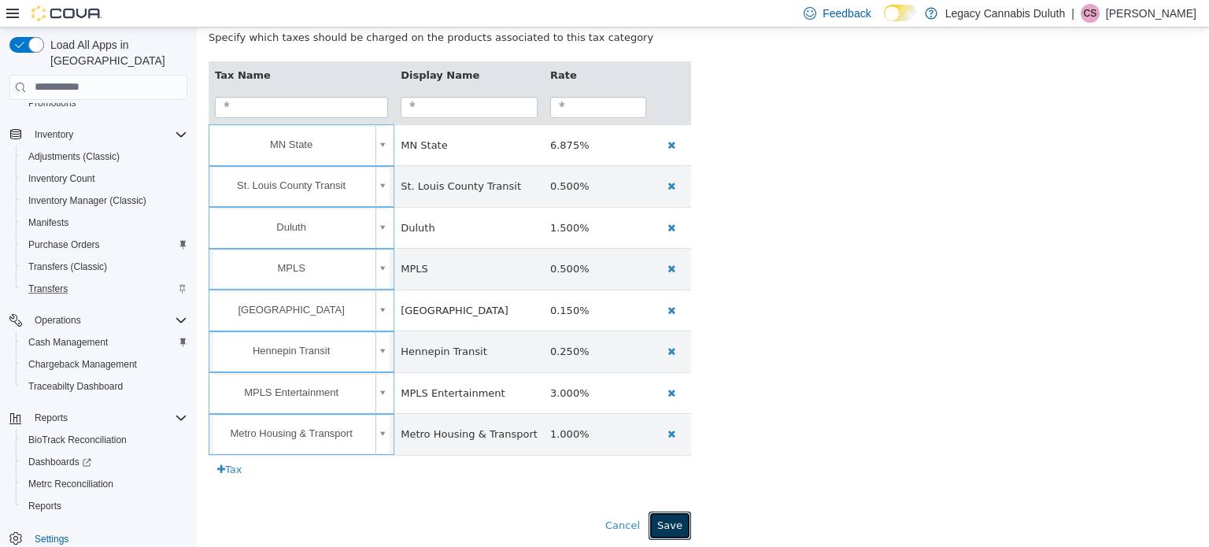
click at [670, 517] on button "Save" at bounding box center [670, 525] width 43 height 28
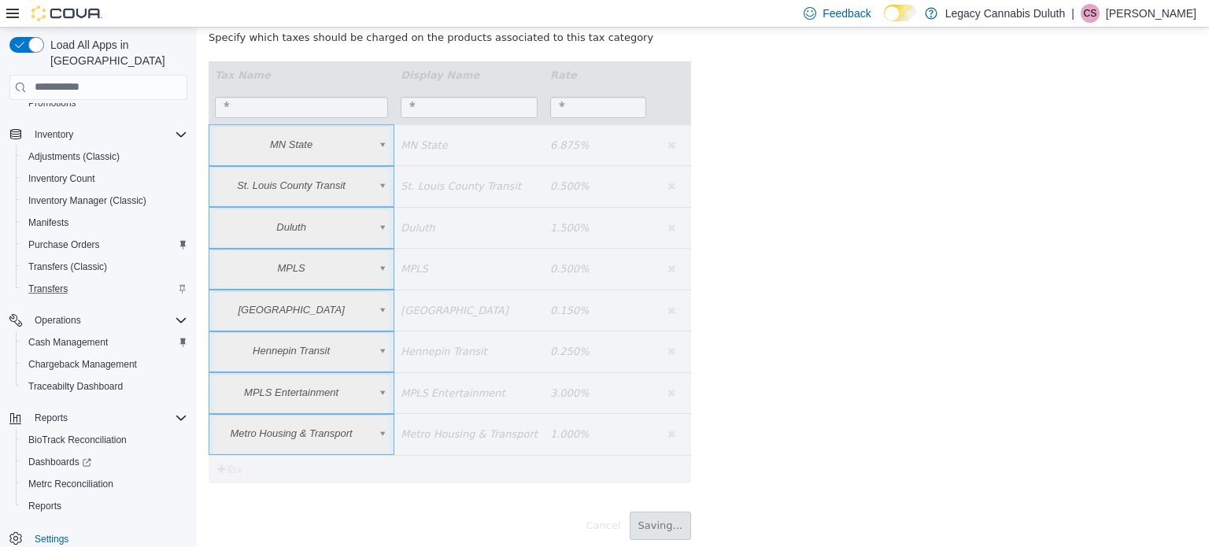
scroll to position [0, 0]
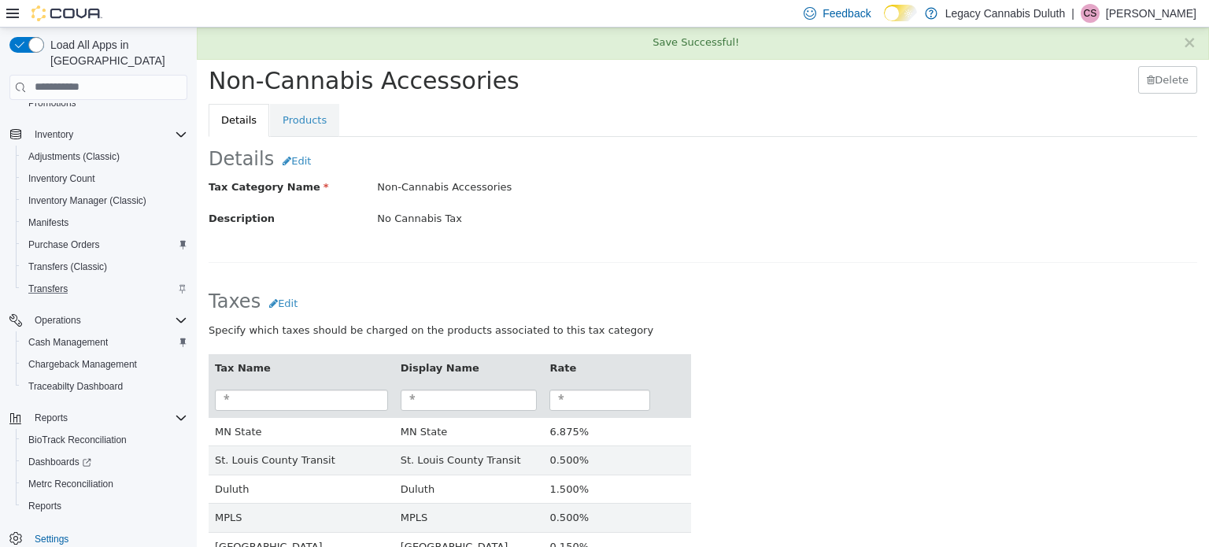
click at [809, 320] on div "Taxes Edit" at bounding box center [703, 300] width 1012 height 43
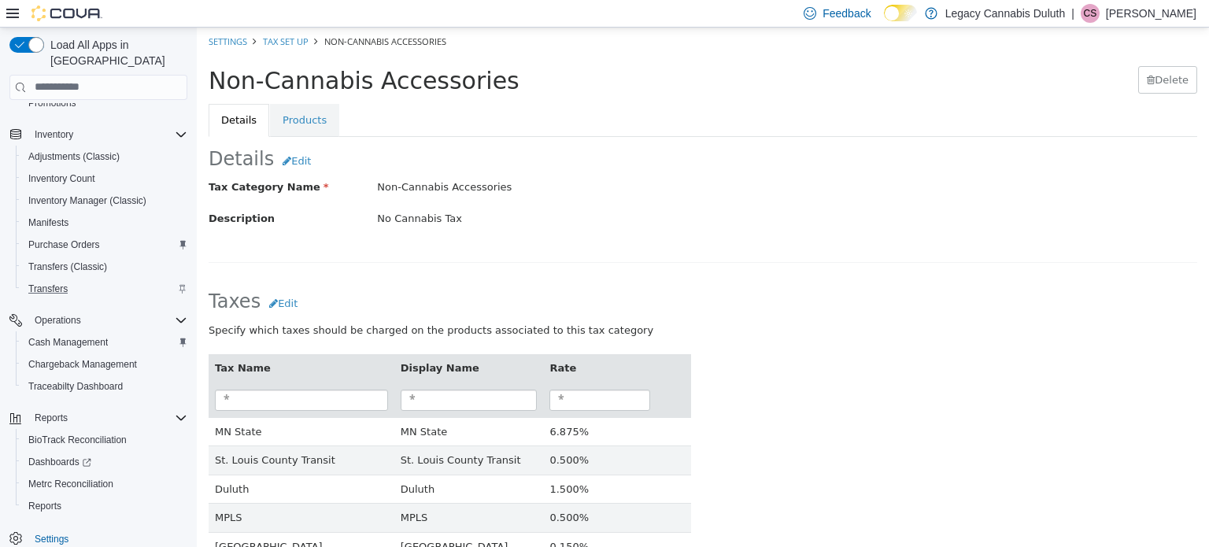
click at [927, 113] on ul "Details Products" at bounding box center [703, 119] width 989 height 33
click at [804, 246] on div "Details Edit Tax Category Name Non-Cannabis Accessories Description No Cannabis…" at bounding box center [703, 411] width 989 height 551
click at [284, 39] on link "Tax Set Up" at bounding box center [286, 41] width 46 height 12
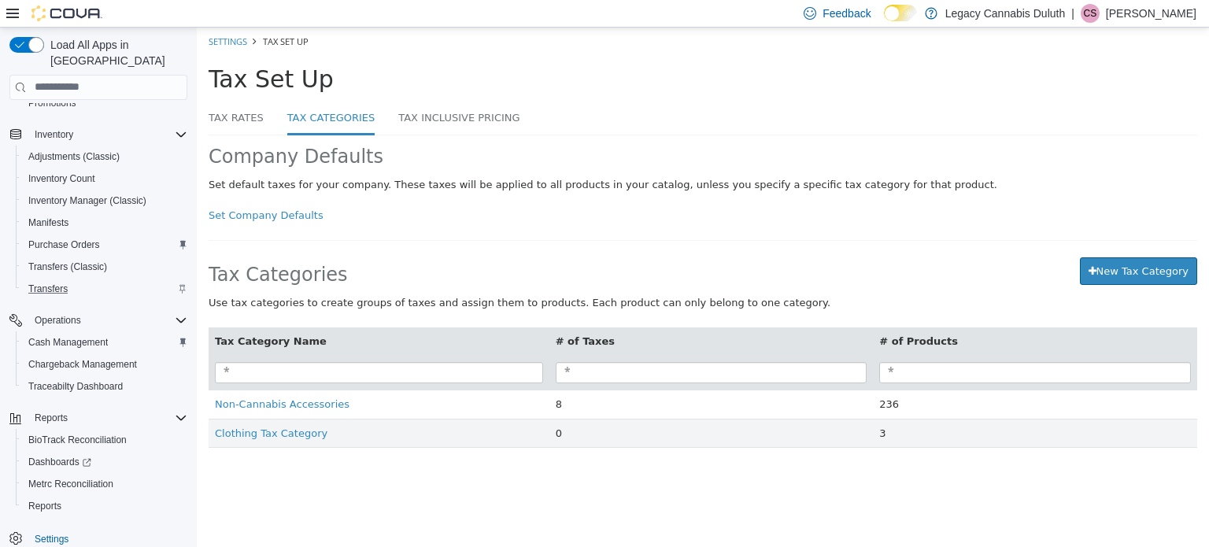
click at [400, 68] on div "Tax Set Up" at bounding box center [666, 78] width 914 height 26
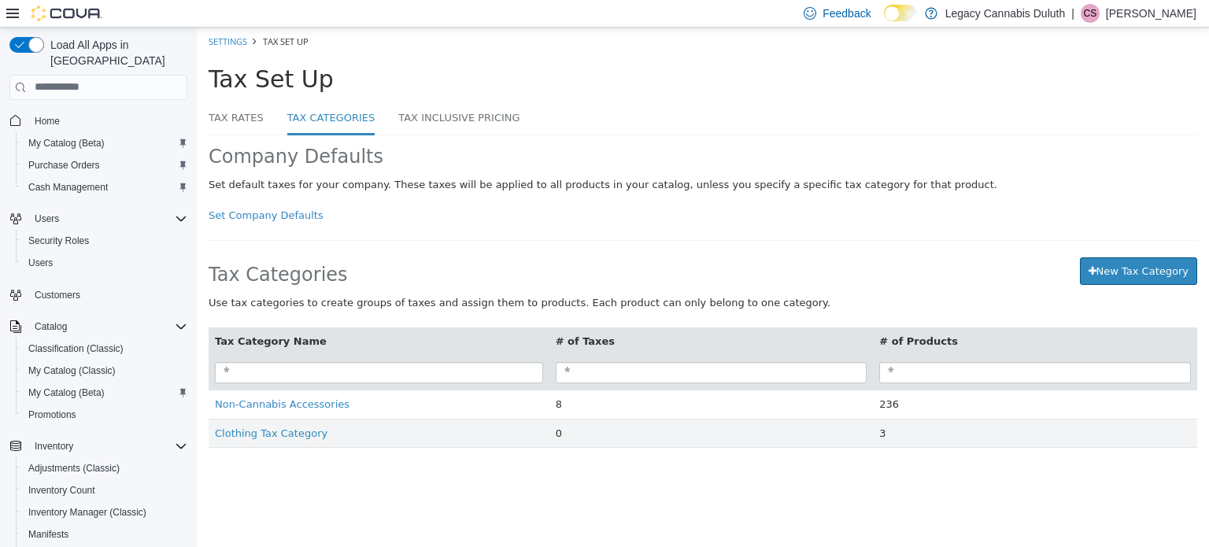
click at [468, 186] on div "Set default taxes for your company. These taxes will be applied to all products…" at bounding box center [703, 184] width 989 height 16
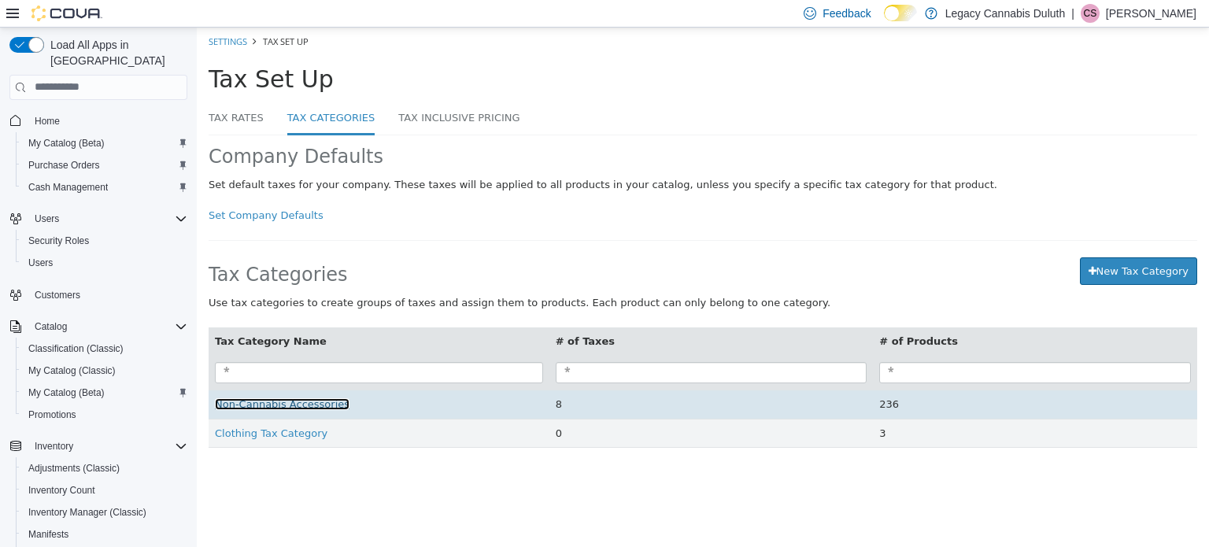
click at [318, 400] on span "Non-Cannabis Accessories" at bounding box center [282, 403] width 135 height 12
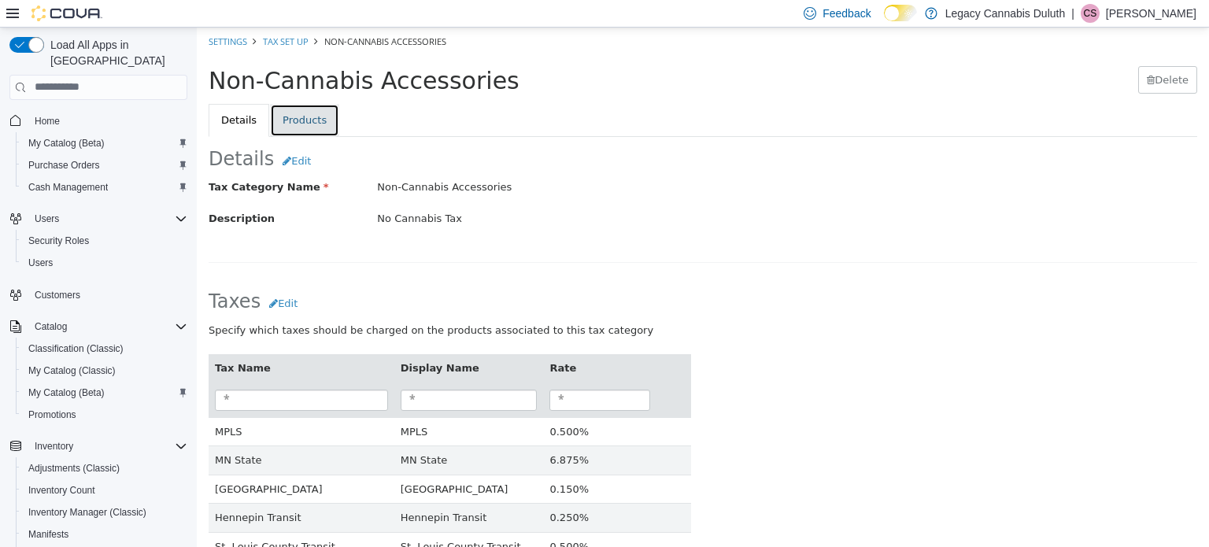
click at [308, 115] on link "Products" at bounding box center [304, 119] width 69 height 33
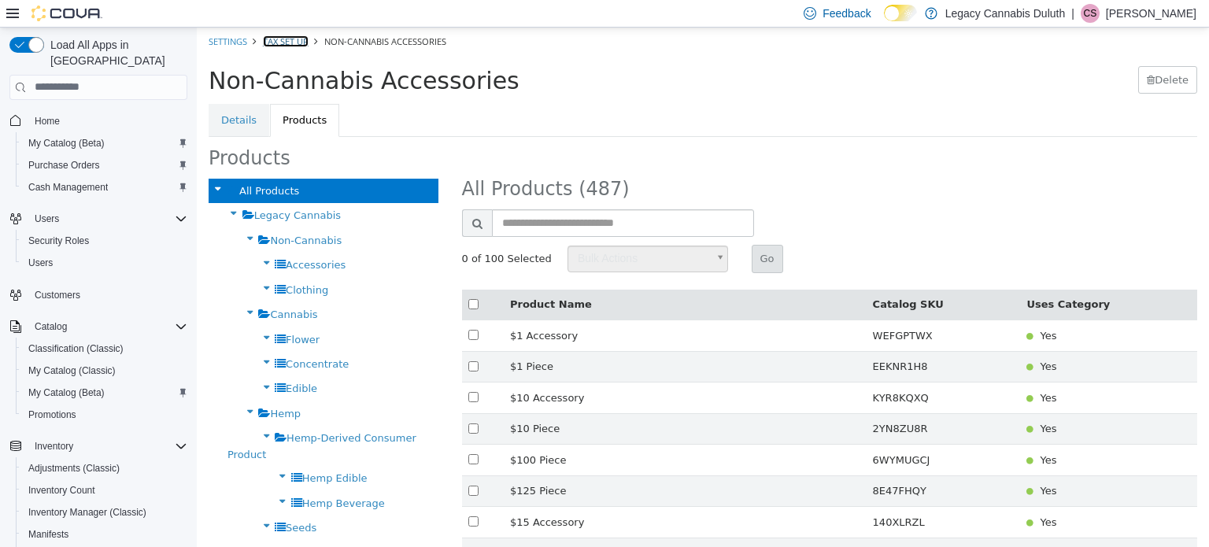
click at [293, 42] on link "Tax Set Up" at bounding box center [286, 41] width 46 height 12
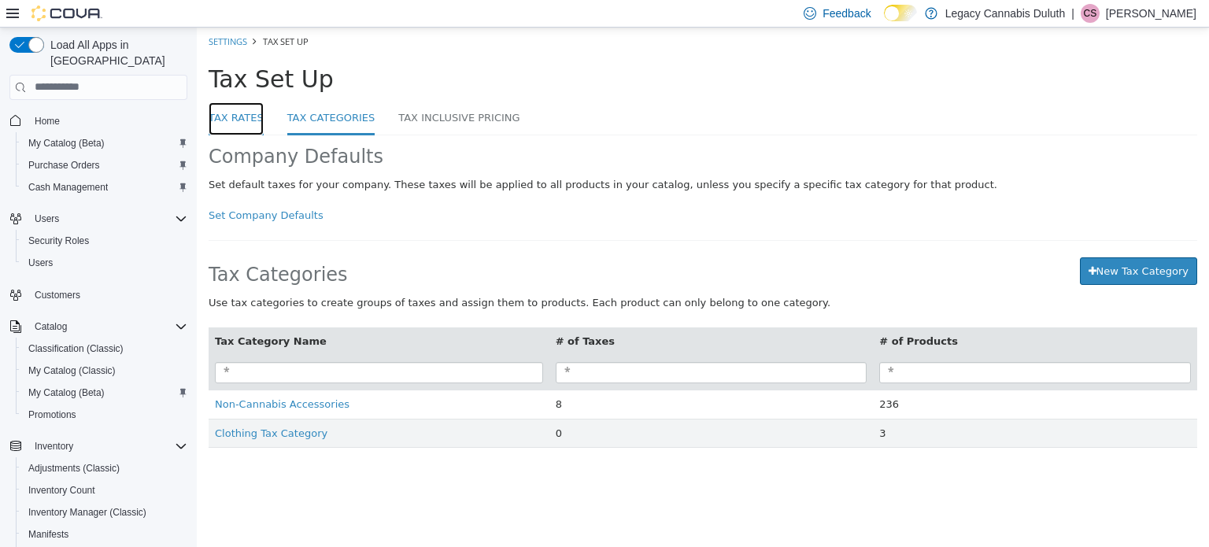
click at [210, 109] on link "Tax Rates" at bounding box center [236, 119] width 55 height 34
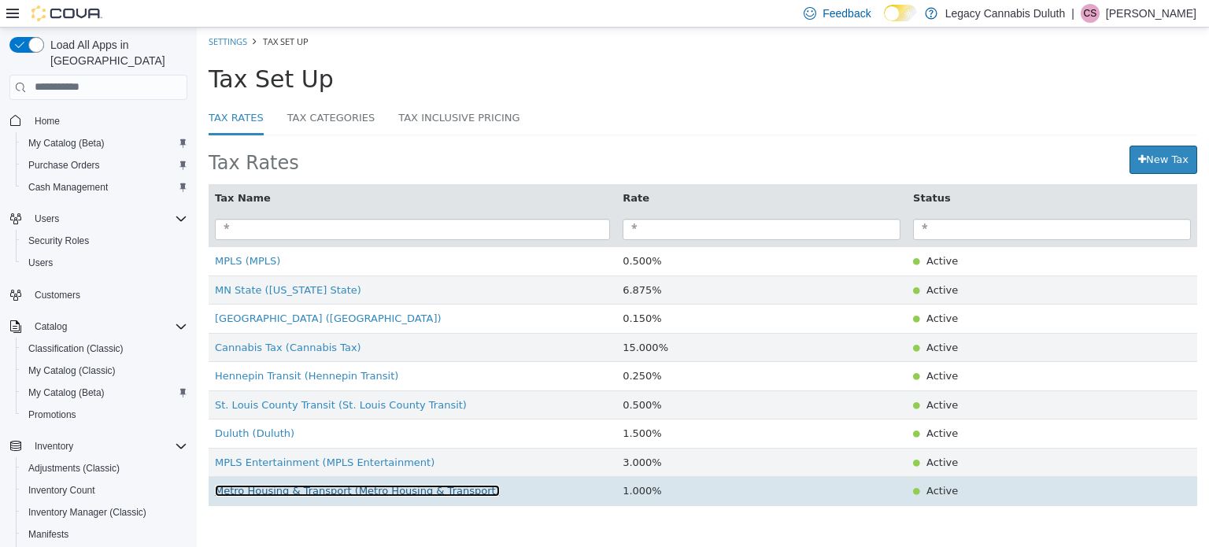
click at [436, 485] on span "Metro Housing & Transport (Metro Housing & Transport)" at bounding box center [357, 490] width 285 height 12
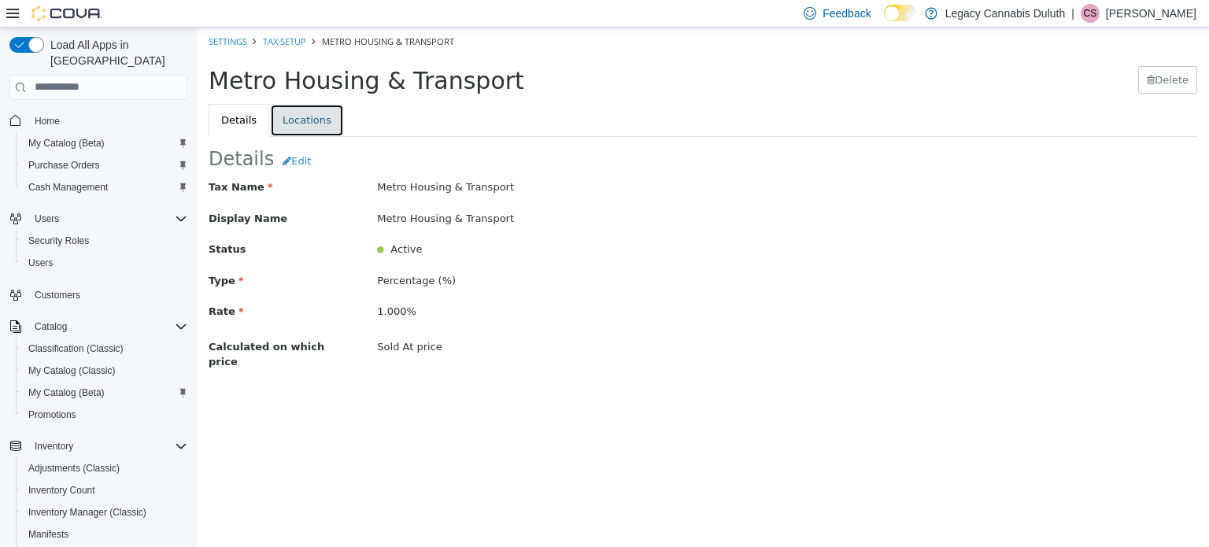
click at [315, 116] on link "Locations" at bounding box center [307, 119] width 74 height 33
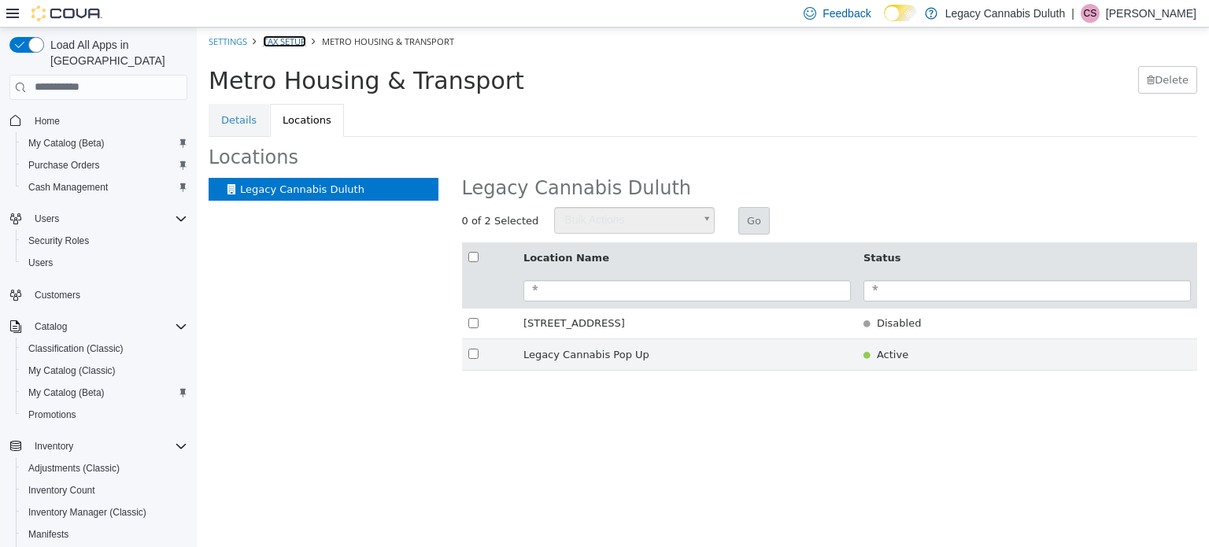
click at [280, 40] on link "Tax Setup" at bounding box center [284, 41] width 43 height 12
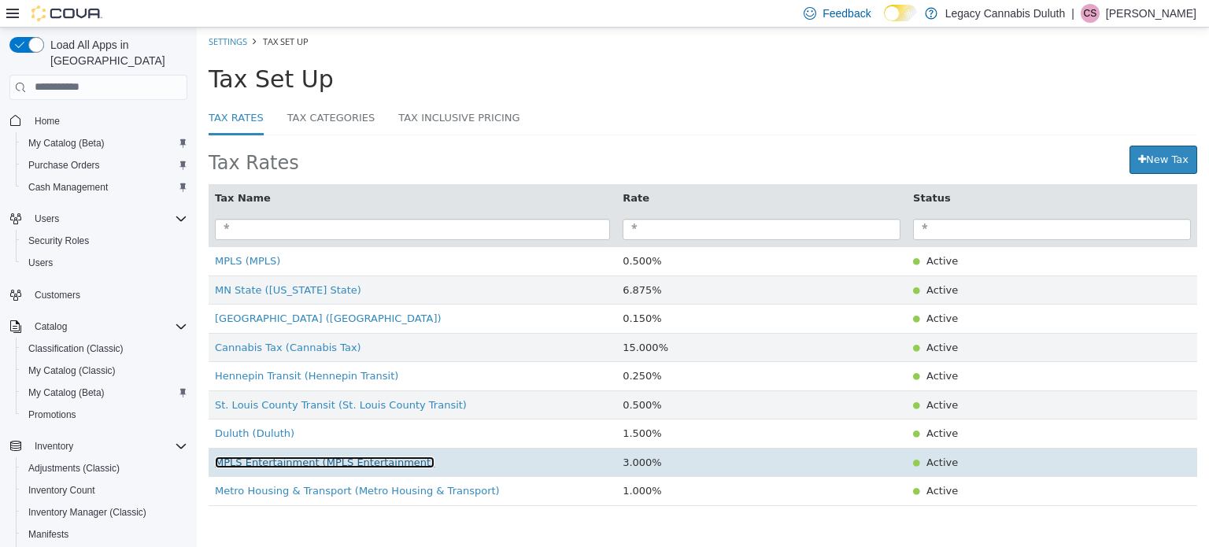
click at [386, 464] on span "MPLS Entertainment (MPLS Entertainment)" at bounding box center [325, 462] width 220 height 12
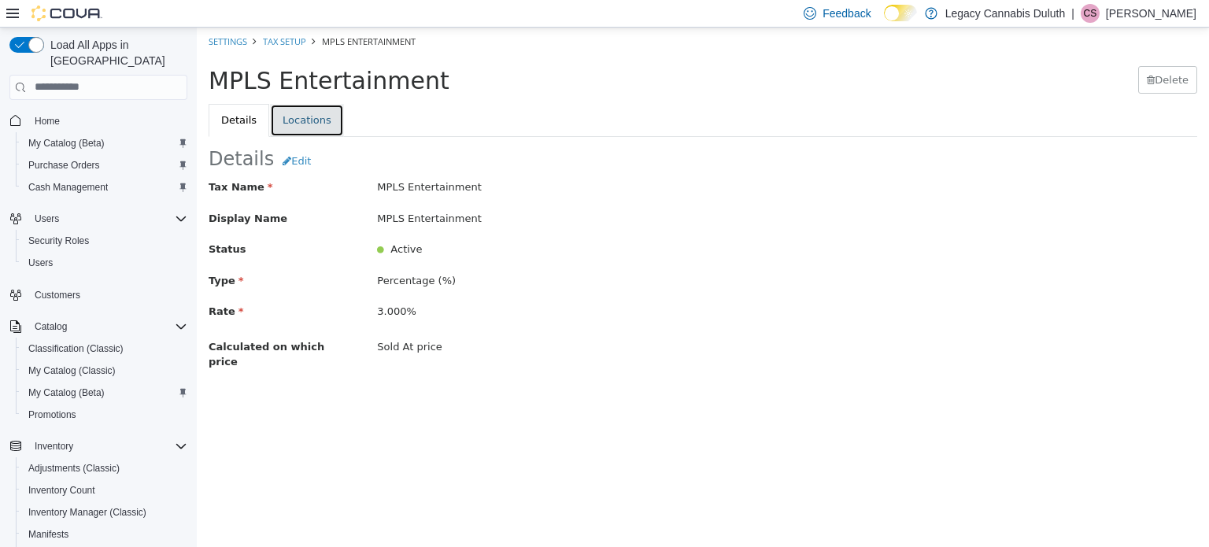
click at [308, 118] on link "Locations" at bounding box center [307, 119] width 74 height 33
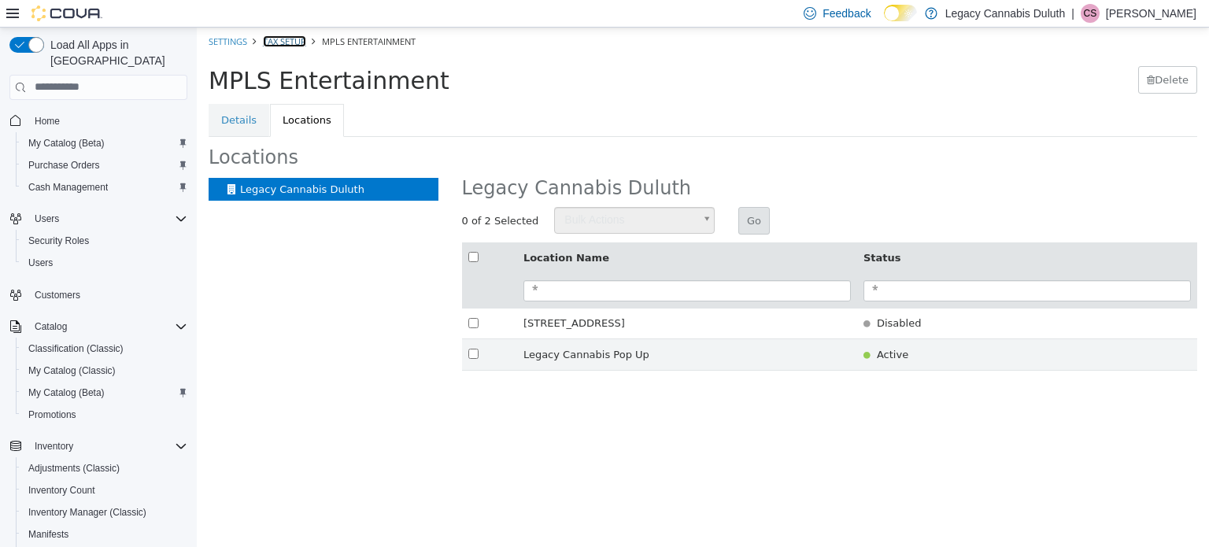
click at [290, 40] on link "Tax Setup" at bounding box center [284, 41] width 43 height 12
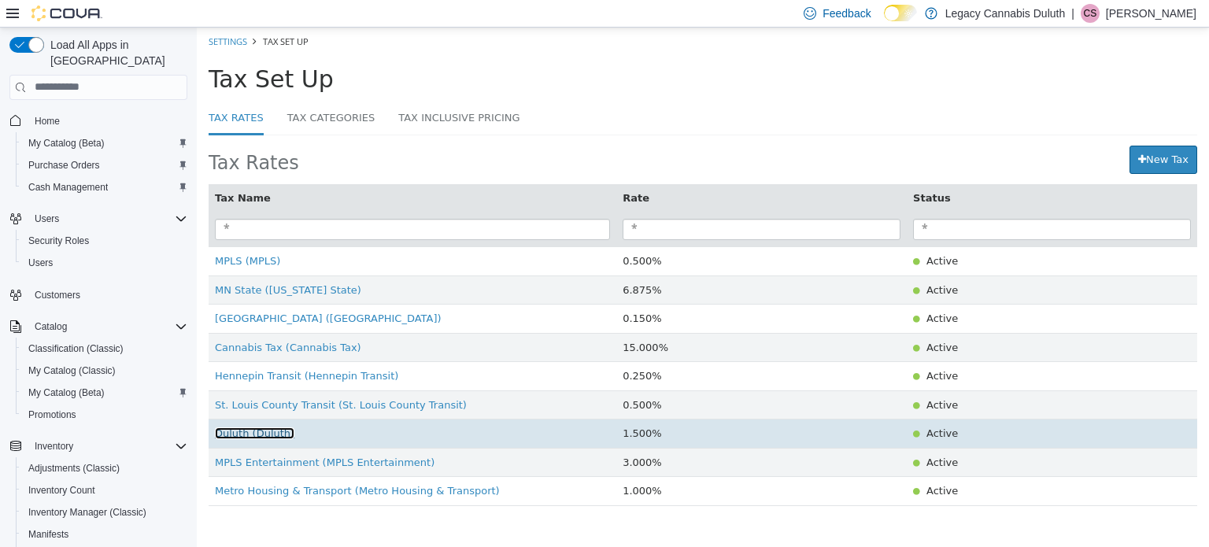
click at [262, 430] on span "Duluth (Duluth)" at bounding box center [254, 433] width 79 height 12
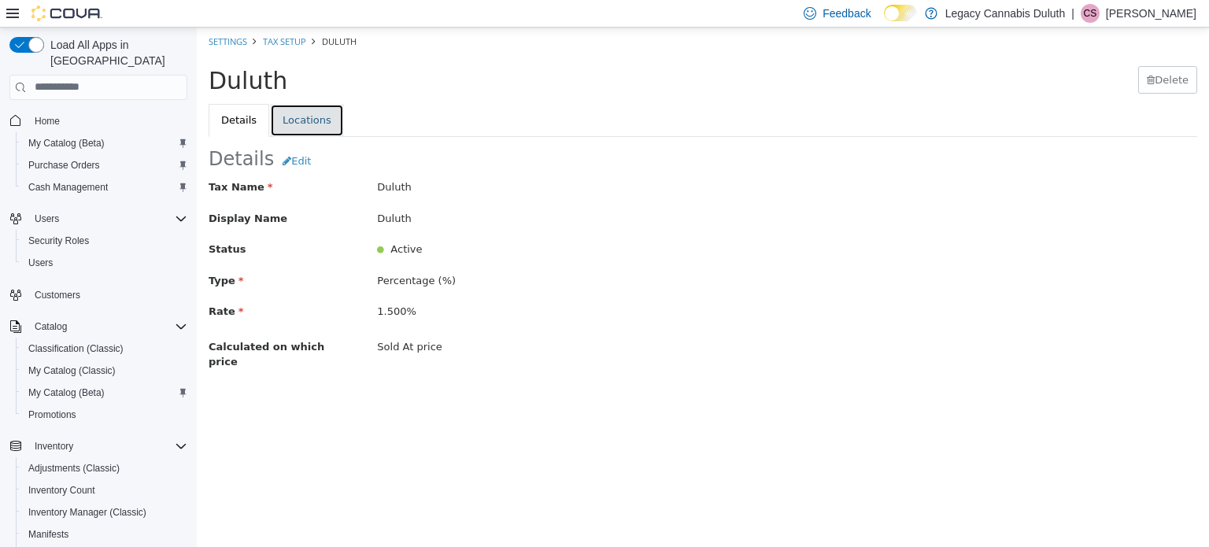
click at [305, 130] on link "Locations" at bounding box center [307, 119] width 74 height 33
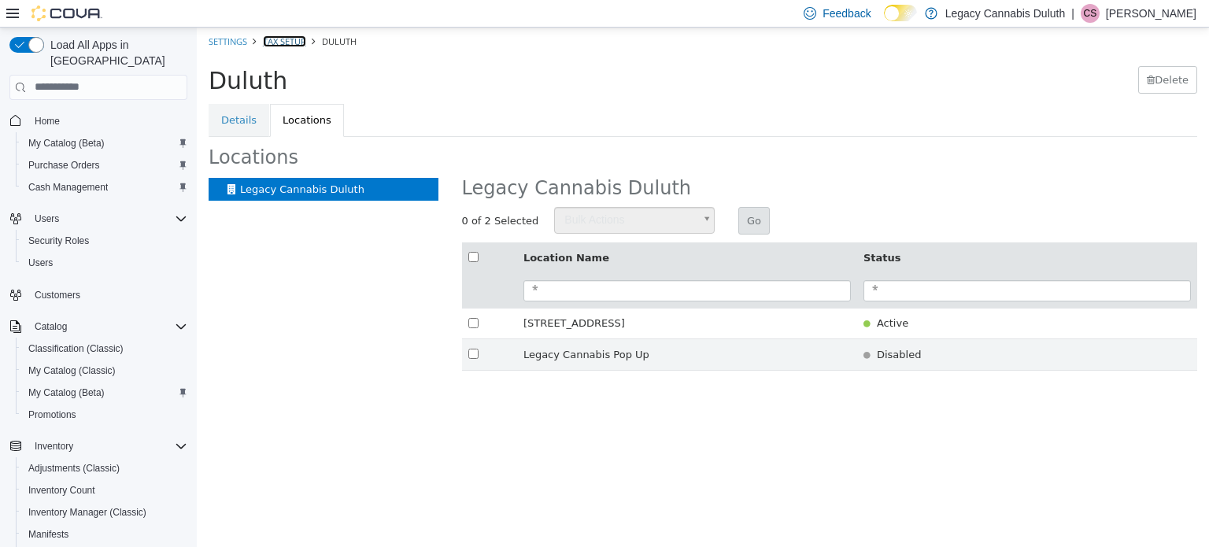
click at [292, 37] on link "Tax Setup" at bounding box center [284, 41] width 43 height 12
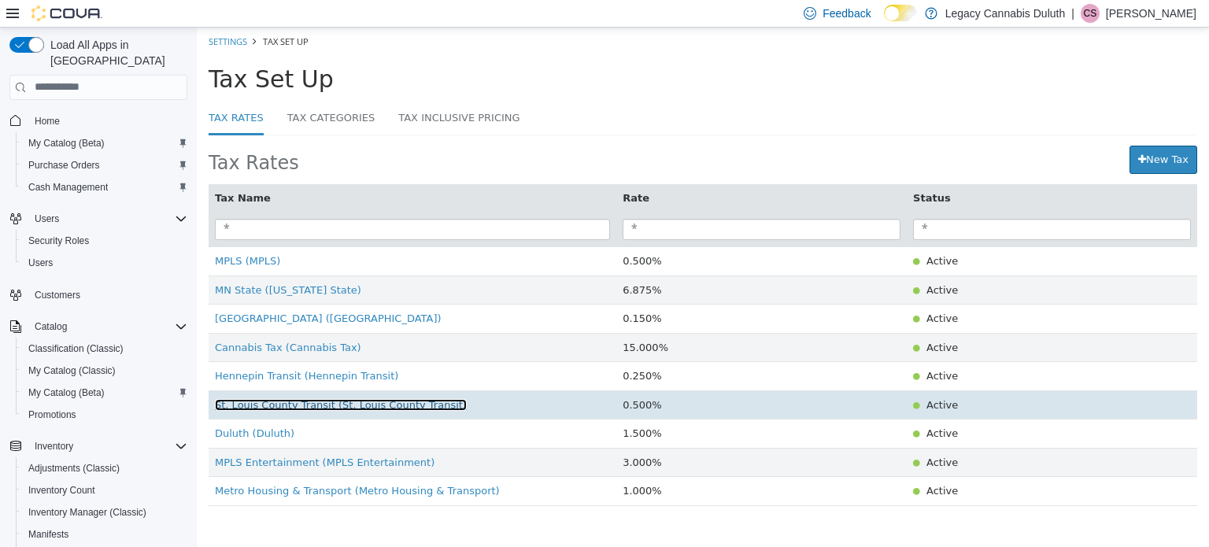
click at [301, 405] on span "St. Louis County Transit (St. Louis County Transit)" at bounding box center [341, 404] width 252 height 12
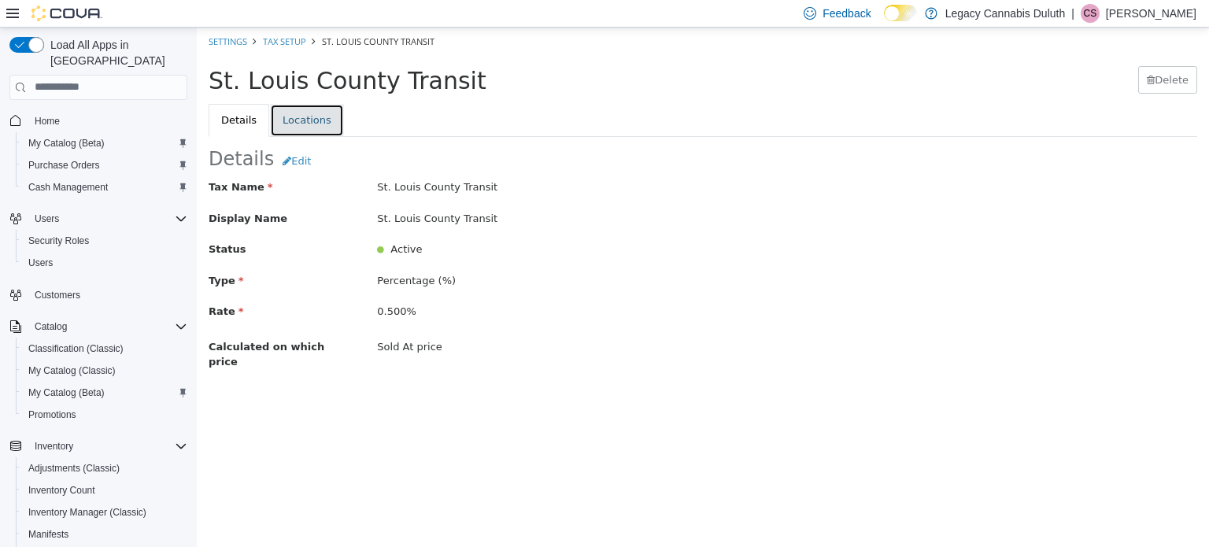
click at [302, 118] on link "Locations" at bounding box center [307, 119] width 74 height 33
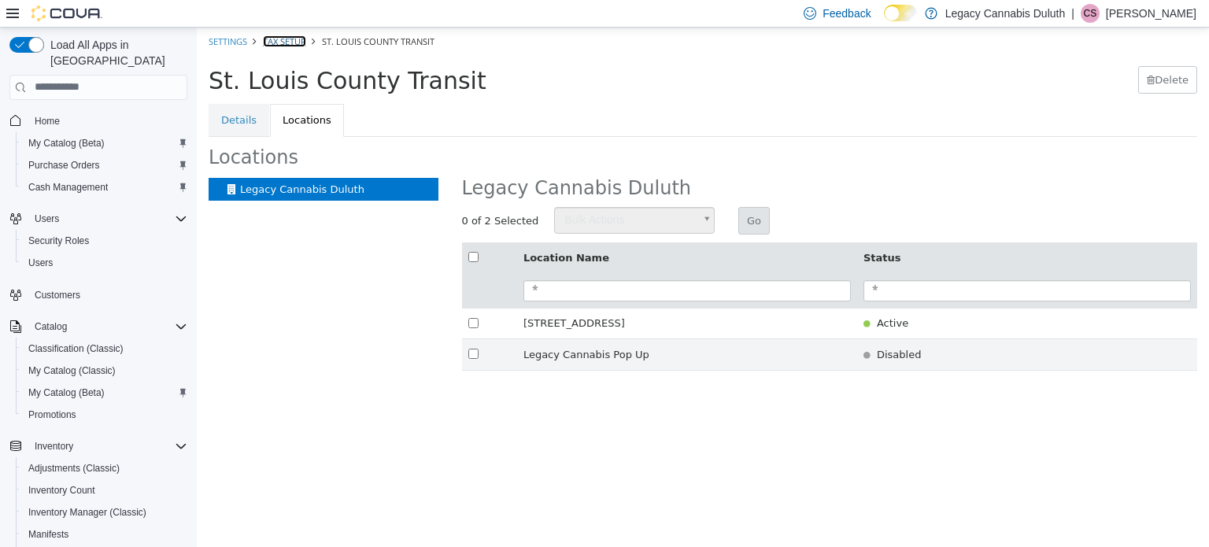
click at [280, 45] on link "Tax Setup" at bounding box center [284, 41] width 43 height 12
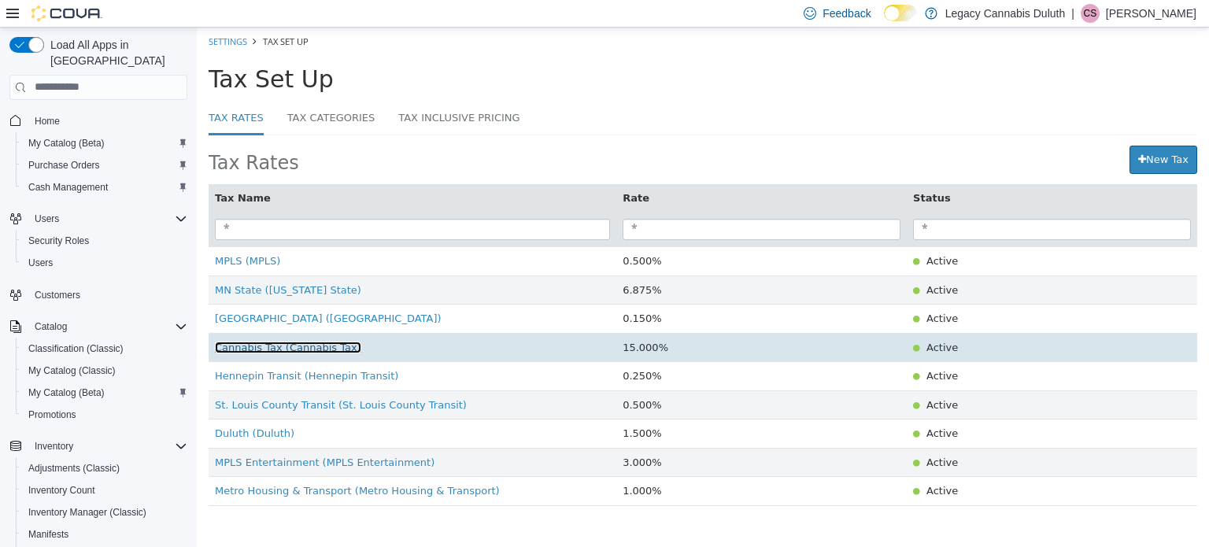
click at [314, 349] on span "Cannabis Tax (Cannabis Tax)" at bounding box center [288, 347] width 146 height 12
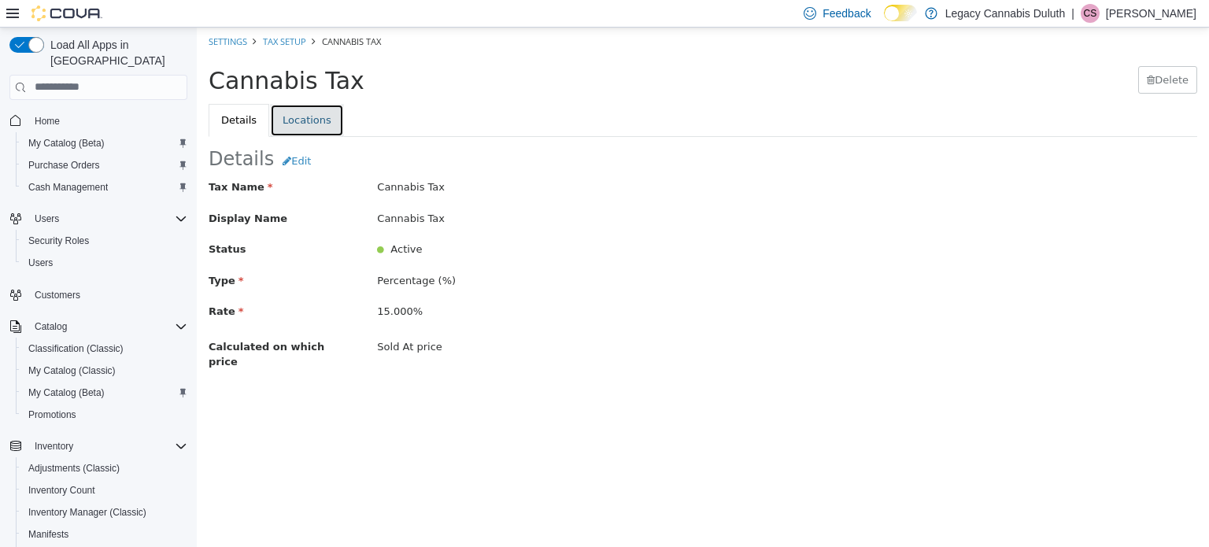
click at [305, 135] on link "Locations" at bounding box center [307, 119] width 74 height 33
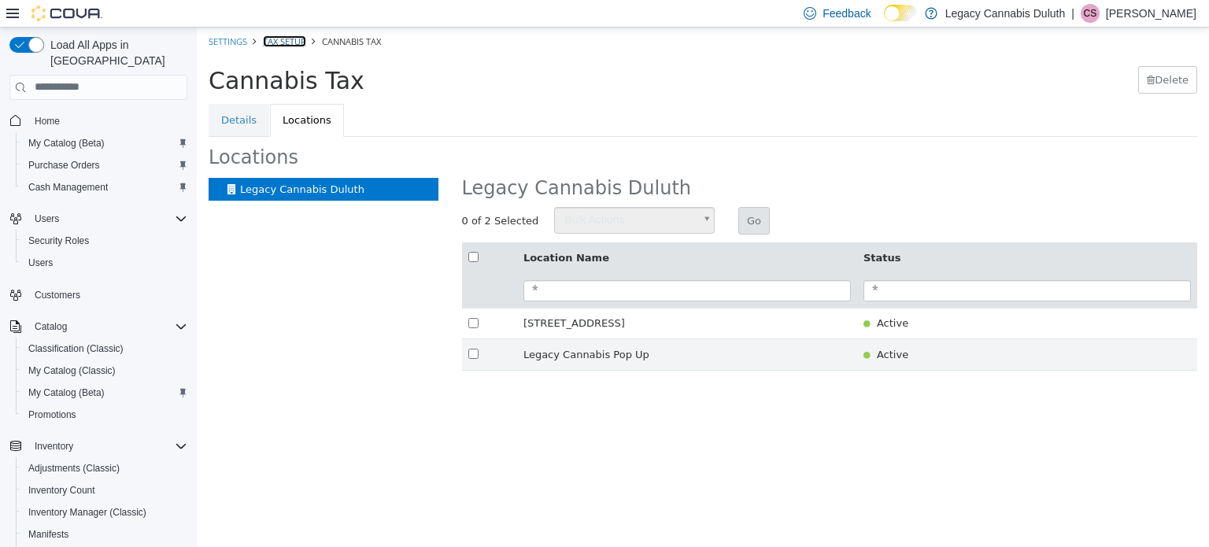
click at [291, 37] on link "Tax Setup" at bounding box center [284, 41] width 43 height 12
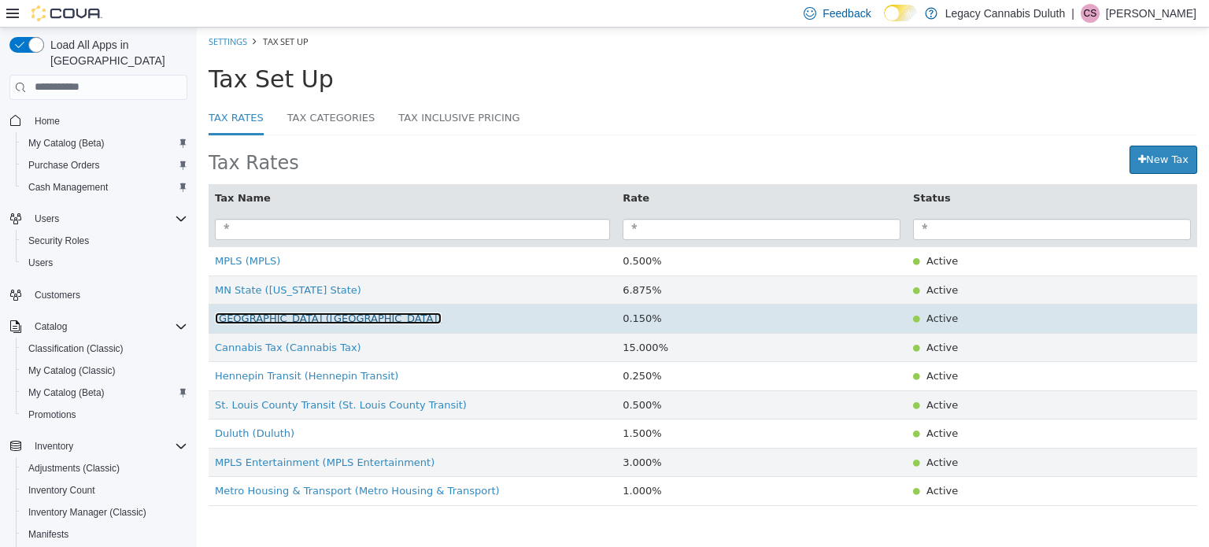
click at [274, 324] on span "Hennepin County (Hennepin County)" at bounding box center [328, 318] width 227 height 12
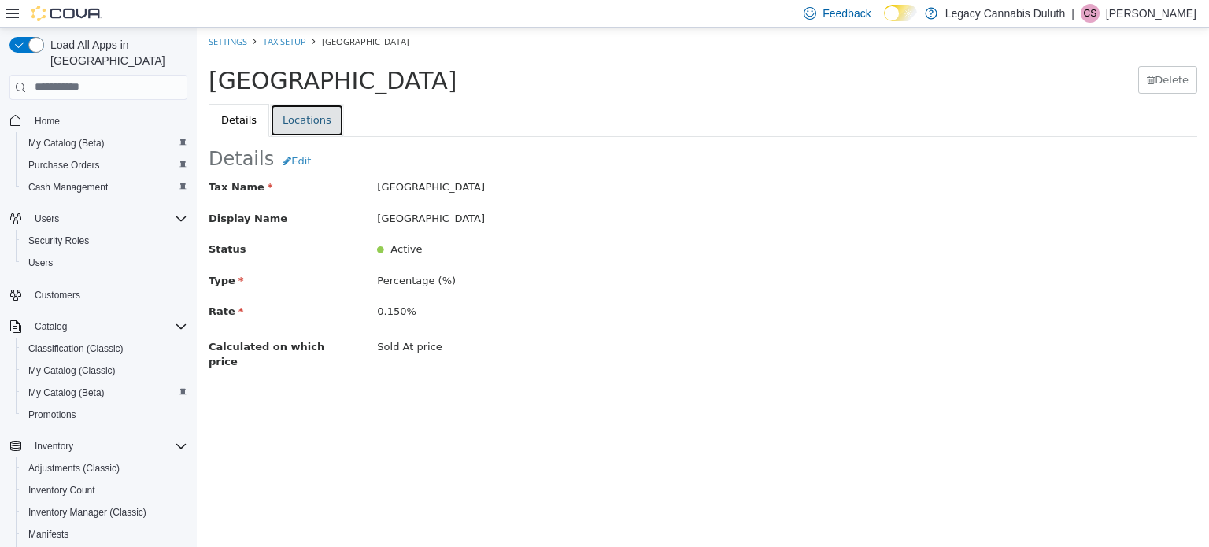
click at [305, 129] on link "Locations" at bounding box center [307, 119] width 74 height 33
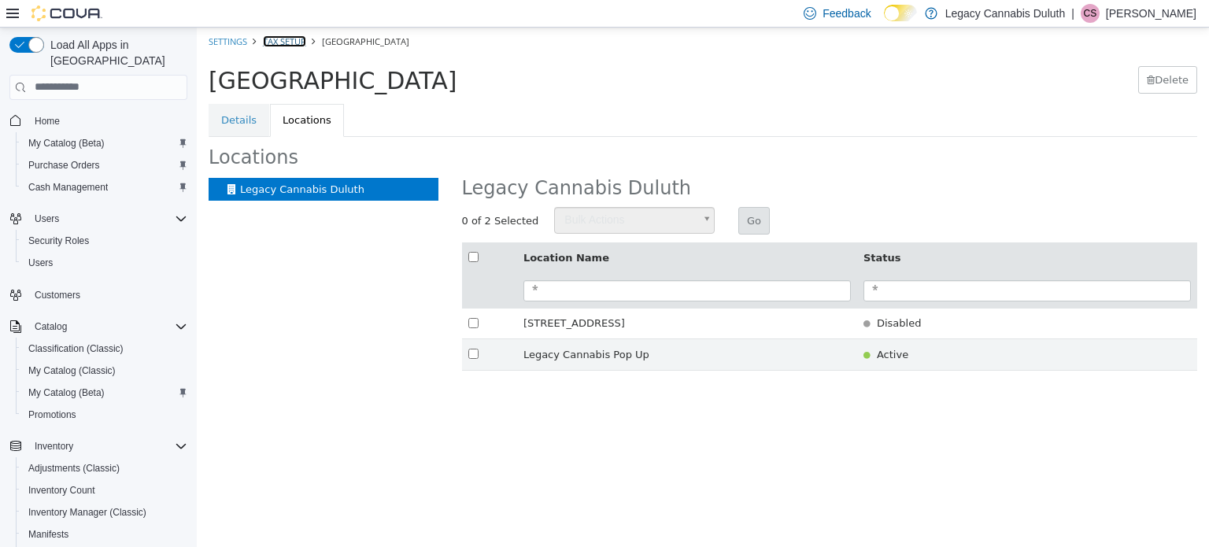
click at [287, 43] on link "Tax Setup" at bounding box center [284, 41] width 43 height 12
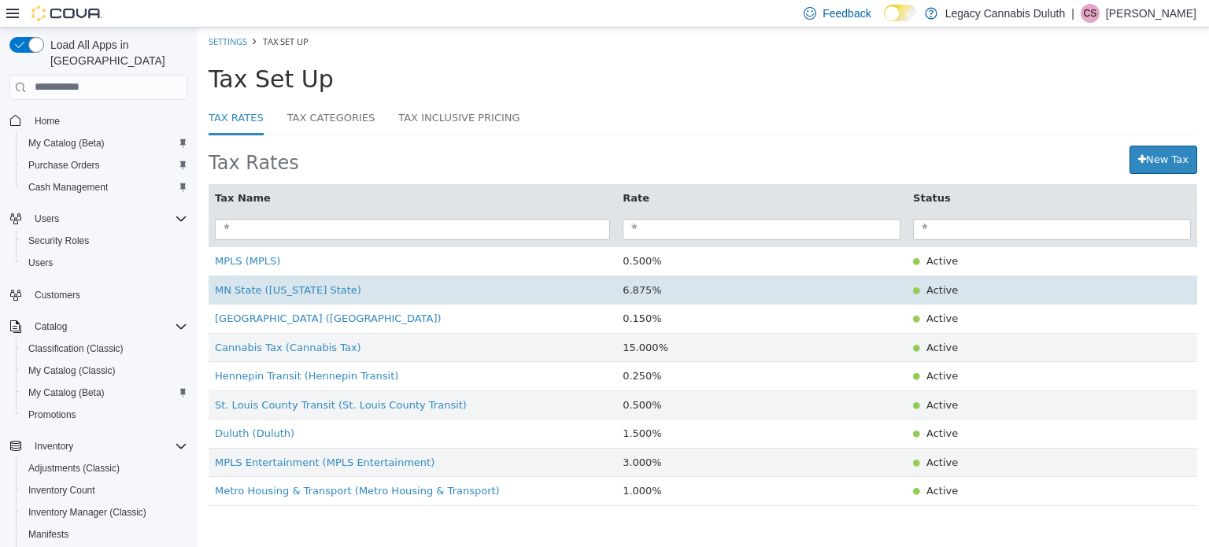
click at [274, 283] on td "MN State (MN State)" at bounding box center [413, 289] width 408 height 29
click at [290, 293] on span "MN State (MN State)" at bounding box center [288, 289] width 146 height 12
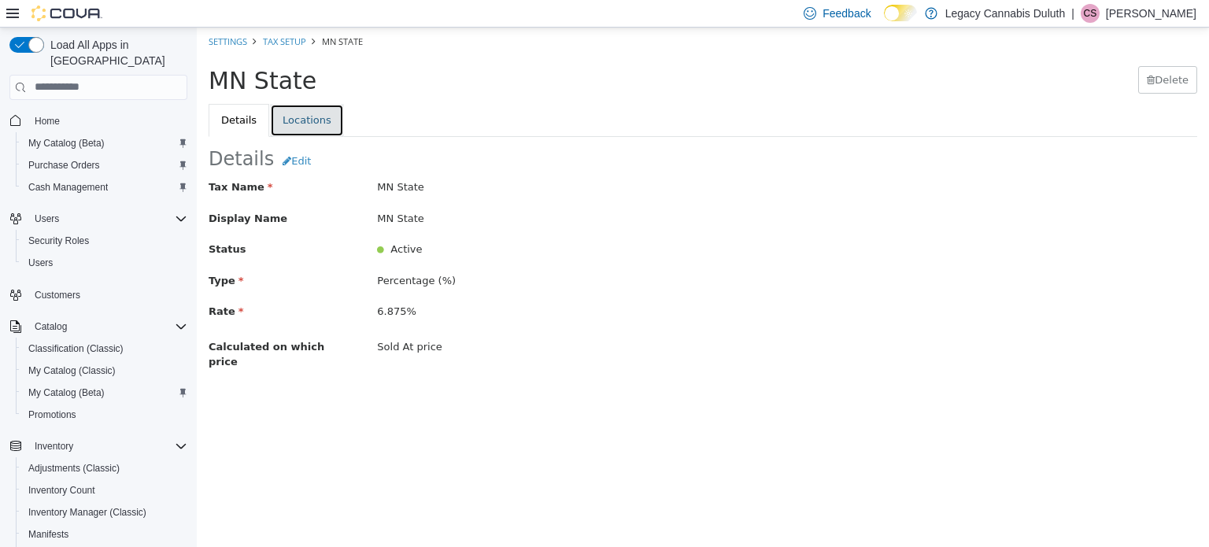
click at [299, 115] on link "Locations" at bounding box center [307, 119] width 74 height 33
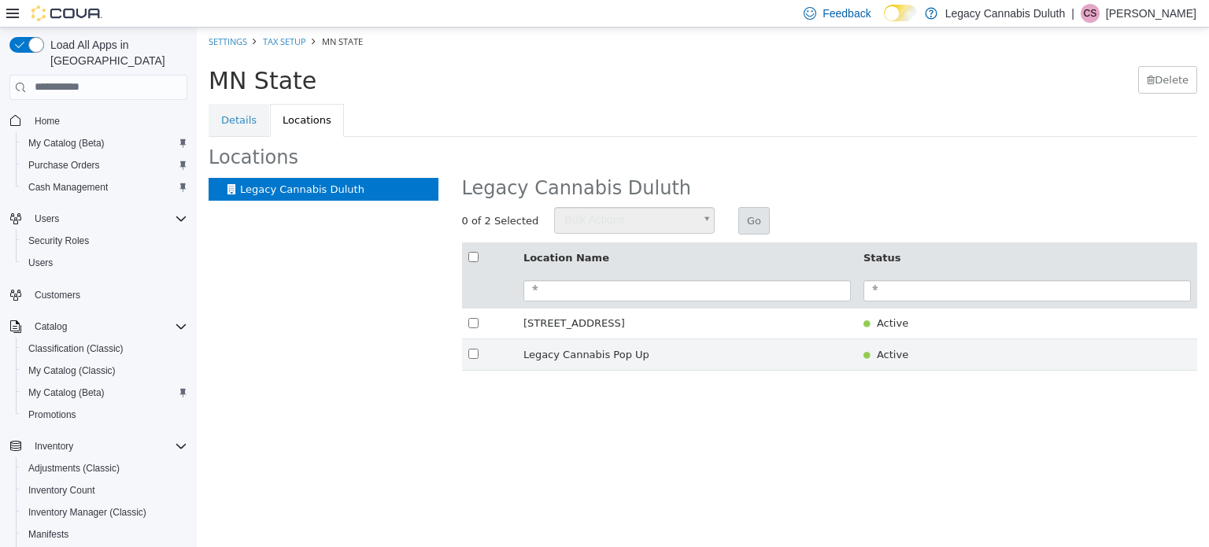
click at [294, 33] on li "Tax Setup" at bounding box center [276, 41] width 59 height 16
click at [281, 40] on link "Tax Setup" at bounding box center [284, 41] width 43 height 12
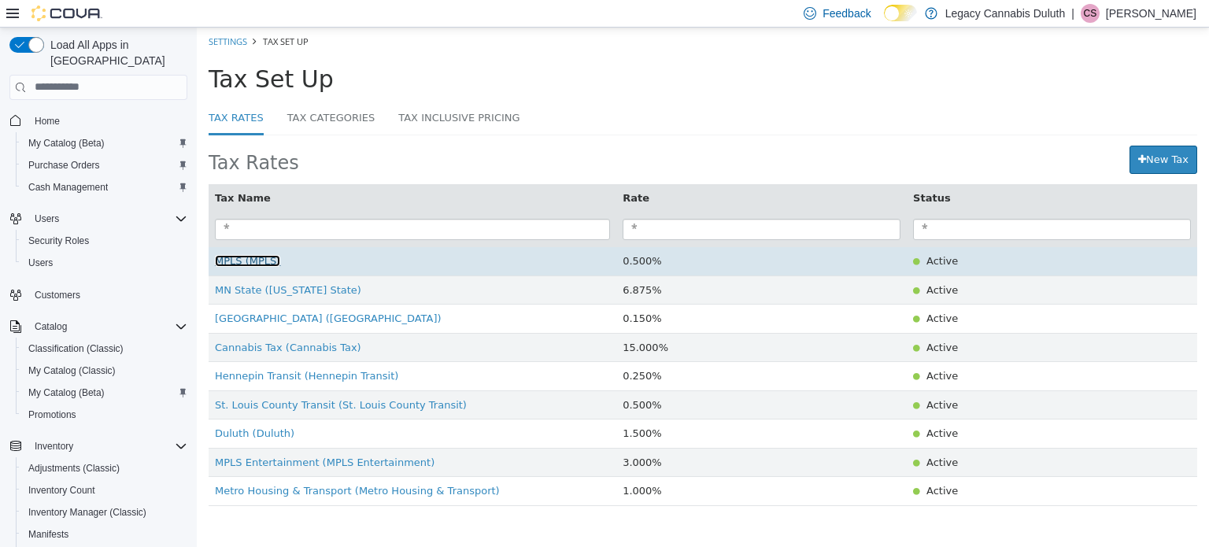
click at [233, 266] on span "MPLS (MPLS)" at bounding box center [247, 260] width 65 height 12
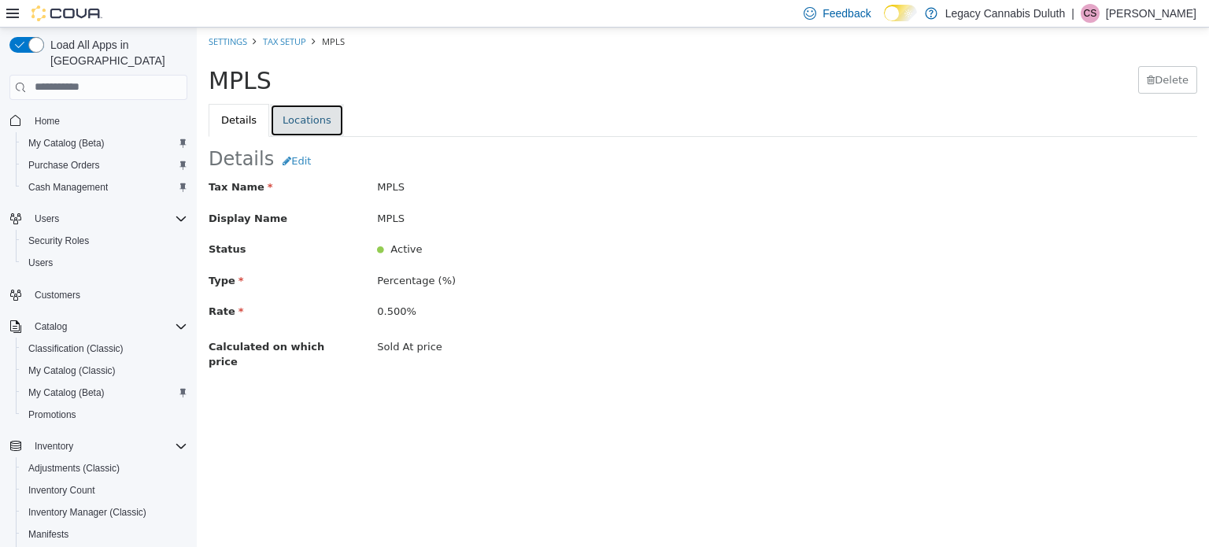
click at [299, 115] on link "Locations" at bounding box center [307, 119] width 74 height 33
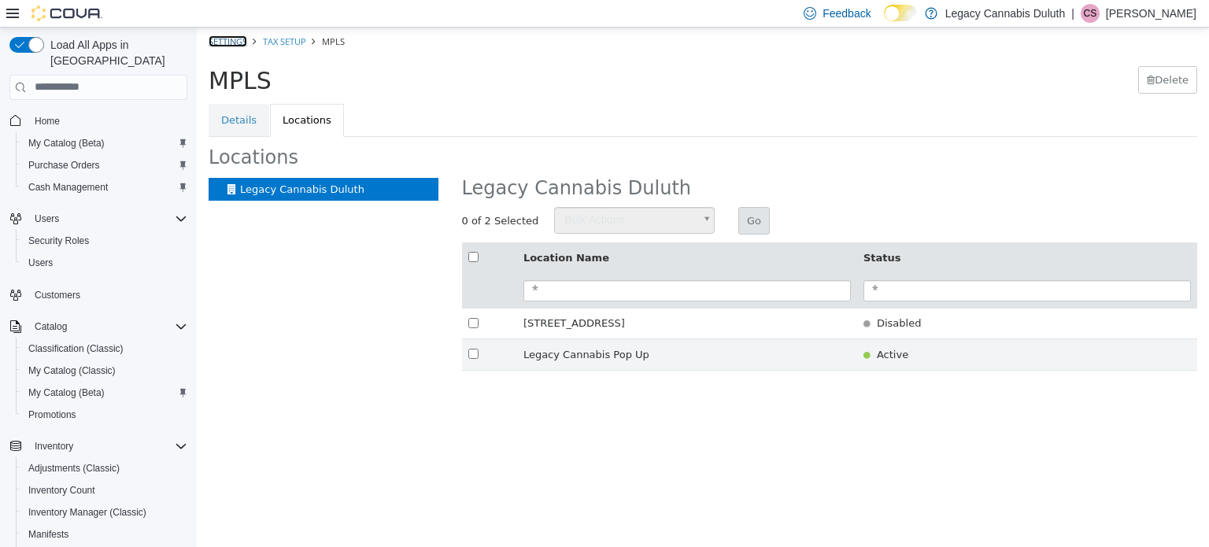
click at [233, 40] on link "Settings" at bounding box center [228, 41] width 39 height 12
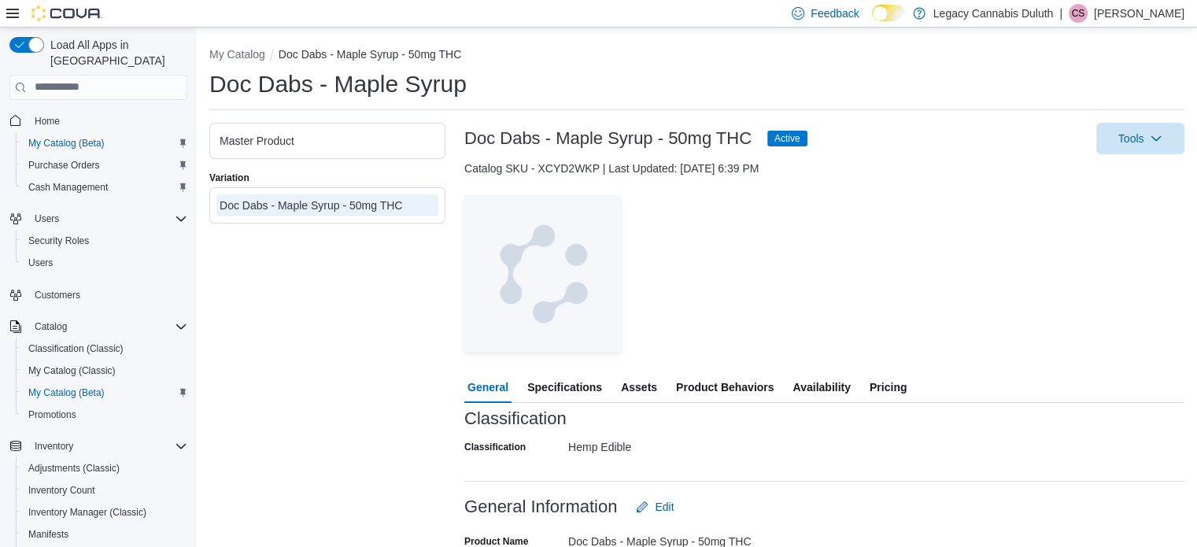
click at [908, 378] on button "Pricing" at bounding box center [888, 387] width 43 height 31
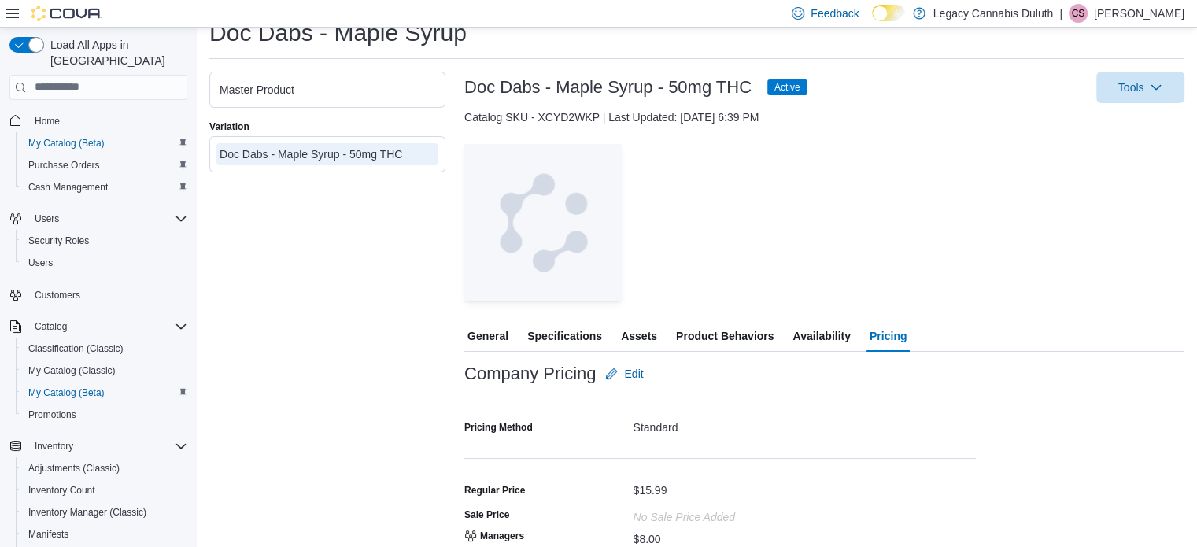
scroll to position [209, 0]
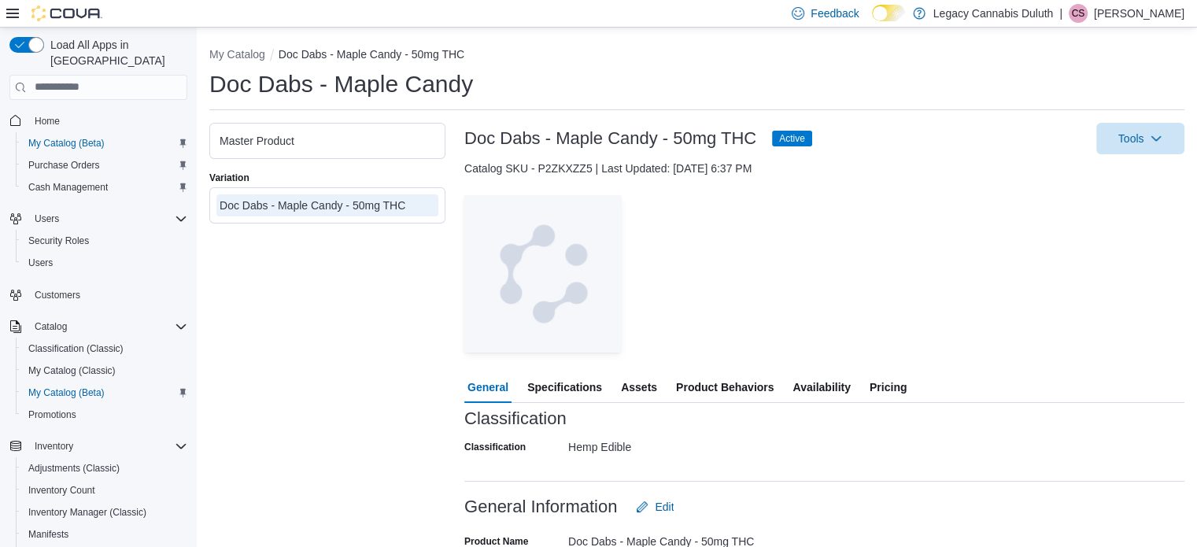
click at [905, 383] on span "Pricing" at bounding box center [888, 387] width 37 height 31
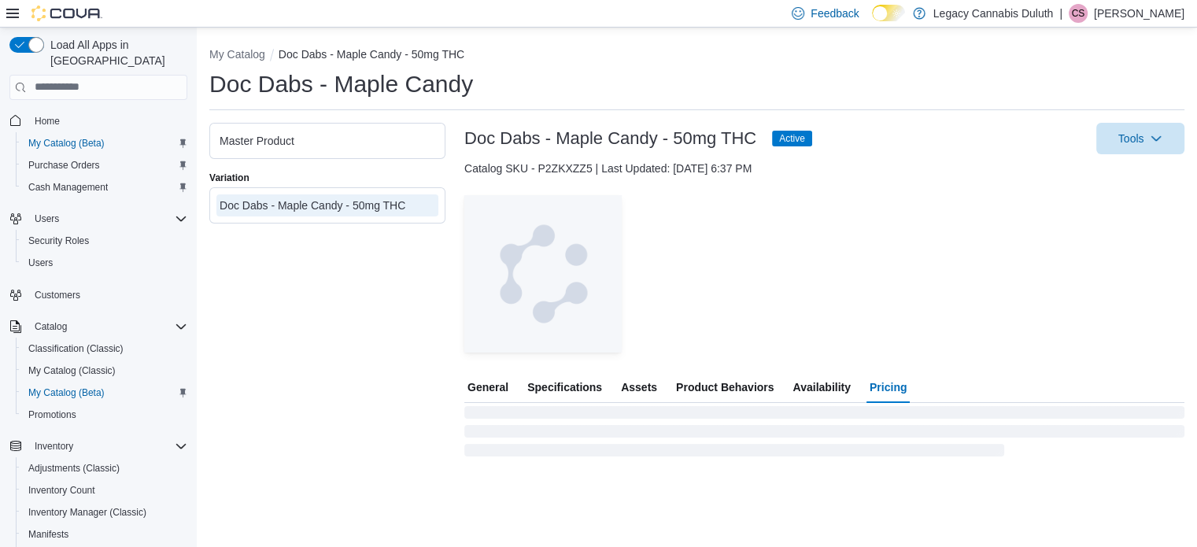
scroll to position [209, 0]
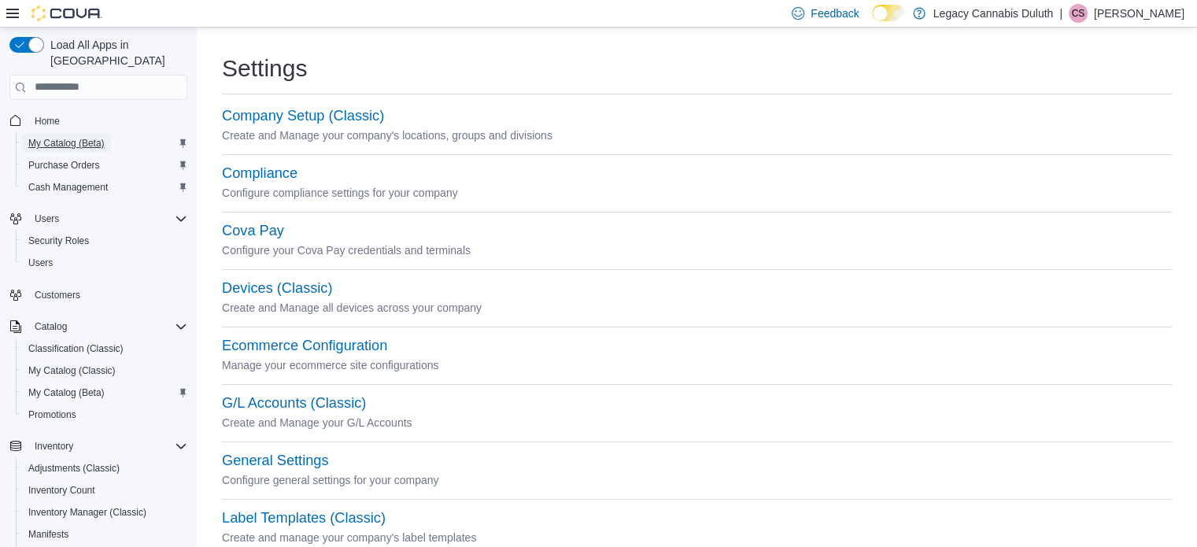
click at [73, 137] on span "My Catalog (Beta)" at bounding box center [66, 143] width 76 height 13
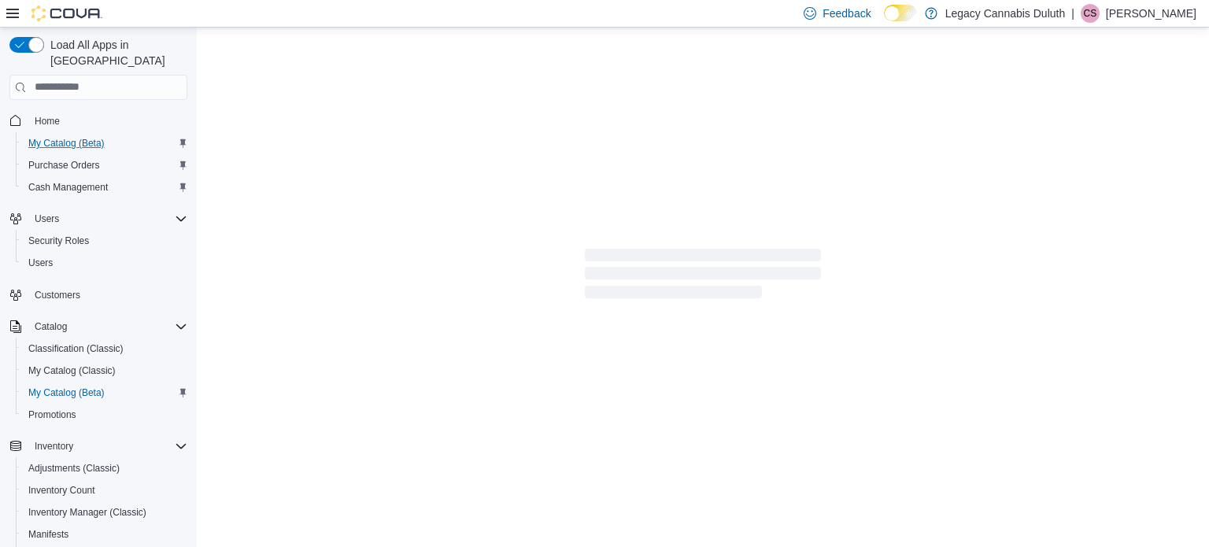
select select "**********"
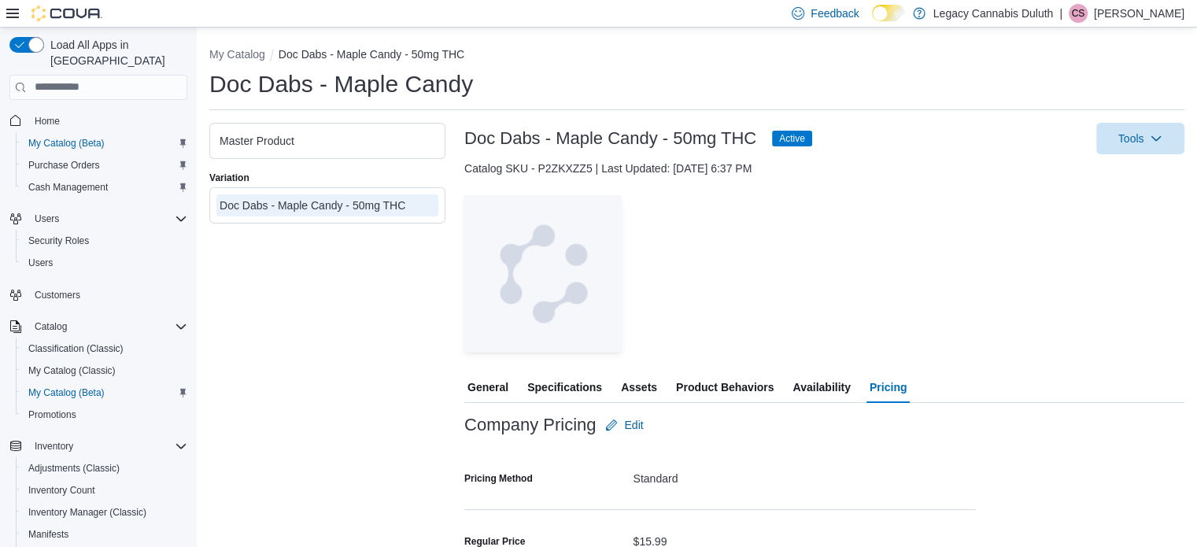
click at [960, 90] on div "Doc Dabs - Maple Candy" at bounding box center [696, 83] width 975 height 31
click at [231, 55] on button "My Catalog" at bounding box center [237, 54] width 56 height 13
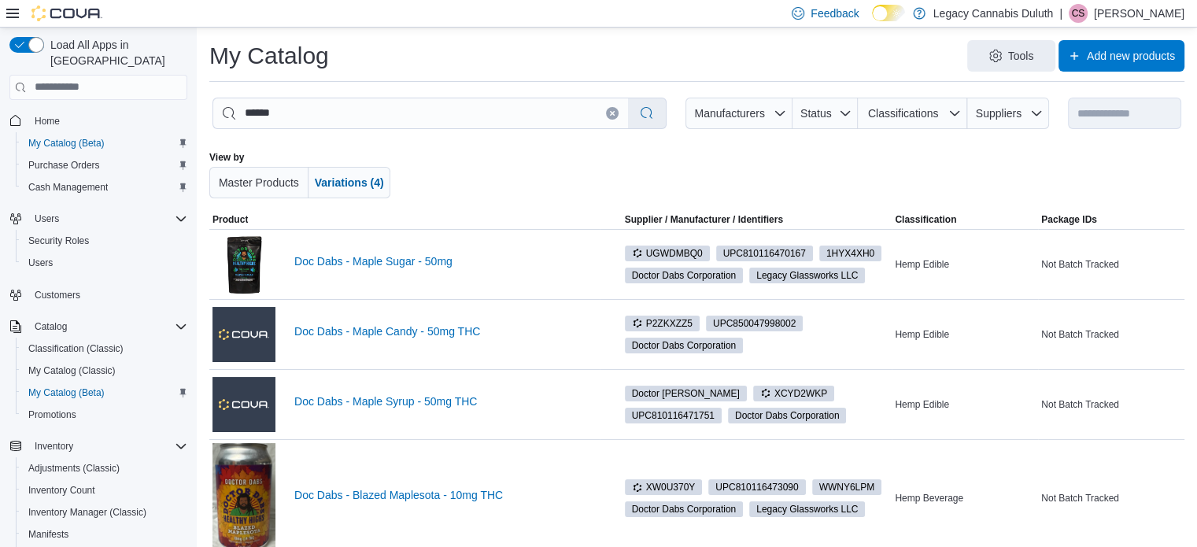
click at [927, 155] on div at bounding box center [697, 174] width 563 height 47
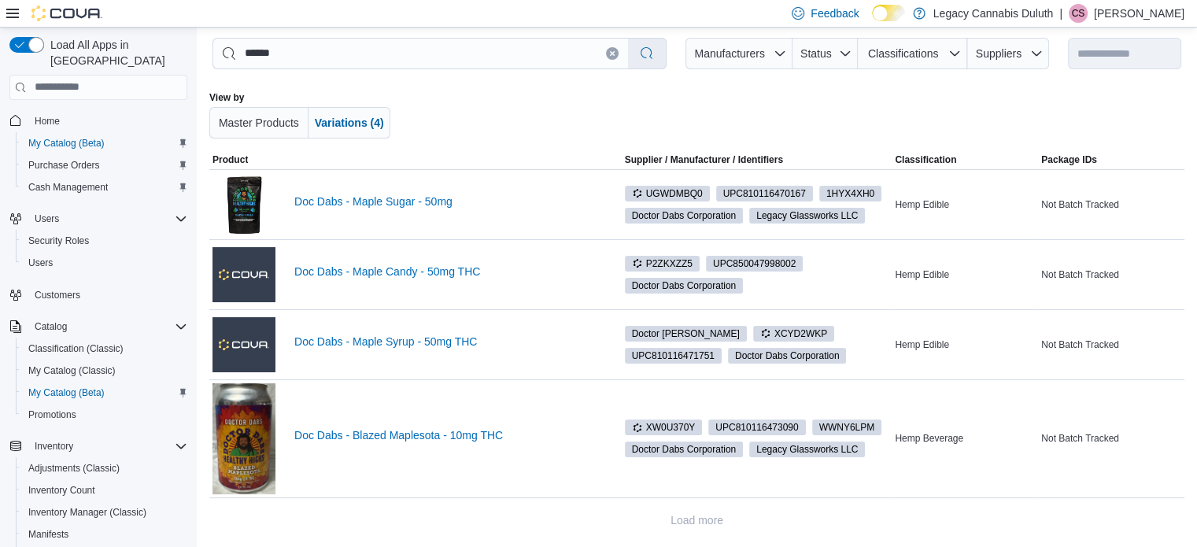
click at [614, 51] on icon "Clear input" at bounding box center [612, 53] width 4 height 4
select select "**********"
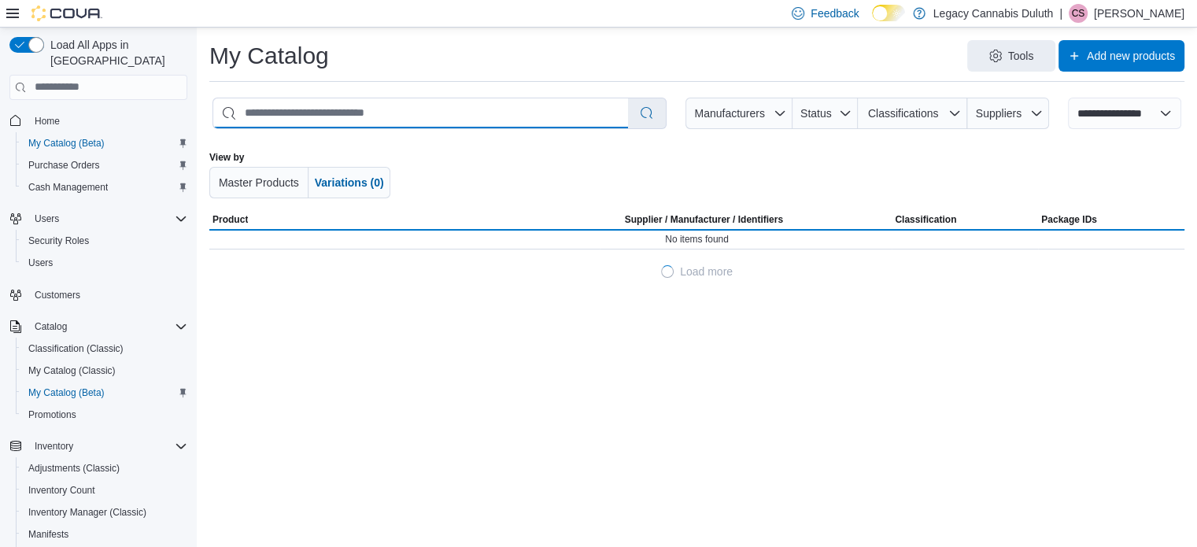
scroll to position [0, 0]
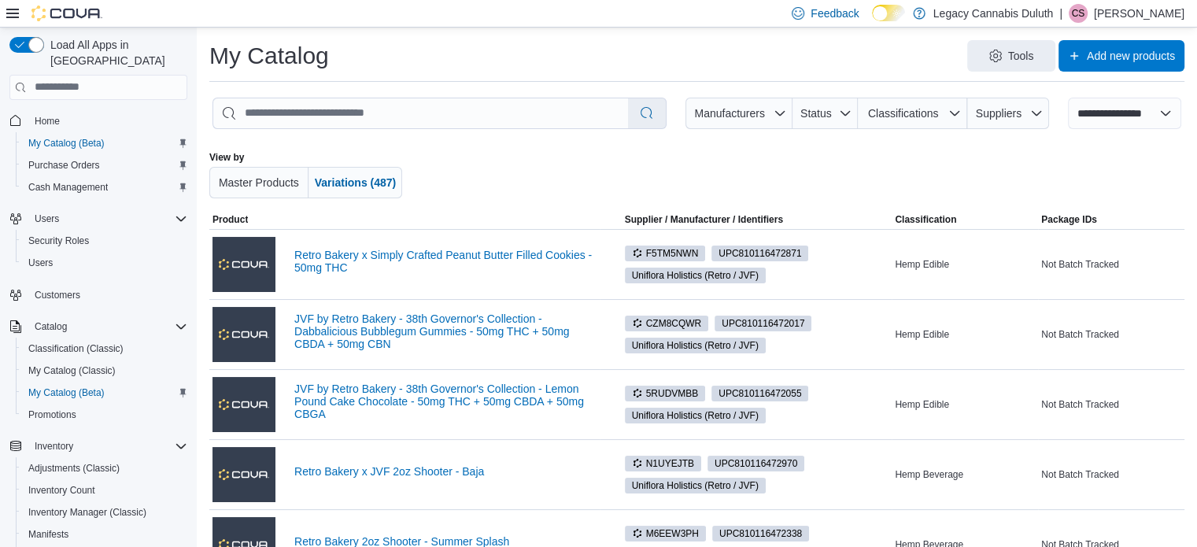
click at [623, 51] on div "Tools Add new products" at bounding box center [763, 55] width 843 height 31
